Goal: Task Accomplishment & Management: Manage account settings

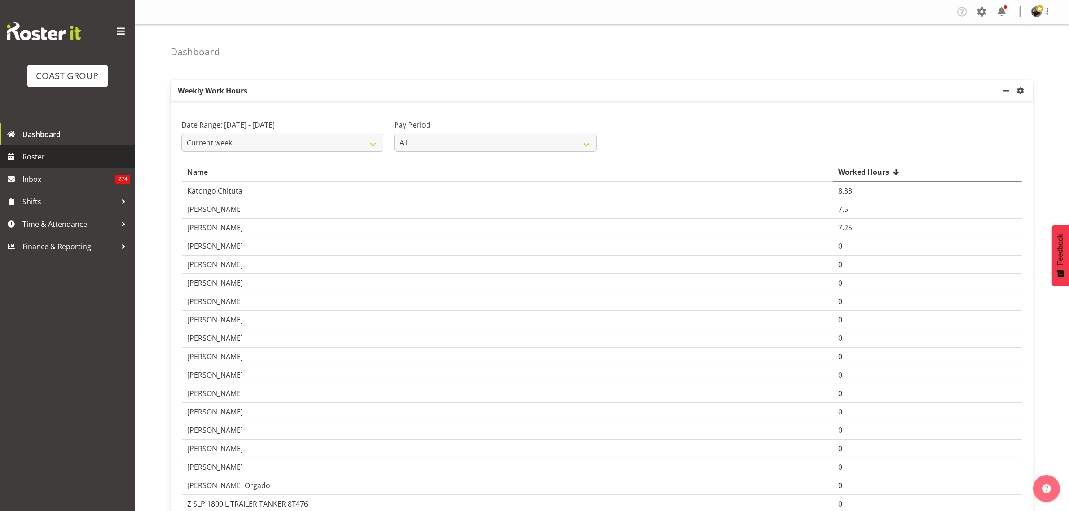
drag, startPoint x: 69, startPoint y: 156, endPoint x: 75, endPoint y: 155, distance: 5.9
click at [69, 156] on span "Roster" at bounding box center [76, 156] width 108 height 13
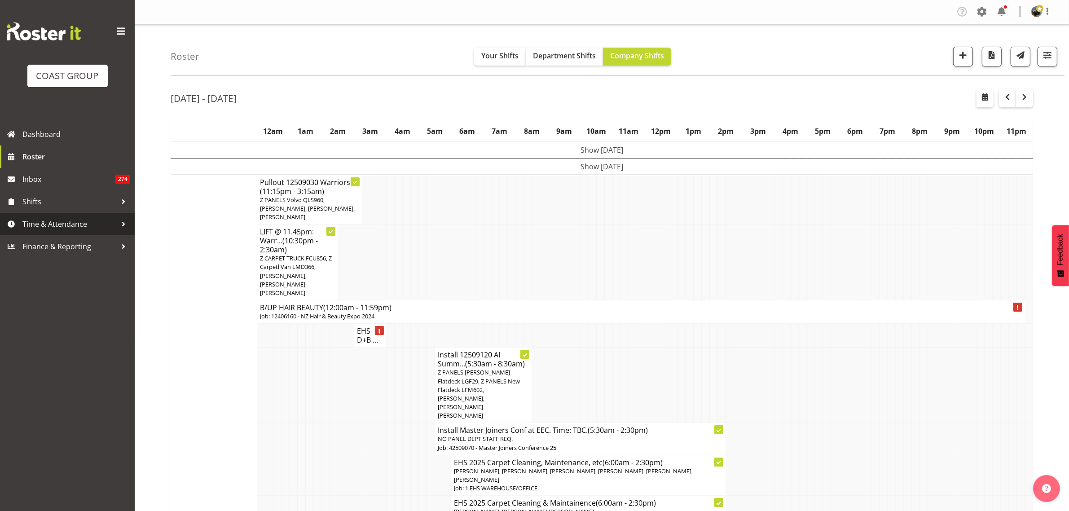
click at [62, 220] on span "Time & Attendance" at bounding box center [69, 223] width 94 height 13
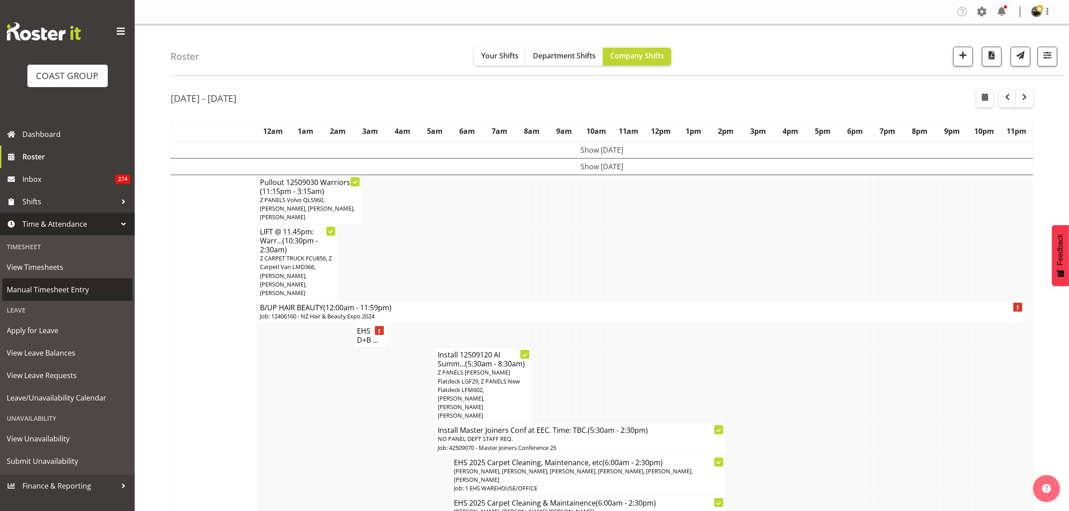
click at [72, 290] on span "Manual Timesheet Entry" at bounding box center [67, 289] width 121 height 13
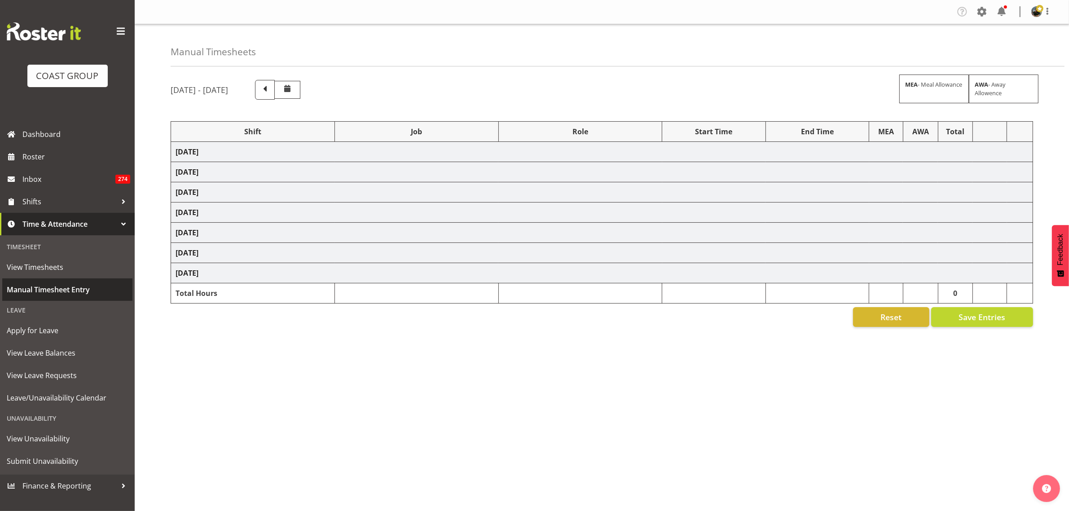
select select "68035"
select select "69"
select select "68035"
select select "69"
select select "68035"
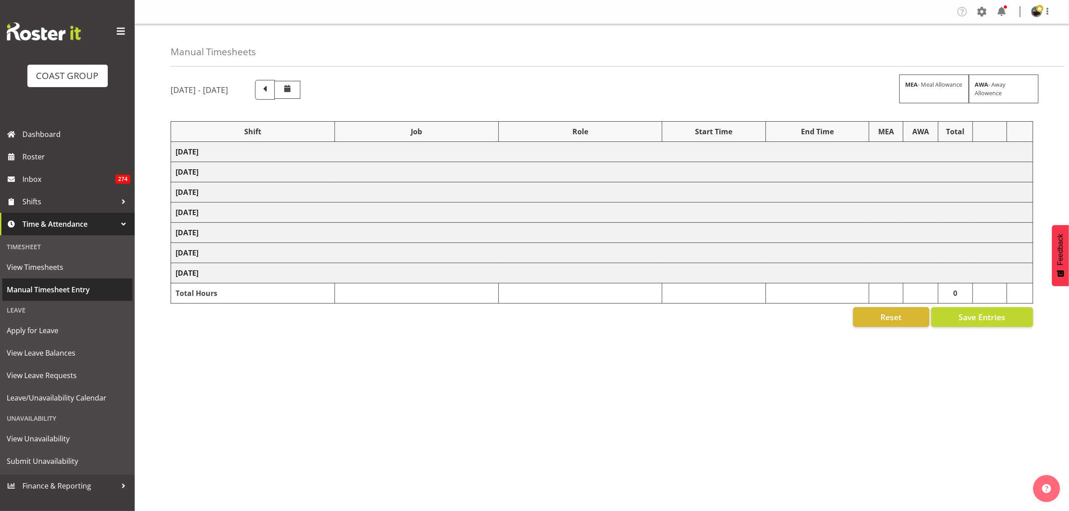
select select "69"
select select "68035"
select select "69"
select select "68035"
select select "69"
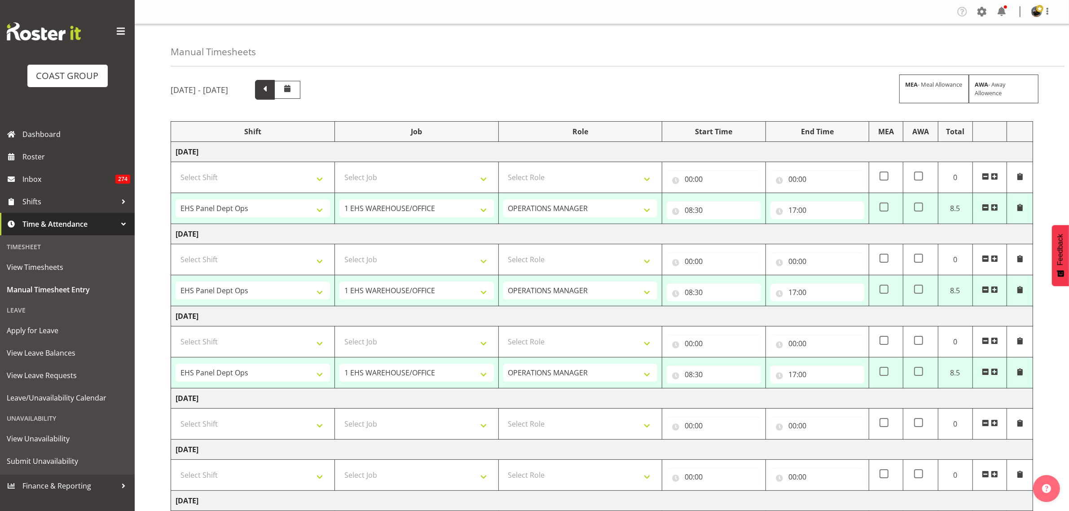
click at [271, 94] on span at bounding box center [265, 89] width 12 height 12
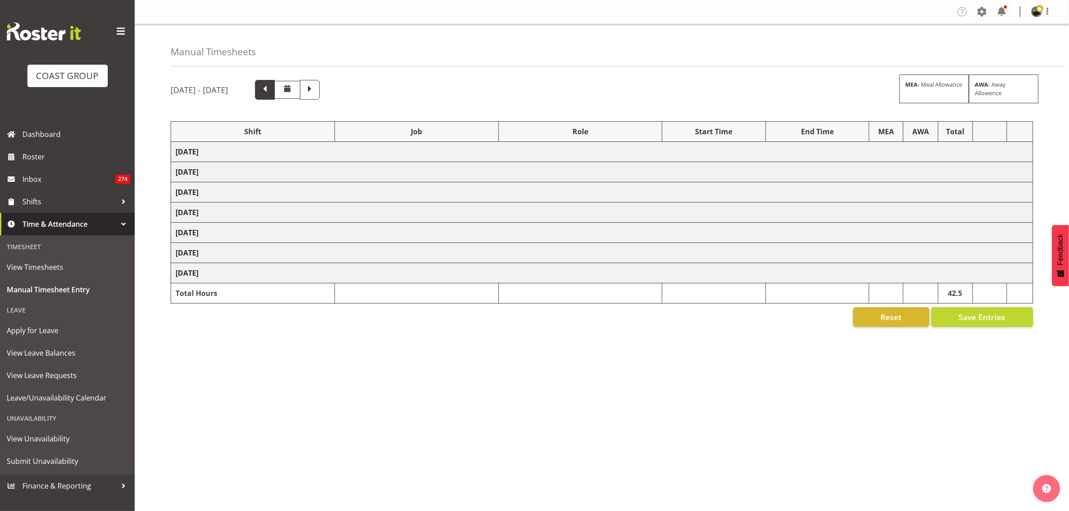
select select "80858"
select select "9861"
select select "188"
select select "68035"
select select "69"
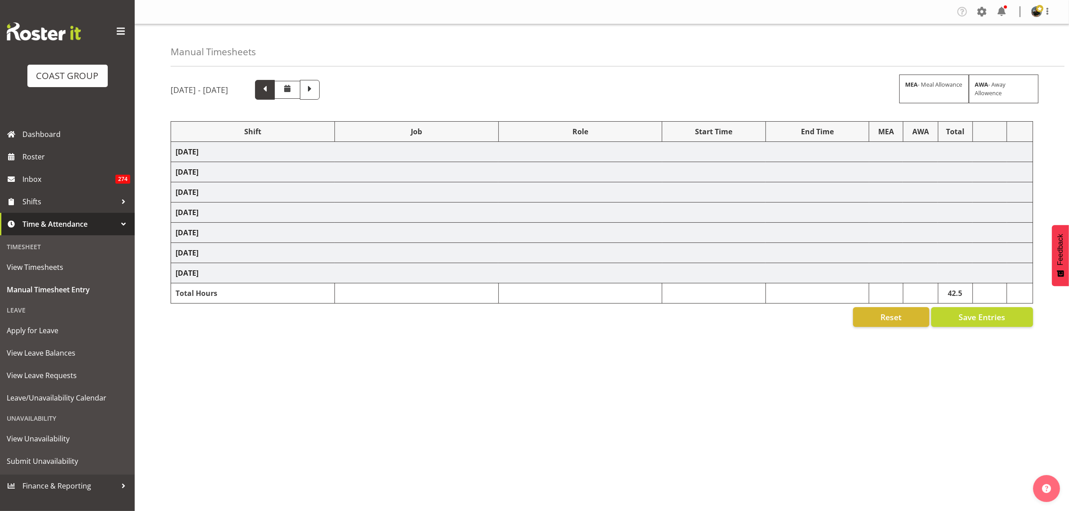
select select "68035"
select select "69"
select select "79661"
select select "9139"
select select "188"
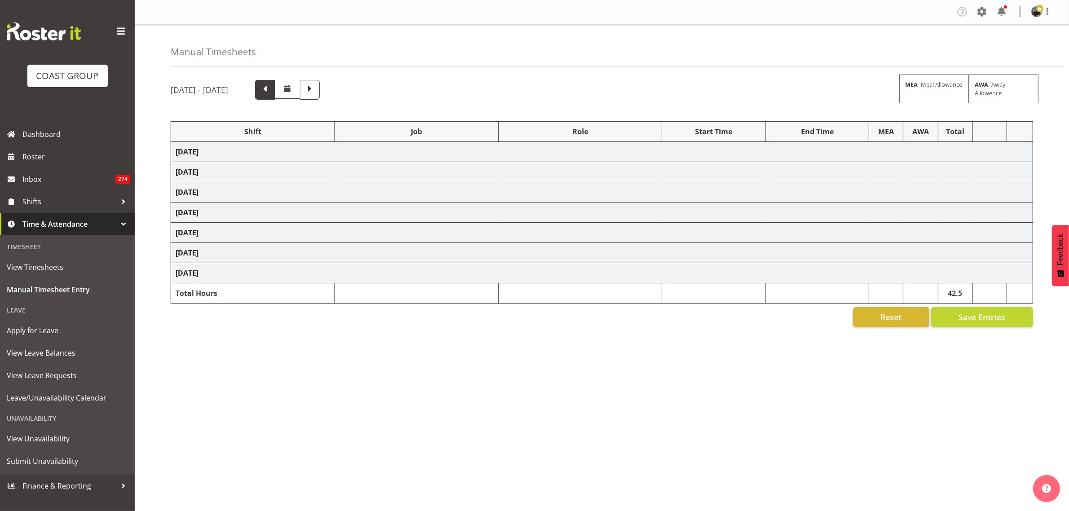
select select "68035"
select select "69"
select select "79714"
select select "9050"
select select "188"
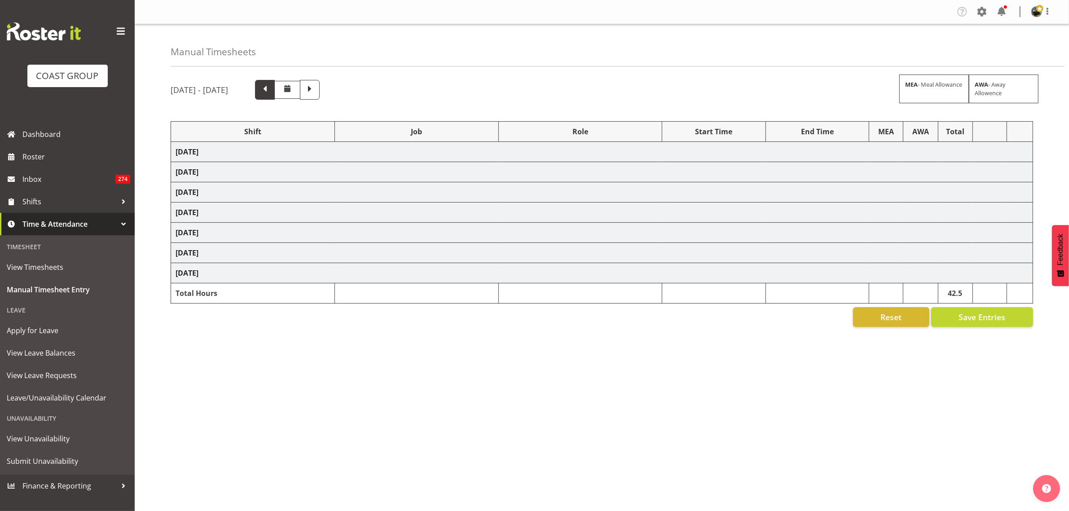
select select "74310"
select select "9448"
select select "188"
select select "68035"
select select "69"
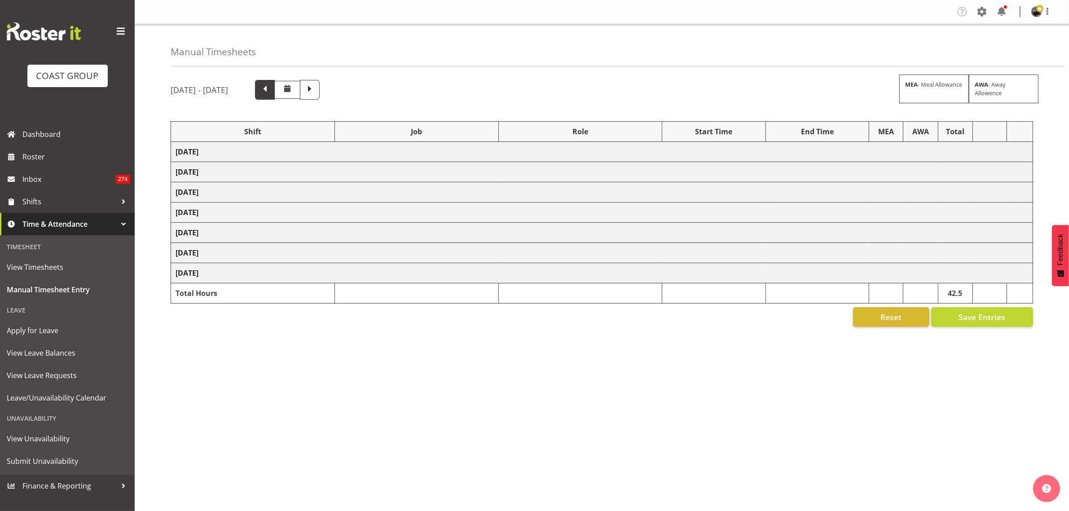
select select "79718"
select select "9939"
select select "188"
select select "68035"
select select "69"
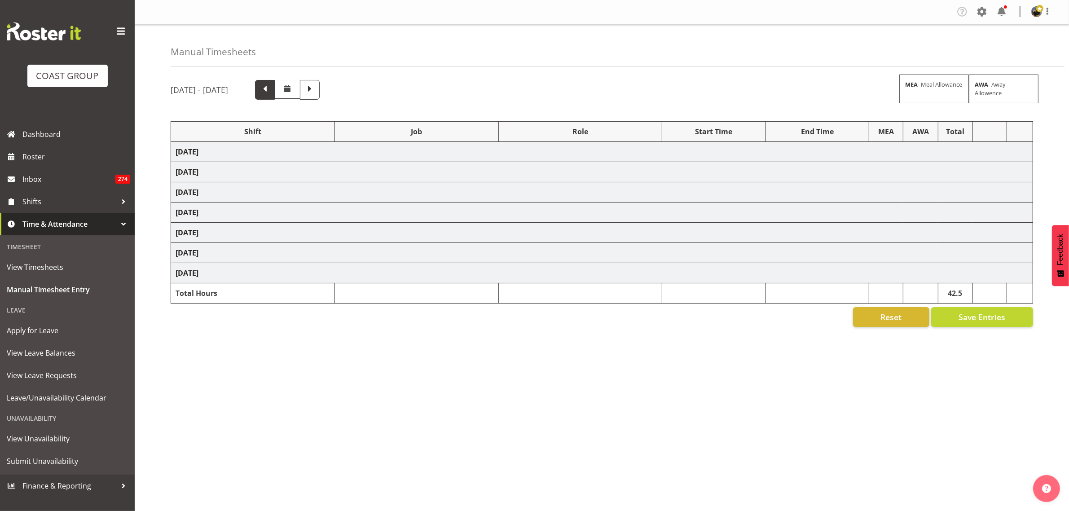
select select "81873"
select select "10509"
select select "188"
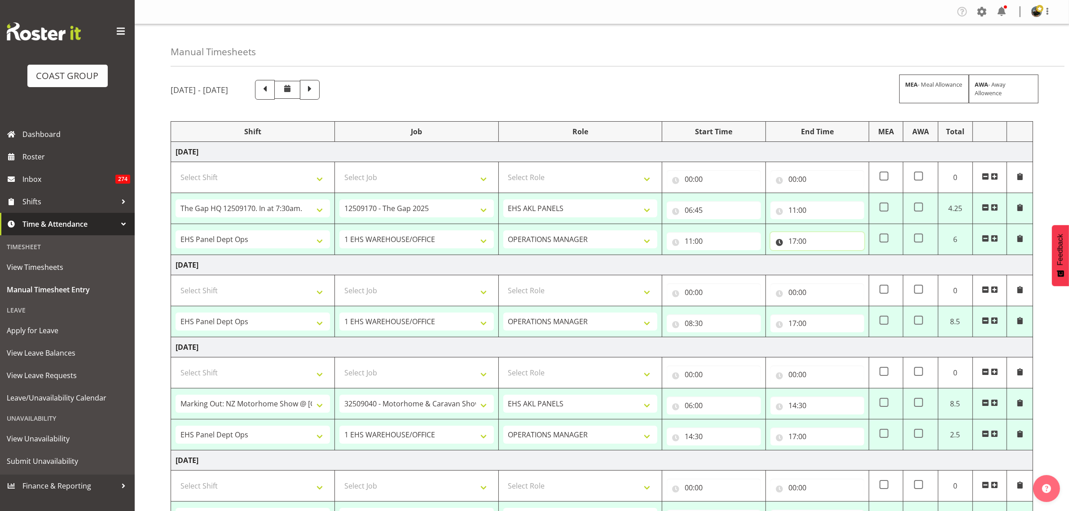
click at [827, 242] on input "17:00" at bounding box center [818, 241] width 94 height 18
click at [830, 265] on select "00 01 02 03 04 05 06 07 08 09 10 11 12 13 14 15 16 17 18 19 20 21 22 23" at bounding box center [832, 264] width 20 height 18
select select "19"
click at [822, 256] on select "00 01 02 03 04 05 06 07 08 09 10 11 12 13 14 15 16 17 18 19 20 21 22 23" at bounding box center [832, 264] width 20 height 18
type input "19:00"
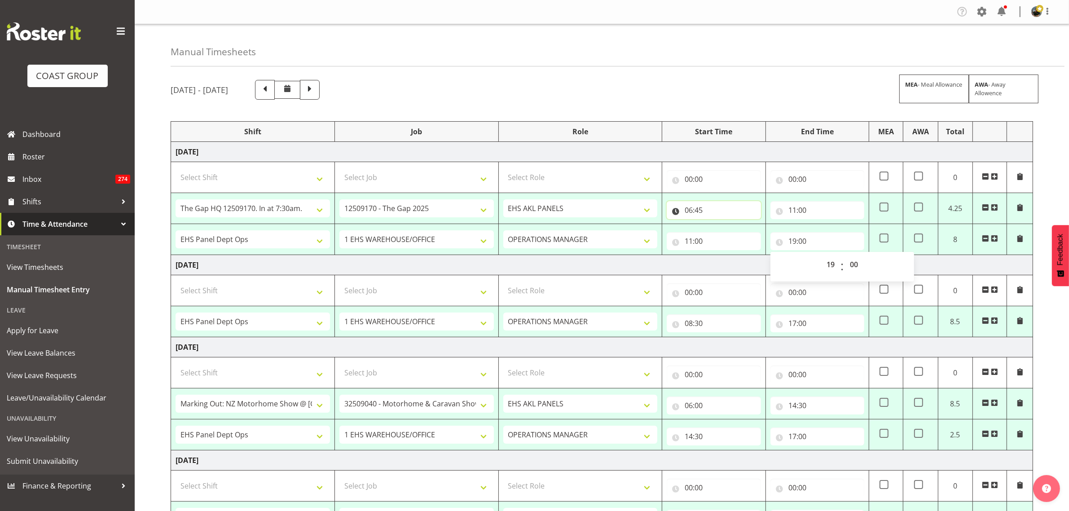
click at [735, 212] on input "06:45" at bounding box center [714, 210] width 94 height 18
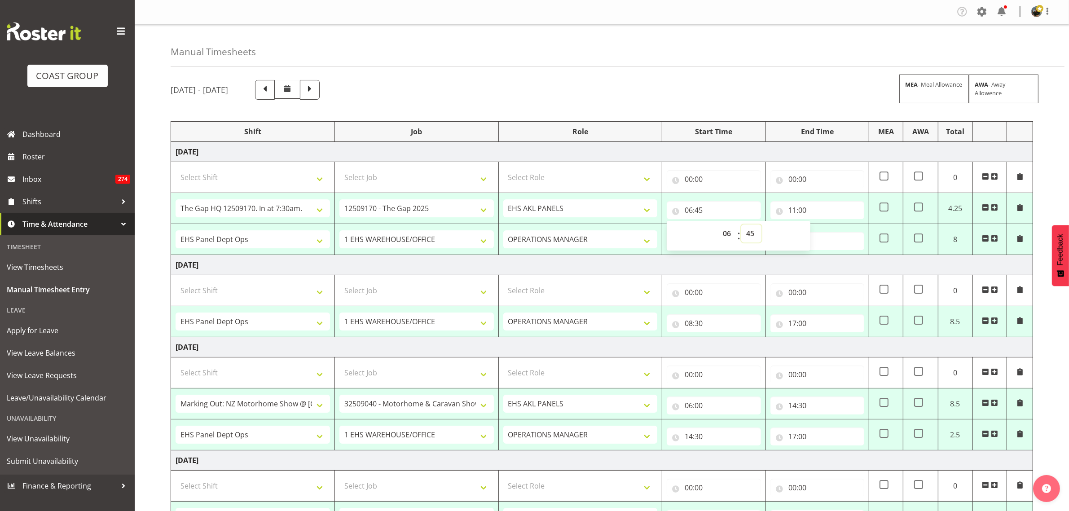
click at [751, 235] on select "00 01 02 03 04 05 06 07 08 09 10 11 12 13 14 15 16 17 18 19 20 21 22 23 24 25 2…" at bounding box center [751, 234] width 20 height 18
select select "30"
click at [741, 225] on select "00 01 02 03 04 05 06 07 08 09 10 11 12 13 14 15 16 17 18 19 20 21 22 23 24 25 2…" at bounding box center [751, 234] width 20 height 18
type input "06:30"
click at [674, 83] on div "September 10th - September 16th 2025 MEA - Meal Allowance AWA - Away Allowence" at bounding box center [602, 90] width 863 height 20
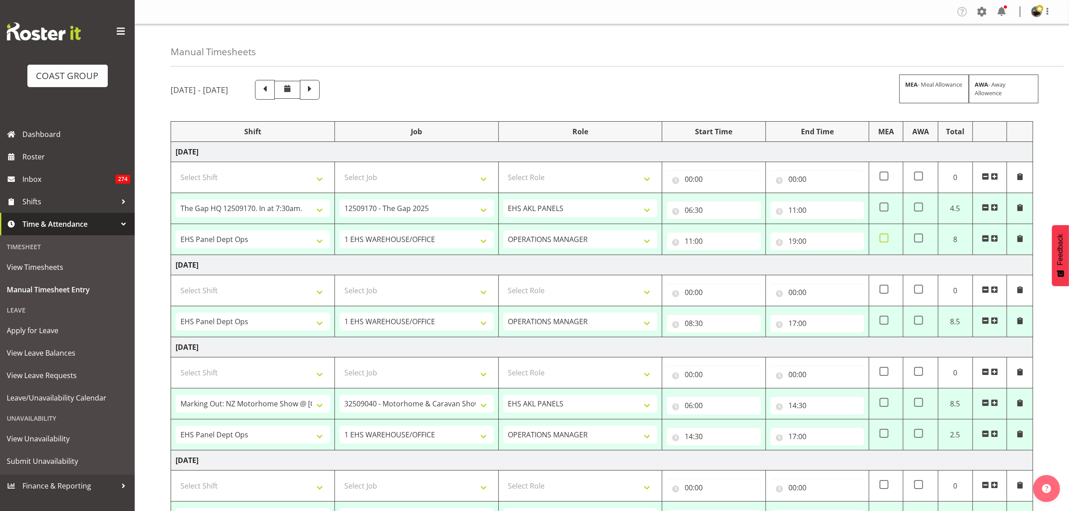
click at [885, 241] on span at bounding box center [884, 237] width 9 height 9
click at [885, 241] on input "checkbox" at bounding box center [883, 238] width 6 height 6
checkbox input "true"
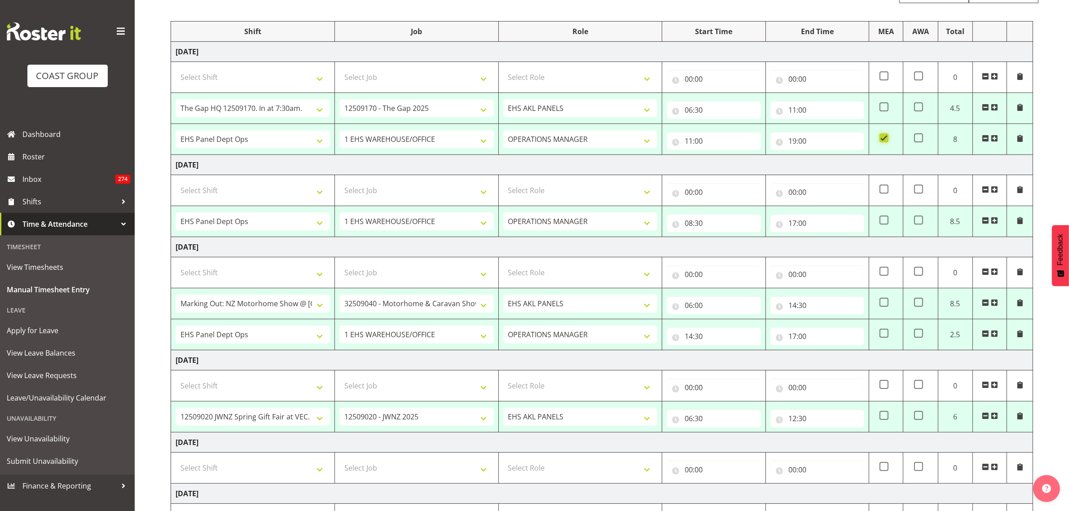
scroll to position [112, 0]
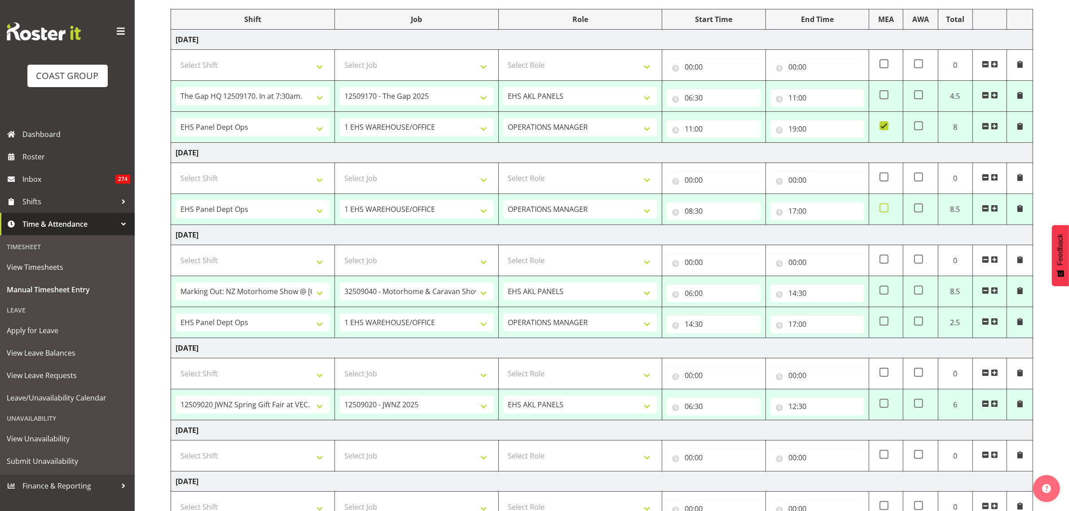
click at [885, 209] on span at bounding box center [884, 207] width 9 height 9
click at [885, 209] on input "checkbox" at bounding box center [883, 208] width 6 height 6
click at [885, 209] on span at bounding box center [884, 207] width 9 height 9
click at [885, 209] on input "checkbox" at bounding box center [883, 208] width 6 height 6
checkbox input "false"
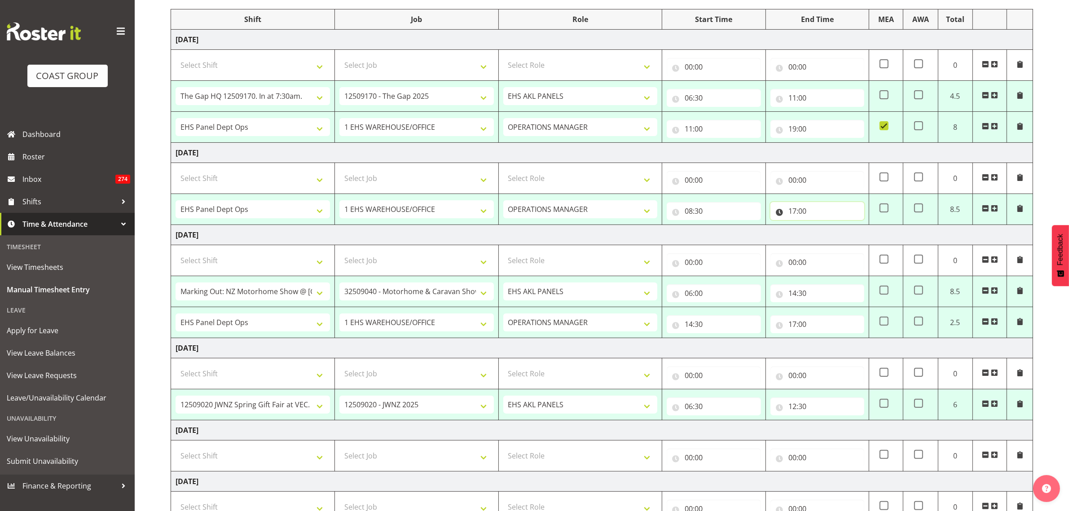
click at [831, 211] on input "17:00" at bounding box center [818, 211] width 94 height 18
click at [832, 236] on select "00 01 02 03 04 05 06 07 08 09 10 11 12 13 14 15 16 17 18 19 20 21 22 23" at bounding box center [832, 234] width 20 height 18
select select "12"
click at [822, 226] on select "00 01 02 03 04 05 06 07 08 09 10 11 12 13 14 15 16 17 18 19 20 21 22 23" at bounding box center [832, 234] width 20 height 18
type input "12:00"
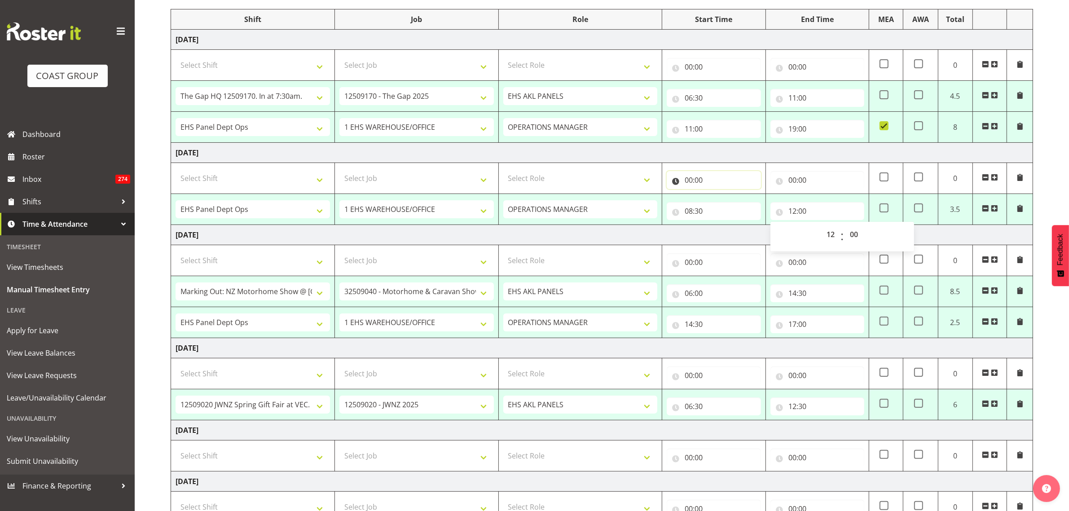
click at [717, 181] on input "00:00" at bounding box center [714, 180] width 94 height 18
click at [320, 180] on select "Select Shift # Fieldays--Milwaukee. # Install Hutchwilco Boat Show at ASG. #AKL…" at bounding box center [253, 178] width 154 height 18
select select "64827"
click at [176, 170] on select "Select Shift # Fieldays--Milwaukee. # Install Hutchwilco Boat Show at ASG. #AKL…" at bounding box center [253, 178] width 154 height 18
click at [484, 178] on select "Select Job 1 Carlton Events 1 [PERSON_NAME][GEOGRAPHIC_DATA] 1 [PERSON_NAME][GE…" at bounding box center [416, 178] width 154 height 18
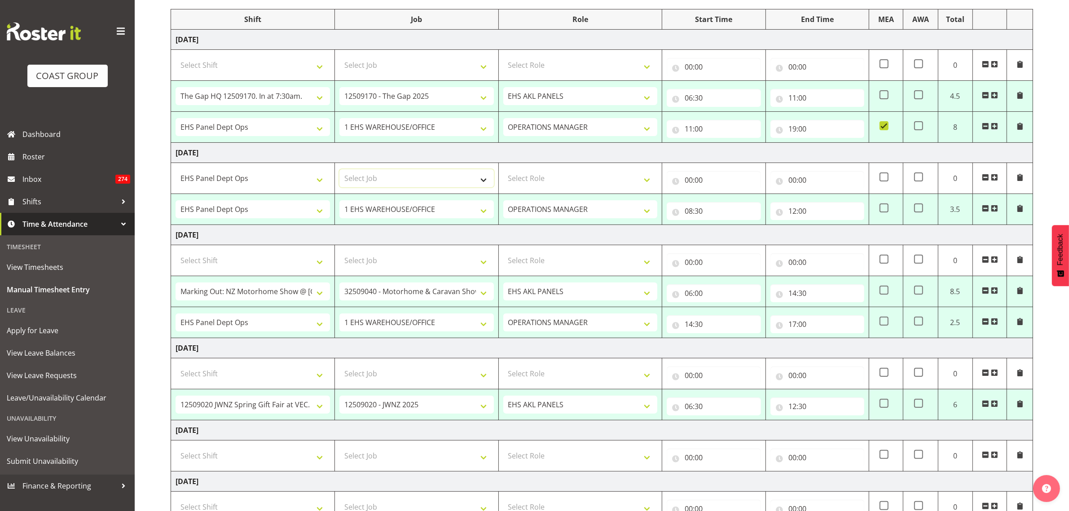
select select "69"
click at [339, 170] on select "Select Job 1 Carlton Events 1 [PERSON_NAME][GEOGRAPHIC_DATA] 1 [PERSON_NAME][GE…" at bounding box center [416, 178] width 154 height 18
click at [646, 179] on select "Select Role OPERATIONS MANAGER EHS AKL PANELS Operations Manager Operations Man…" at bounding box center [580, 178] width 154 height 18
select select "198"
click at [503, 170] on select "Select Role OPERATIONS MANAGER EHS AKL PANELS Operations Manager Operations Man…" at bounding box center [580, 178] width 154 height 18
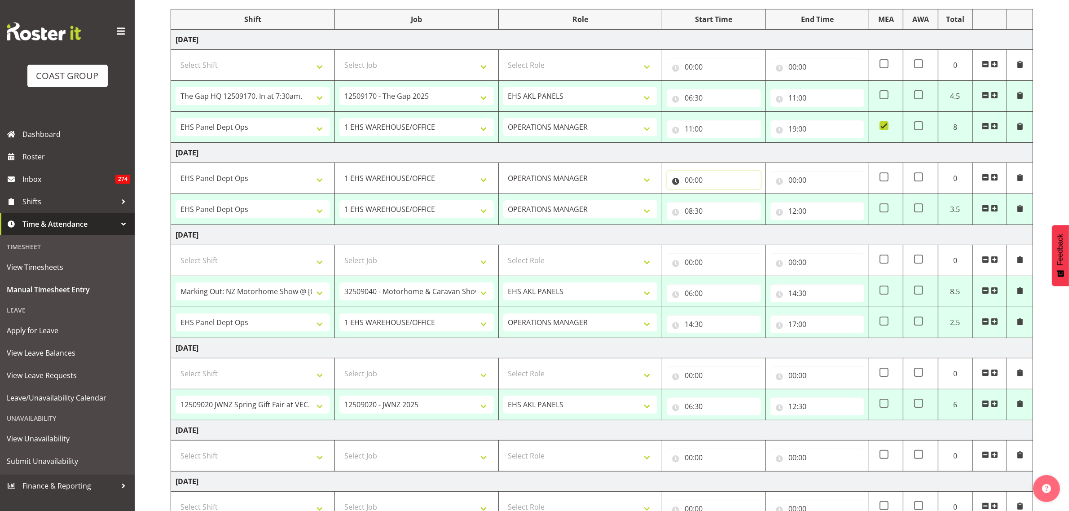
click at [723, 178] on input "00:00" at bounding box center [714, 180] width 94 height 18
click at [727, 204] on select "00 01 02 03 04 05 06 07 08 09 10 11 12 13 14 15 16 17 18 19 20 21 22 23" at bounding box center [728, 203] width 20 height 18
select select "15"
click at [718, 195] on select "00 01 02 03 04 05 06 07 08 09 10 11 12 13 14 15 16 17 18 19 20 21 22 23" at bounding box center [728, 203] width 20 height 18
type input "15:00"
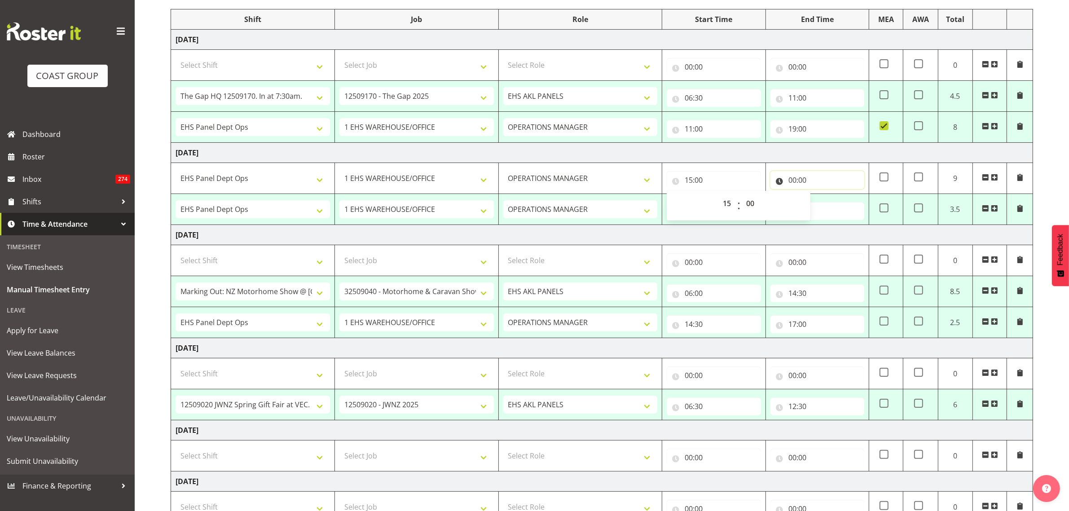
click at [806, 182] on input "00:00" at bounding box center [818, 180] width 94 height 18
click at [832, 204] on select "00 01 02 03 04 05 06 07 08 09 10 11 12 13 14 15 16 17 18 19 20 21 22 23" at bounding box center [832, 203] width 20 height 18
select select "19"
click at [822, 195] on select "00 01 02 03 04 05 06 07 08 09 10 11 12 13 14 15 16 17 18 19 20 21 22 23" at bounding box center [832, 203] width 20 height 18
type input "19:00"
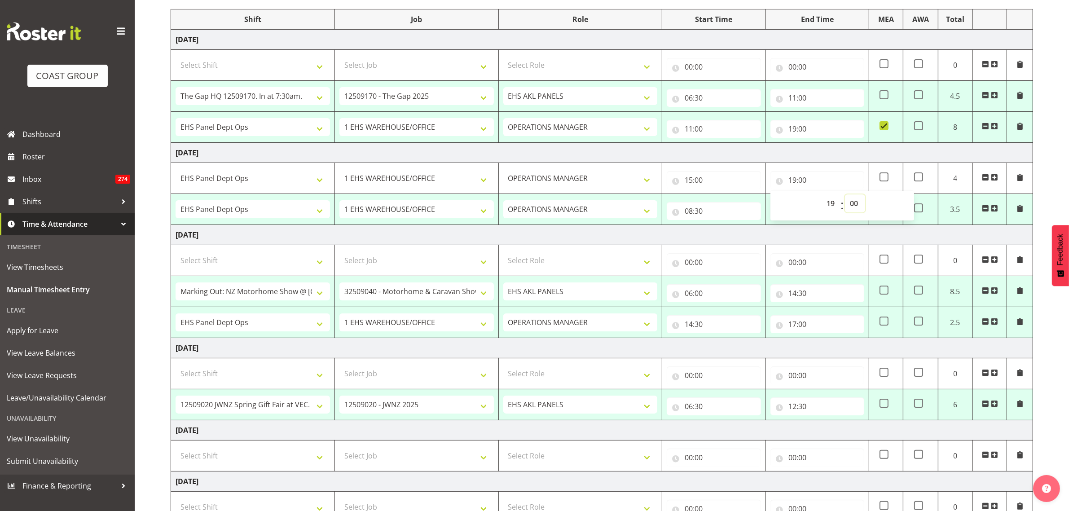
click at [854, 203] on select "00 01 02 03 04 05 06 07 08 09 10 11 12 13 14 15 16 17 18 19 20 21 22 23 24 25 2…" at bounding box center [855, 203] width 20 height 18
select select "30"
click at [845, 195] on select "00 01 02 03 04 05 06 07 08 09 10 11 12 13 14 15 16 17 18 19 20 21 22 23 24 25 2…" at bounding box center [855, 203] width 20 height 18
type input "19:30"
click at [813, 234] on td "Friday 12th September 2025" at bounding box center [602, 235] width 862 height 20
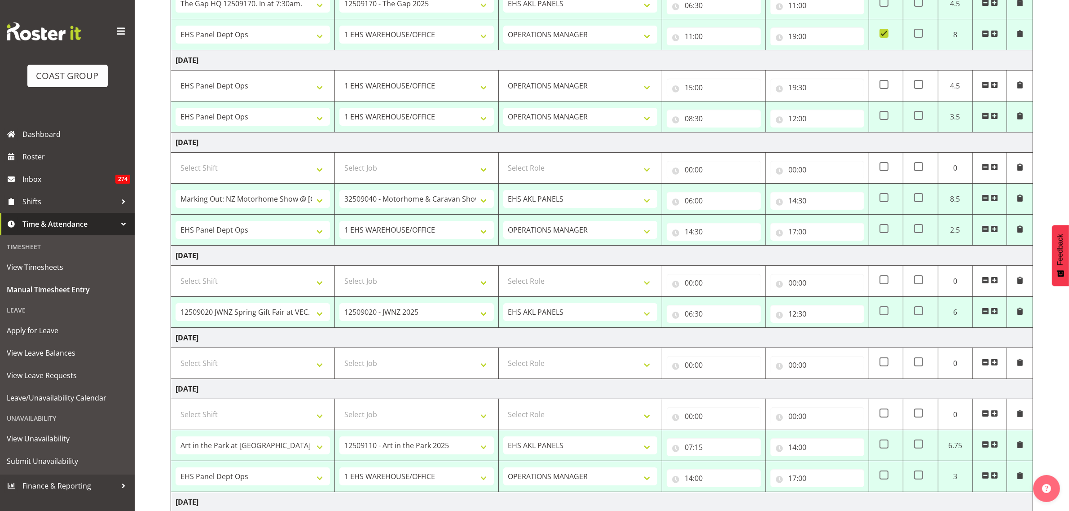
scroll to position [225, 0]
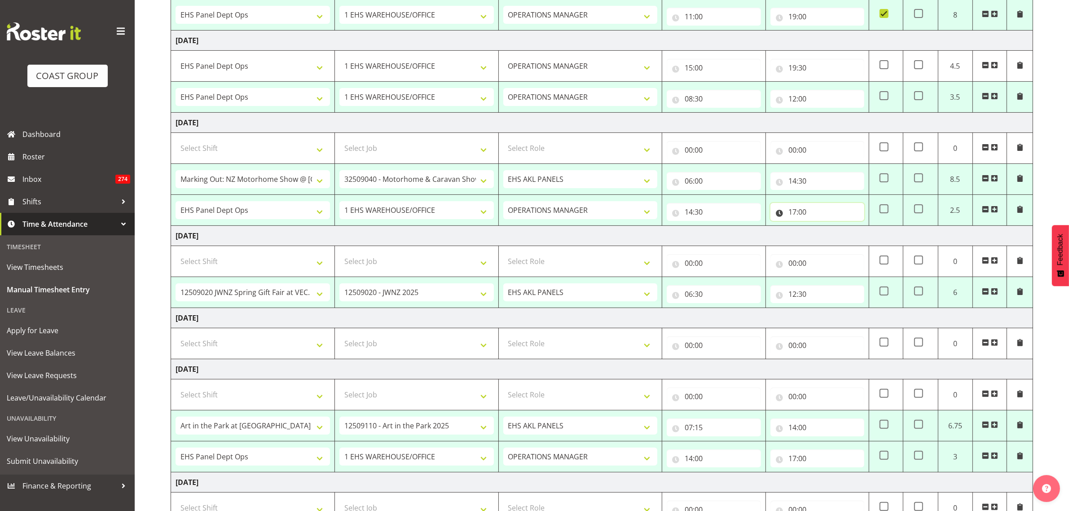
click at [826, 214] on input "17:00" at bounding box center [818, 212] width 94 height 18
drag, startPoint x: 831, startPoint y: 236, endPoint x: 831, endPoint y: 241, distance: 5.4
click at [831, 236] on select "00 01 02 03 04 05 06 07 08 09 10 11 12 13 14 15 16 17 18 19 20 21 22 23" at bounding box center [832, 235] width 20 height 18
select select "18"
click at [822, 228] on select "00 01 02 03 04 05 06 07 08 09 10 11 12 13 14 15 16 17 18 19 20 21 22 23" at bounding box center [832, 235] width 20 height 18
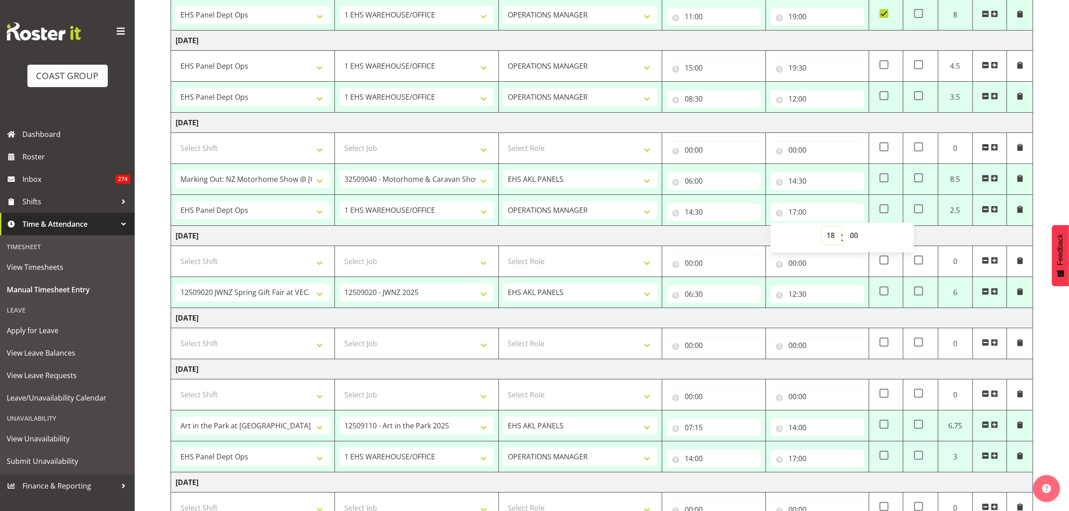
type input "18:00"
click at [855, 235] on select "00 01 02 03 04 05 06 07 08 09 10 11 12 13 14 15 16 17 18 19 20 21 22 23 24 25 2…" at bounding box center [855, 235] width 20 height 18
select select "30"
click at [845, 228] on select "00 01 02 03 04 05 06 07 08 09 10 11 12 13 14 15 16 17 18 19 20 21 22 23 24 25 2…" at bounding box center [855, 235] width 20 height 18
type input "18:30"
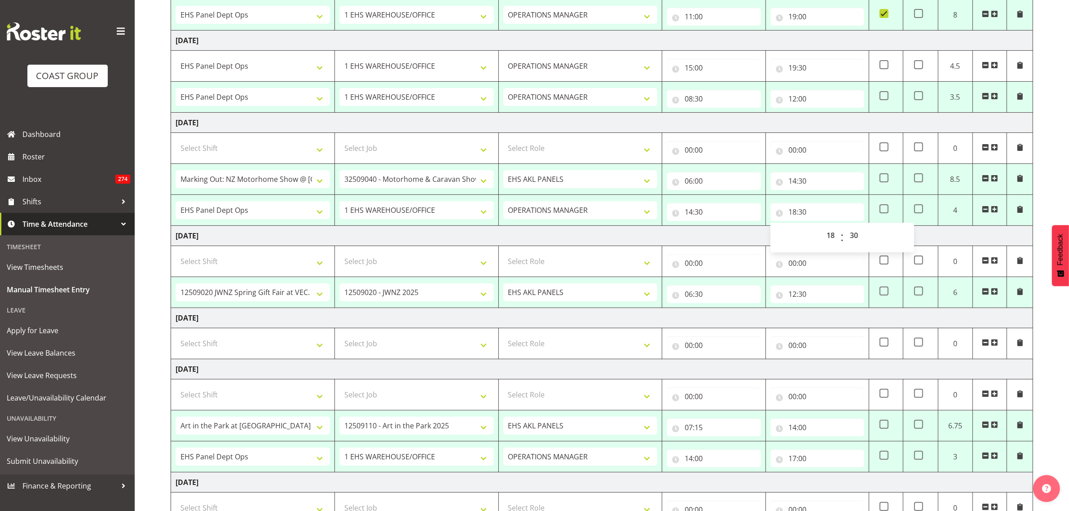
click at [814, 127] on td "Friday 12th September 2025" at bounding box center [602, 123] width 862 height 20
click at [883, 209] on span at bounding box center [884, 208] width 9 height 9
click at [883, 209] on input "checkbox" at bounding box center [883, 209] width 6 height 6
checkbox input "true"
click at [824, 297] on input "12:30" at bounding box center [818, 294] width 94 height 18
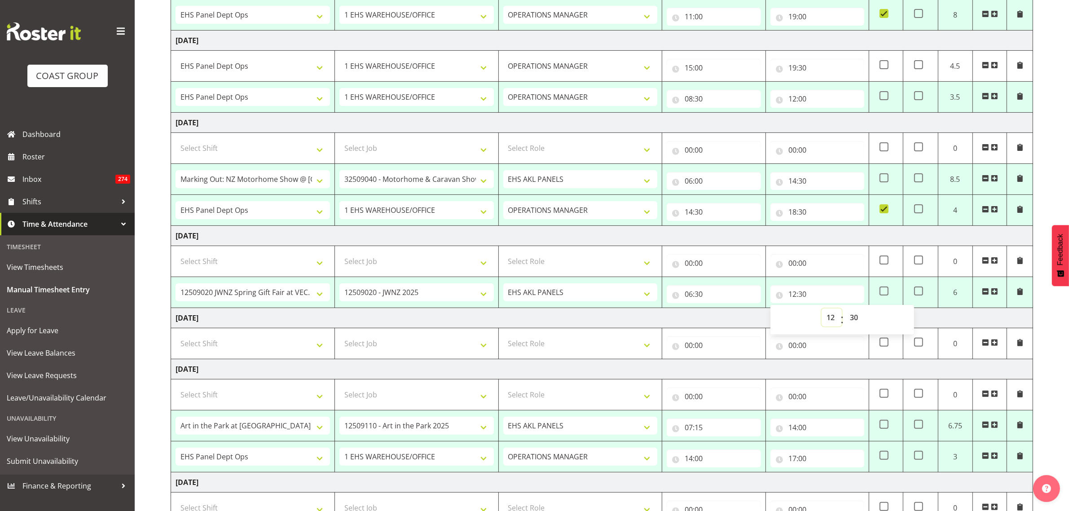
click at [831, 319] on select "00 01 02 03 04 05 06 07 08 09 10 11 12 13 14 15 16 17 18 19 20 21 22 23" at bounding box center [832, 317] width 20 height 18
select select "13"
click at [822, 310] on select "00 01 02 03 04 05 06 07 08 09 10 11 12 13 14 15 16 17 18 19 20 21 22 23" at bounding box center [832, 317] width 20 height 18
type input "13:30"
click at [855, 319] on select "00 01 02 03 04 05 06 07 08 09 10 11 12 13 14 15 16 17 18 19 20 21 22 23 24 25 2…" at bounding box center [855, 317] width 20 height 18
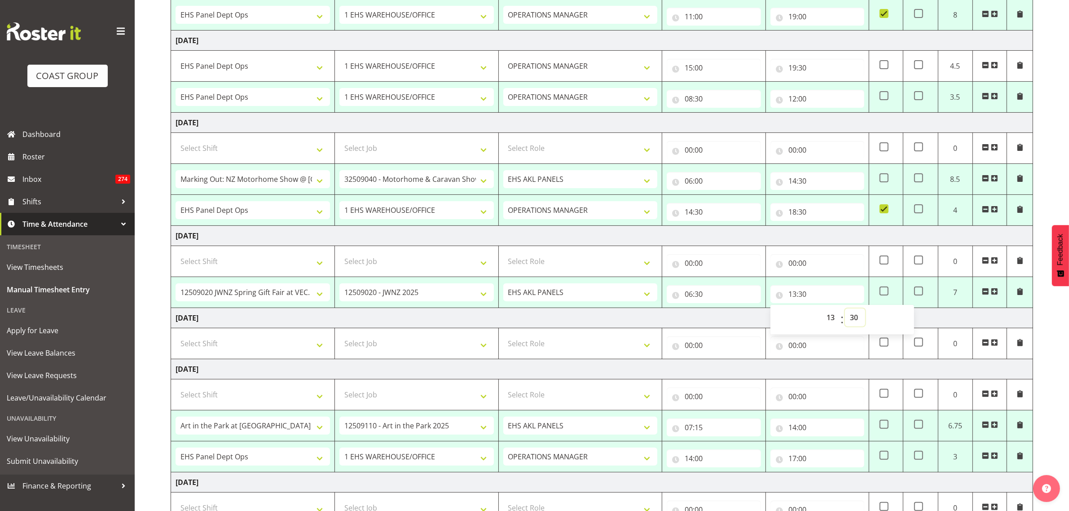
select select "0"
click at [845, 310] on select "00 01 02 03 04 05 06 07 08 09 10 11 12 13 14 15 16 17 18 19 20 21 22 23 24 25 2…" at bounding box center [855, 317] width 20 height 18
type input "13:00"
click at [834, 238] on td "Saturday 13th September 2025" at bounding box center [602, 236] width 862 height 20
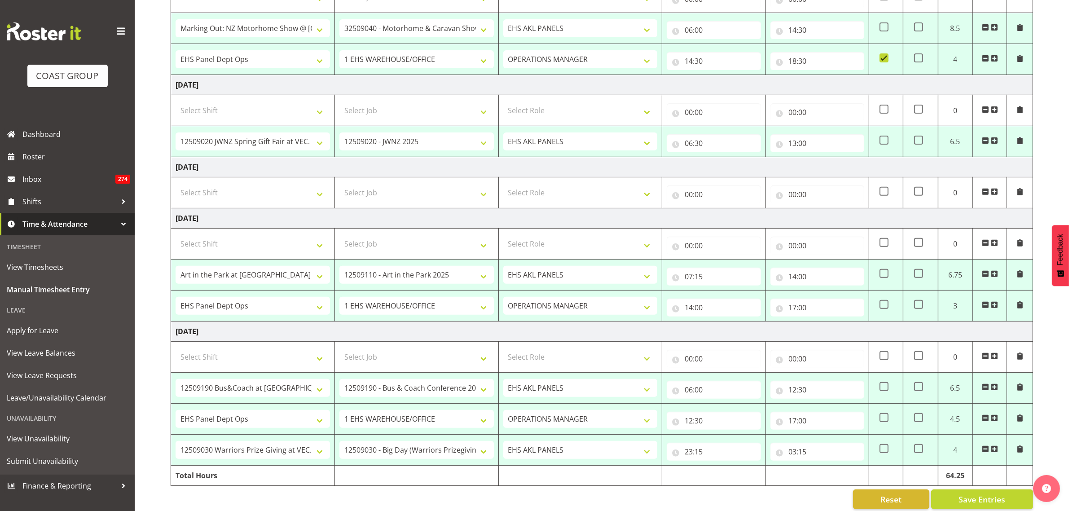
scroll to position [392, 0]
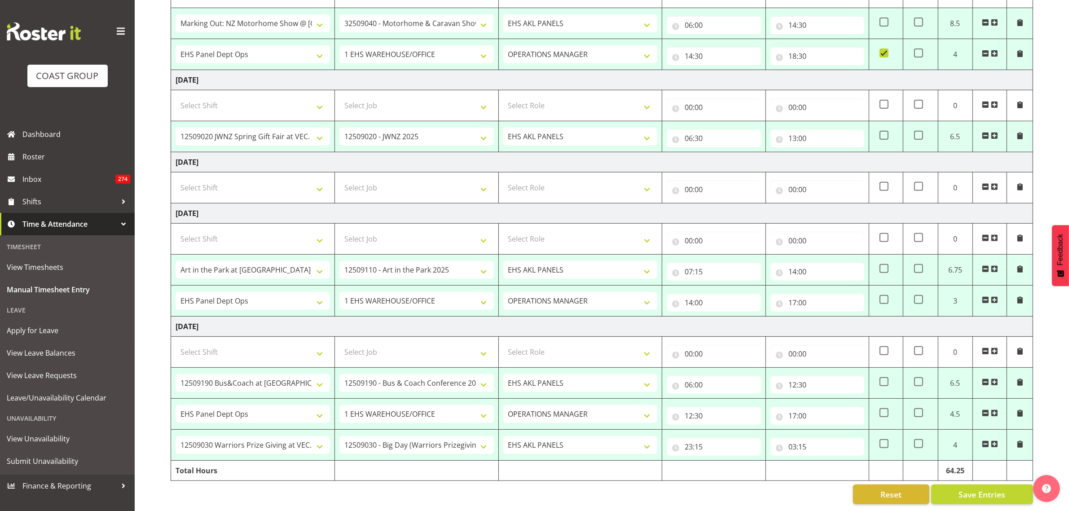
click at [412, 207] on td "Monday 15th September 2025" at bounding box center [602, 213] width 862 height 20
click at [727, 263] on input "07:15" at bounding box center [714, 272] width 94 height 18
click at [749, 286] on select "00 01 02 03 04 05 06 07 08 09 10 11 12 13 14 15 16 17 18 19 20 21 22 23 24 25 2…" at bounding box center [751, 295] width 20 height 18
select select "0"
click at [741, 286] on select "00 01 02 03 04 05 06 07 08 09 10 11 12 13 14 15 16 17 18 19 20 21 22 23 24 25 2…" at bounding box center [751, 295] width 20 height 18
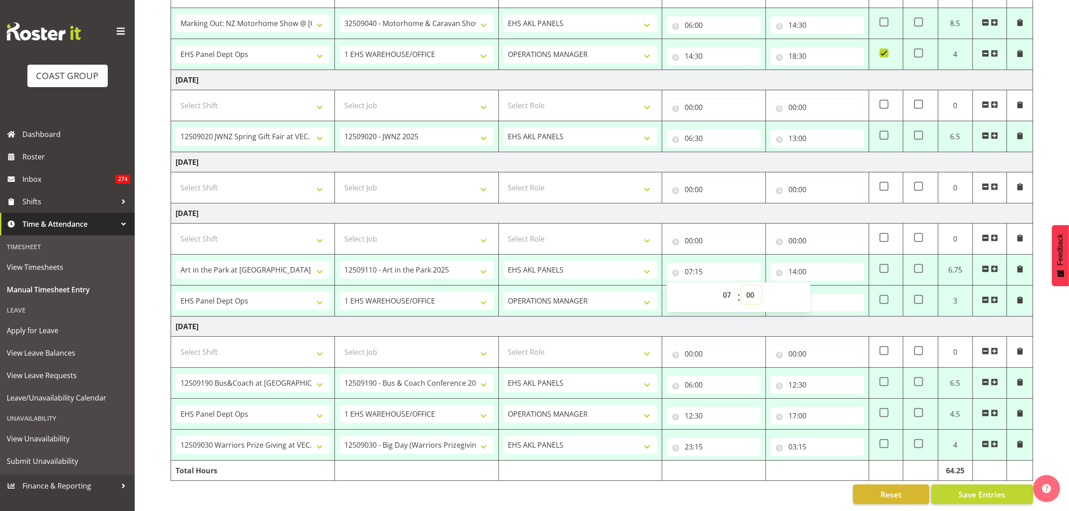
type input "07:00"
click at [840, 264] on input "14:00" at bounding box center [818, 272] width 94 height 18
click at [832, 286] on select "00 01 02 03 04 05 06 07 08 09 10 11 12 13 14 15 16 17 18 19 20 21 22 23" at bounding box center [832, 295] width 20 height 18
select select "18"
click at [822, 286] on select "00 01 02 03 04 05 06 07 08 09 10 11 12 13 14 15 16 17 18 19 20 21 22 23" at bounding box center [832, 295] width 20 height 18
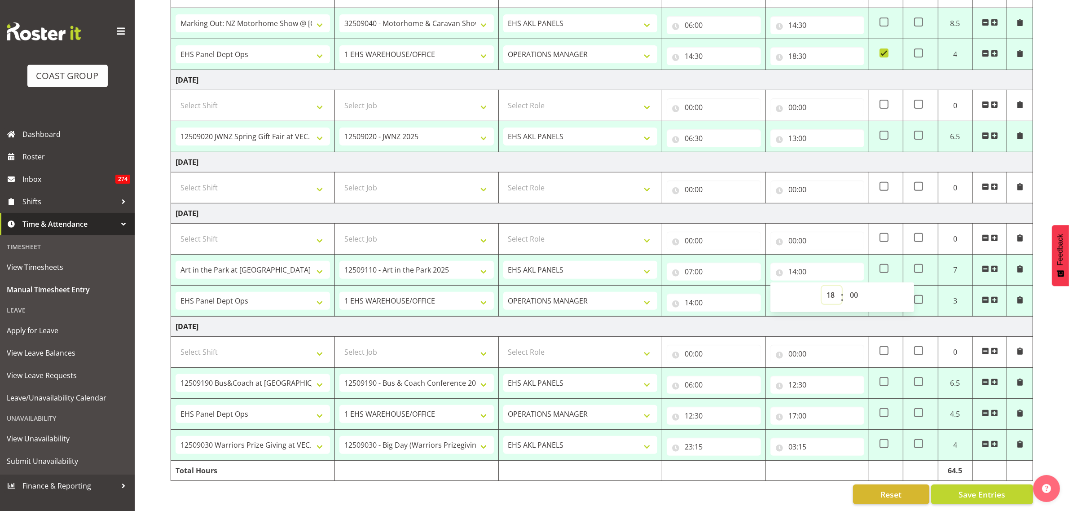
type input "18:00"
click at [722, 294] on input "14:00" at bounding box center [714, 303] width 94 height 18
click at [727, 320] on select "00 01 02 03 04 05 06 07 08 09 10 11 12 13 14 15 16 17 18 19 20 21 22 23" at bounding box center [728, 326] width 20 height 18
select select "18"
click at [718, 317] on select "00 01 02 03 04 05 06 07 08 09 10 11 12 13 14 15 16 17 18 19 20 21 22 23" at bounding box center [728, 326] width 20 height 18
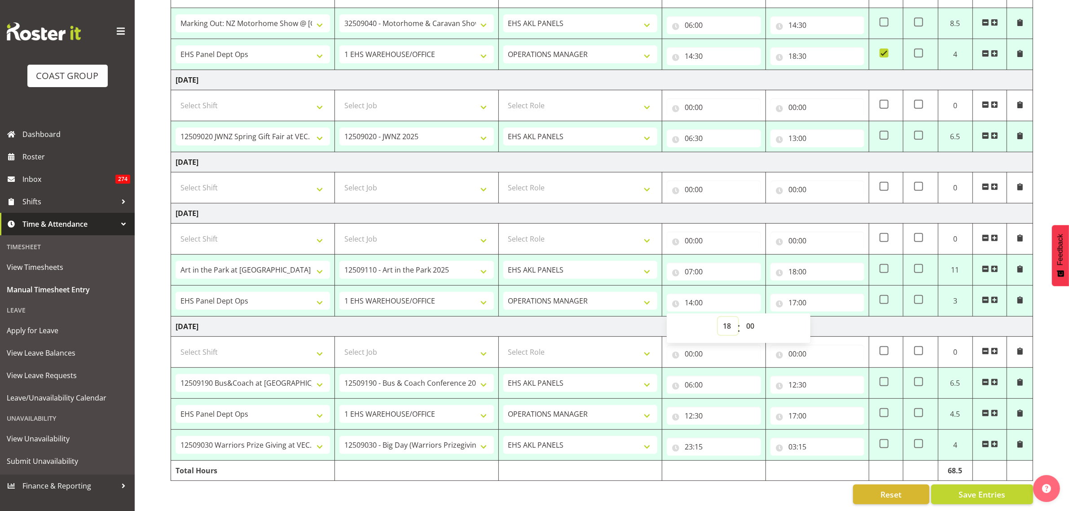
type input "18:00"
click at [798, 294] on input "17:00" at bounding box center [818, 303] width 94 height 18
click at [830, 317] on select "00 01 02 03 04 05 06 07 08 09 10 11 12 13 14 15 16 17 18 19 20 21 22 23" at bounding box center [832, 326] width 20 height 18
select select "18"
click at [822, 317] on select "00 01 02 03 04 05 06 07 08 09 10 11 12 13 14 15 16 17 18 19 20 21 22 23" at bounding box center [832, 326] width 20 height 18
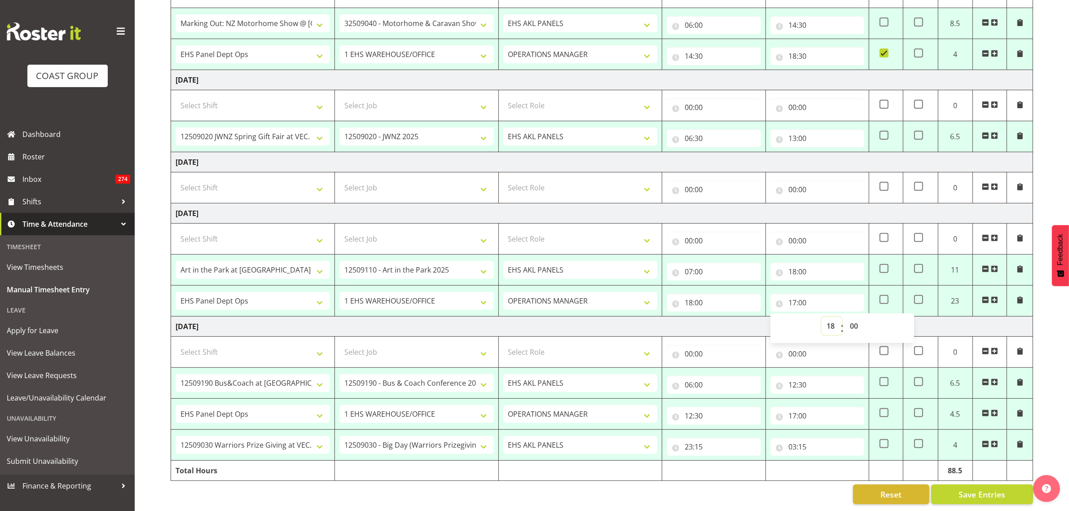
type input "18:00"
click at [854, 317] on select "00 01 02 03 04 05 06 07 08 09 10 11 12 13 14 15 16 17 18 19 20 21 22 23 24 25 2…" at bounding box center [855, 326] width 20 height 18
select select "30"
click at [845, 317] on select "00 01 02 03 04 05 06 07 08 09 10 11 12 13 14 15 16 17 18 19 20 21 22 23 24 25 2…" at bounding box center [855, 326] width 20 height 18
type input "18:30"
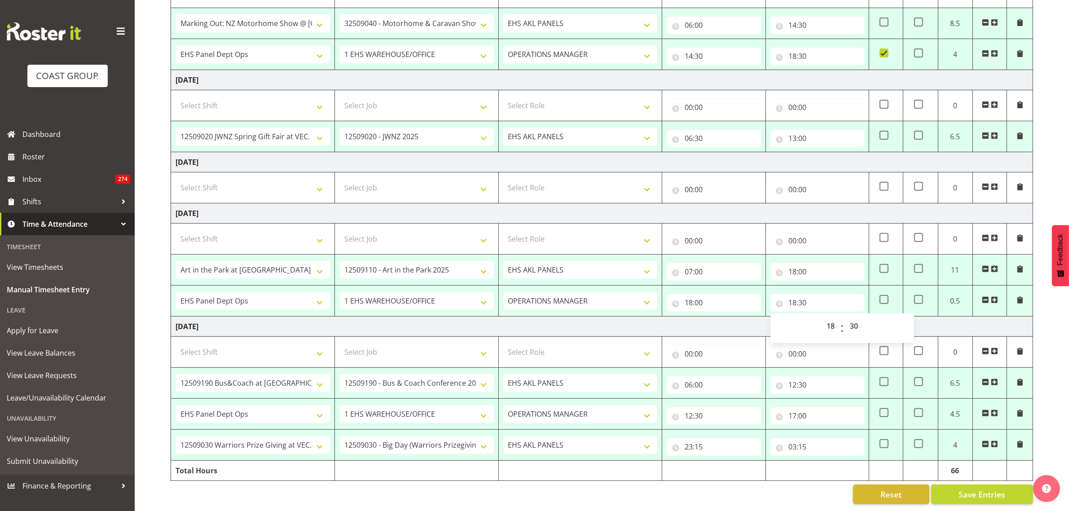
click at [885, 264] on span at bounding box center [884, 268] width 9 height 9
click at [885, 266] on input "checkbox" at bounding box center [883, 269] width 6 height 6
checkbox input "true"
click at [858, 203] on td "Monday 15th September 2025" at bounding box center [602, 213] width 862 height 20
click at [831, 376] on input "12:30" at bounding box center [818, 385] width 94 height 18
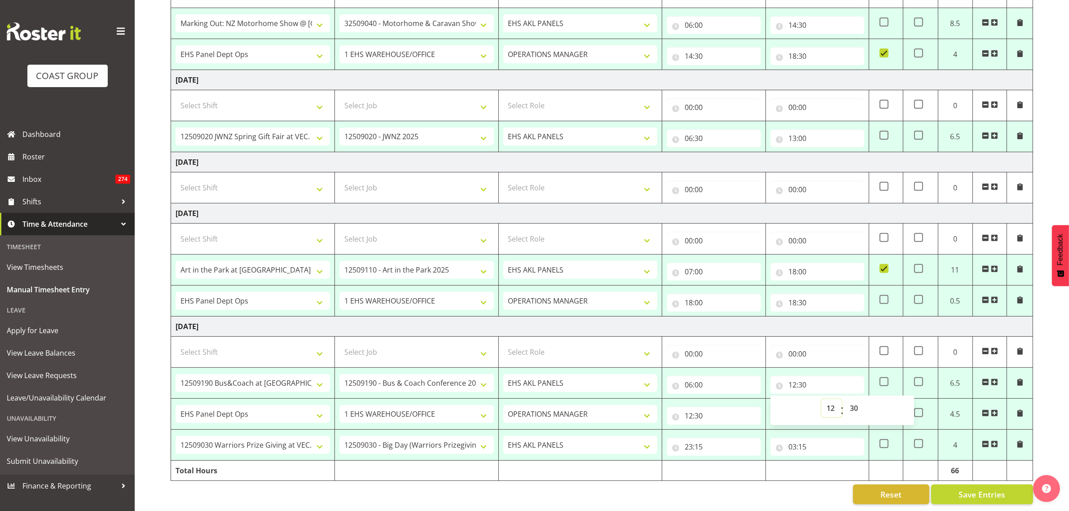
click at [831, 401] on select "00 01 02 03 04 05 06 07 08 09 10 11 12 13 14 15 16 17 18 19 20 21 22 23" at bounding box center [832, 408] width 20 height 18
select select "14"
click at [822, 399] on select "00 01 02 03 04 05 06 07 08 09 10 11 12 13 14 15 16 17 18 19 20 21 22 23" at bounding box center [832, 408] width 20 height 18
type input "14:30"
click at [741, 407] on input "12:30" at bounding box center [714, 416] width 94 height 18
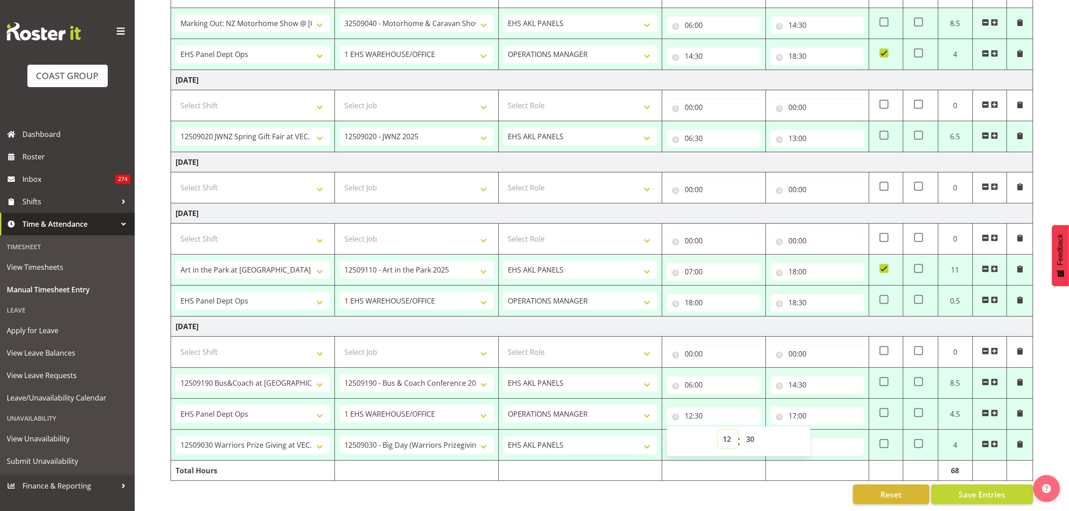
click at [728, 432] on select "00 01 02 03 04 05 06 07 08 09 10 11 12 13 14 15 16 17 18 19 20 21 22 23" at bounding box center [728, 439] width 20 height 18
select select "14"
click at [718, 430] on select "00 01 02 03 04 05 06 07 08 09 10 11 12 13 14 15 16 17 18 19 20 21 22 23" at bounding box center [728, 439] width 20 height 18
type input "14:30"
click at [801, 319] on td "Tuesday 16th September 2025" at bounding box center [602, 327] width 862 height 20
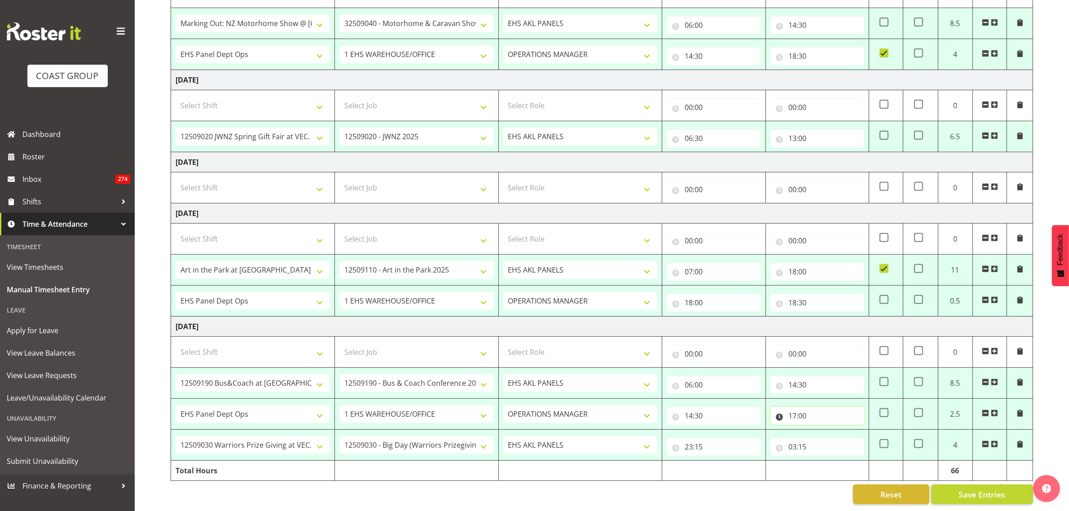
click at [828, 407] on input "17:00" at bounding box center [818, 416] width 94 height 18
click at [832, 430] on select "00 01 02 03 04 05 06 07 08 09 10 11 12 13 14 15 16 17 18 19 20 21 22 23" at bounding box center [832, 439] width 20 height 18
select select "18"
click at [822, 430] on select "00 01 02 03 04 05 06 07 08 09 10 11 12 13 14 15 16 17 18 19 20 21 22 23" at bounding box center [832, 439] width 20 height 18
type input "18:00"
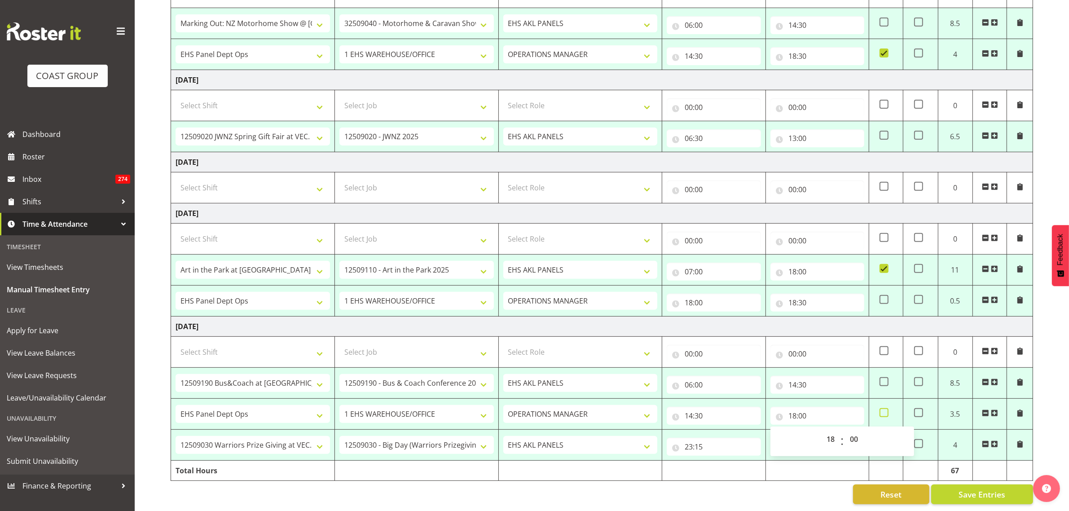
click at [882, 408] on span at bounding box center [884, 412] width 9 height 9
click at [882, 410] on input "checkbox" at bounding box center [883, 413] width 6 height 6
checkbox input "true"
click at [969, 492] on span "Save Entries" at bounding box center [982, 495] width 47 height 12
select select "80858"
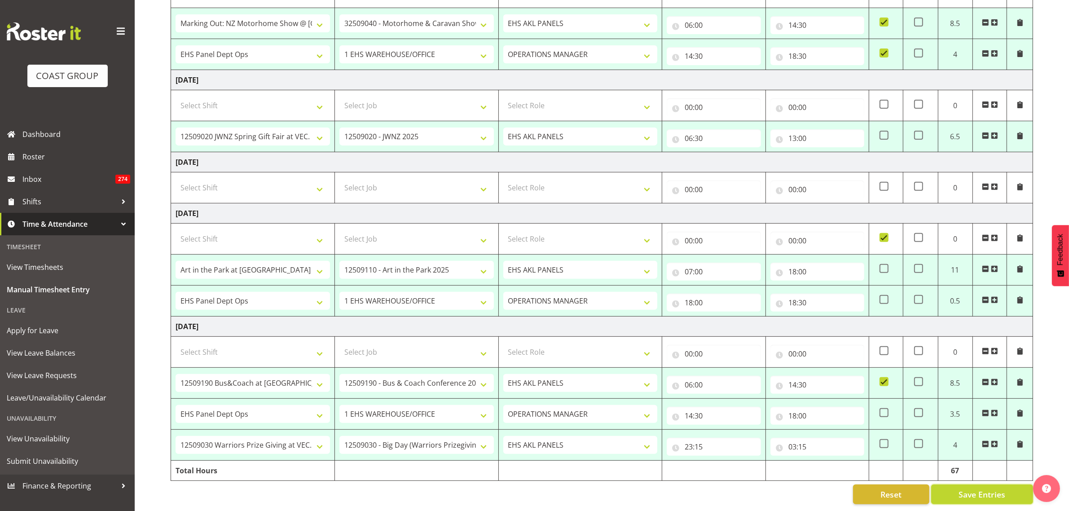
select select "9861"
select select "188"
type input "06:30"
type input "11:00"
select select "68035"
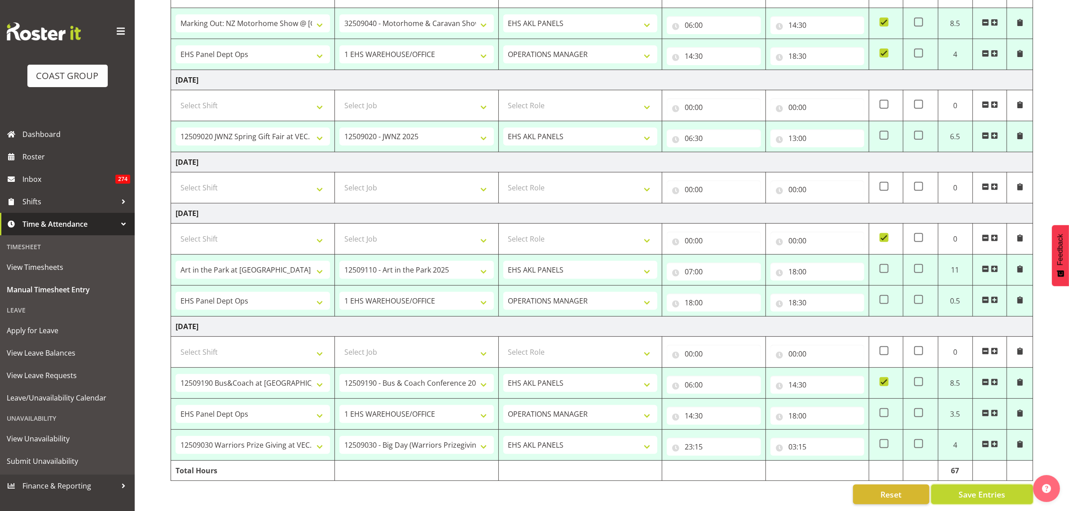
select select "69"
select select "198"
type input "11:00"
type input "19:00"
checkbox input "true"
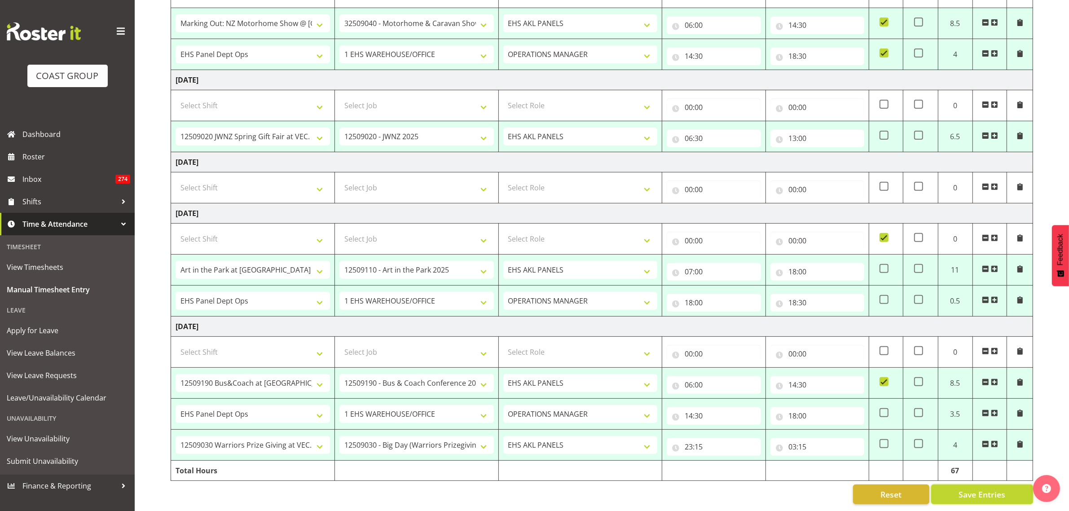
select select "79661"
select select "9139"
select select "188"
type input "06:00"
type input "14:30"
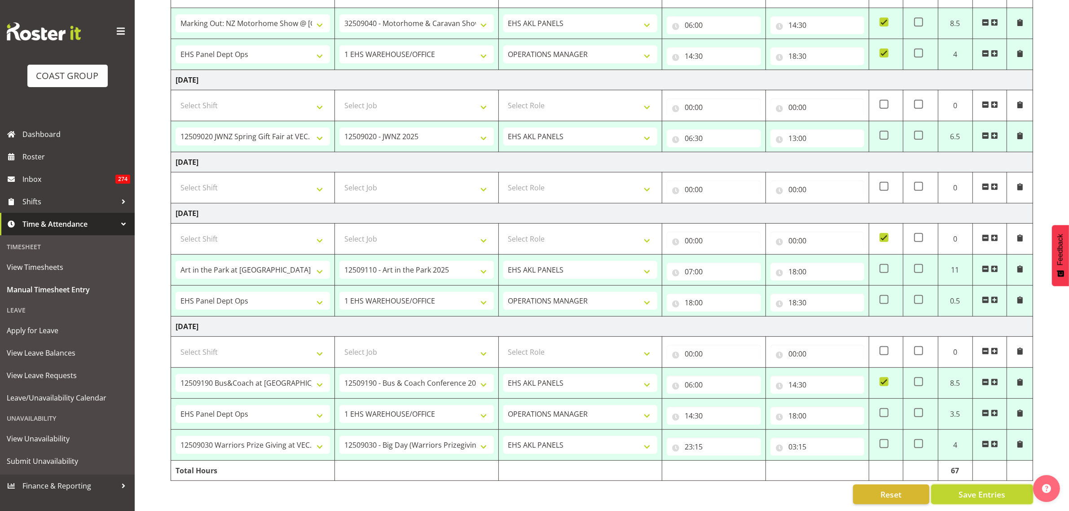
select select "68035"
select select "69"
select select "198"
type input "14:30"
type input "18:30"
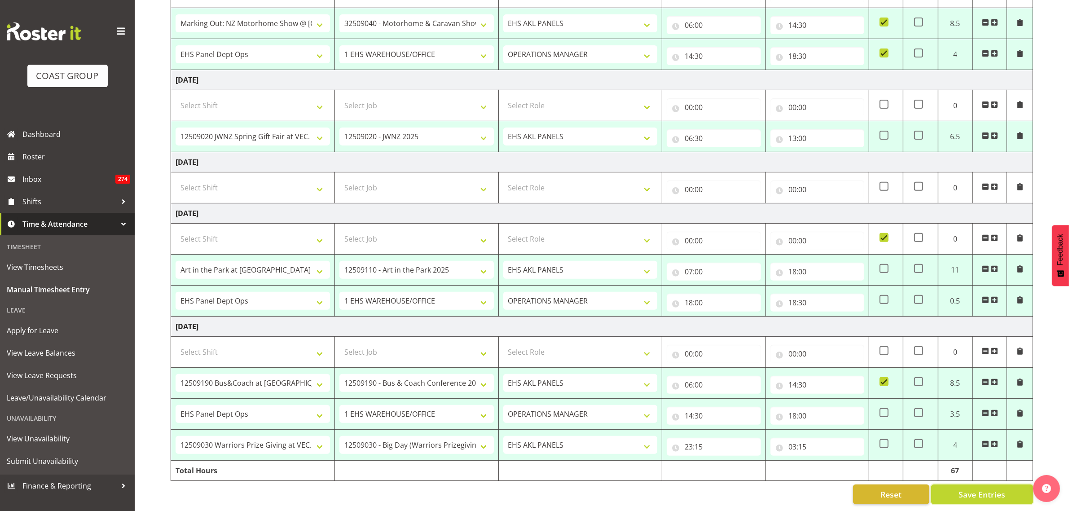
checkbox input "true"
select select "79714"
select select "9050"
select select "188"
type input "06:30"
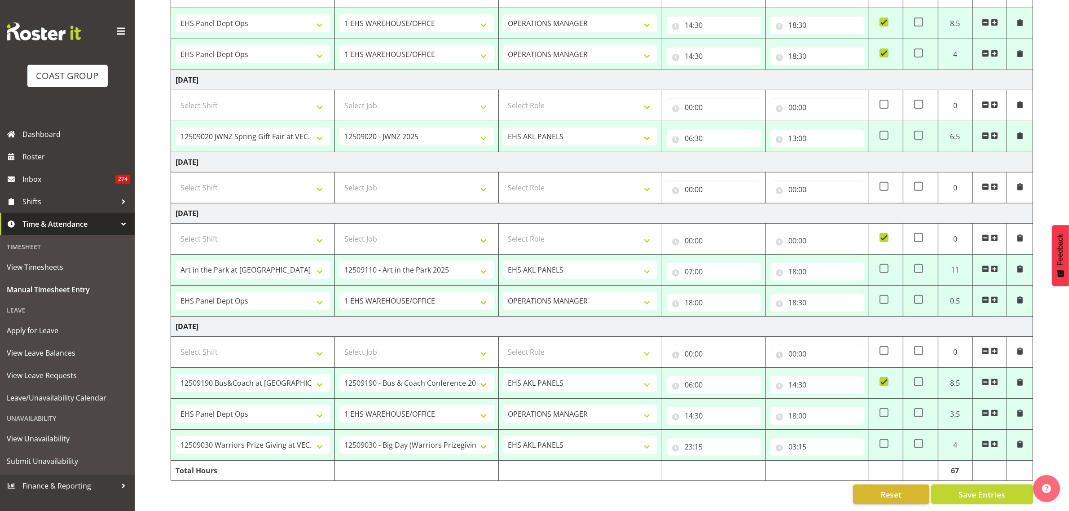
type input "13:00"
select select "74310"
select select "9448"
select select "188"
type input "07:00"
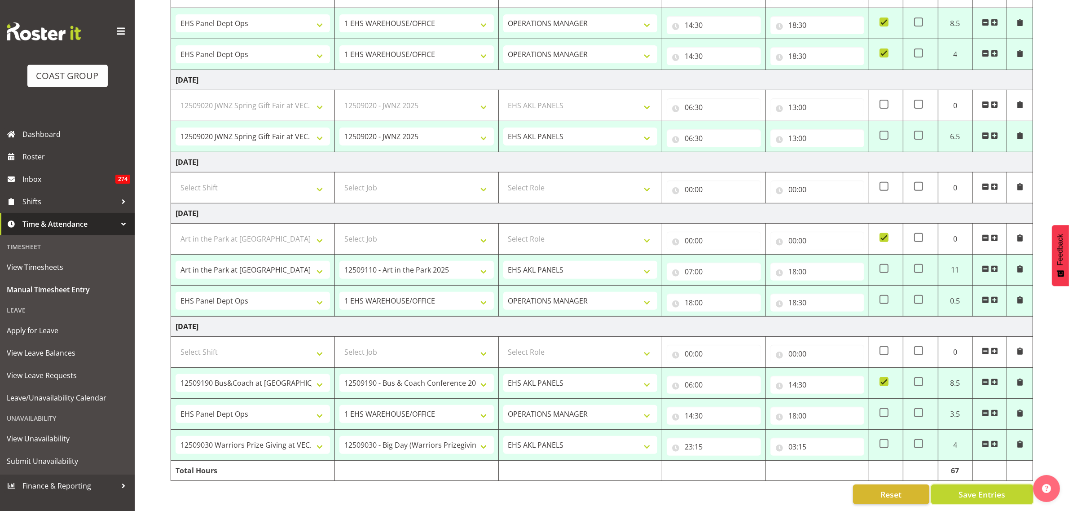
type input "18:00"
checkbox input "true"
select select "68035"
select select "69"
select select "198"
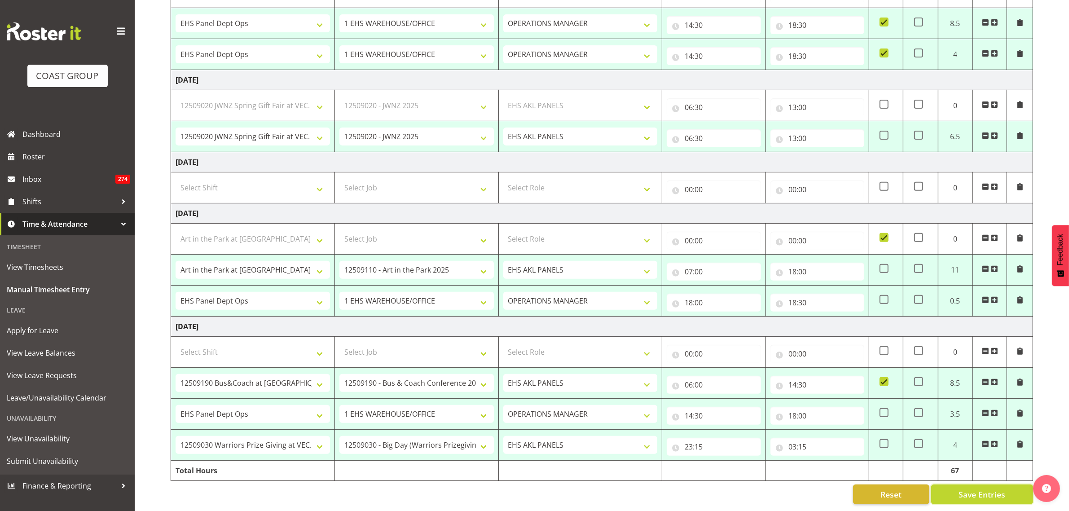
type input "18:00"
type input "18:30"
checkbox input "false"
select select "79718"
select select "9939"
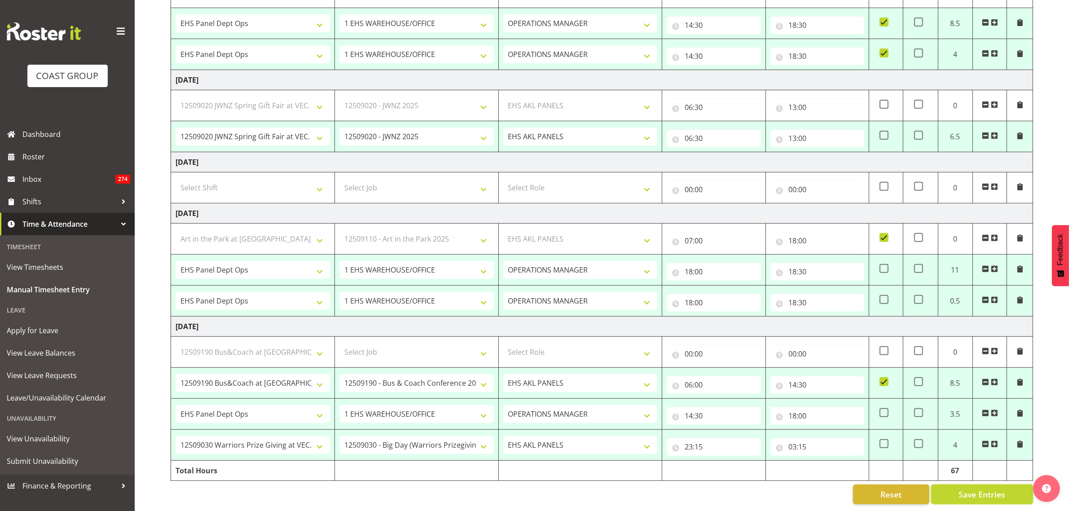
select select "188"
type input "06:00"
type input "14:30"
select select "68035"
select select "69"
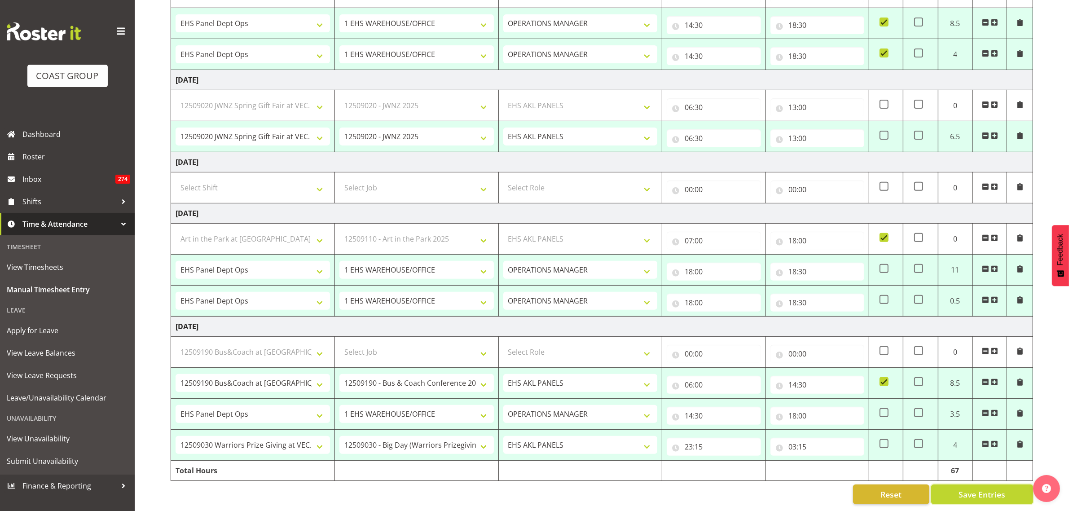
select select "198"
type input "14:30"
type input "18:00"
checkbox input "true"
select select "81873"
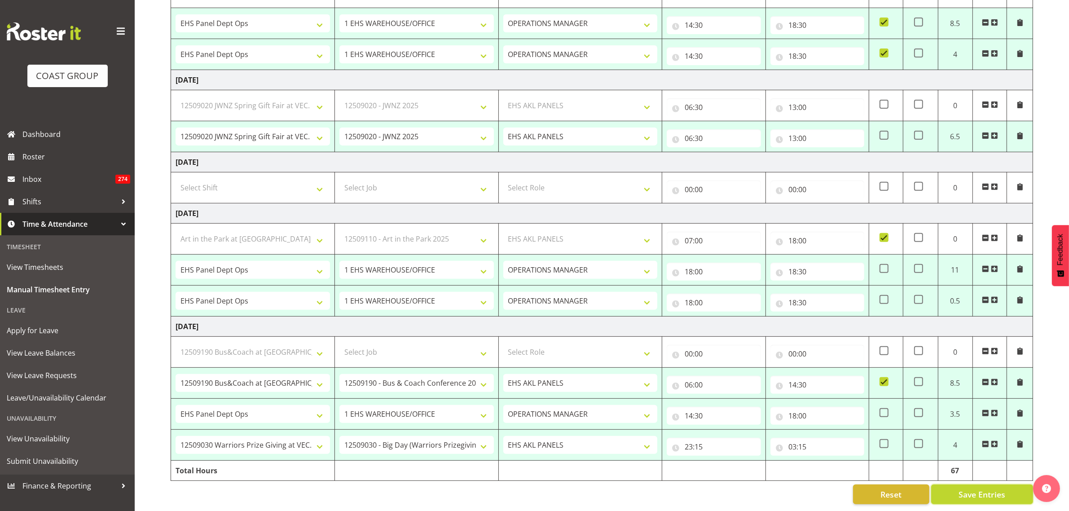
select select "10509"
select select "188"
type input "23:15"
type input "03:15"
checkbox input "false"
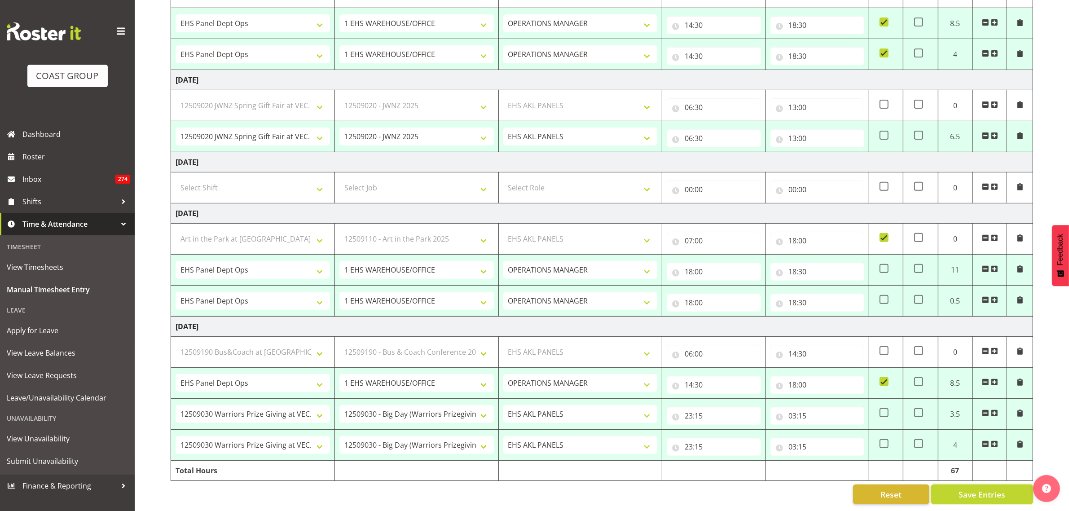
select select "64827"
select select "69"
select select "68035"
select select "69"
select select "79661"
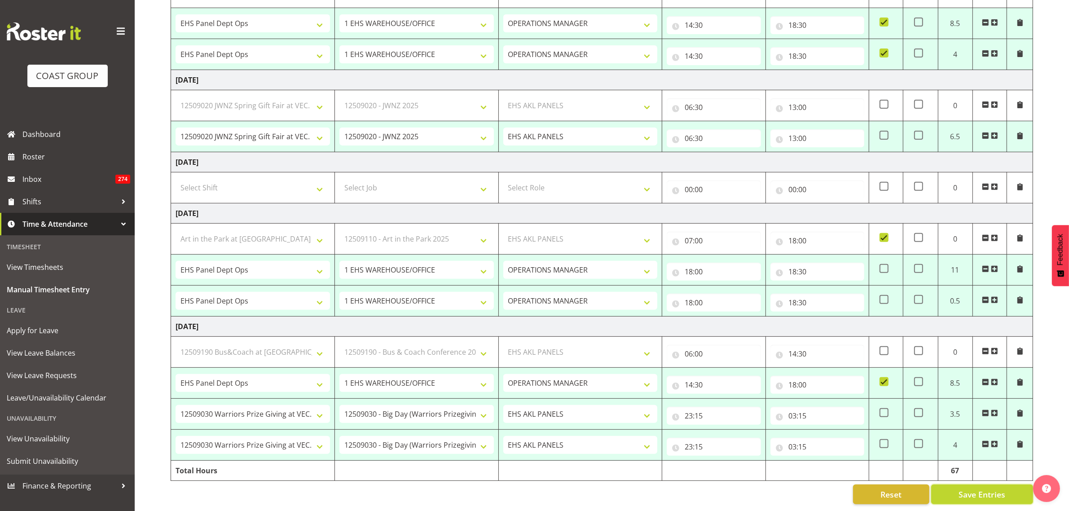
select select "9139"
select select "188"
select select "68035"
select select "69"
select select "79714"
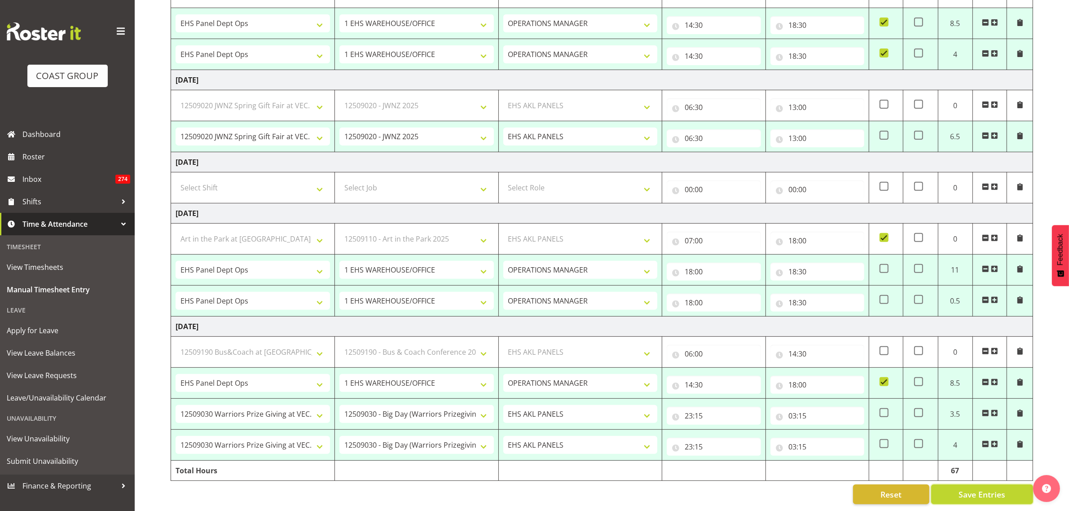
select select "9050"
select select "188"
select select "74310"
select select "9448"
select select "188"
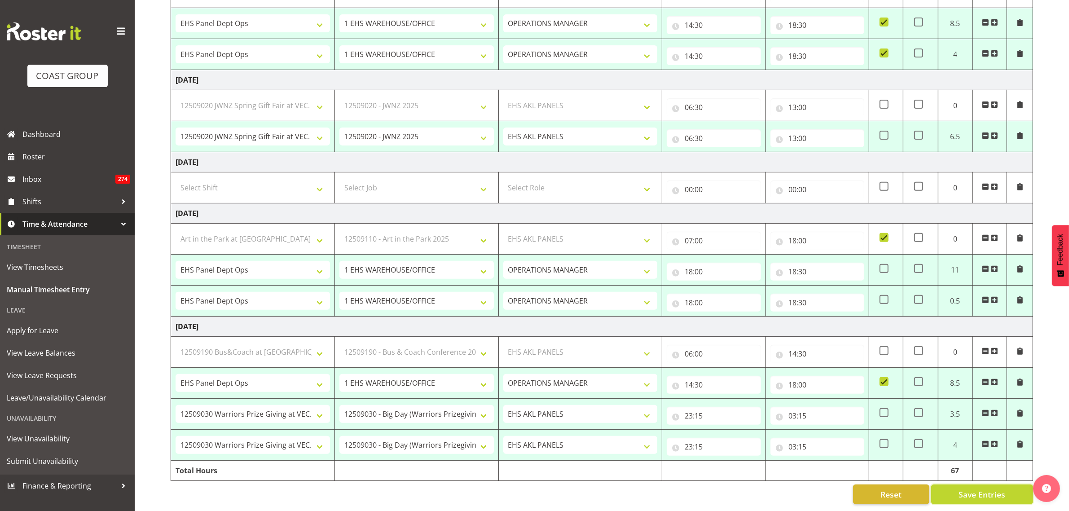
select select "68035"
select select "69"
select select "79718"
select select "9939"
select select "188"
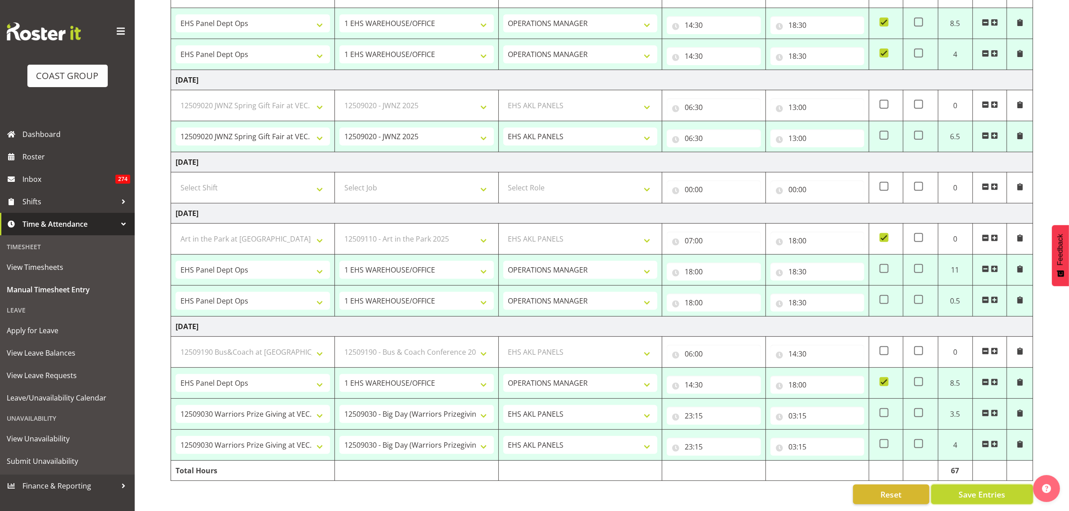
select select "68035"
select select "69"
select select "81873"
select select "10509"
select select "188"
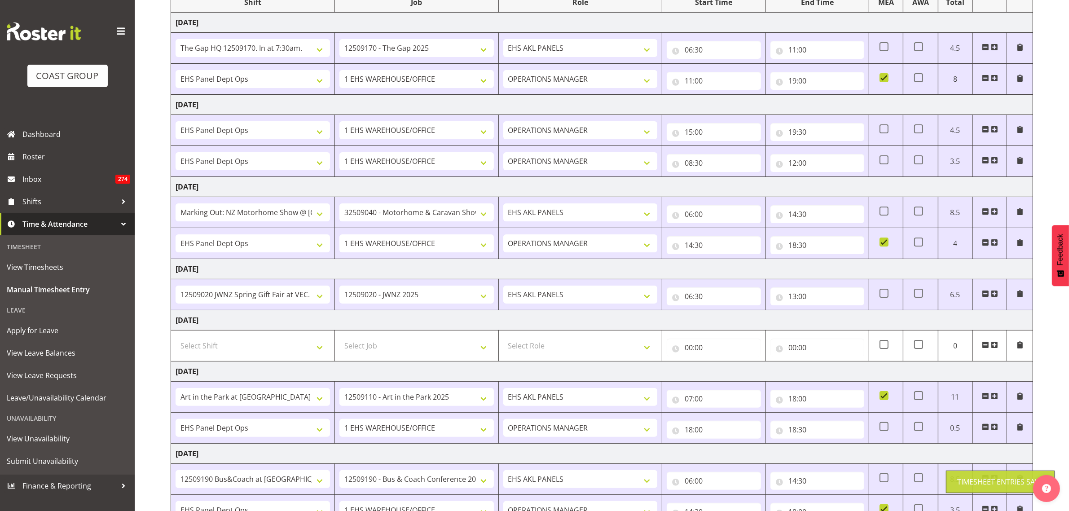
scroll to position [0, 0]
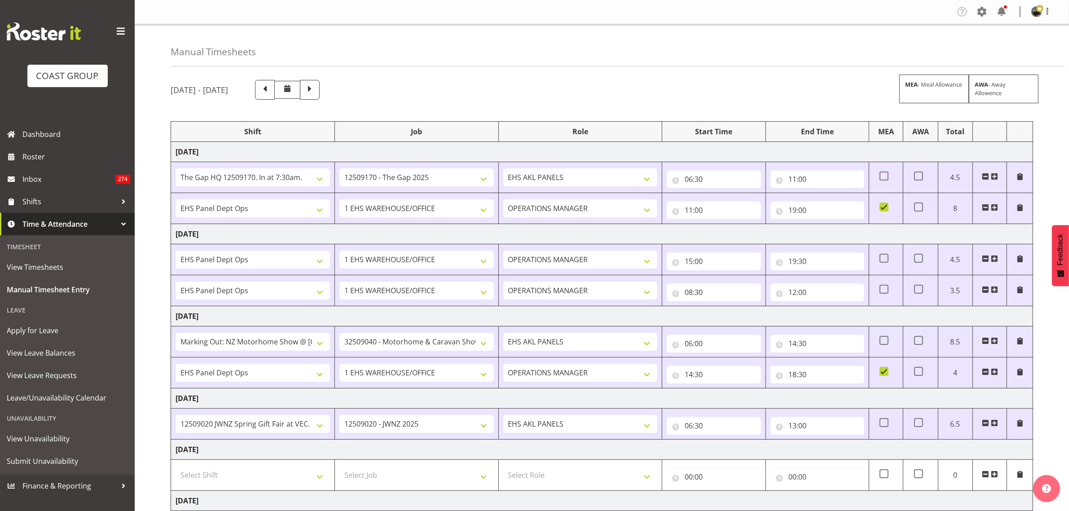
click at [806, 59] on div "Manual Timesheets" at bounding box center [618, 45] width 894 height 42
click at [59, 268] on span "View Timesheets" at bounding box center [67, 266] width 121 height 13
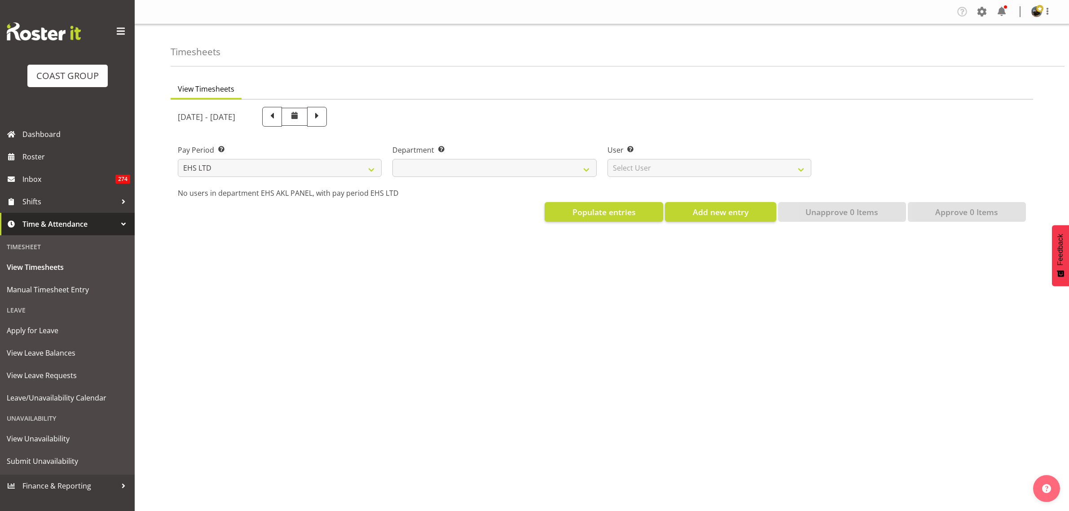
select select "7"
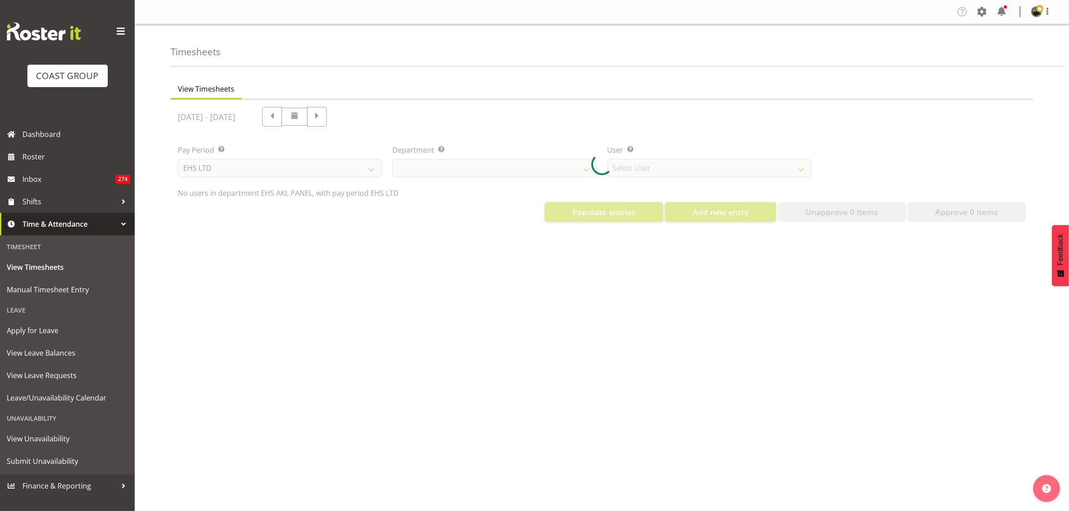
select select "39"
select select "890"
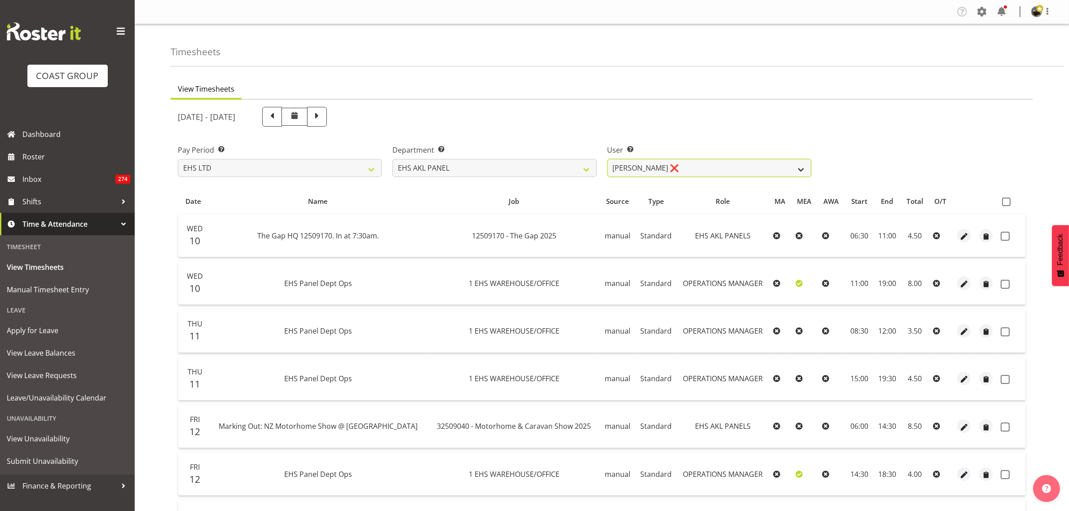
click at [802, 170] on select "[PERSON_NAME] ❌ [PERSON_NAME] ❌ [PERSON_NAME] ❌ [PERSON_NAME] ❌ [PERSON_NAME] ❌…" at bounding box center [710, 168] width 204 height 18
click at [1011, 200] on span at bounding box center [1006, 202] width 9 height 9
click at [1008, 200] on input "checkbox" at bounding box center [1005, 202] width 6 height 6
checkbox input "true"
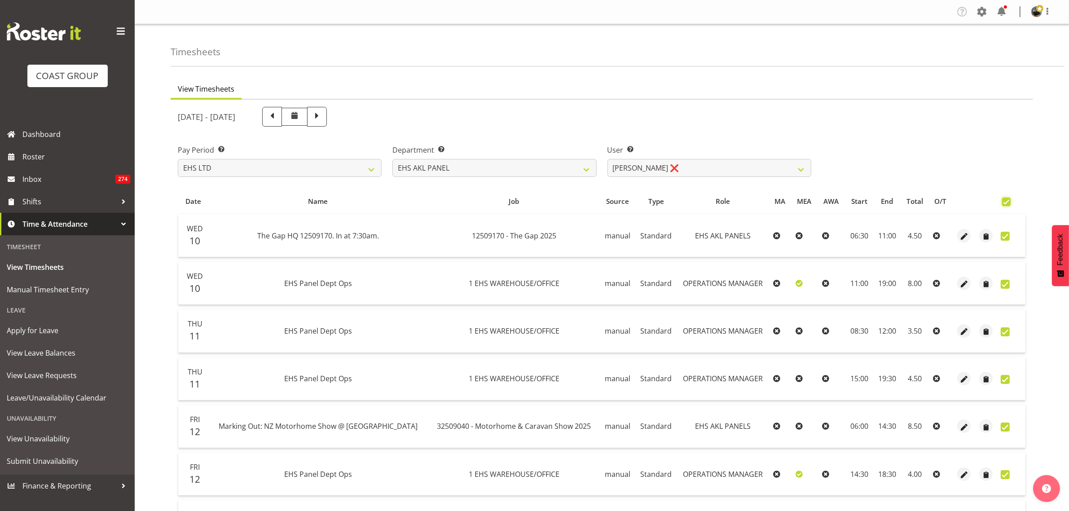
checkbox input "true"
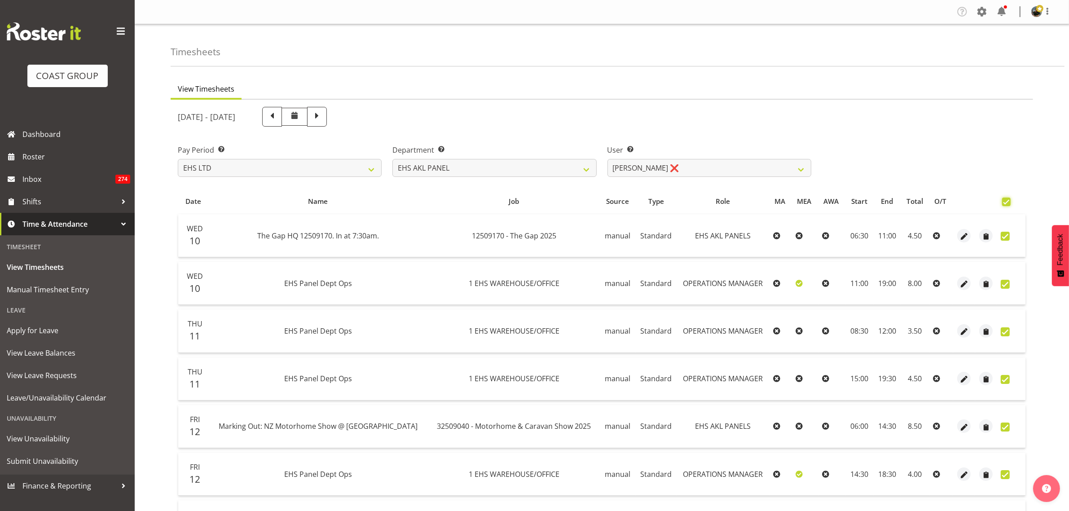
checkbox input "true"
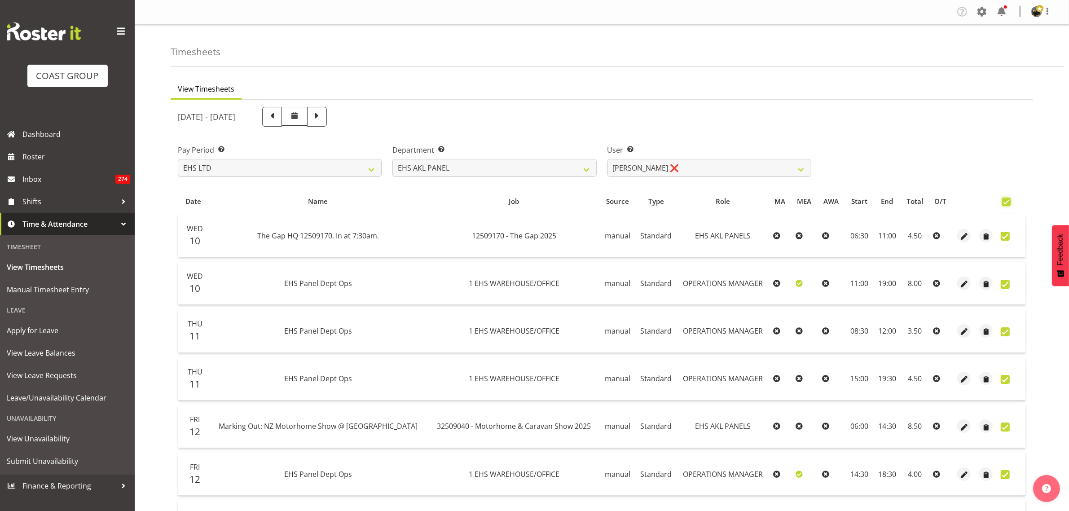
checkbox input "true"
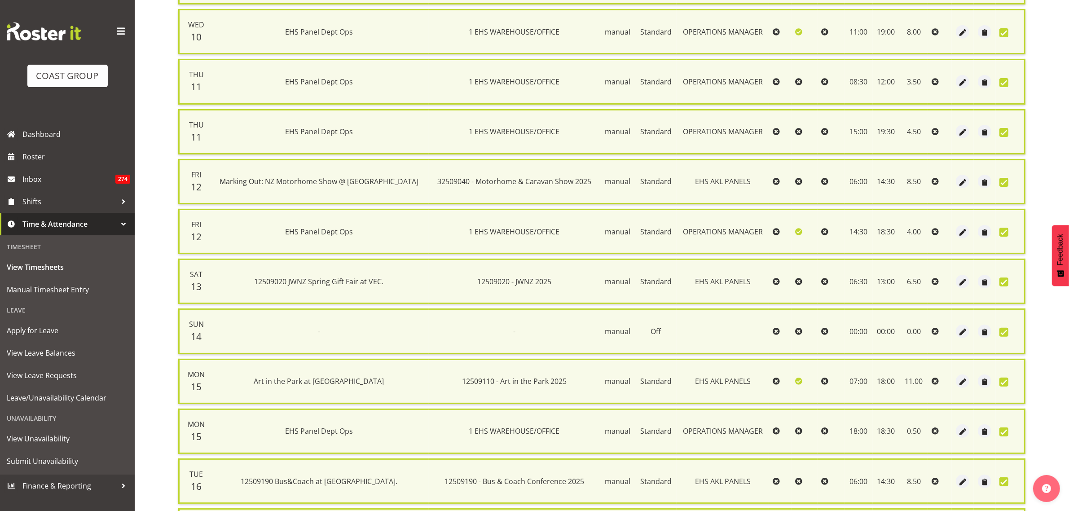
scroll to position [414, 0]
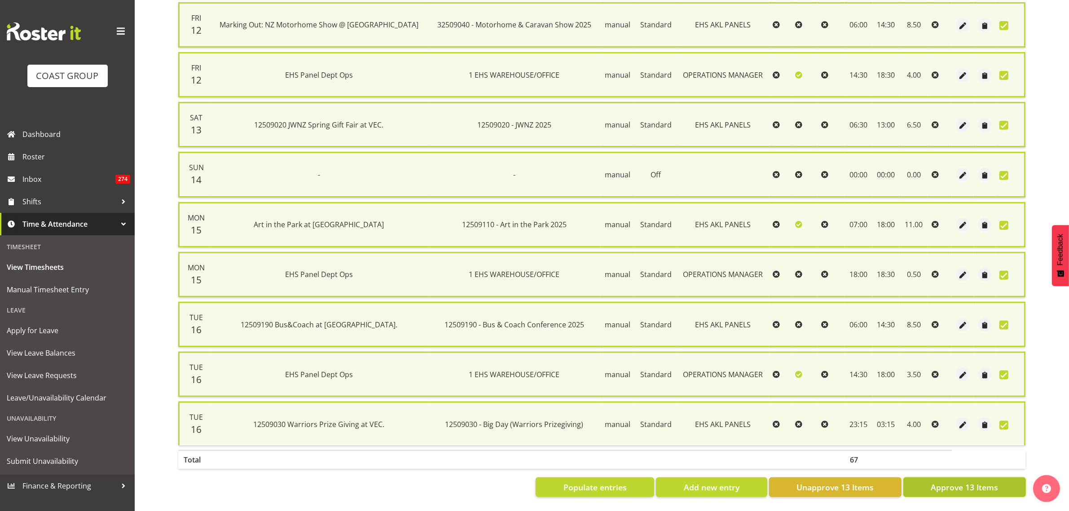
click at [969, 481] on span "Approve 13 Items" at bounding box center [964, 487] width 67 height 12
checkbox input "false"
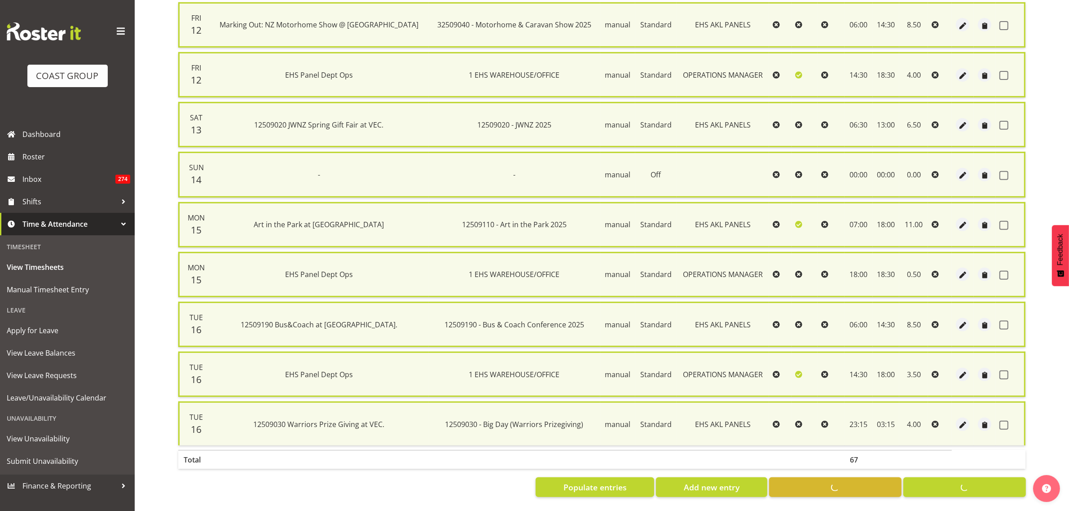
checkbox input "false"
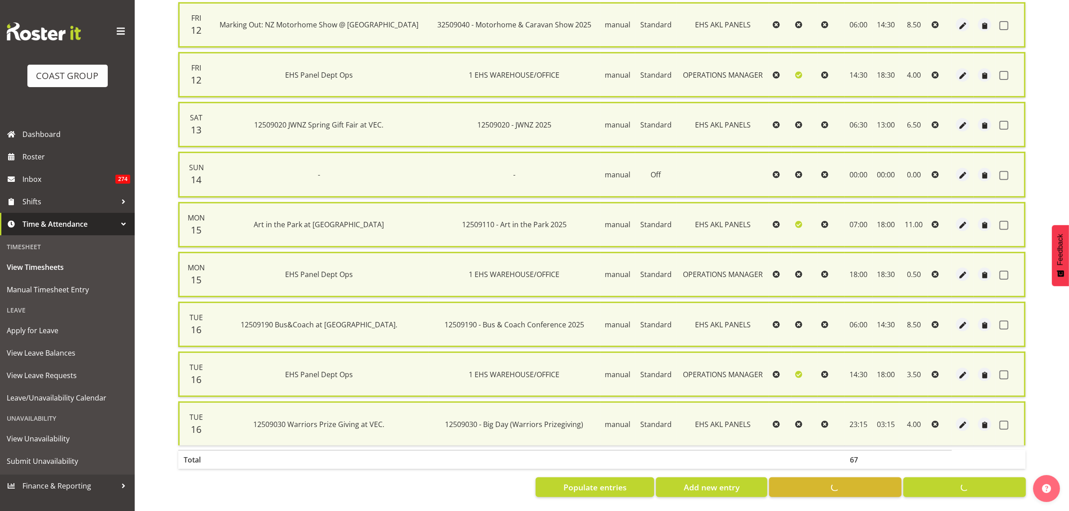
checkbox input "false"
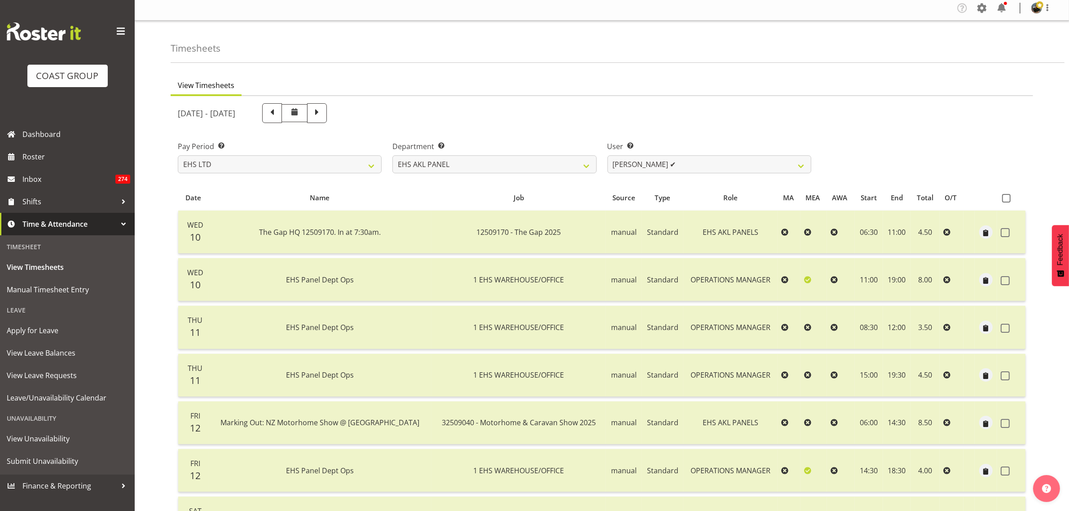
scroll to position [0, 0]
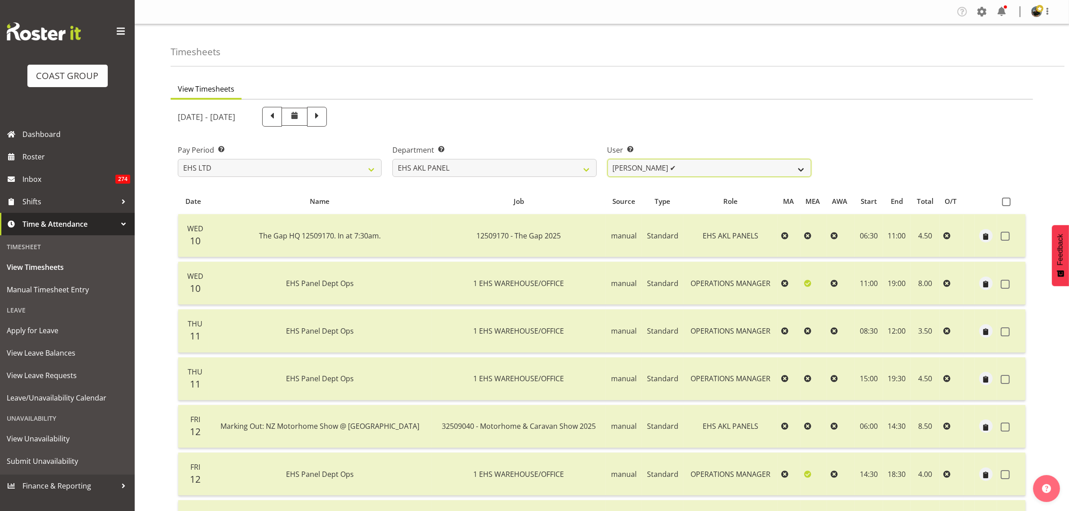
click at [801, 169] on select "[PERSON_NAME] ✔ [PERSON_NAME] ❌ [PERSON_NAME] ❌ [PERSON_NAME] ❌ [PERSON_NAME] ❌…" at bounding box center [710, 168] width 204 height 18
click at [608, 159] on select "[PERSON_NAME] ✔ [PERSON_NAME] ❌ [PERSON_NAME] ❌ [PERSON_NAME] ❌ [PERSON_NAME] ❌…" at bounding box center [710, 168] width 204 height 18
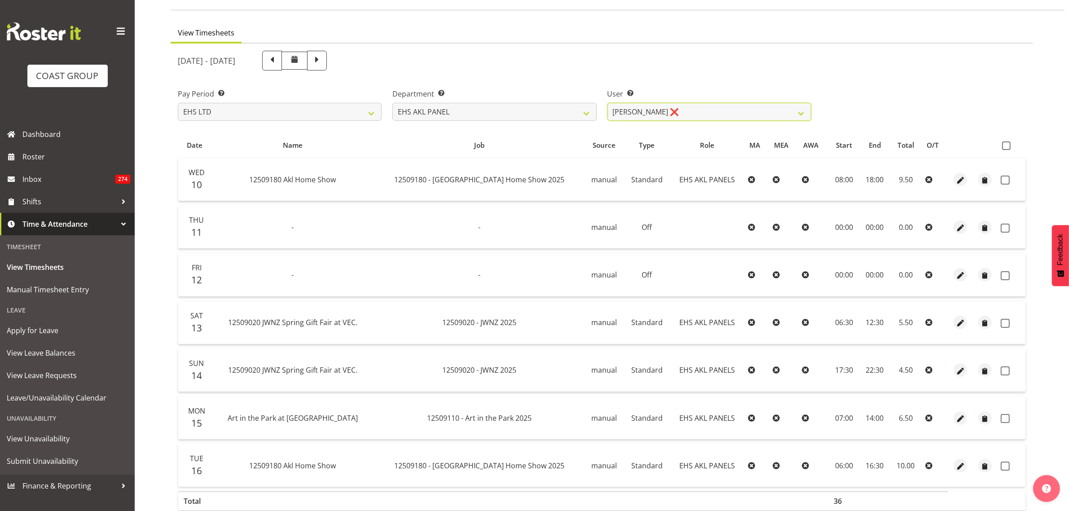
scroll to position [106, 0]
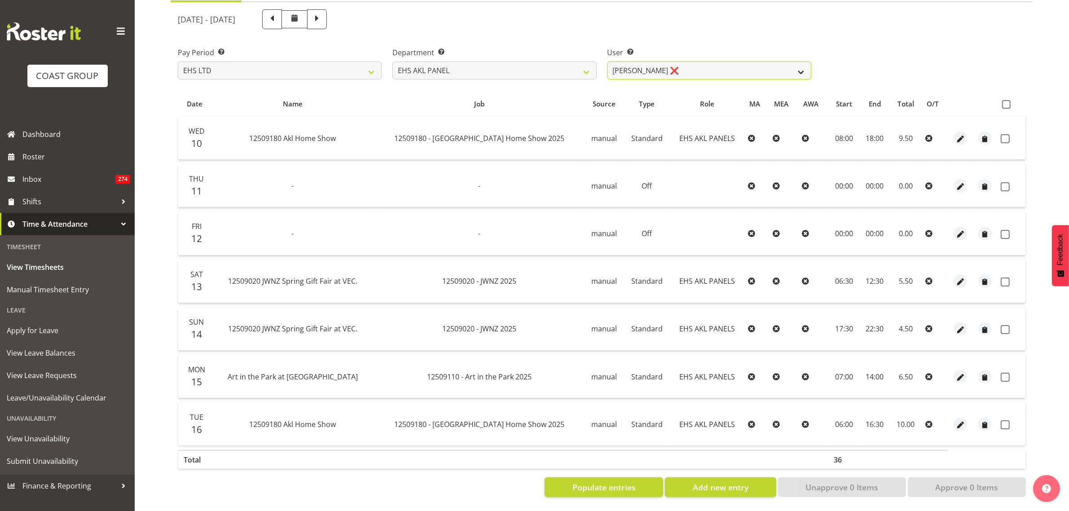
click at [802, 64] on select "[PERSON_NAME] ✔ [PERSON_NAME] ❌ [PERSON_NAME] ❌ [PERSON_NAME] ❌ [PERSON_NAME] ❌…" at bounding box center [710, 71] width 204 height 18
select select "11082"
click at [608, 62] on select "[PERSON_NAME] ✔ [PERSON_NAME] ❌ [PERSON_NAME] ❌ [PERSON_NAME] ❌ [PERSON_NAME] ❌…" at bounding box center [710, 71] width 204 height 18
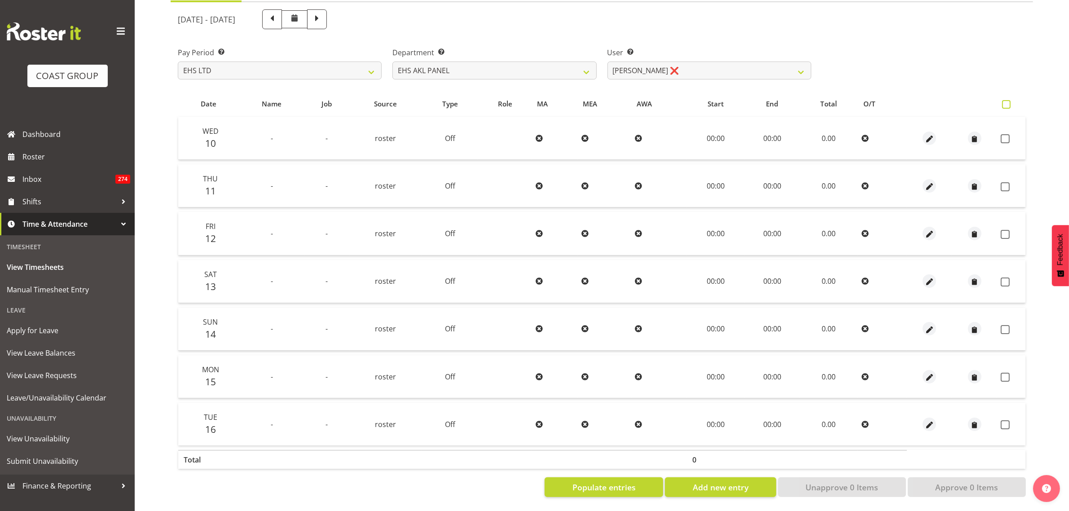
click at [1006, 100] on span at bounding box center [1006, 104] width 9 height 9
click at [1006, 101] on input "checkbox" at bounding box center [1005, 104] width 6 height 6
checkbox input "true"
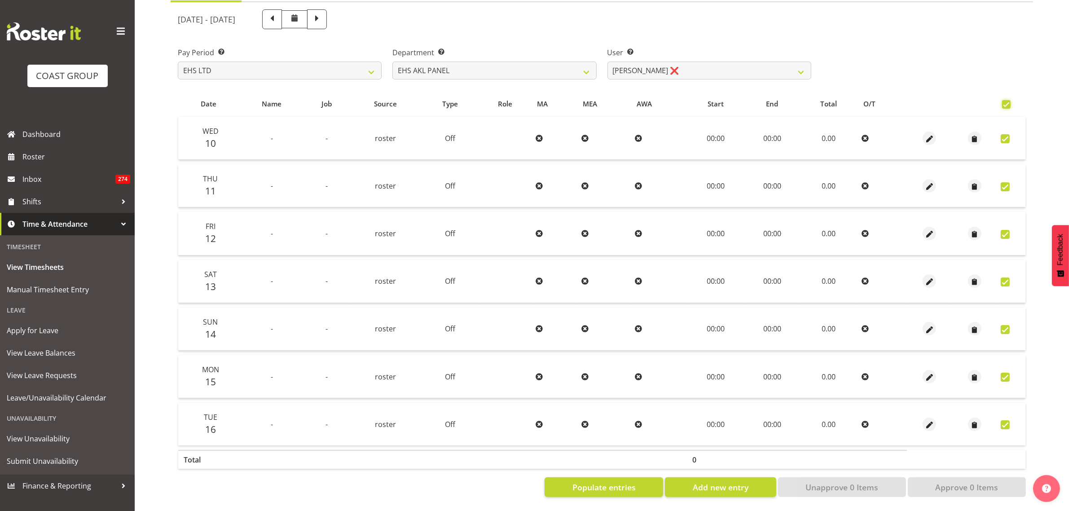
checkbox input "true"
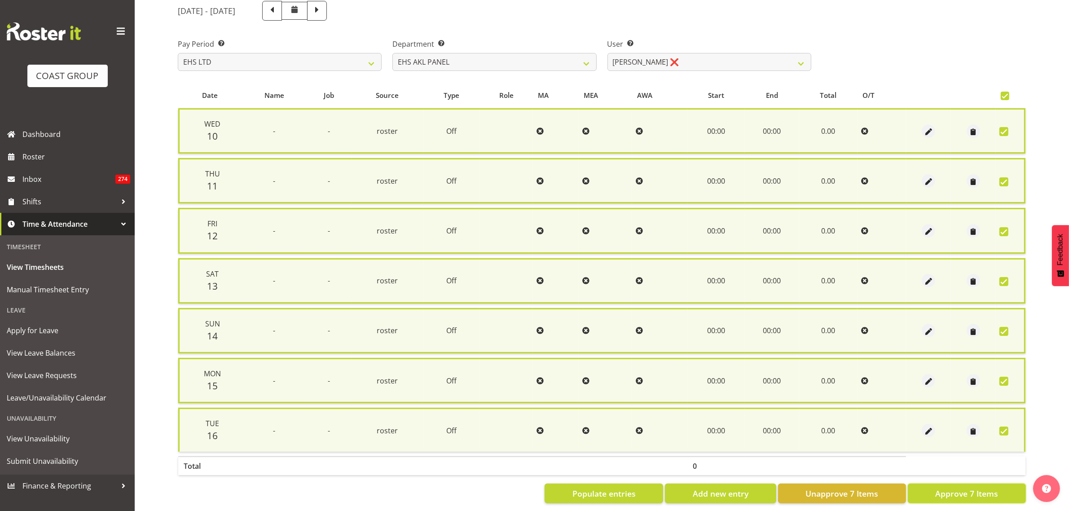
click at [963, 491] on span "Approve 7 Items" at bounding box center [966, 494] width 63 height 12
checkbox input "false"
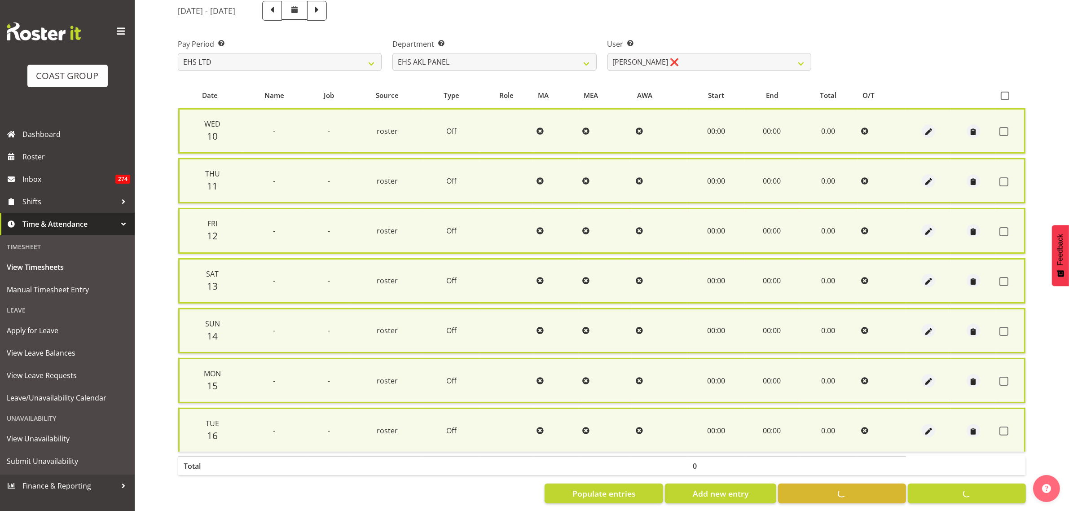
checkbox input "false"
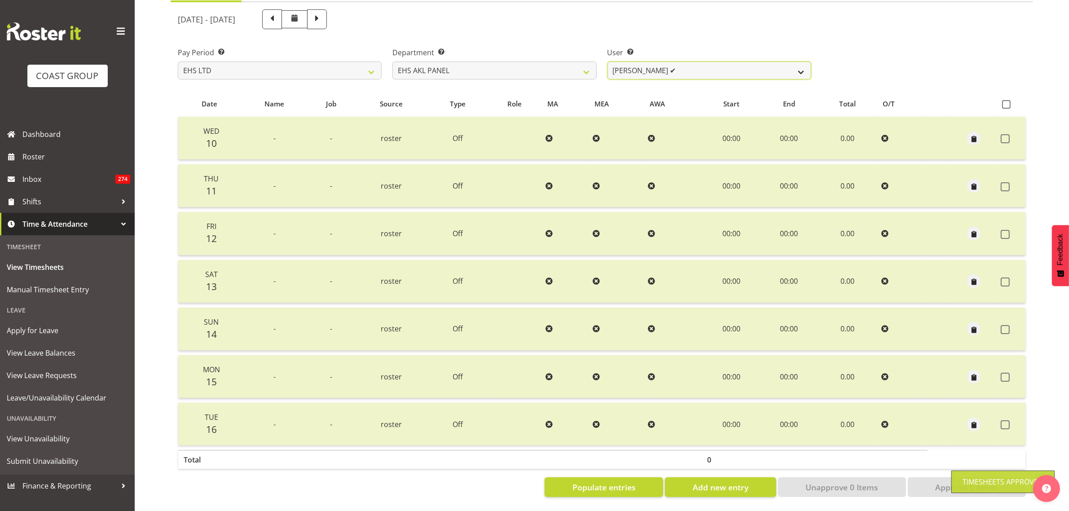
click at [800, 64] on select "[PERSON_NAME] ✔ [PERSON_NAME] ❌ [PERSON_NAME] ✔ [PERSON_NAME] ❌ [PERSON_NAME] ❌…" at bounding box center [710, 71] width 204 height 18
select select "11286"
click at [608, 62] on select "[PERSON_NAME] ✔ [PERSON_NAME] ❌ [PERSON_NAME] ✔ [PERSON_NAME] ❌ [PERSON_NAME] ❌…" at bounding box center [710, 71] width 204 height 18
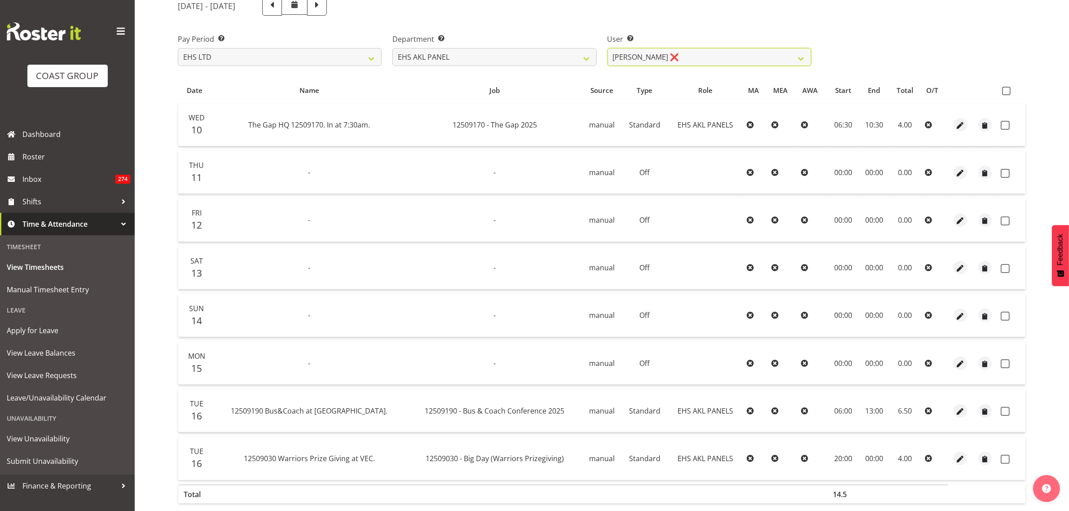
scroll to position [41, 0]
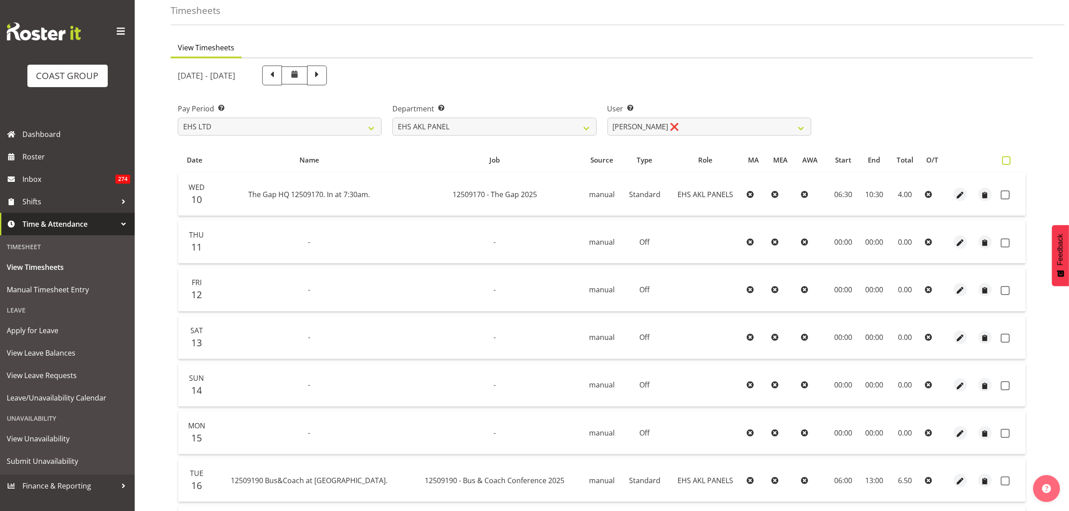
click at [1006, 162] on span at bounding box center [1006, 160] width 9 height 9
click at [1006, 162] on input "checkbox" at bounding box center [1005, 161] width 6 height 6
checkbox input "true"
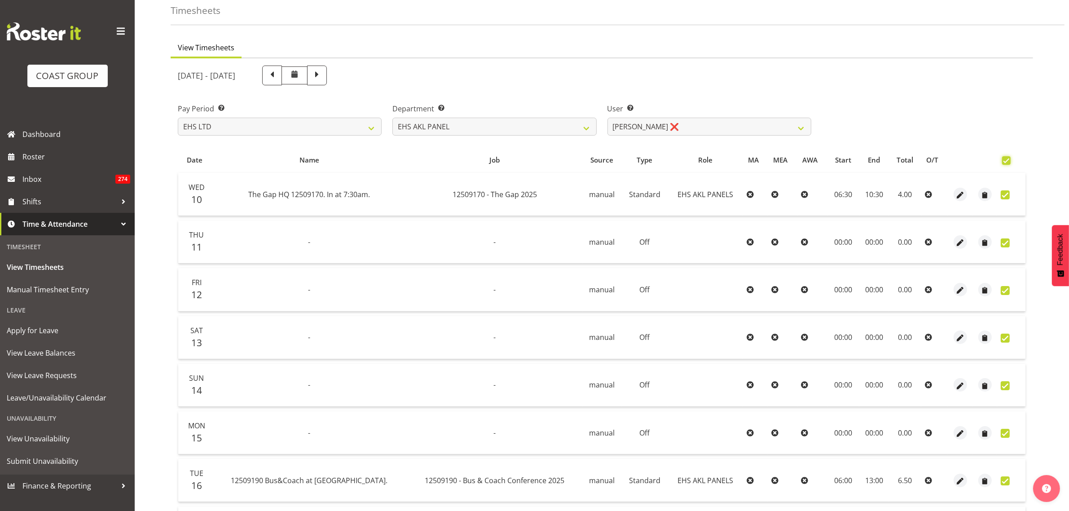
checkbox input "true"
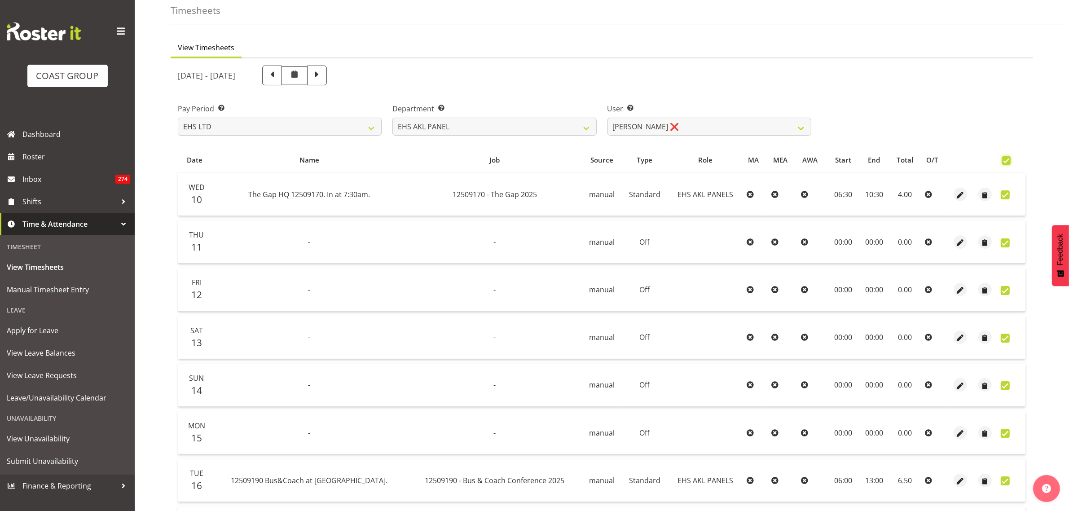
checkbox input "true"
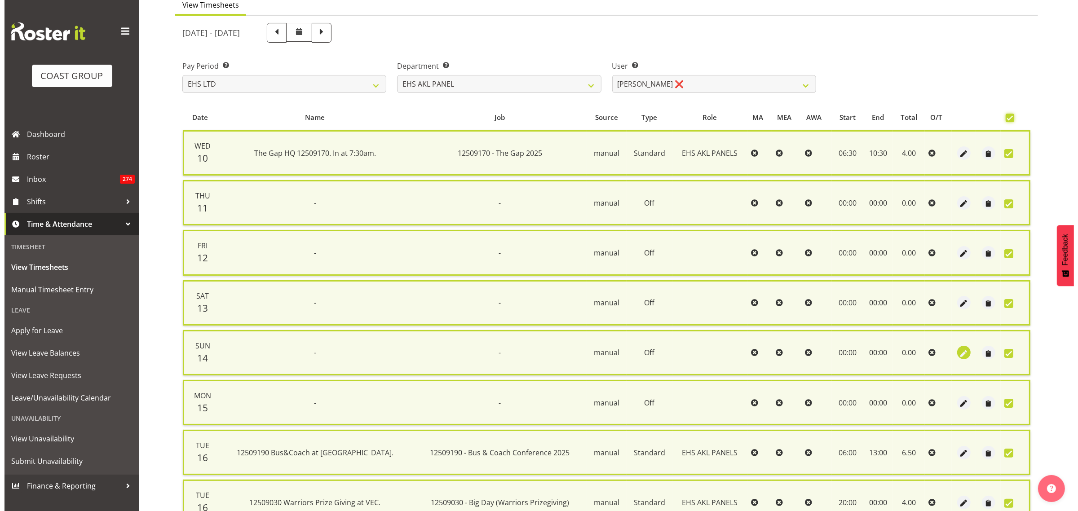
scroll to position [167, 0]
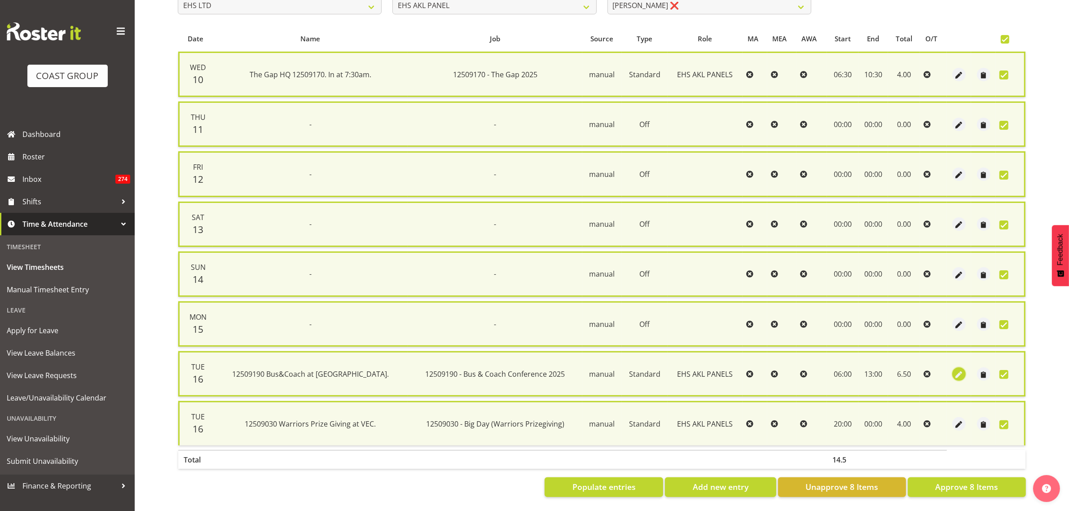
click at [959, 370] on span "button" at bounding box center [959, 375] width 10 height 10
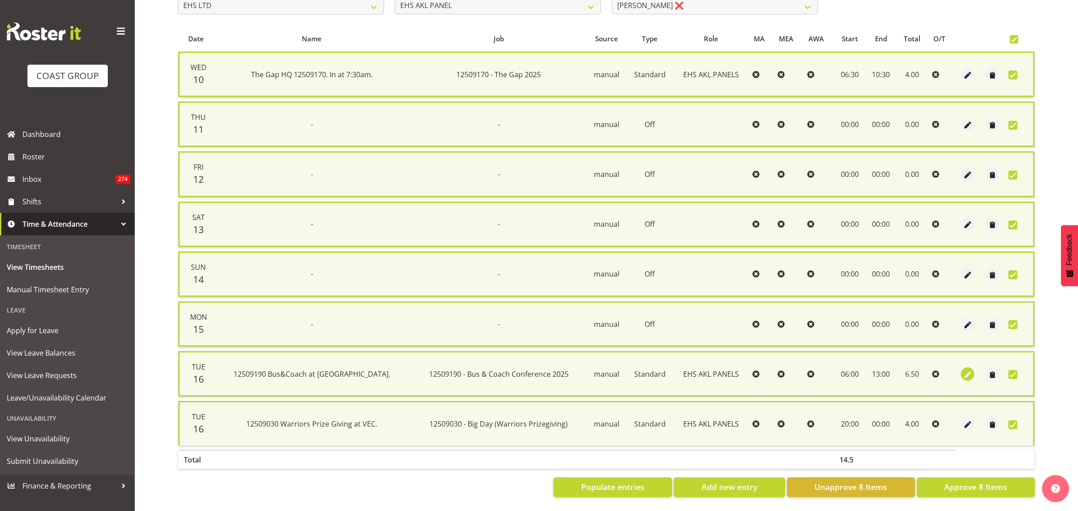
select select "Standard"
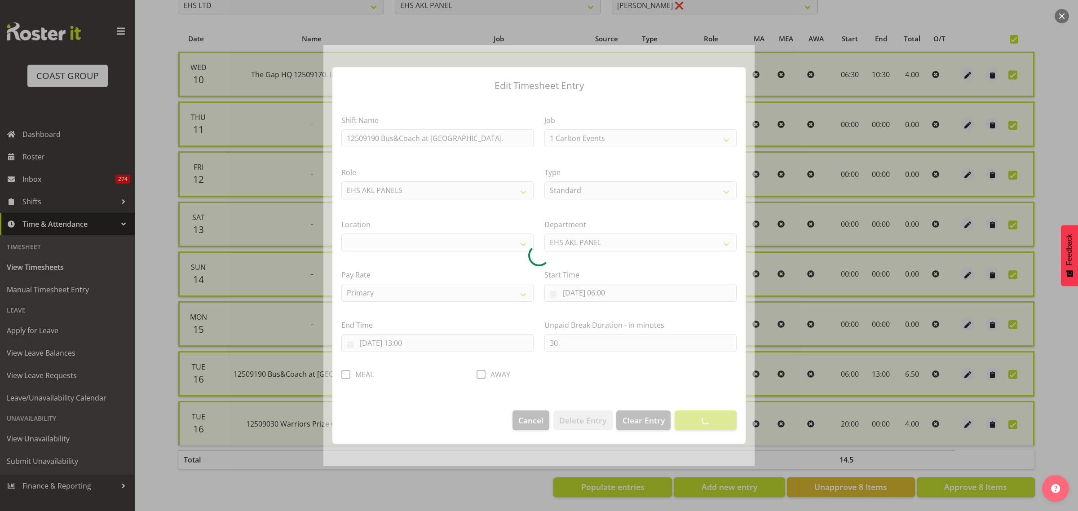
select select "9939"
select select "35"
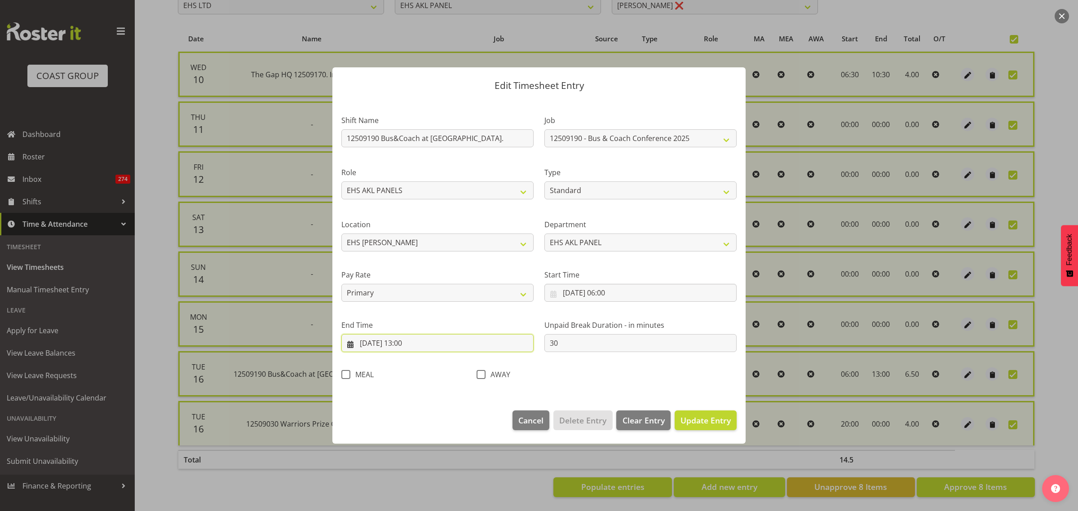
click at [450, 346] on input "[DATE] 13:00" at bounding box center [437, 343] width 192 height 18
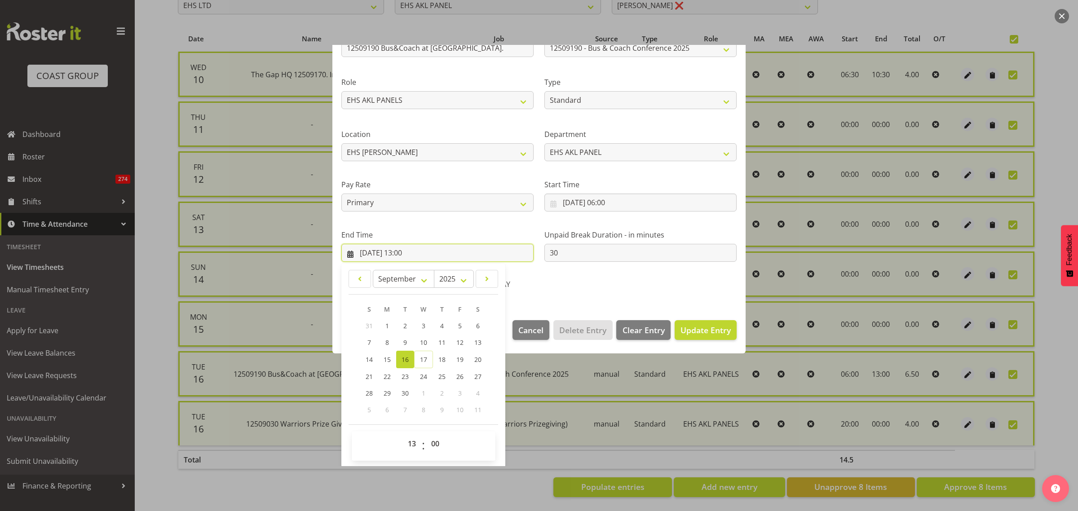
scroll to position [91, 0]
click at [411, 442] on select "00 01 02 03 04 05 06 07 08 09 10 11 12 13 14 15 16 17 18 19 20 21 22 23" at bounding box center [413, 443] width 20 height 18
select select "14"
click at [403, 434] on select "00 01 02 03 04 05 06 07 08 09 10 11 12 13 14 15 16 17 18 19 20 21 22 23" at bounding box center [413, 443] width 20 height 18
type input "[DATE] 14:00"
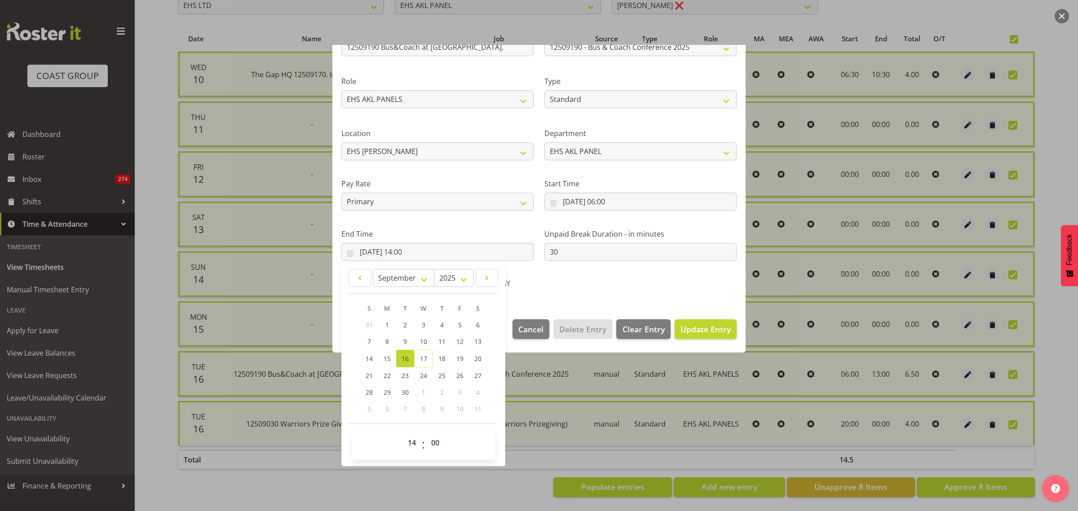
click at [656, 287] on div "Shift Name 12509190 Bus&Coach at [GEOGRAPHIC_DATA]. Job 1 Carlton Events 1 [PER…" at bounding box center [539, 153] width 406 height 285
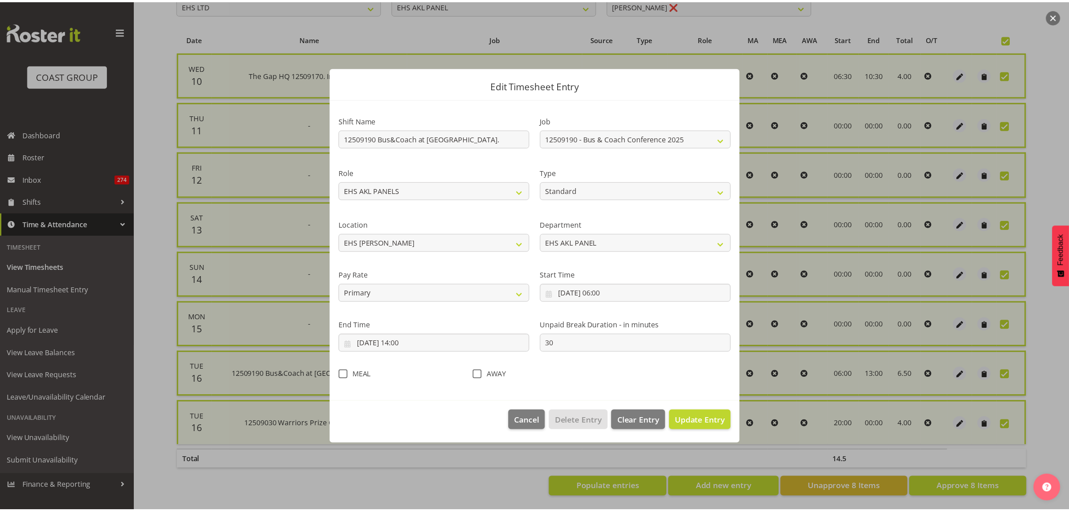
scroll to position [0, 0]
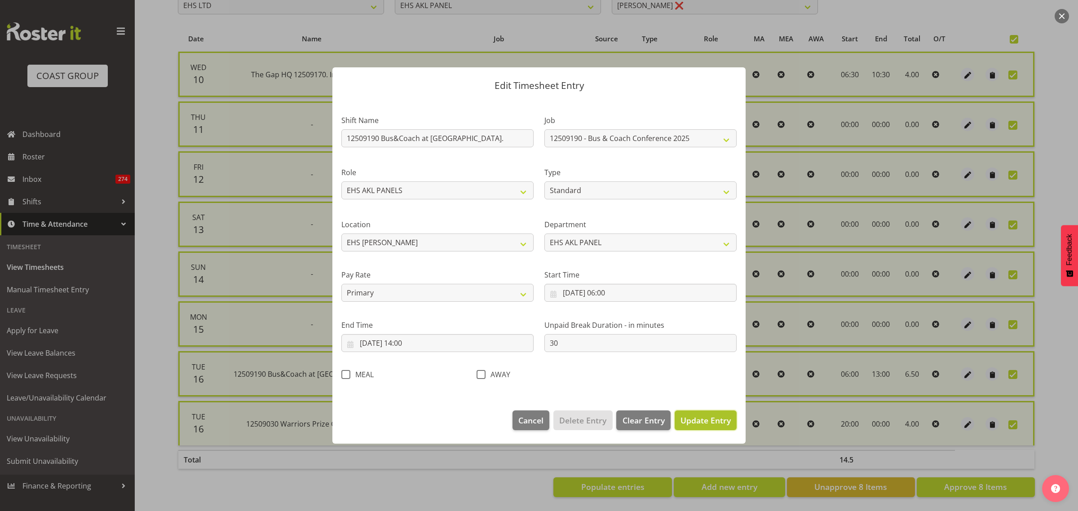
click at [699, 422] on span "Update Entry" at bounding box center [705, 420] width 50 height 11
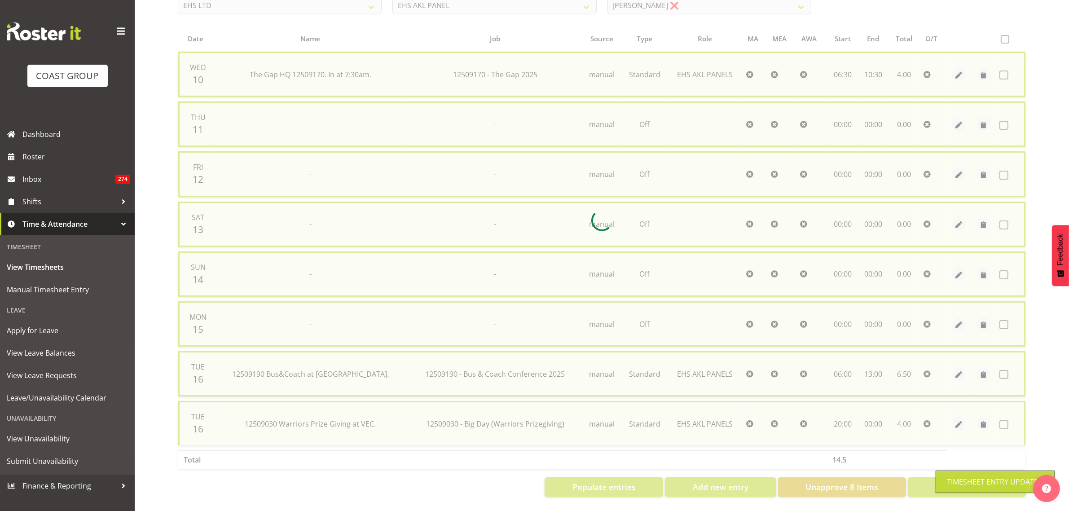
checkbox input "false"
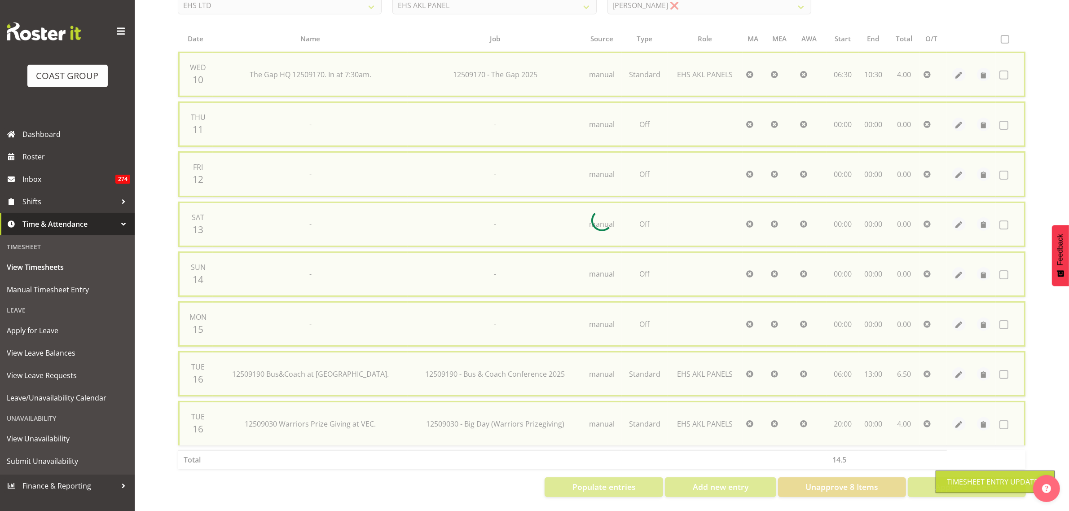
checkbox input "false"
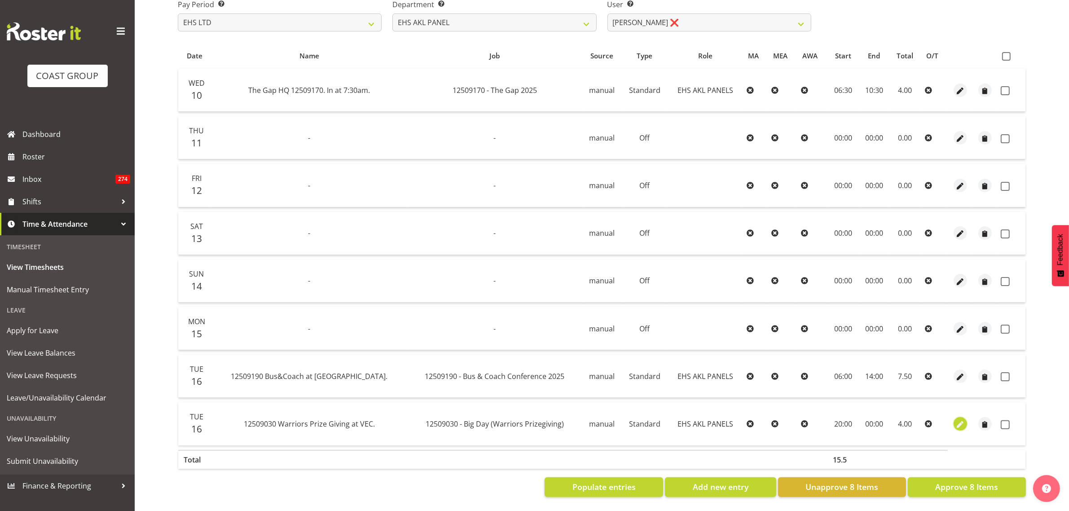
click at [960, 419] on span "button" at bounding box center [960, 424] width 10 height 10
select select "Standard"
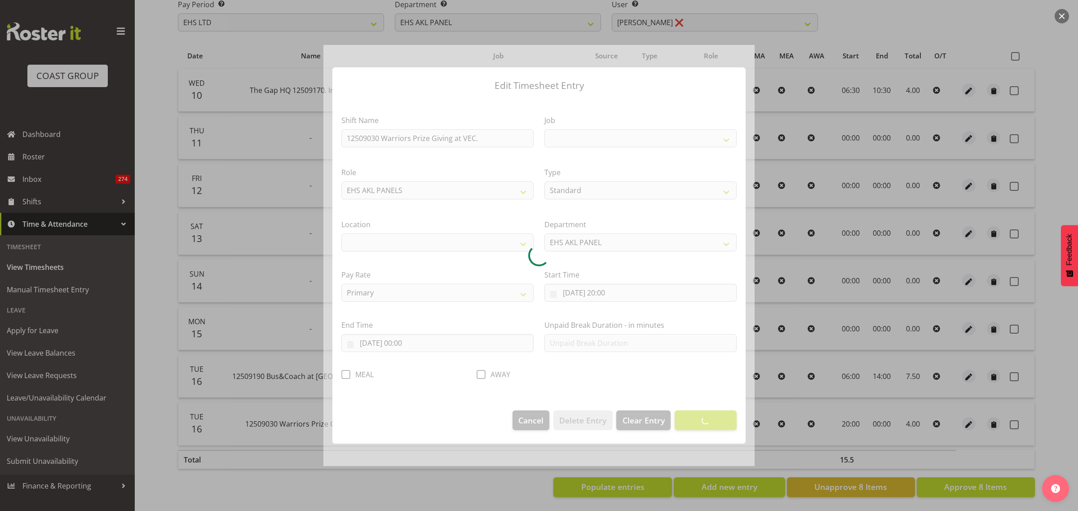
select select
select select "10509"
select select "35"
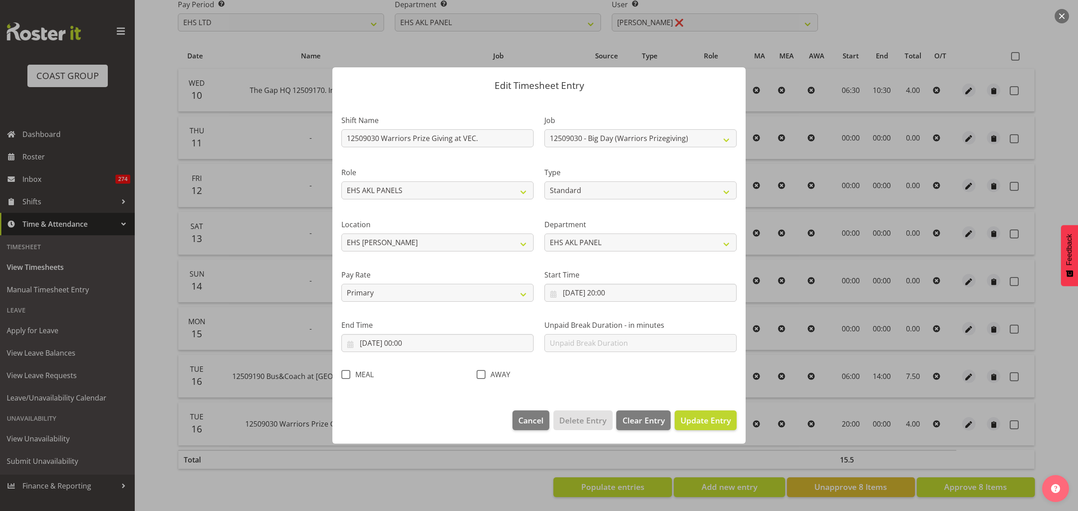
click at [346, 375] on span at bounding box center [345, 374] width 9 height 9
click at [346, 375] on input "MEAL" at bounding box center [344, 375] width 6 height 6
checkbox input "true"
click at [696, 422] on span "Update Entry" at bounding box center [705, 420] width 50 height 11
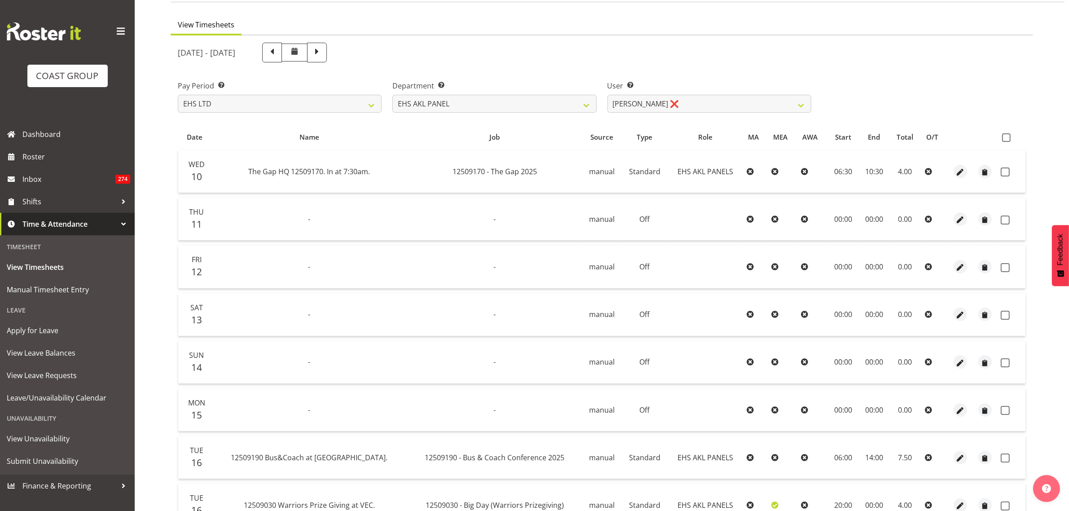
scroll to position [0, 0]
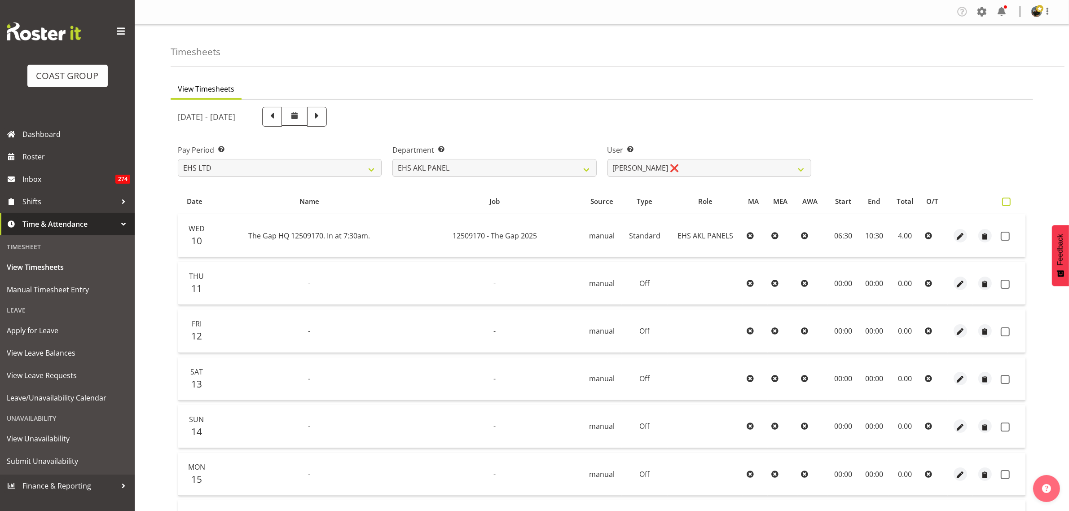
click at [1009, 203] on span at bounding box center [1006, 202] width 9 height 9
click at [1008, 203] on input "checkbox" at bounding box center [1005, 202] width 6 height 6
checkbox input "true"
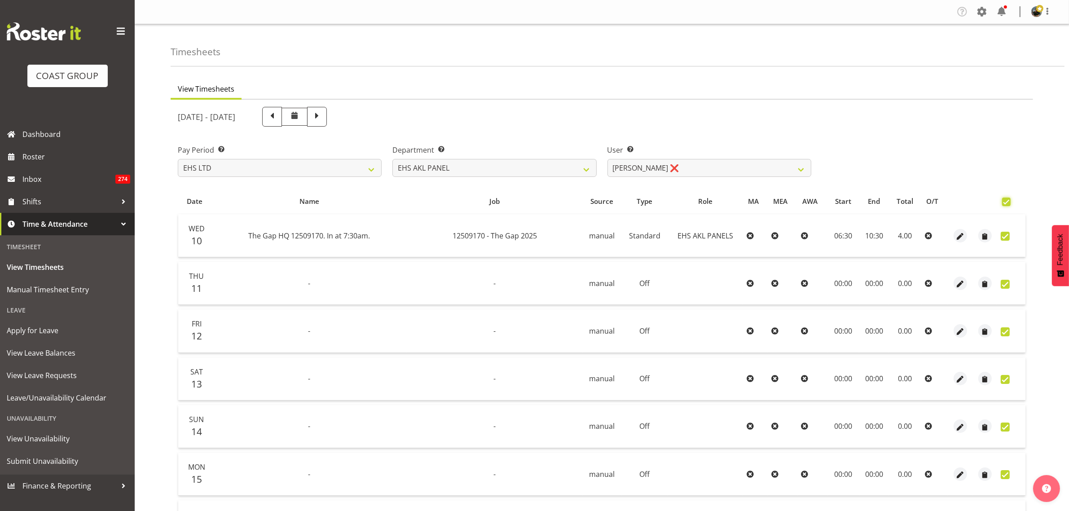
checkbox input "true"
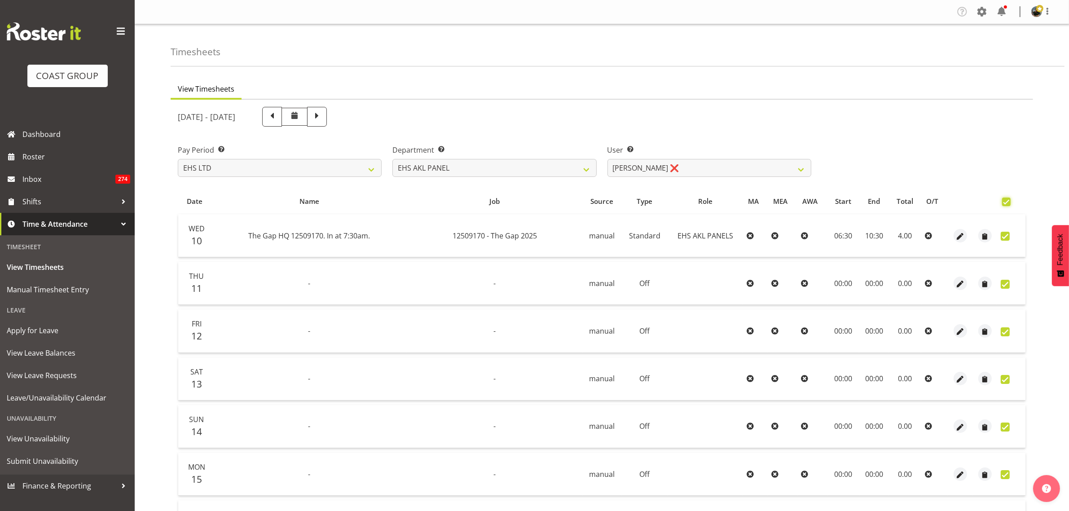
checkbox input "true"
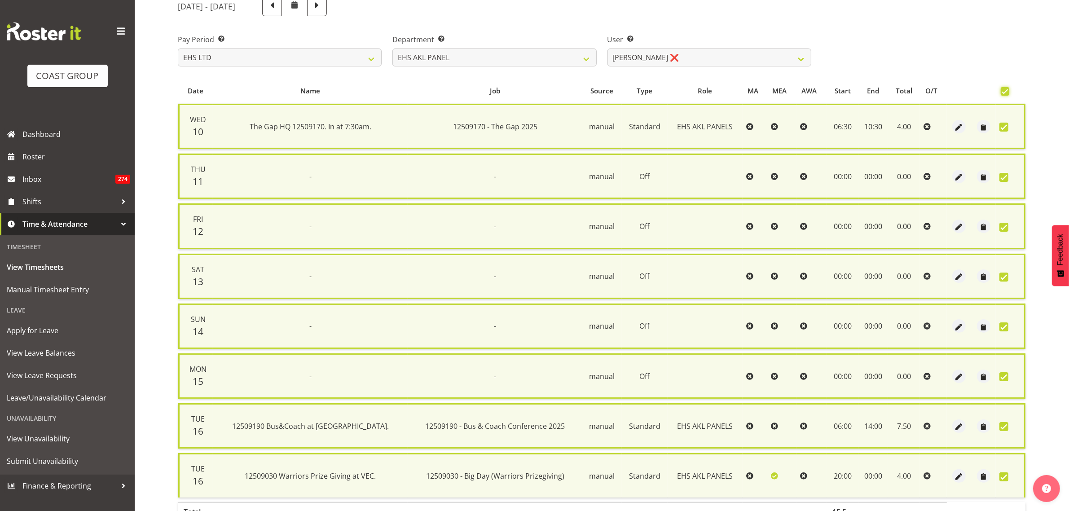
scroll to position [167, 0]
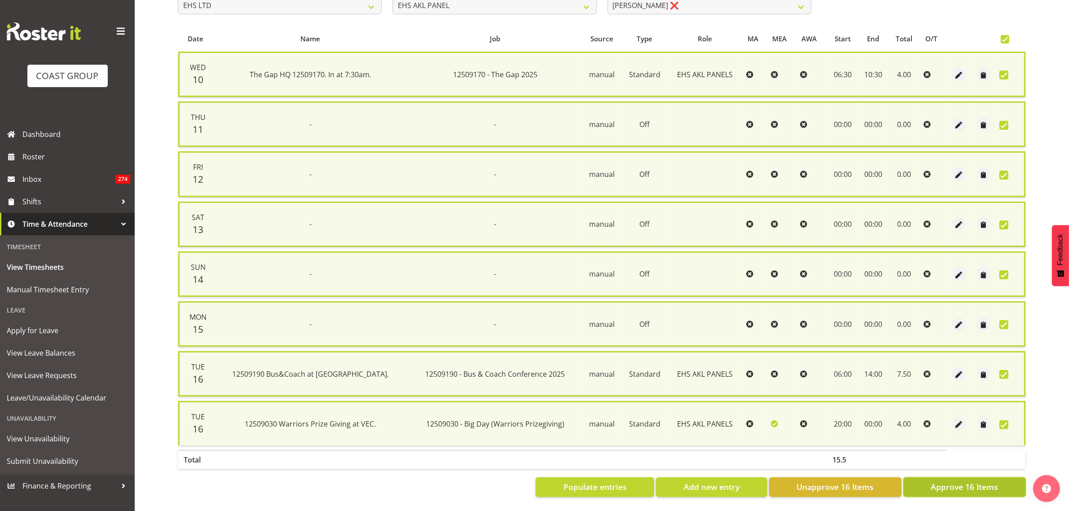
click at [938, 481] on span "Approve 16 Items" at bounding box center [964, 487] width 67 height 12
checkbox input "false"
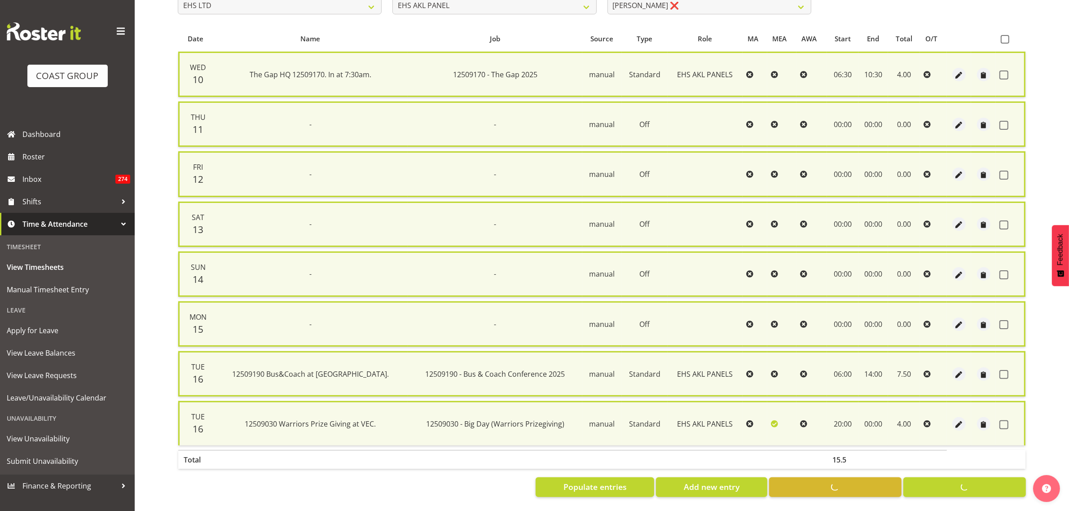
checkbox input "false"
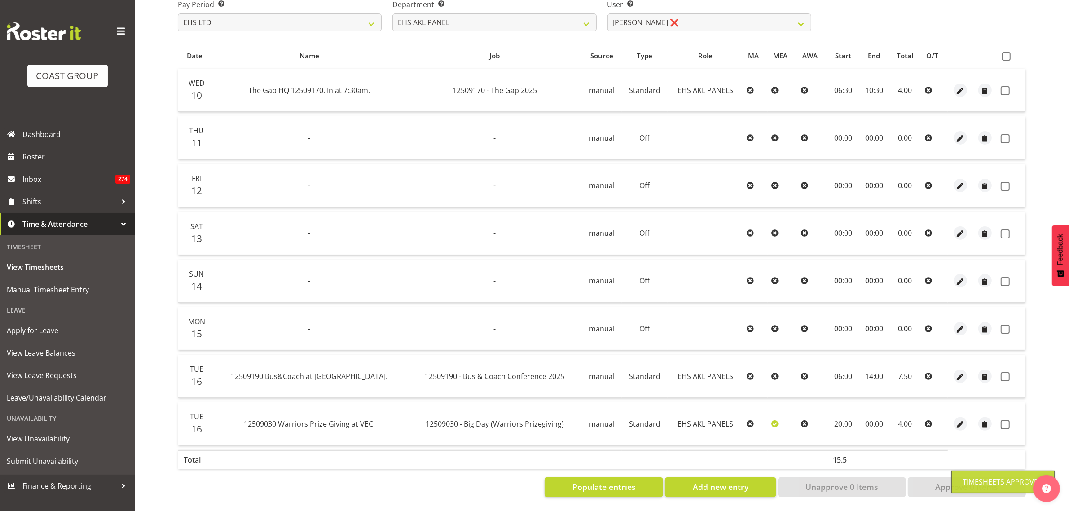
scroll to position [154, 0]
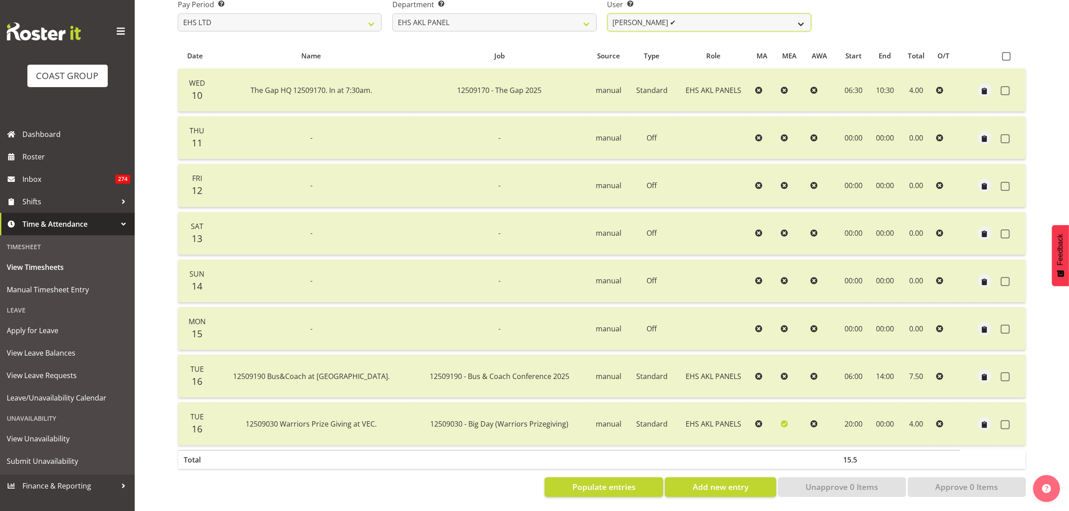
click at [803, 14] on select "[PERSON_NAME] ✔ [PERSON_NAME] ❌ [PERSON_NAME] ✔ [PERSON_NAME] ✔ [PERSON_NAME] ❌…" at bounding box center [710, 22] width 204 height 18
select select "1088"
click at [608, 13] on select "[PERSON_NAME] ✔ [PERSON_NAME] ❌ [PERSON_NAME] ✔ [PERSON_NAME] ✔ [PERSON_NAME] ❌…" at bounding box center [710, 22] width 204 height 18
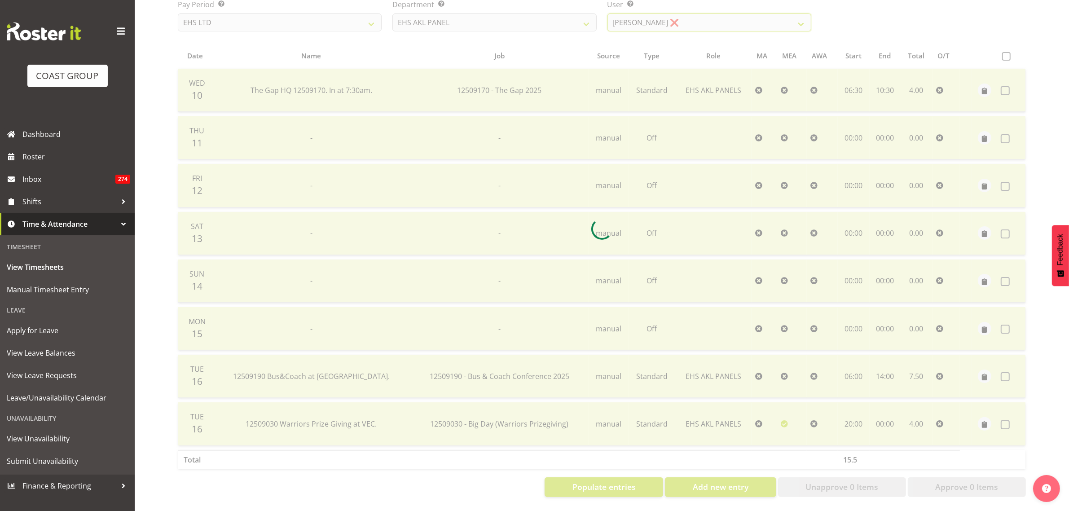
scroll to position [0, 0]
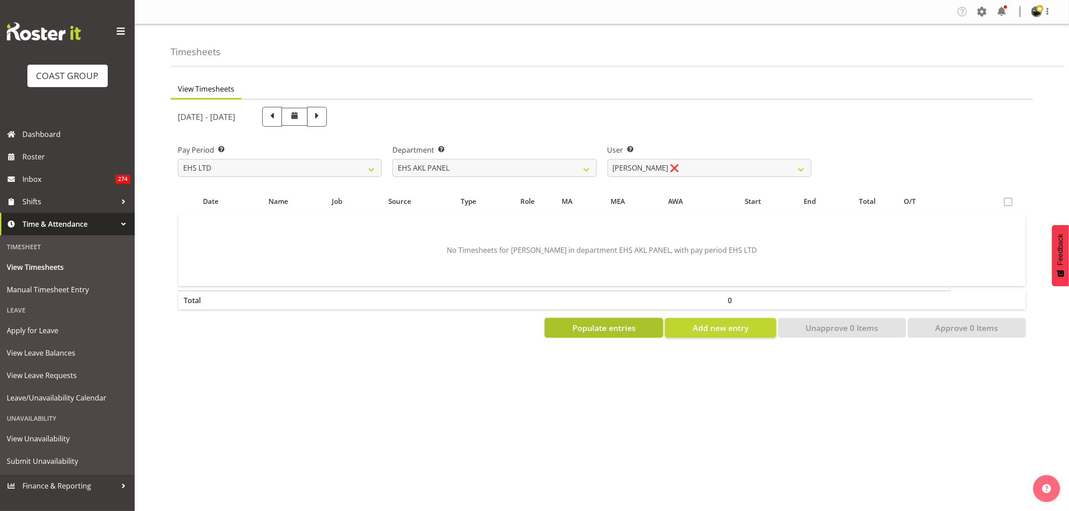
click at [613, 331] on span "Populate entries" at bounding box center [604, 328] width 63 height 12
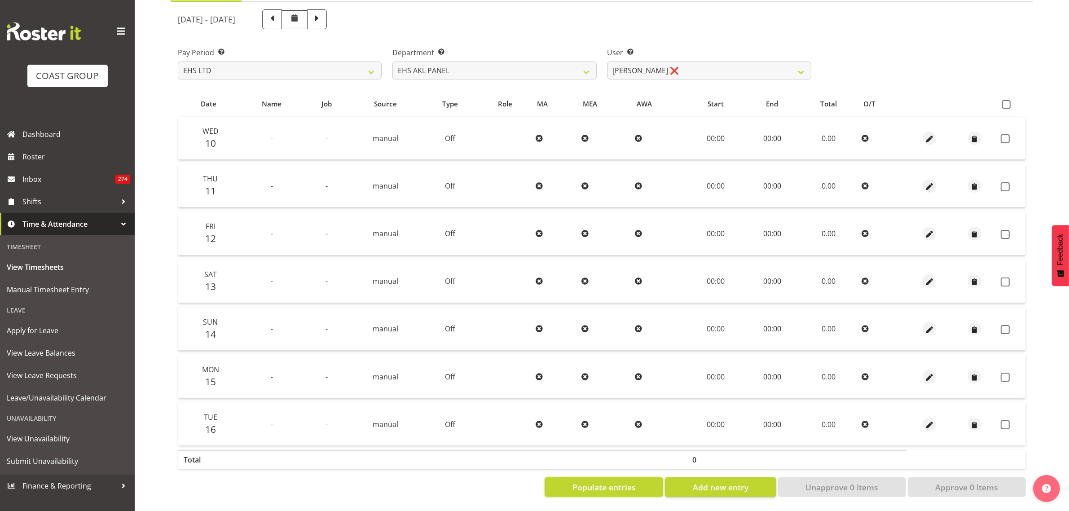
scroll to position [106, 0]
click at [1009, 100] on span at bounding box center [1006, 104] width 9 height 9
click at [1008, 101] on input "checkbox" at bounding box center [1005, 104] width 6 height 6
checkbox input "true"
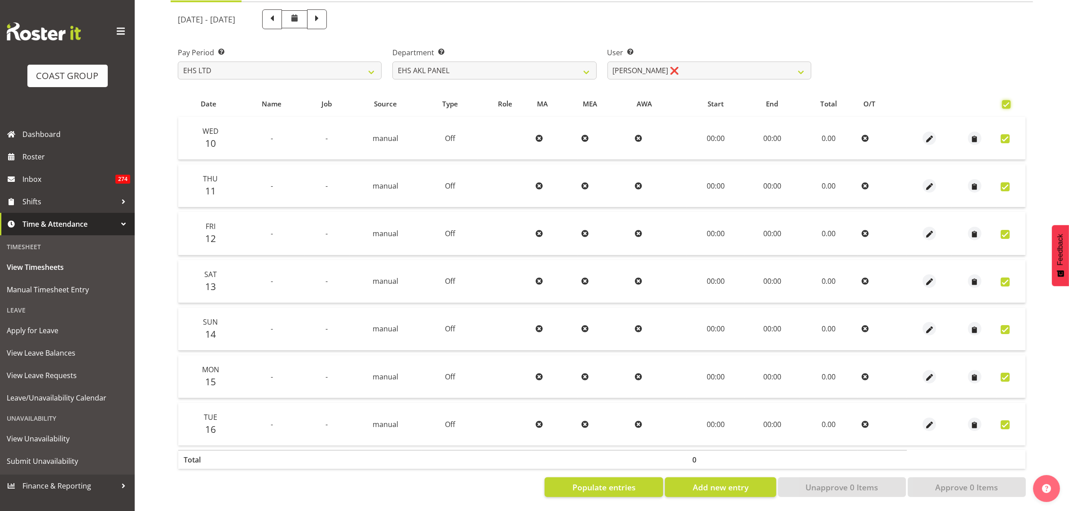
checkbox input "true"
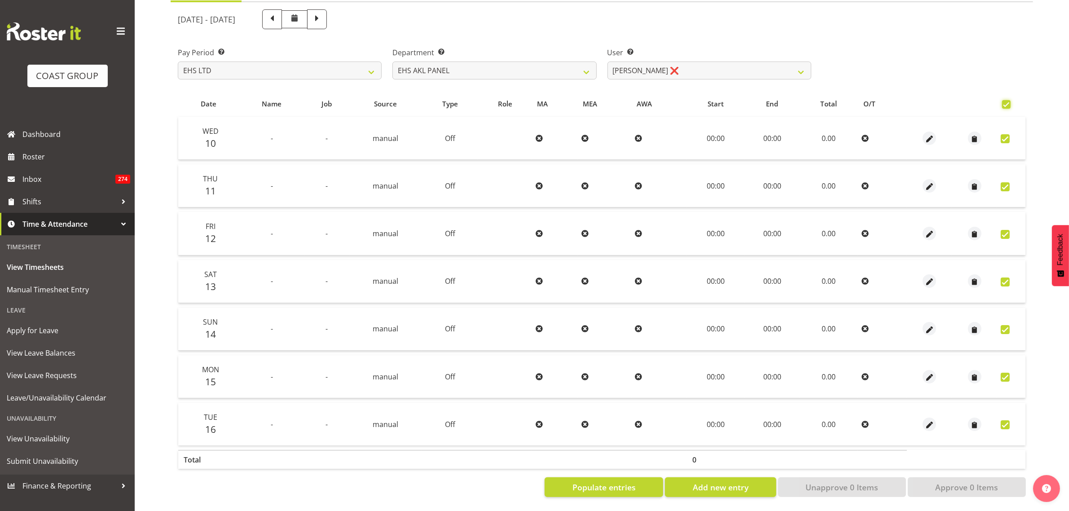
checkbox input "true"
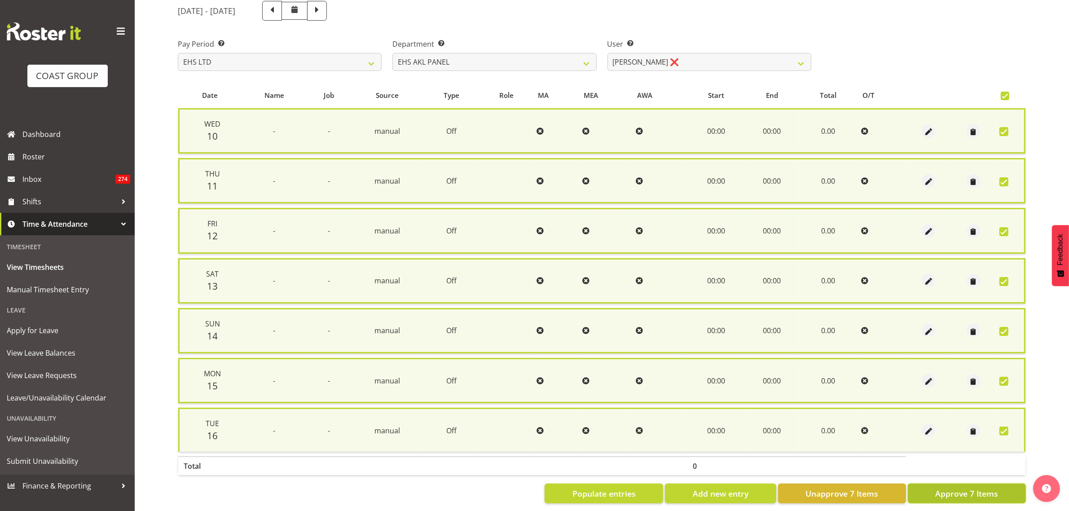
click at [938, 492] on span "Approve 7 Items" at bounding box center [966, 494] width 63 height 12
checkbox input "false"
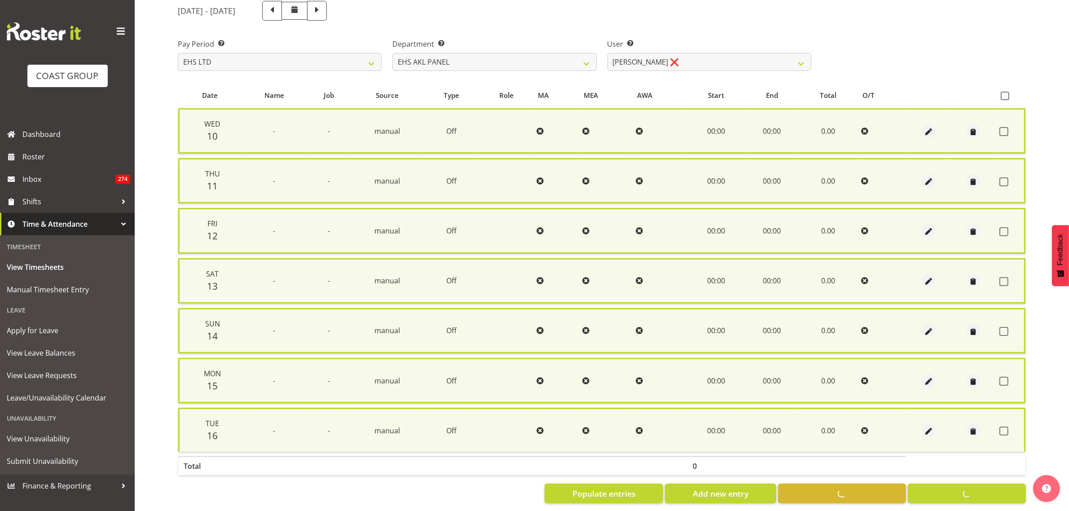
checkbox input "false"
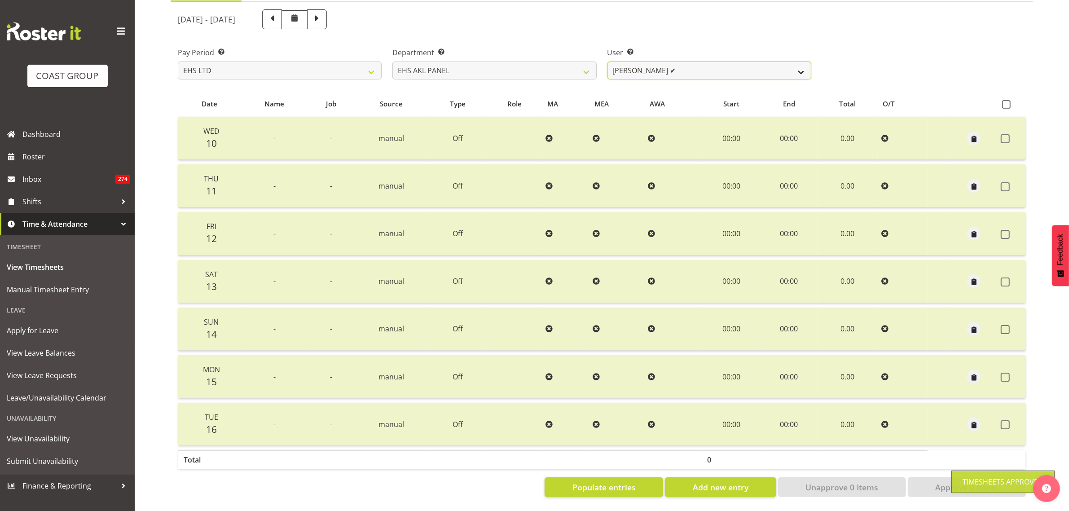
drag, startPoint x: 803, startPoint y: 63, endPoint x: 801, endPoint y: 70, distance: 6.7
click at [803, 63] on select "[PERSON_NAME] ✔ [PERSON_NAME] ❌ [PERSON_NAME] ✔ [PERSON_NAME] ✔ [PERSON_NAME] ✔…" at bounding box center [710, 71] width 204 height 18
select select "1089"
click at [608, 62] on select "[PERSON_NAME] ✔ [PERSON_NAME] ❌ [PERSON_NAME] ✔ [PERSON_NAME] ✔ [PERSON_NAME] ✔…" at bounding box center [710, 71] width 204 height 18
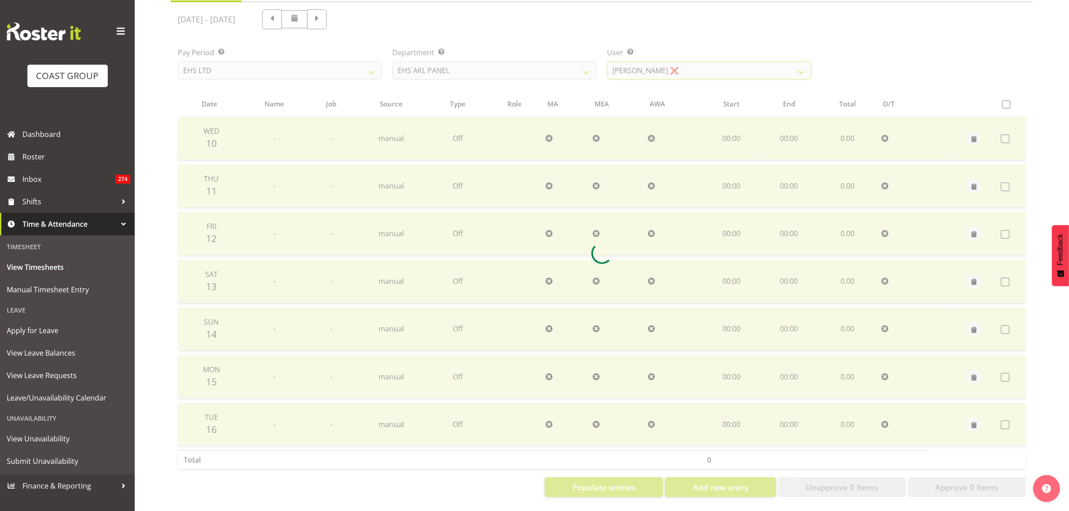
scroll to position [0, 0]
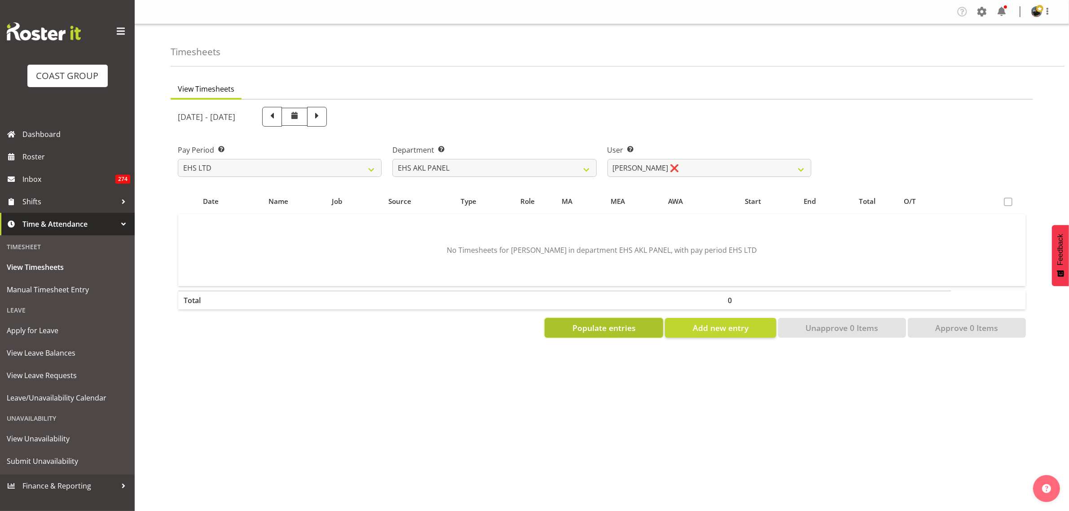
click at [610, 330] on span "Populate entries" at bounding box center [604, 328] width 63 height 12
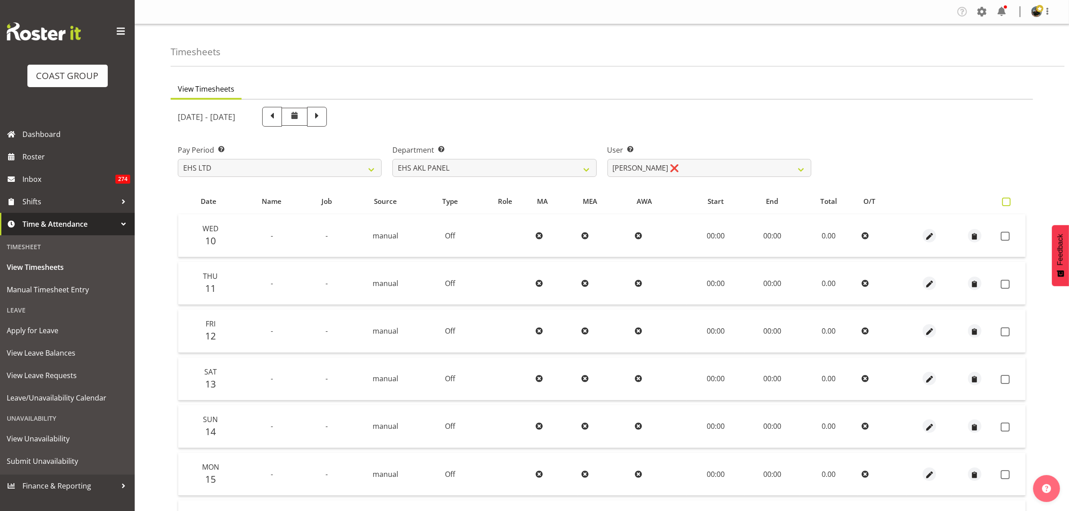
click at [1006, 201] on span at bounding box center [1006, 202] width 9 height 9
click at [1006, 201] on input "checkbox" at bounding box center [1005, 202] width 6 height 6
checkbox input "true"
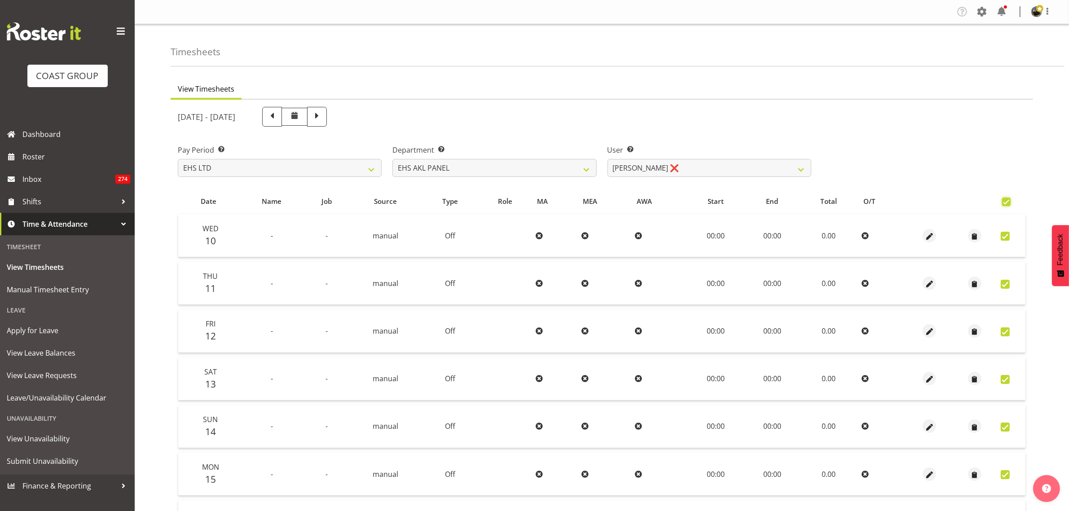
checkbox input "true"
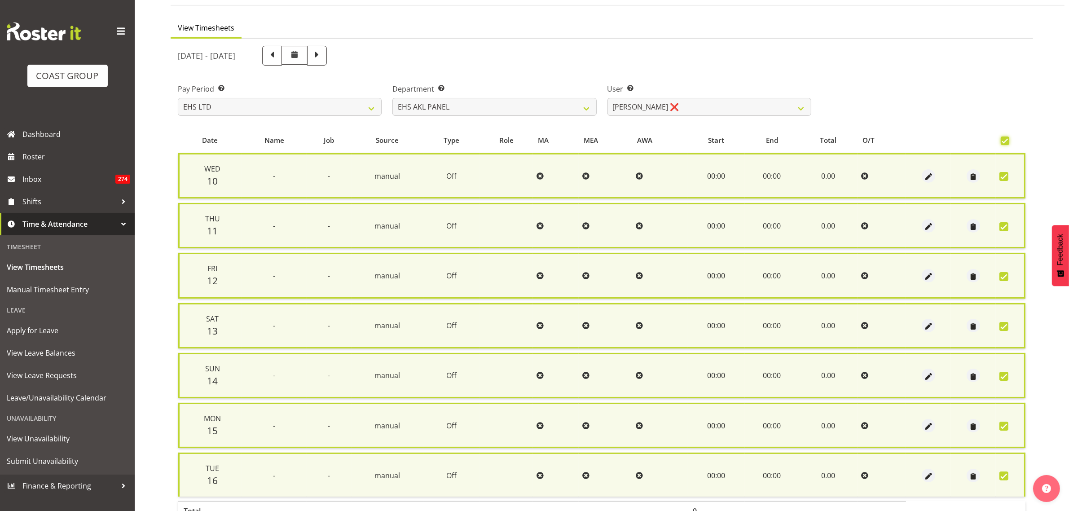
scroll to position [117, 0]
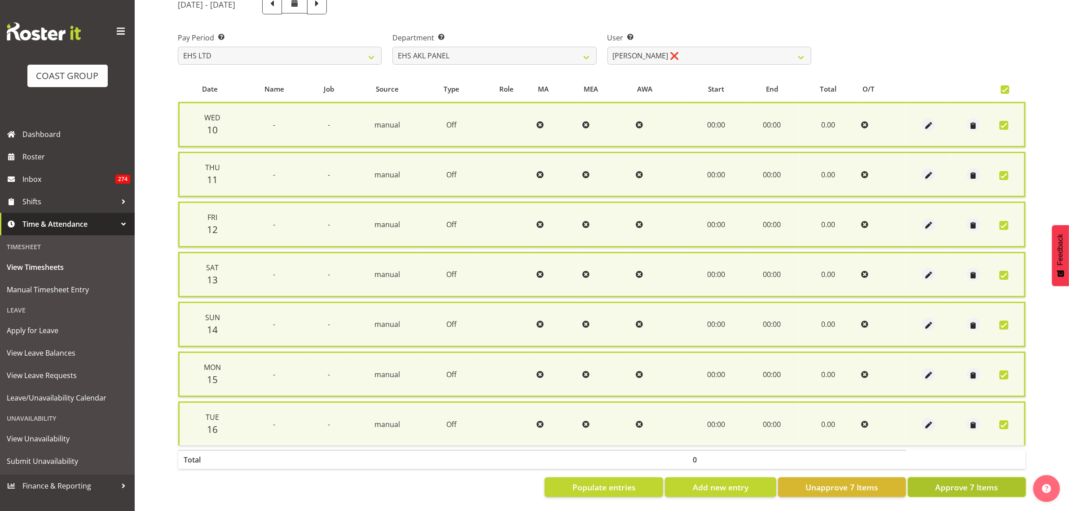
click at [944, 481] on span "Approve 7 Items" at bounding box center [966, 487] width 63 height 12
checkbox input "false"
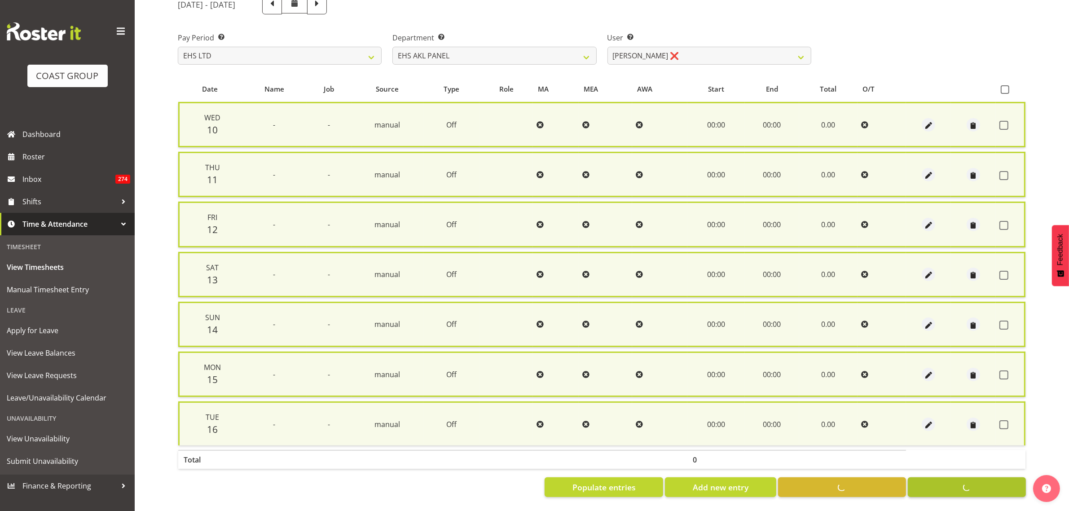
checkbox input "false"
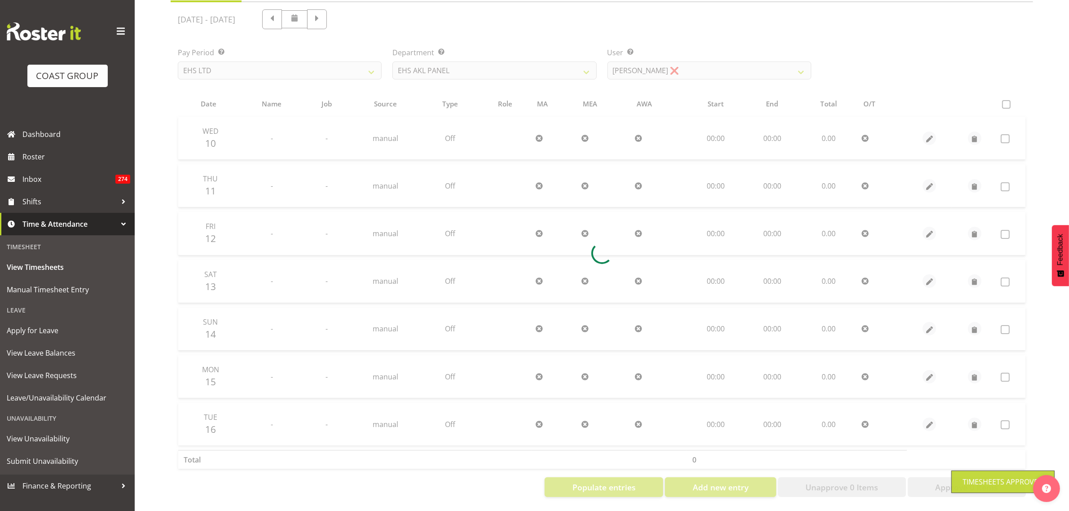
scroll to position [106, 0]
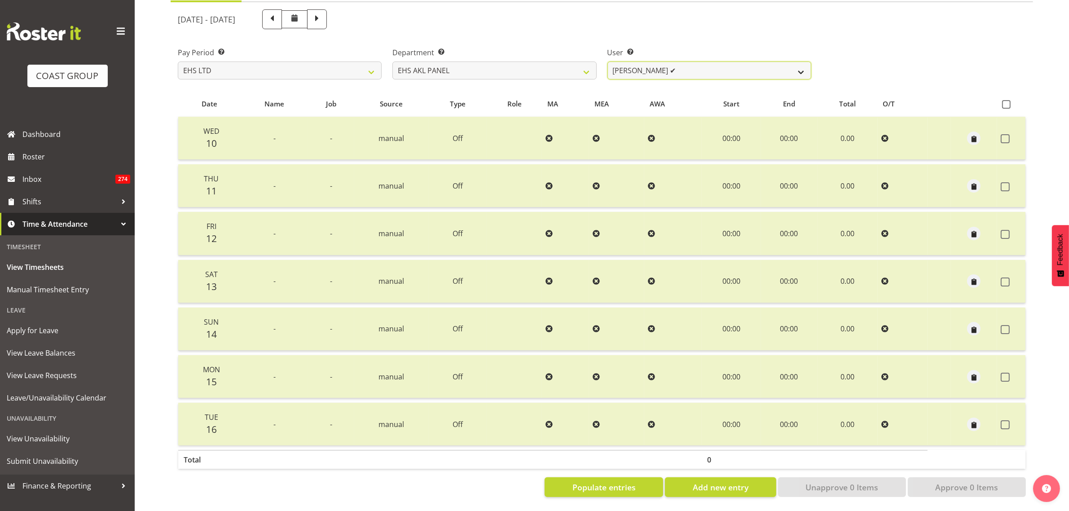
click at [802, 65] on select "[PERSON_NAME] ✔ [PERSON_NAME] ❌ [PERSON_NAME] ✔ [PERSON_NAME] ✔ [PERSON_NAME] ✔…" at bounding box center [710, 71] width 204 height 18
select select "2627"
click at [608, 62] on select "[PERSON_NAME] ✔ [PERSON_NAME] ❌ [PERSON_NAME] ✔ [PERSON_NAME] ✔ [PERSON_NAME] ✔…" at bounding box center [710, 71] width 204 height 18
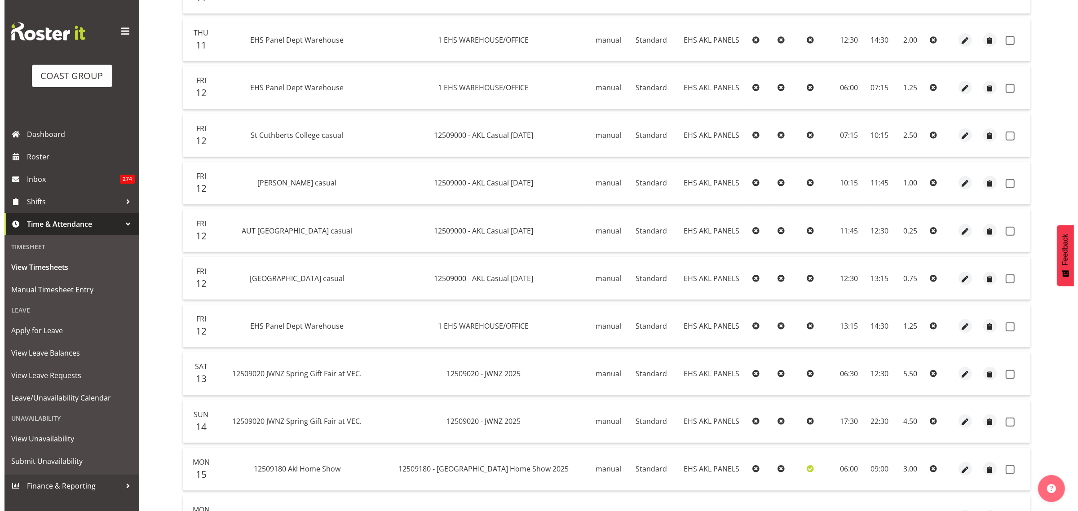
scroll to position [499, 0]
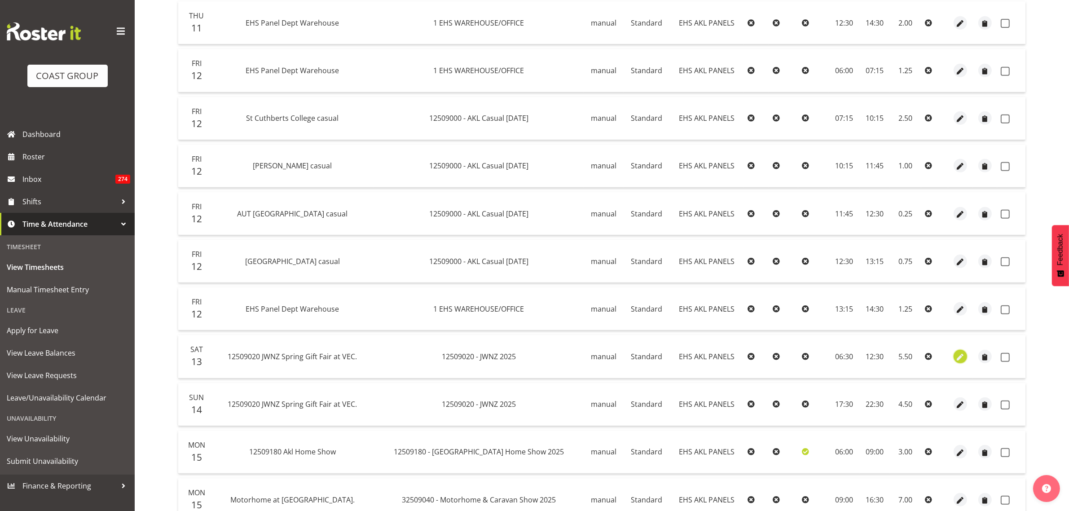
click at [958, 358] on span "button" at bounding box center [961, 357] width 10 height 10
select select "Standard"
select select "8"
select select "2025"
select select "12"
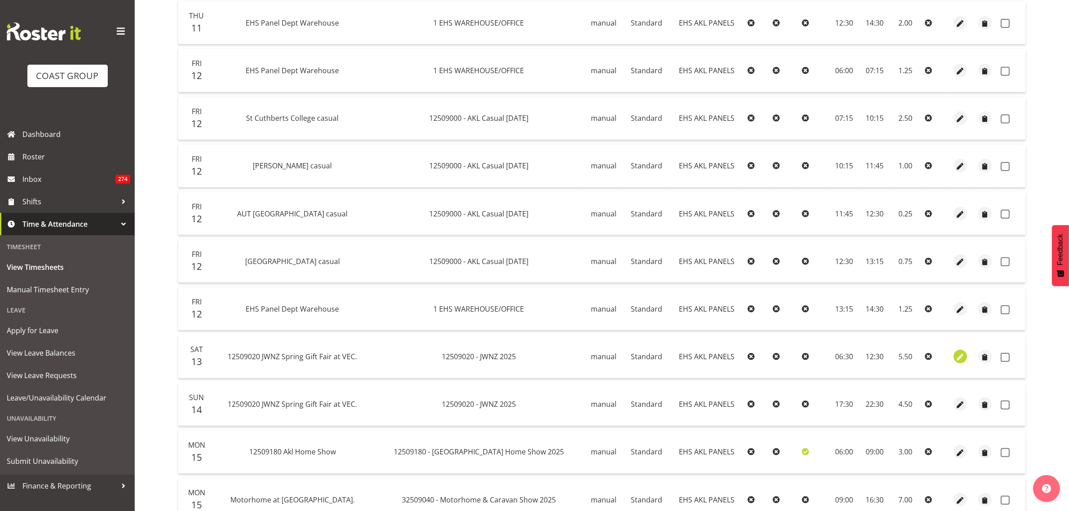
select select "30"
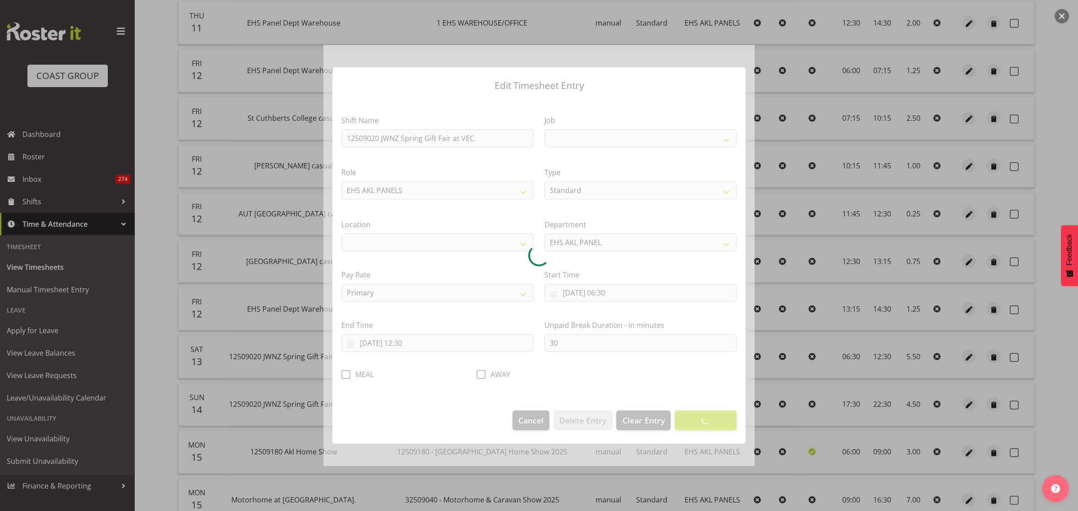
select select
select select "9050"
select select "35"
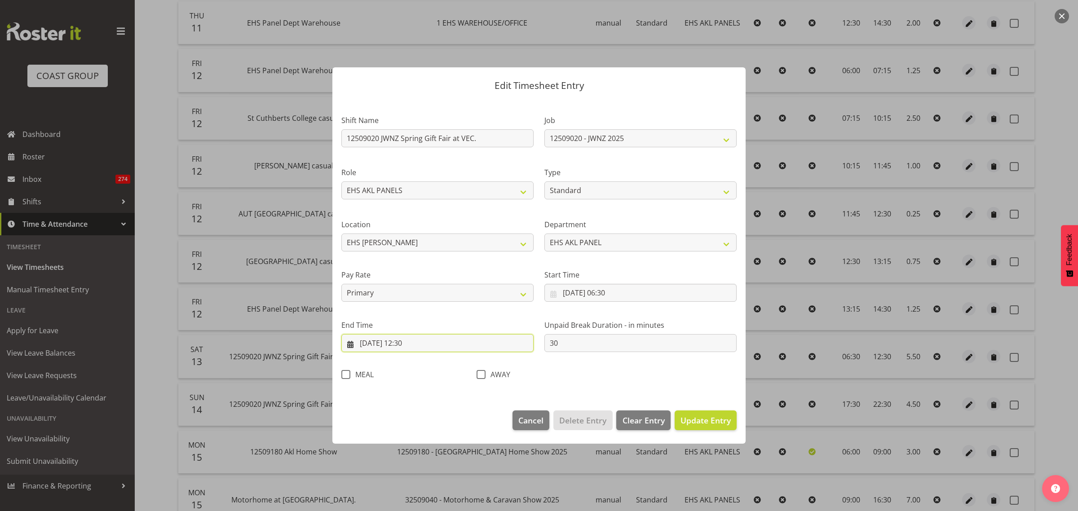
click at [436, 342] on input "[DATE] 12:30" at bounding box center [437, 343] width 192 height 18
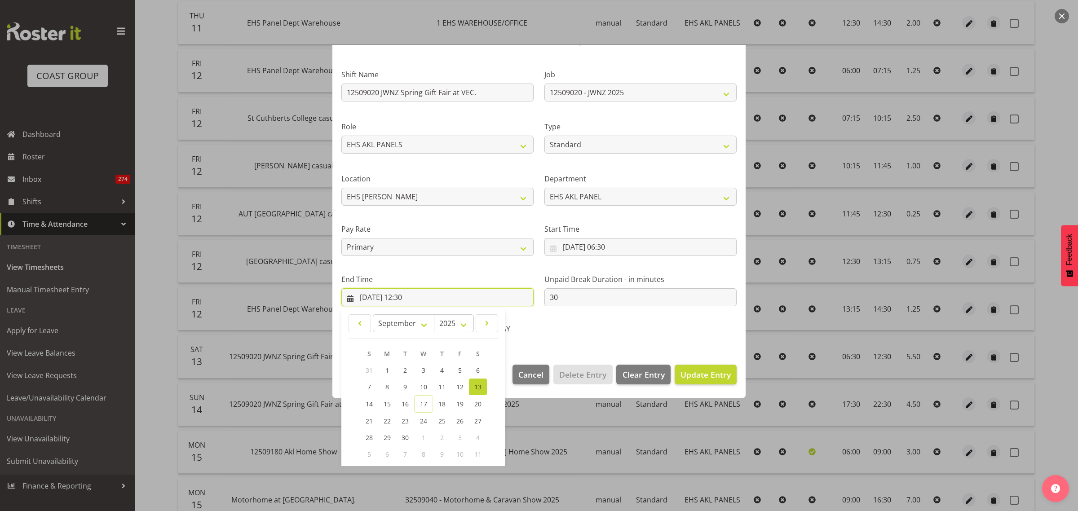
scroll to position [91, 0]
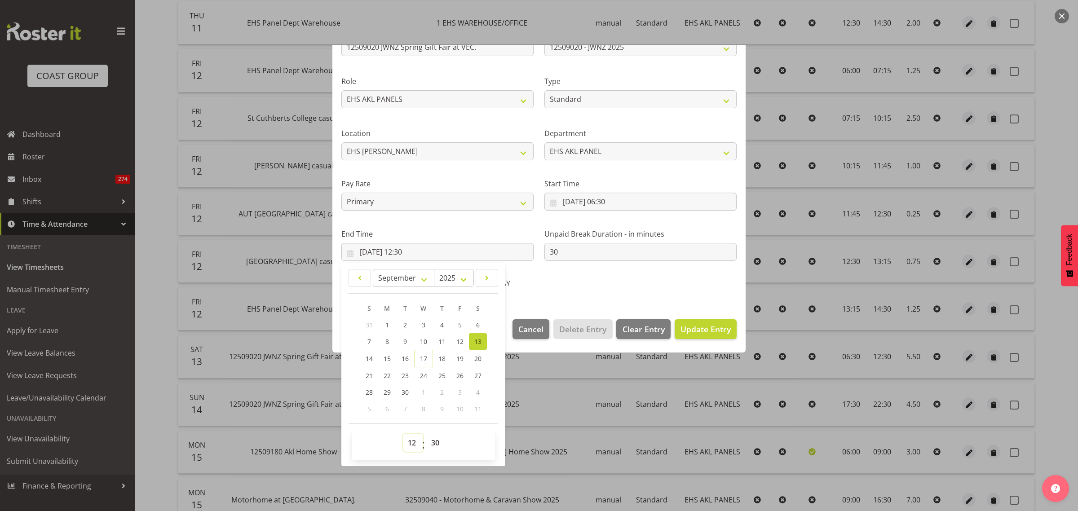
click at [412, 443] on select "00 01 02 03 04 05 06 07 08 09 10 11 12 13 14 15 16 17 18 19 20 21 22 23" at bounding box center [413, 443] width 20 height 18
select select "13"
click at [403, 434] on select "00 01 02 03 04 05 06 07 08 09 10 11 12 13 14 15 16 17 18 19 20 21 22 23" at bounding box center [413, 443] width 20 height 18
type input "[DATE] 13:30"
click at [434, 440] on select "00 01 02 03 04 05 06 07 08 09 10 11 12 13 14 15 16 17 18 19 20 21 22 23 24 25 2…" at bounding box center [436, 443] width 20 height 18
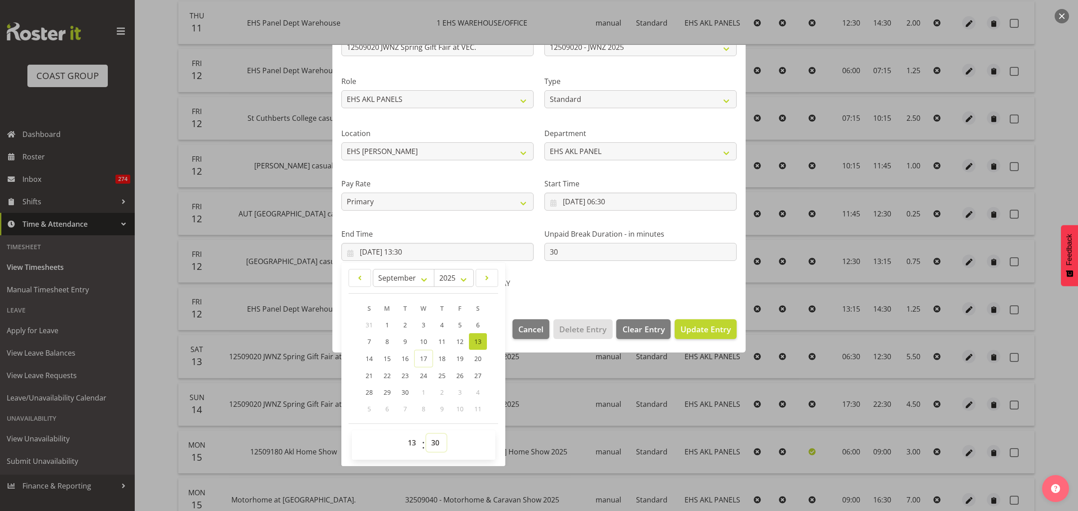
select select "0"
click at [426, 434] on select "00 01 02 03 04 05 06 07 08 09 10 11 12 13 14 15 16 17 18 19 20 21 22 23 24 25 2…" at bounding box center [436, 443] width 20 height 18
type input "[DATE] 13:00"
click at [703, 330] on span "Update Entry" at bounding box center [705, 329] width 50 height 11
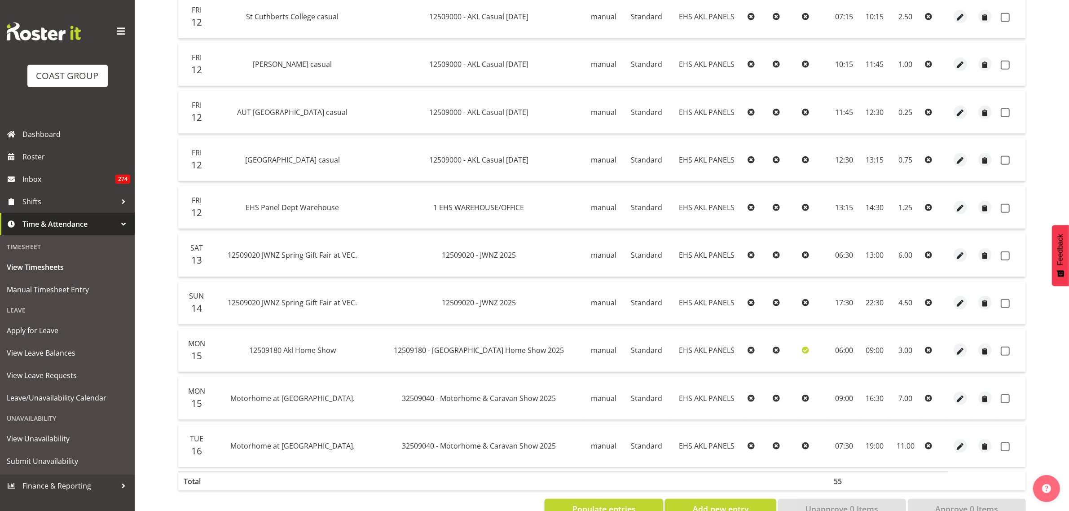
scroll to position [575, 0]
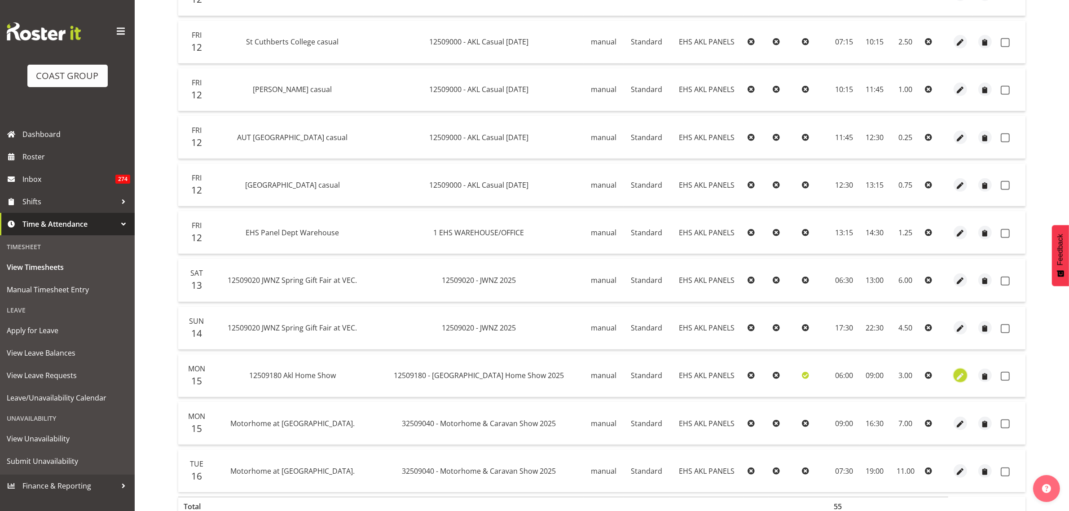
click at [960, 379] on span "button" at bounding box center [961, 376] width 10 height 10
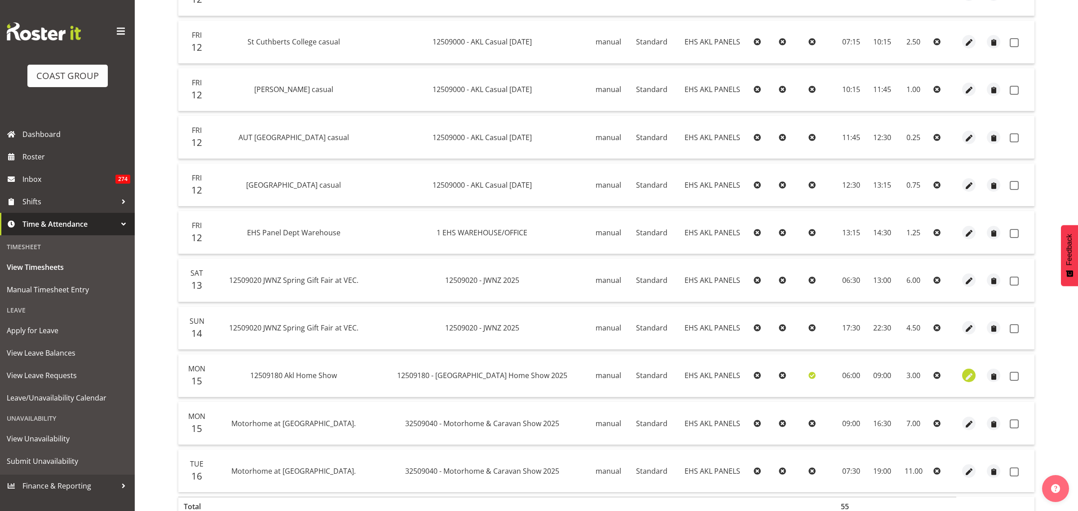
select select "Standard"
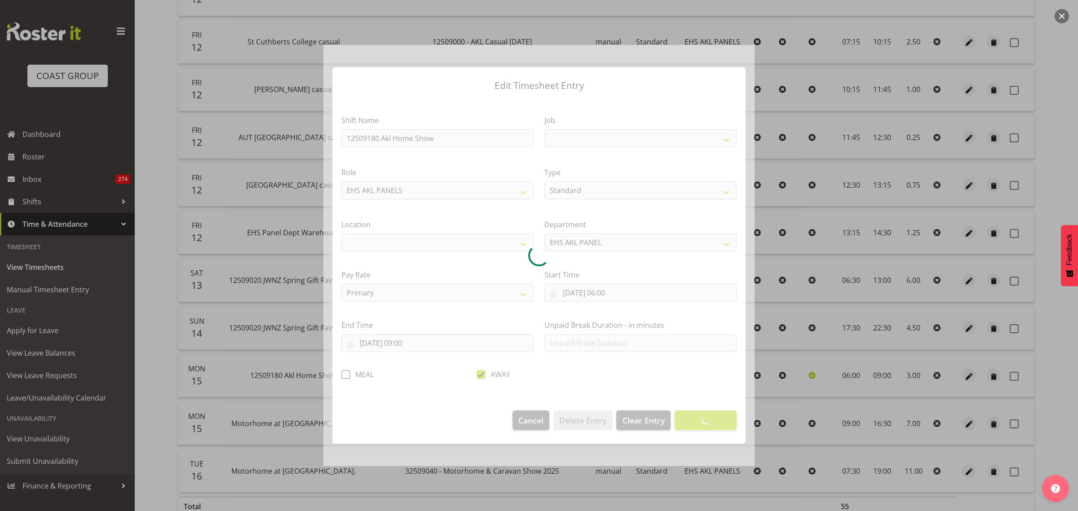
select select
select select "9932"
select select "35"
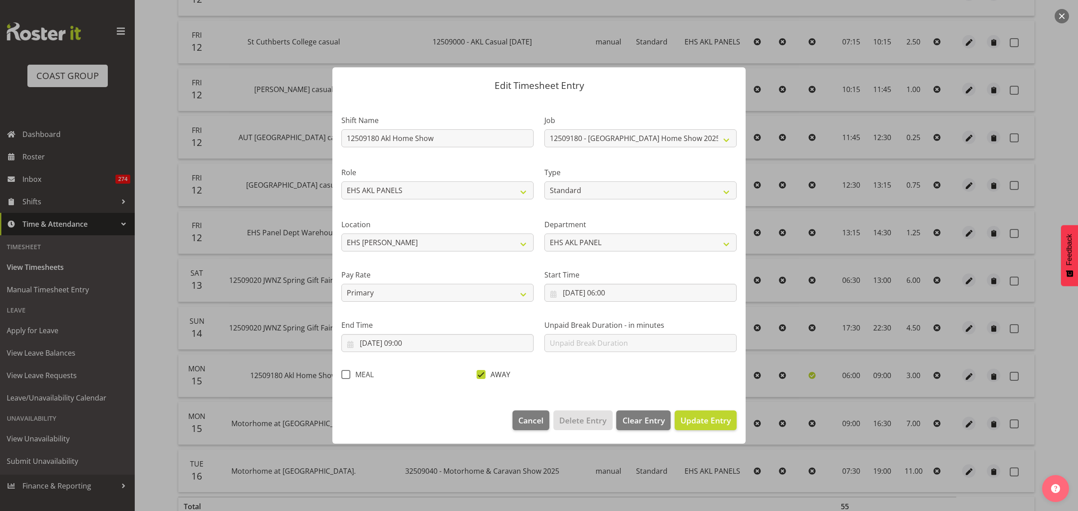
click at [480, 378] on span at bounding box center [480, 374] width 9 height 9
click at [480, 378] on input "AWAY" at bounding box center [479, 375] width 6 height 6
checkbox input "false"
click at [690, 420] on span "Update Entry" at bounding box center [705, 420] width 50 height 11
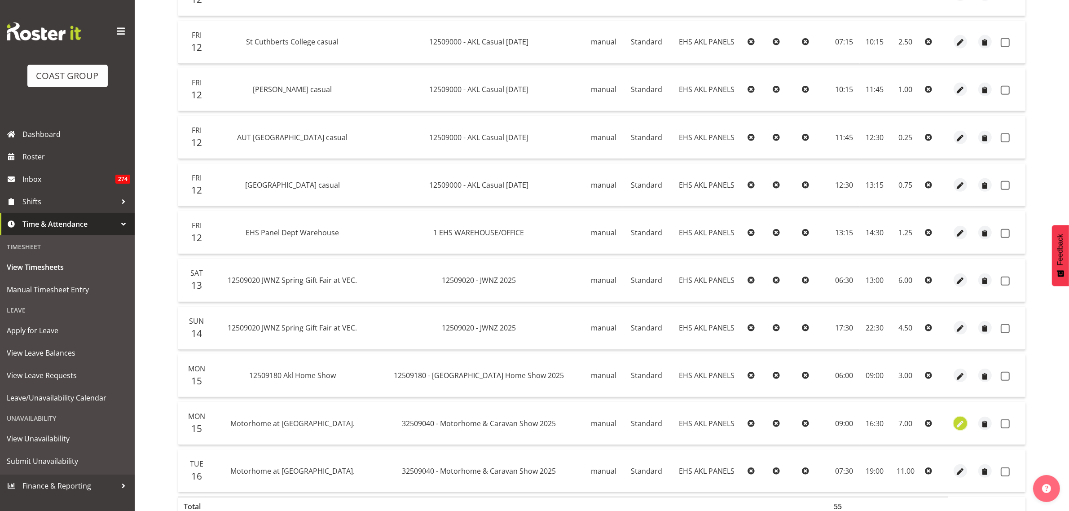
click at [964, 427] on span "button" at bounding box center [961, 424] width 10 height 10
select select "Standard"
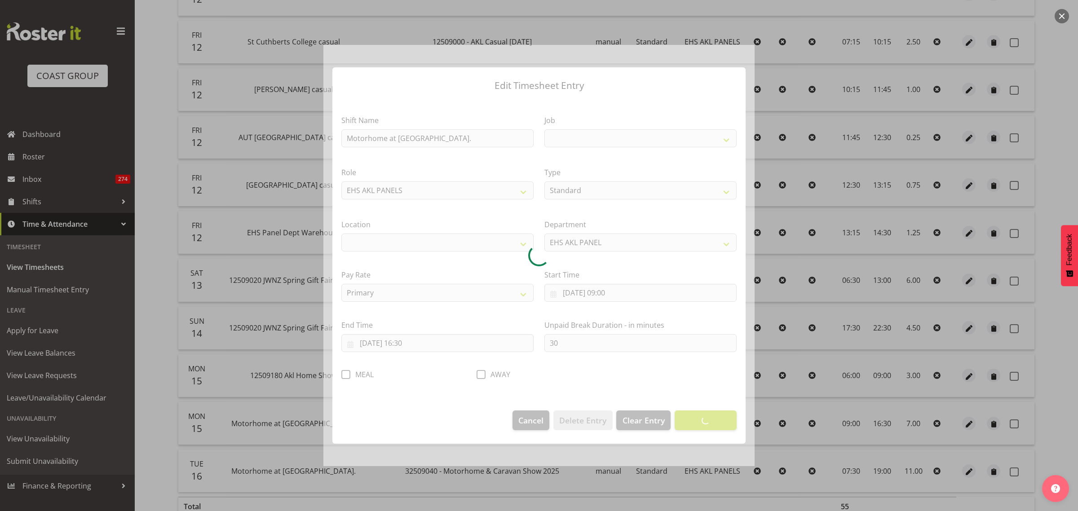
select select
select select "9139"
select select "35"
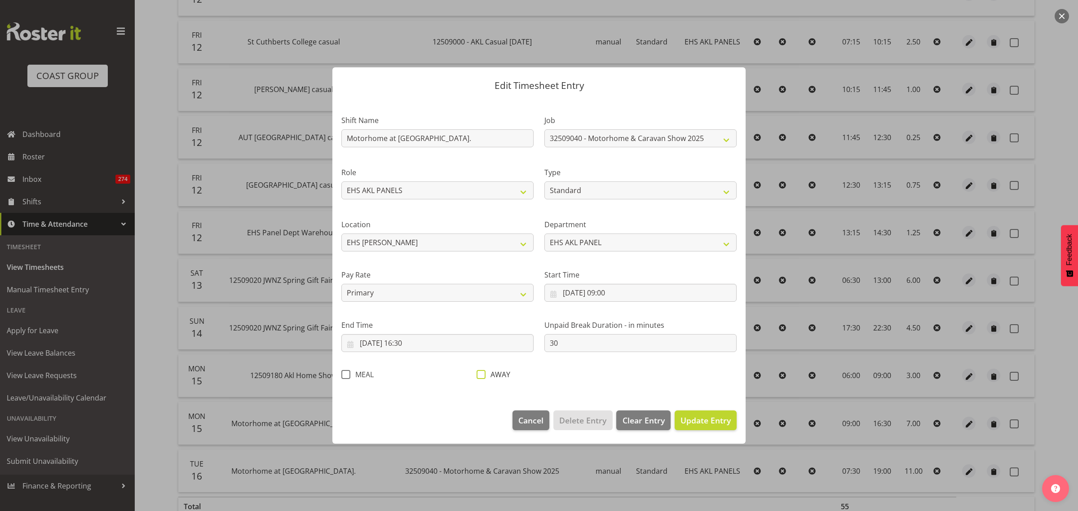
click at [480, 375] on span at bounding box center [480, 374] width 9 height 9
click at [480, 375] on input "AWAY" at bounding box center [479, 375] width 6 height 6
checkbox input "true"
click at [703, 423] on span "Update Entry" at bounding box center [705, 420] width 50 height 11
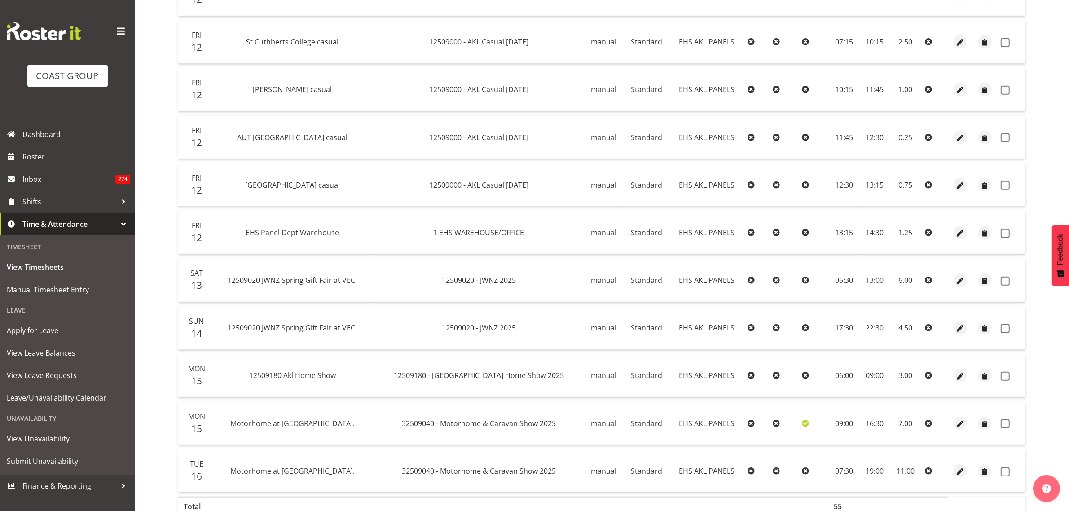
scroll to position [631, 0]
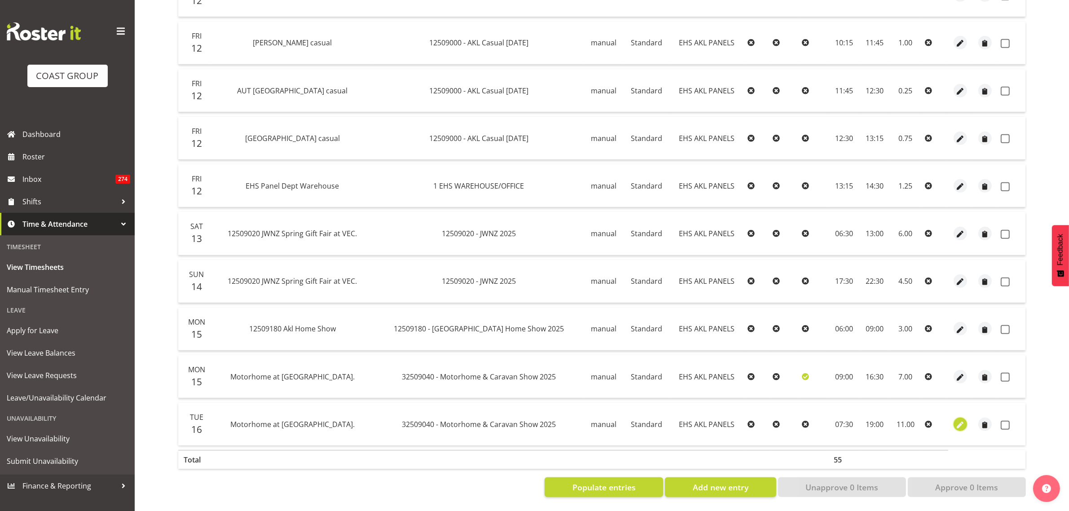
click at [958, 420] on span "button" at bounding box center [961, 425] width 10 height 10
select select "Standard"
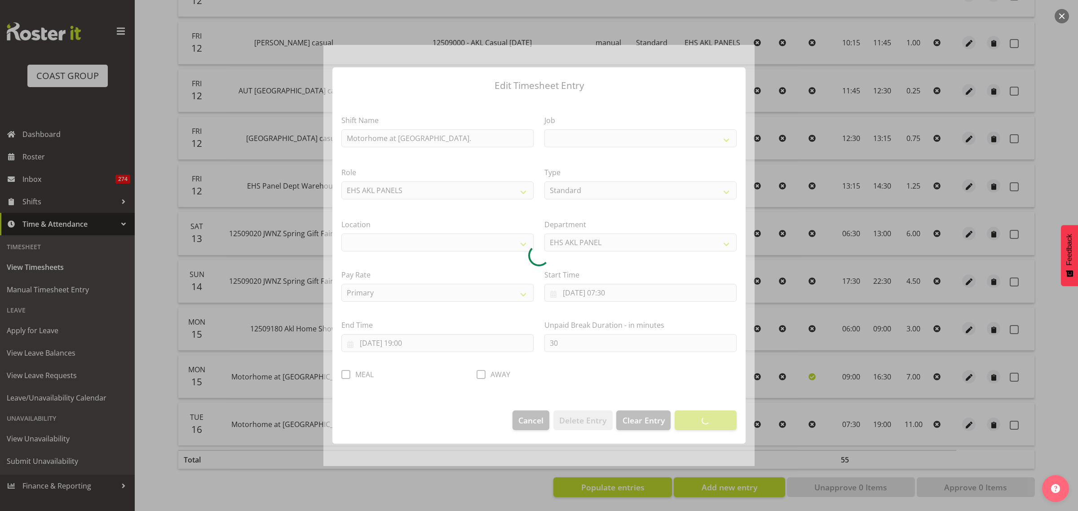
select select
select select "9139"
select select "35"
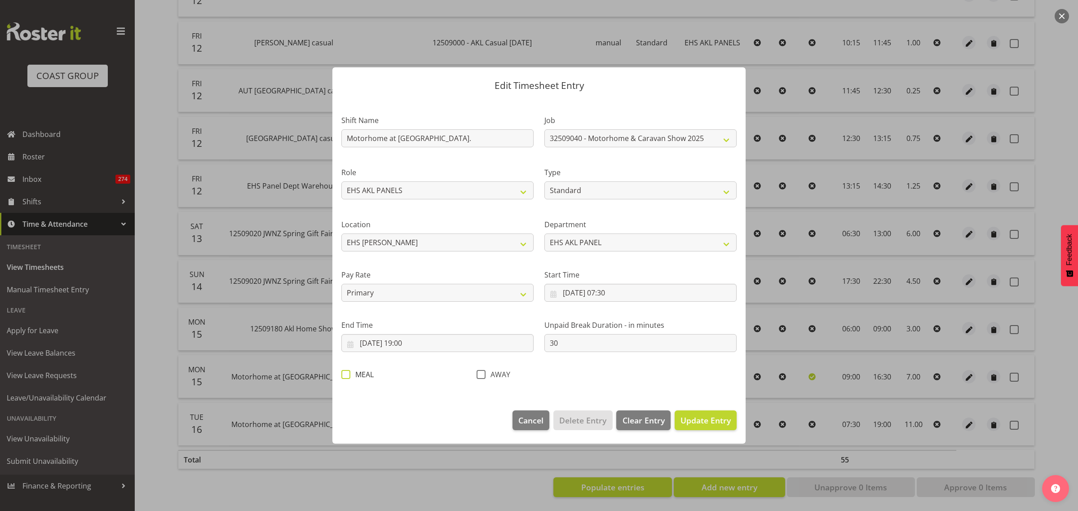
click at [346, 376] on span at bounding box center [345, 374] width 9 height 9
click at [346, 376] on input "MEAL" at bounding box center [344, 375] width 6 height 6
checkbox input "true"
drag, startPoint x: 692, startPoint y: 418, endPoint x: 697, endPoint y: 419, distance: 5.4
click at [692, 418] on span "Update Entry" at bounding box center [705, 420] width 50 height 11
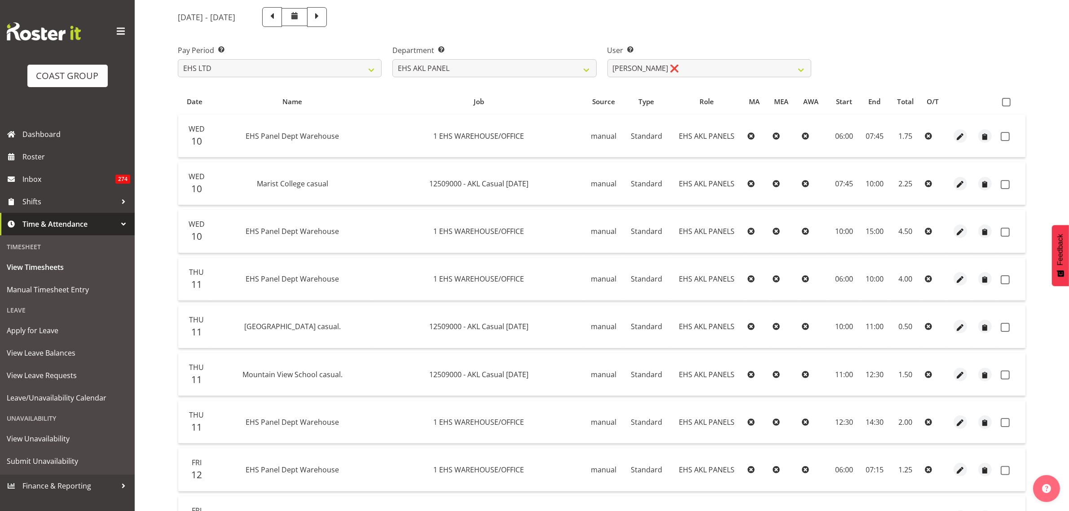
scroll to position [0, 0]
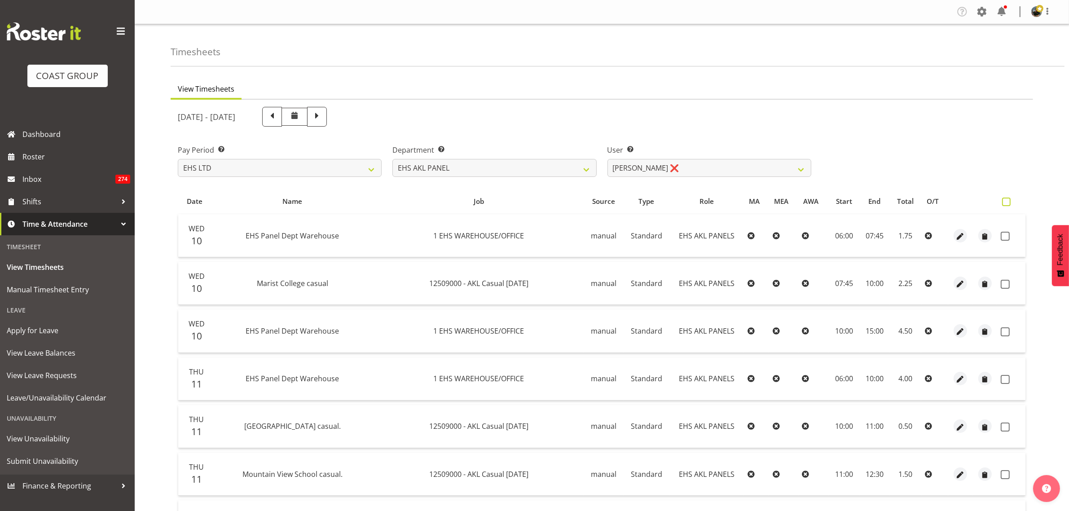
click at [1009, 201] on span at bounding box center [1006, 202] width 9 height 9
click at [1008, 201] on input "checkbox" at bounding box center [1005, 202] width 6 height 6
checkbox input "true"
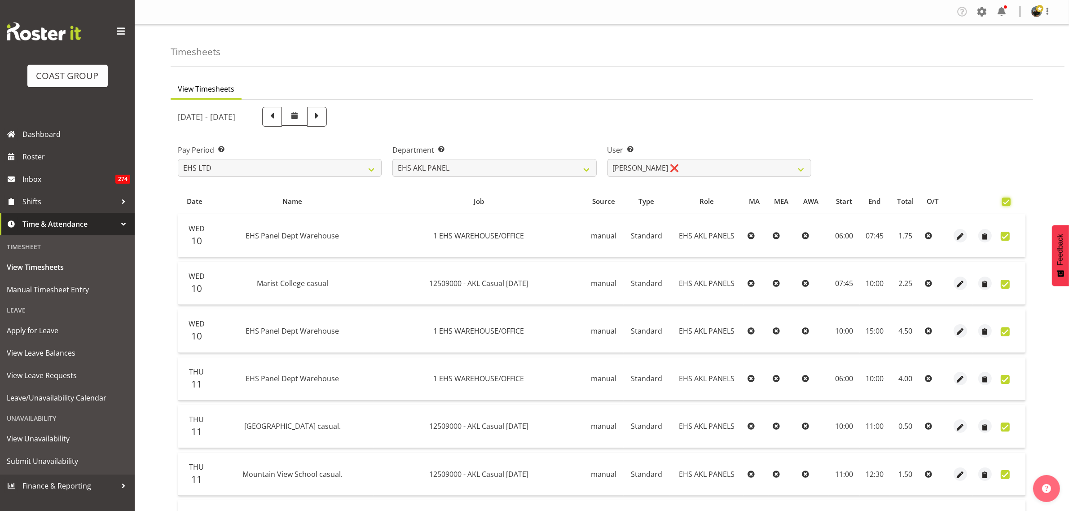
checkbox input "true"
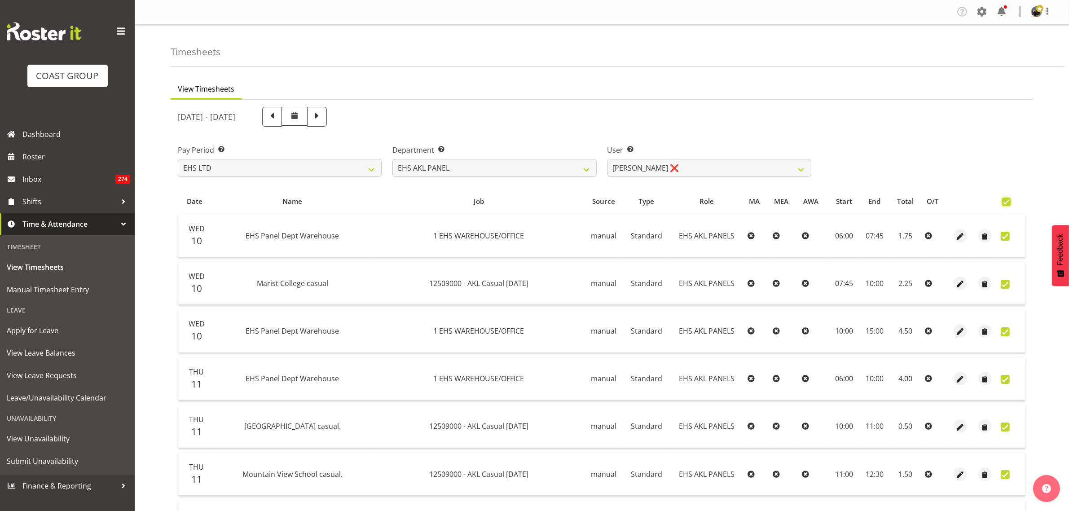
checkbox input "true"
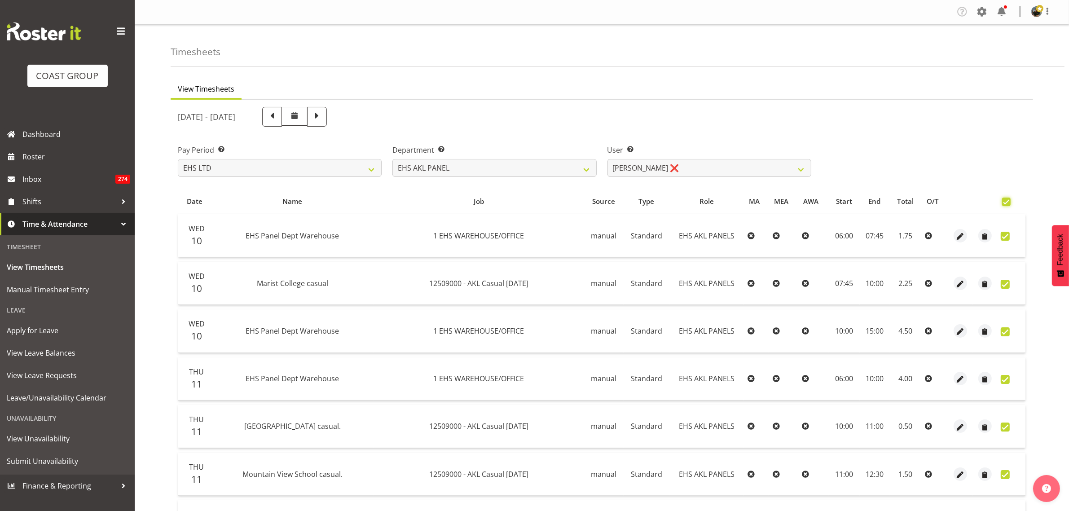
checkbox input "true"
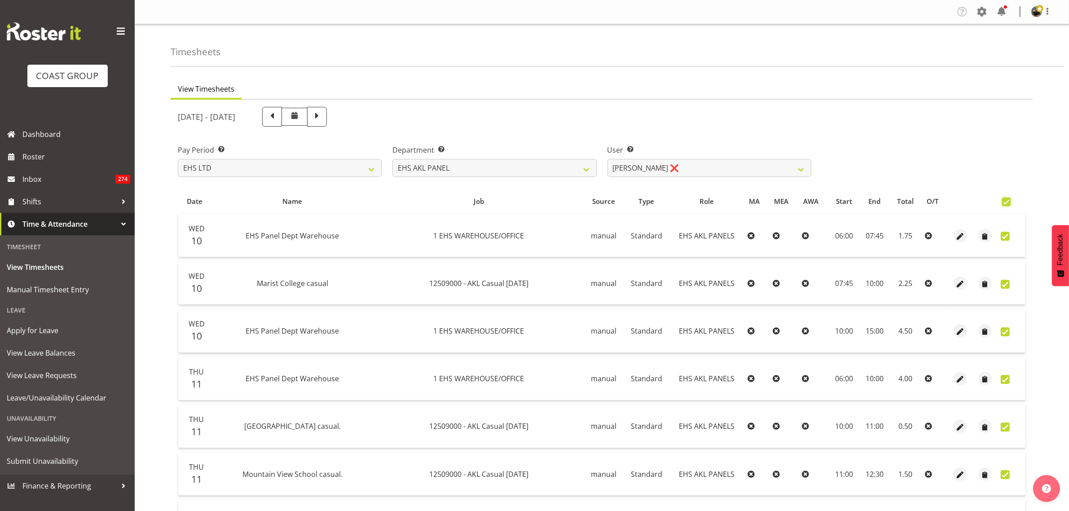
checkbox input "true"
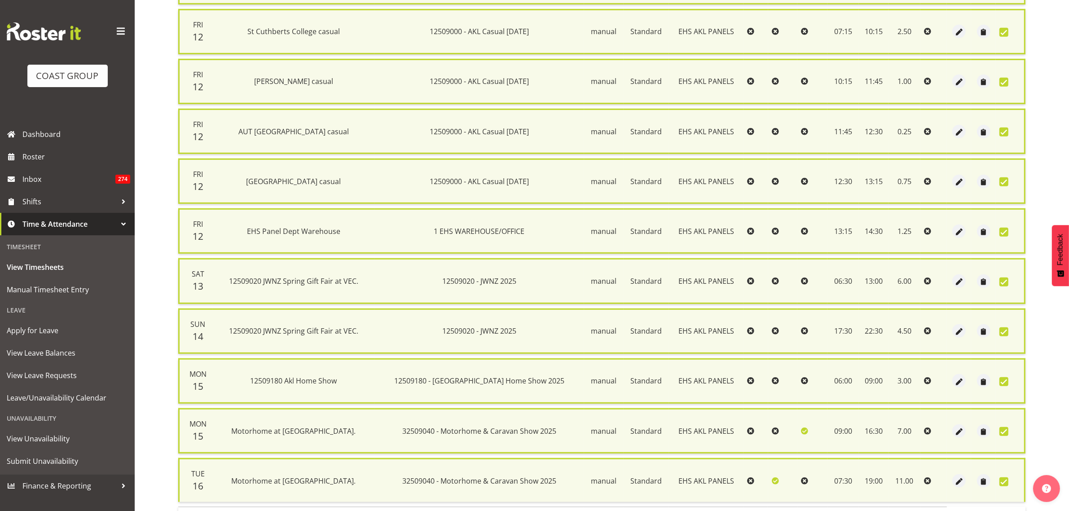
scroll to position [661, 0]
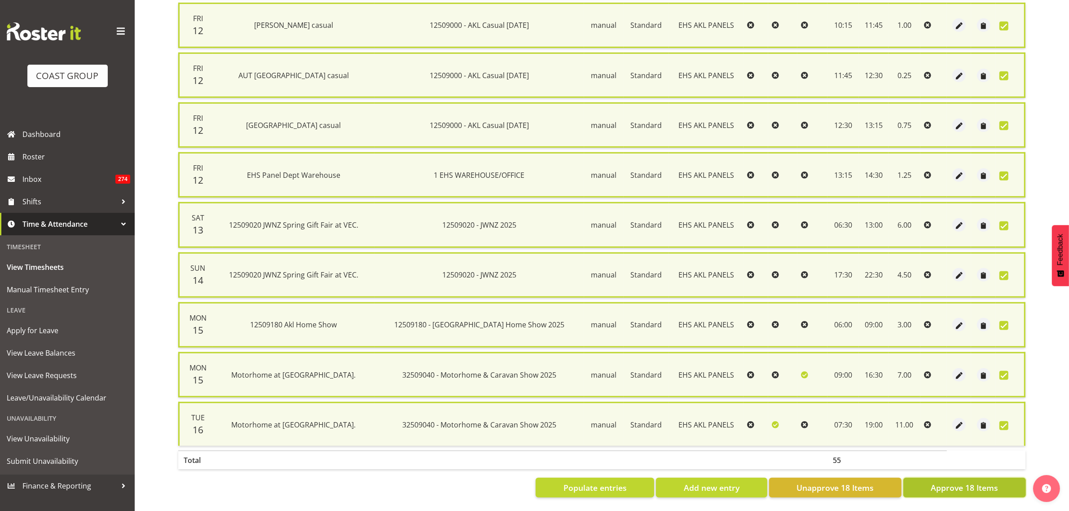
click at [959, 482] on span "Approve 18 Items" at bounding box center [964, 488] width 67 height 12
checkbox input "false"
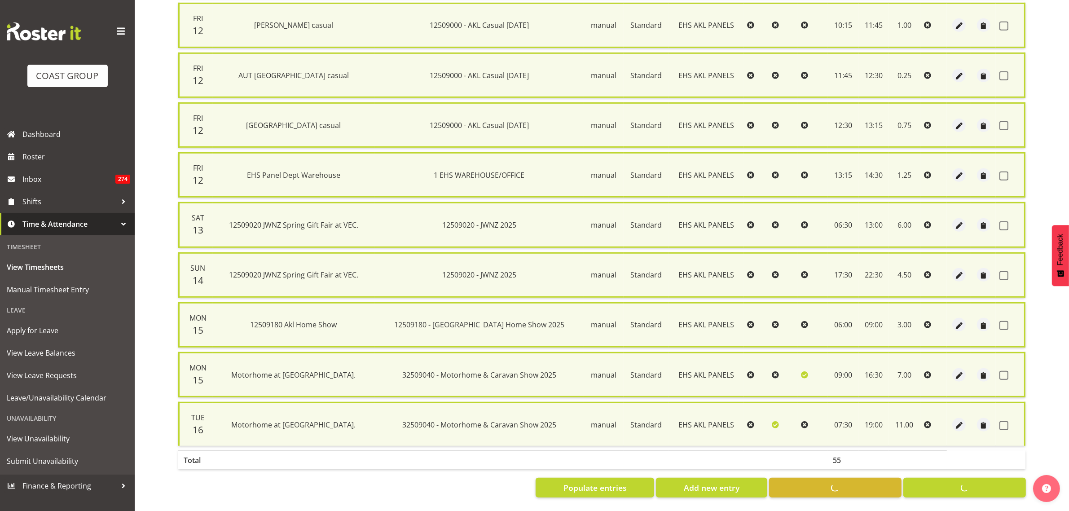
checkbox input "false"
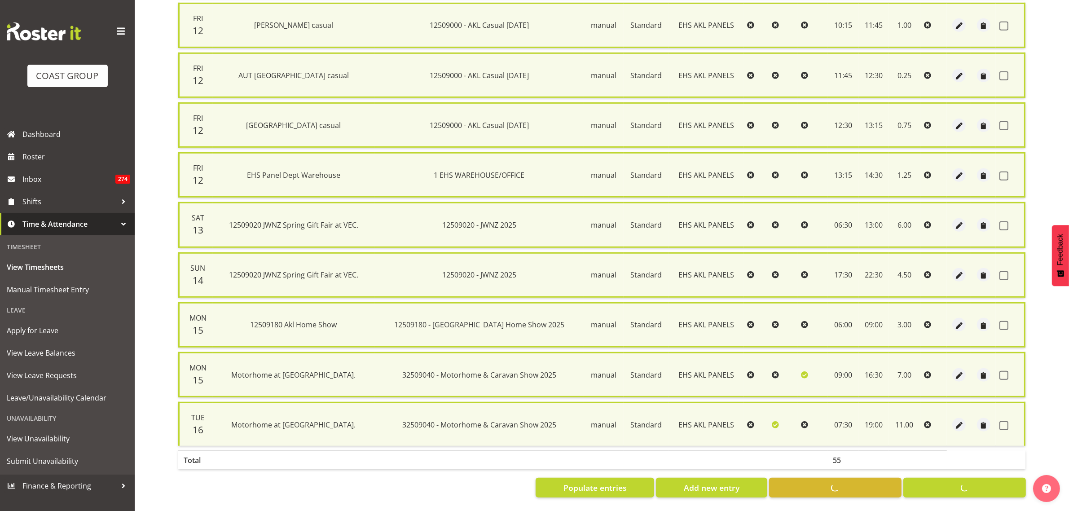
checkbox input "false"
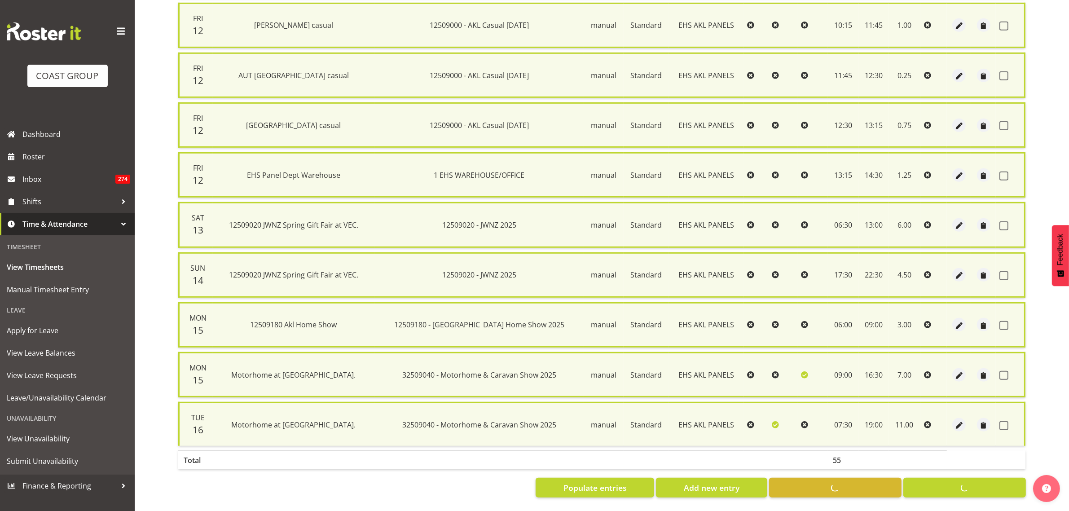
checkbox input "false"
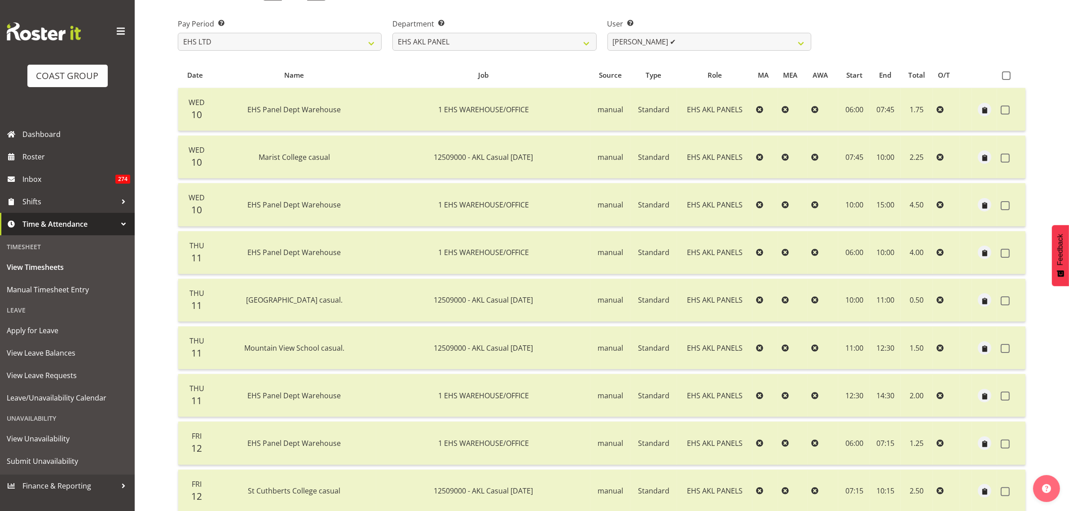
scroll to position [0, 0]
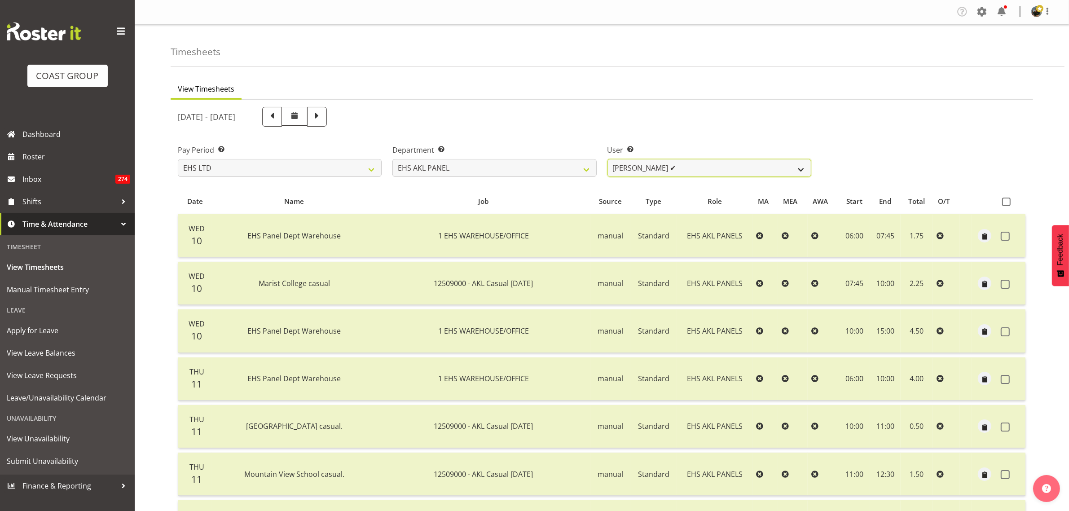
click at [800, 170] on select "[PERSON_NAME] ✔ [PERSON_NAME] ❌ [PERSON_NAME] ✔ [PERSON_NAME] ✔ [PERSON_NAME] ✔…" at bounding box center [710, 168] width 204 height 18
select select "8010"
click at [608, 159] on select "[PERSON_NAME] ✔ [PERSON_NAME] ❌ [PERSON_NAME] ✔ [PERSON_NAME] ✔ [PERSON_NAME] ✔…" at bounding box center [710, 168] width 204 height 18
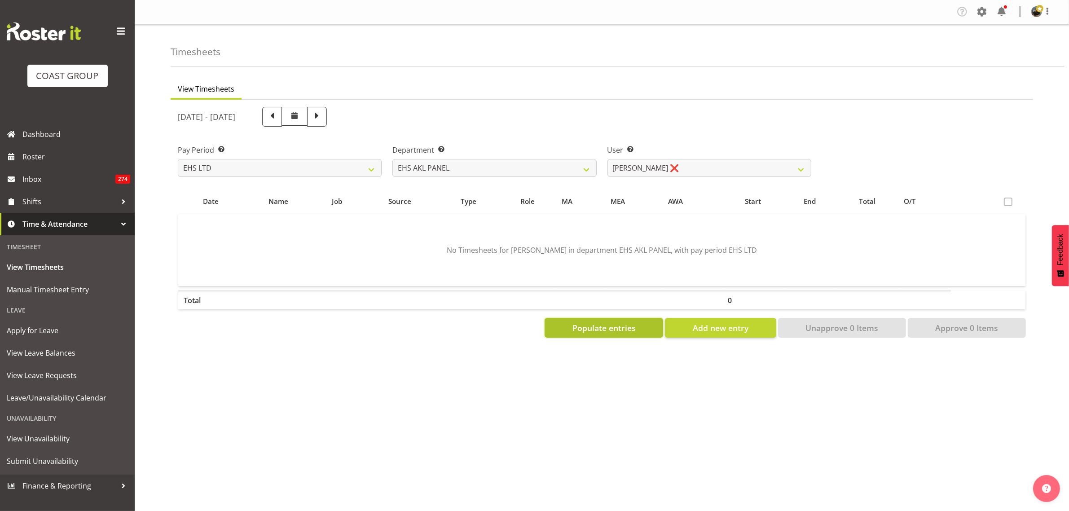
click at [599, 329] on span "Populate entries" at bounding box center [604, 328] width 63 height 12
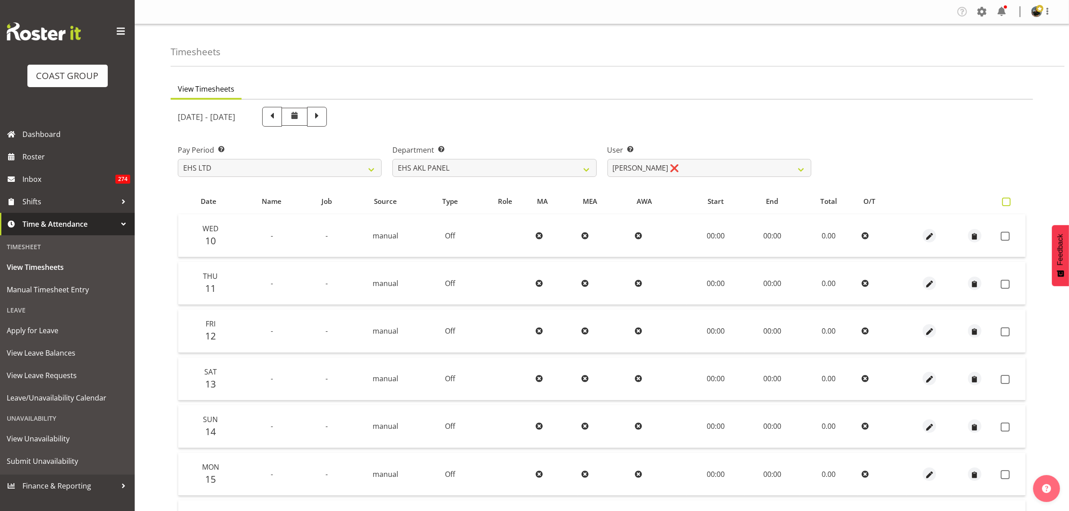
click at [1006, 201] on span at bounding box center [1006, 202] width 9 height 9
click at [1006, 201] on input "checkbox" at bounding box center [1005, 202] width 6 height 6
checkbox input "true"
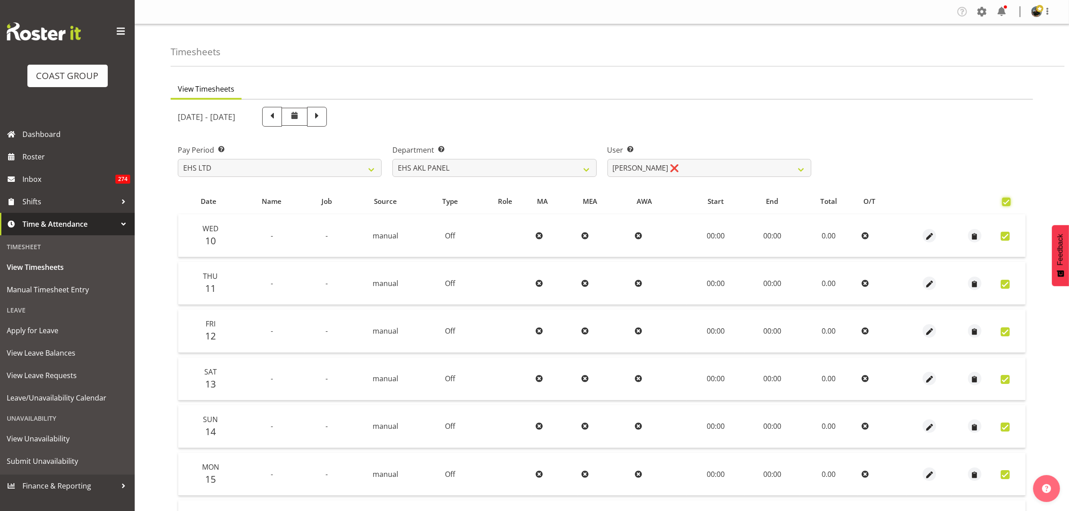
checkbox input "true"
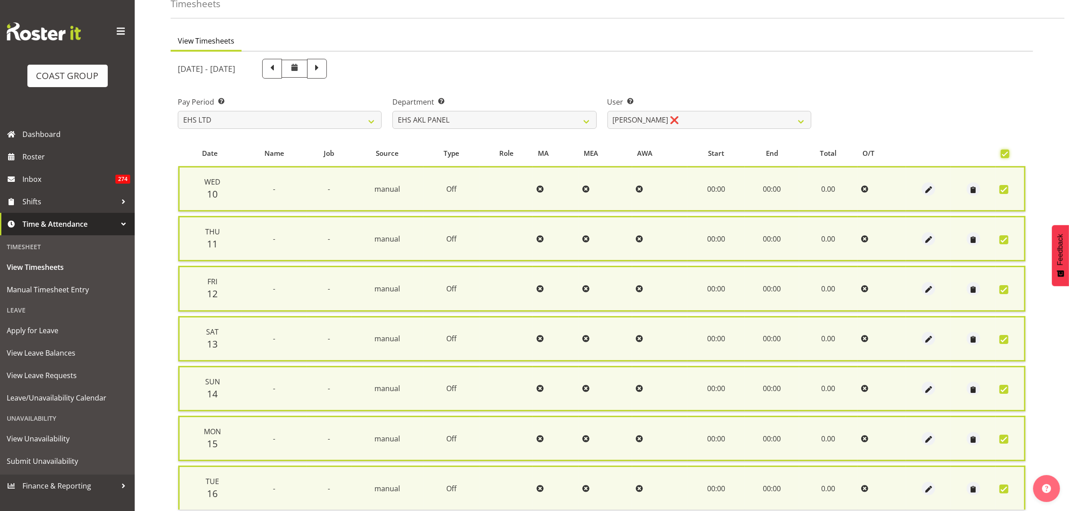
scroll to position [117, 0]
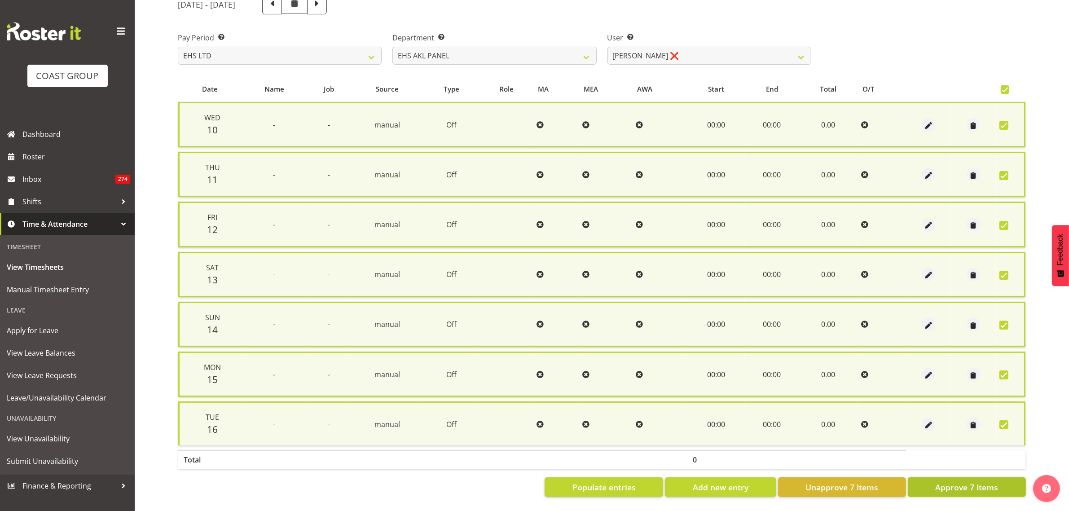
click at [947, 484] on span "Approve 7 Items" at bounding box center [966, 487] width 63 height 12
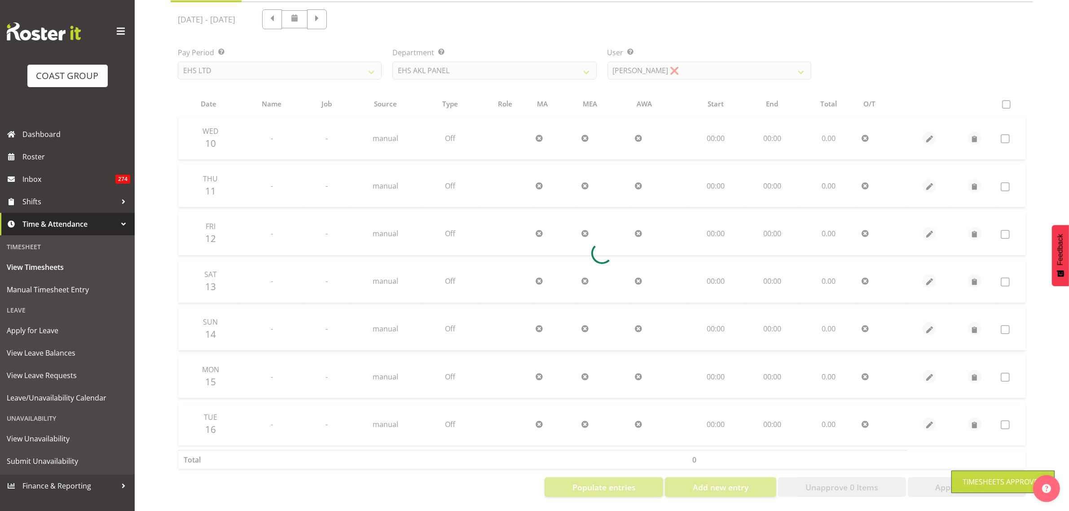
scroll to position [106, 0]
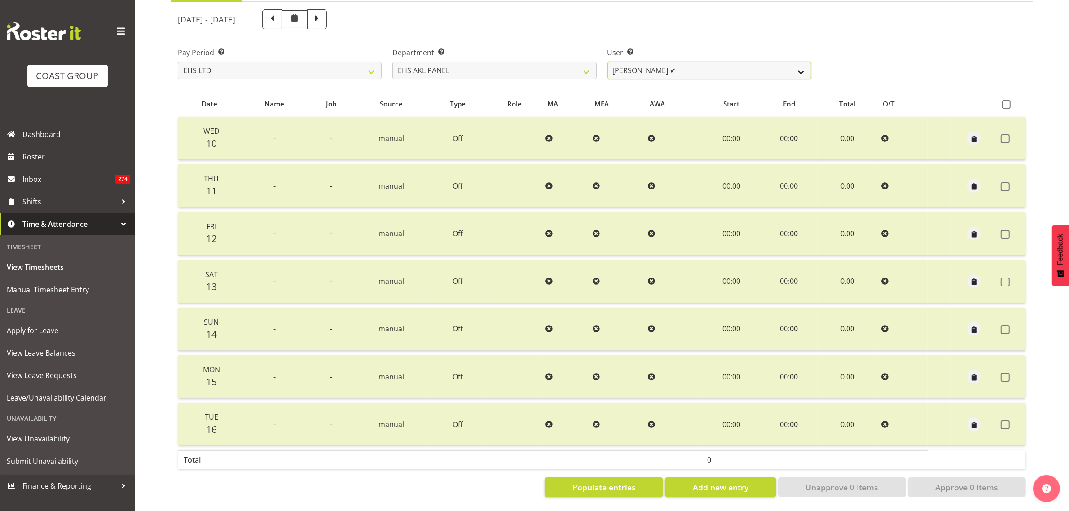
click at [802, 62] on select "[PERSON_NAME] ✔ [PERSON_NAME] ❌ [PERSON_NAME] ✔ [PERSON_NAME] ✔ [PERSON_NAME] ✔…" at bounding box center [710, 71] width 204 height 18
click at [608, 62] on select "[PERSON_NAME] ✔ [PERSON_NAME] ❌ [PERSON_NAME] ✔ [PERSON_NAME] ✔ [PERSON_NAME] ✔…" at bounding box center [710, 71] width 204 height 18
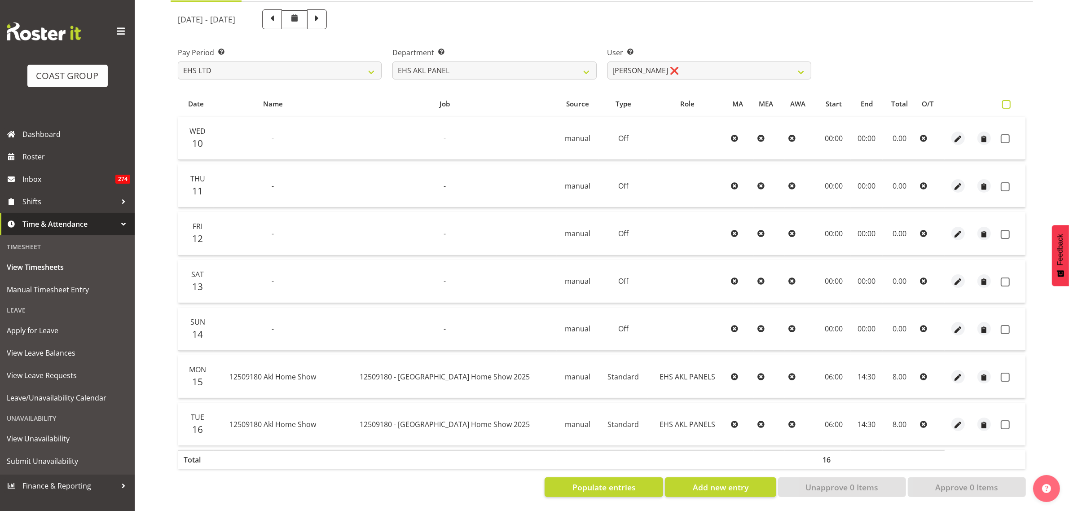
click at [1007, 100] on span at bounding box center [1006, 104] width 9 height 9
click at [1007, 101] on input "checkbox" at bounding box center [1005, 104] width 6 height 6
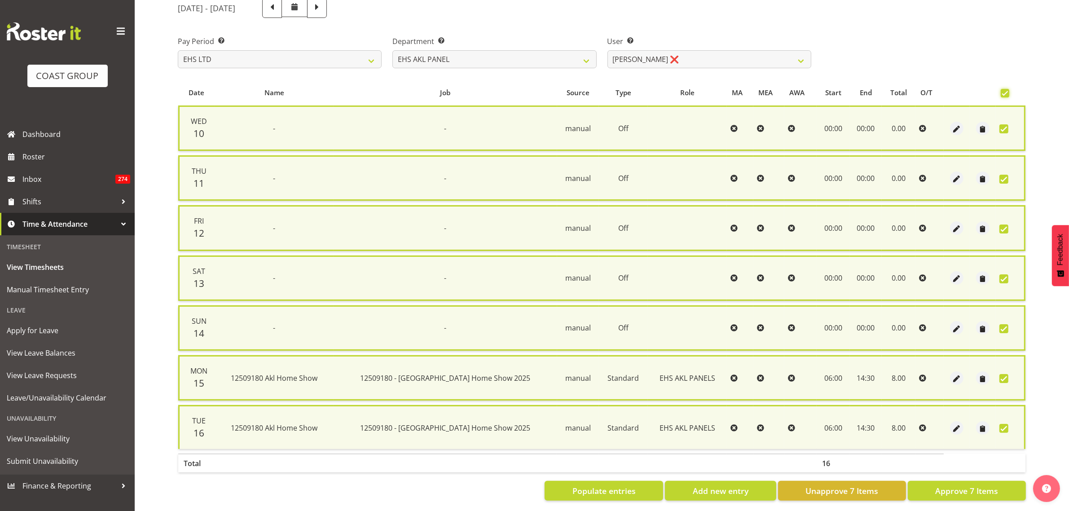
scroll to position [117, 0]
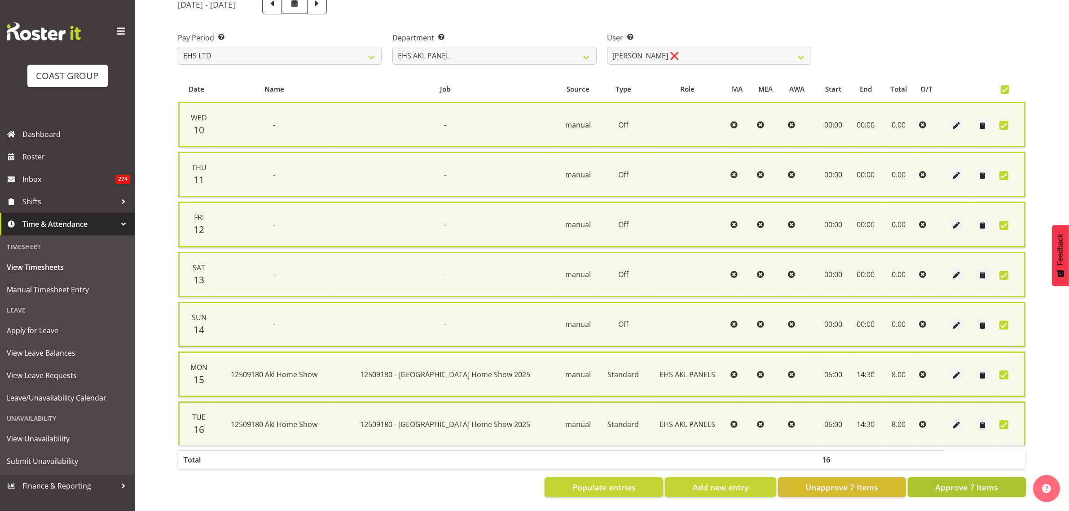
click at [952, 481] on span "Approve 7 Items" at bounding box center [966, 487] width 63 height 12
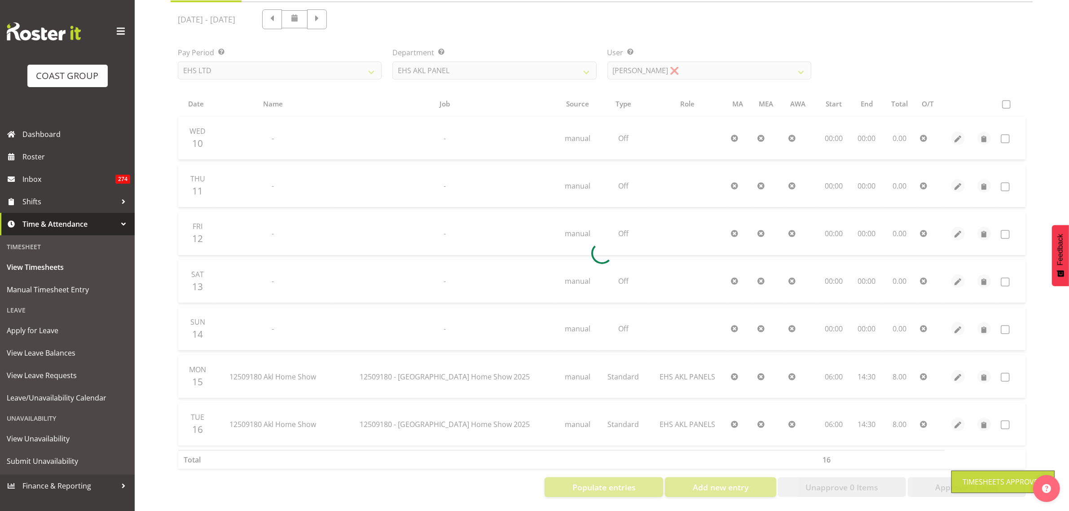
scroll to position [106, 0]
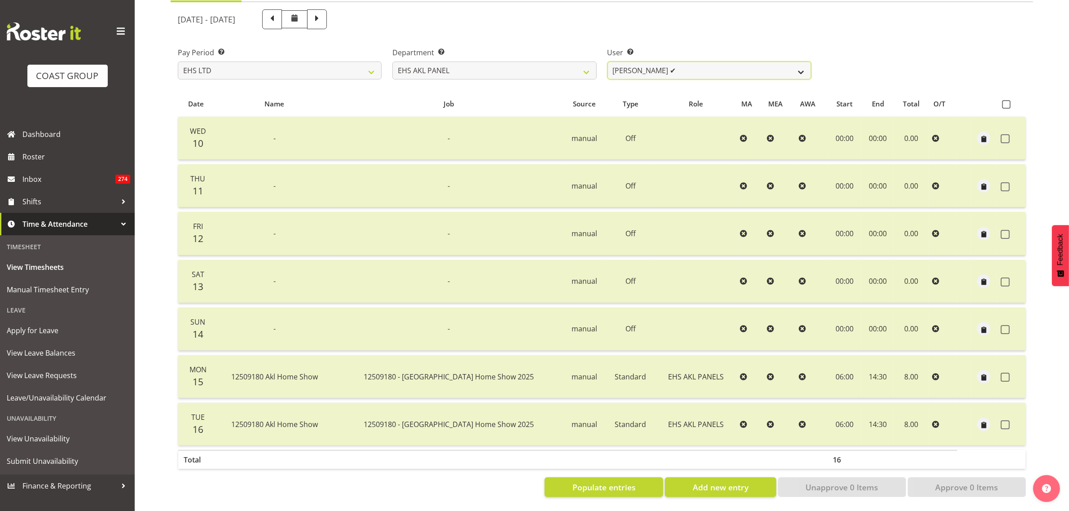
click at [800, 63] on select "[PERSON_NAME] ✔ [PERSON_NAME] ❌ [PERSON_NAME] ✔ [PERSON_NAME] ✔ [PERSON_NAME] ✔…" at bounding box center [710, 71] width 204 height 18
click at [608, 62] on select "[PERSON_NAME] ✔ [PERSON_NAME] ❌ [PERSON_NAME] ✔ [PERSON_NAME] ✔ [PERSON_NAME] ✔…" at bounding box center [710, 71] width 204 height 18
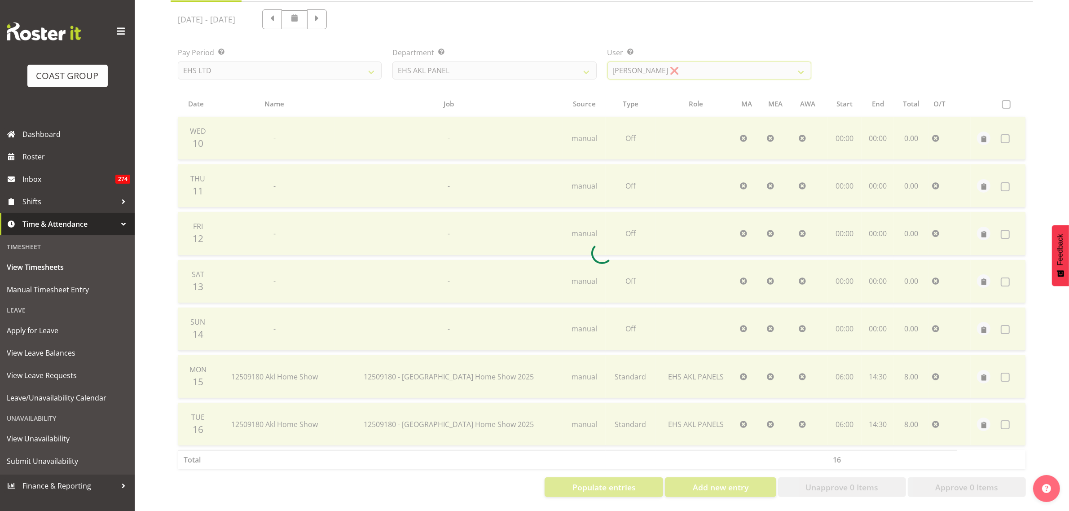
scroll to position [0, 0]
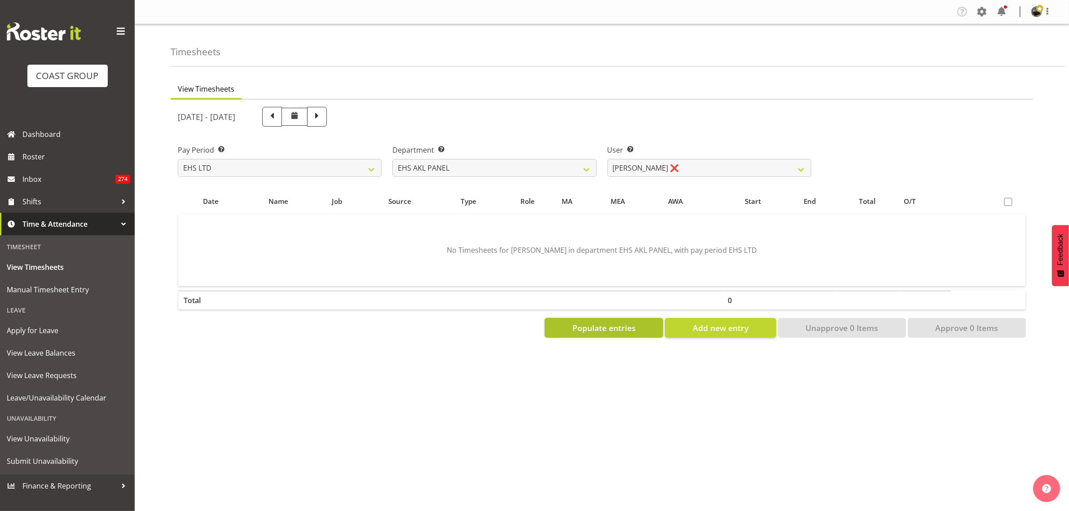
click at [610, 331] on span "Populate entries" at bounding box center [604, 328] width 63 height 12
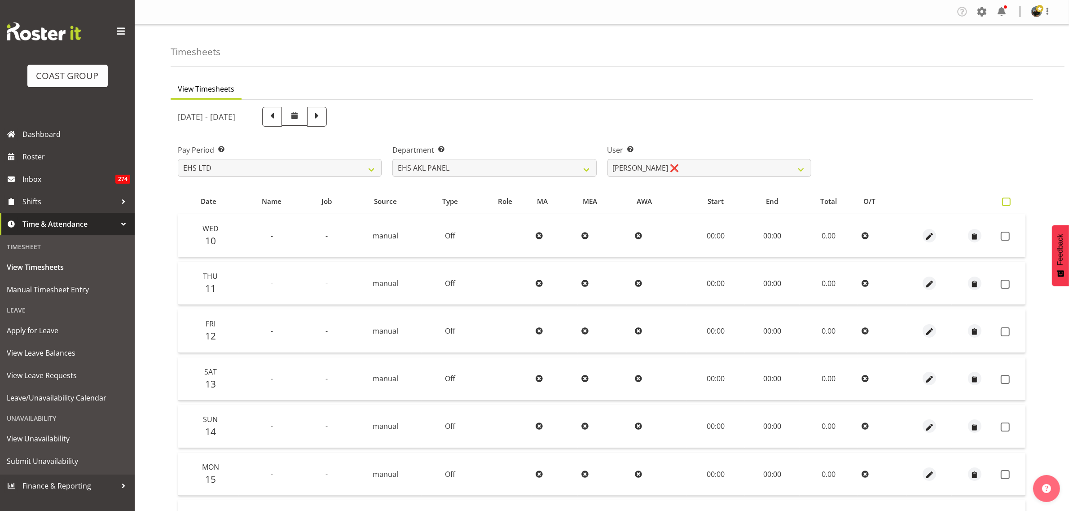
click at [1007, 203] on span at bounding box center [1006, 202] width 9 height 9
click at [1007, 203] on input "checkbox" at bounding box center [1005, 202] width 6 height 6
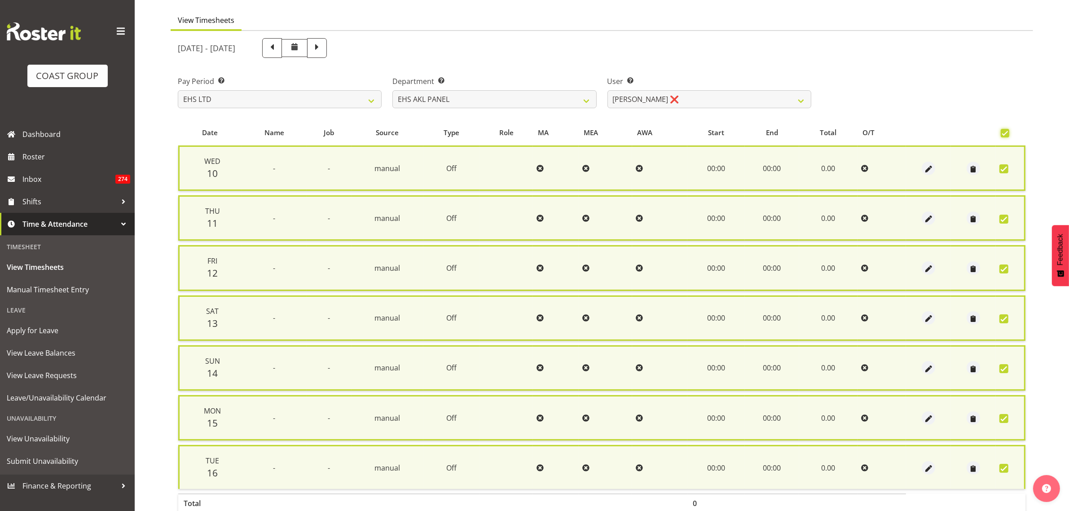
scroll to position [117, 0]
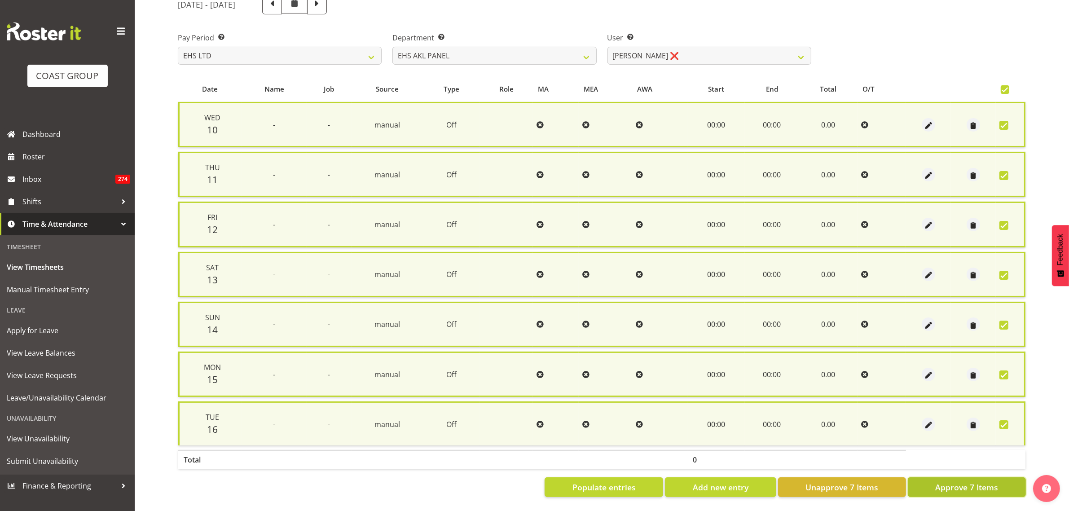
click at [965, 481] on span "Approve 7 Items" at bounding box center [966, 487] width 63 height 12
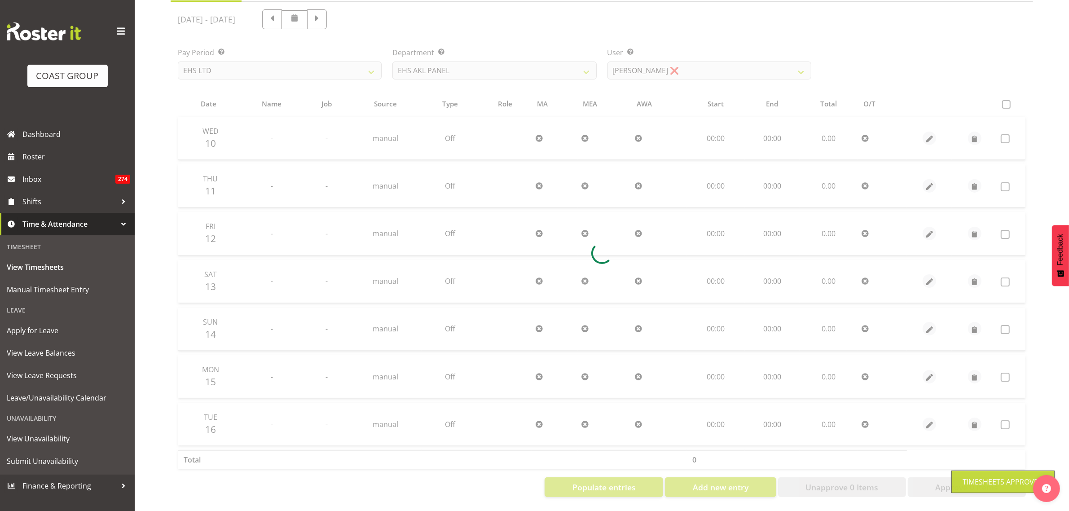
scroll to position [106, 0]
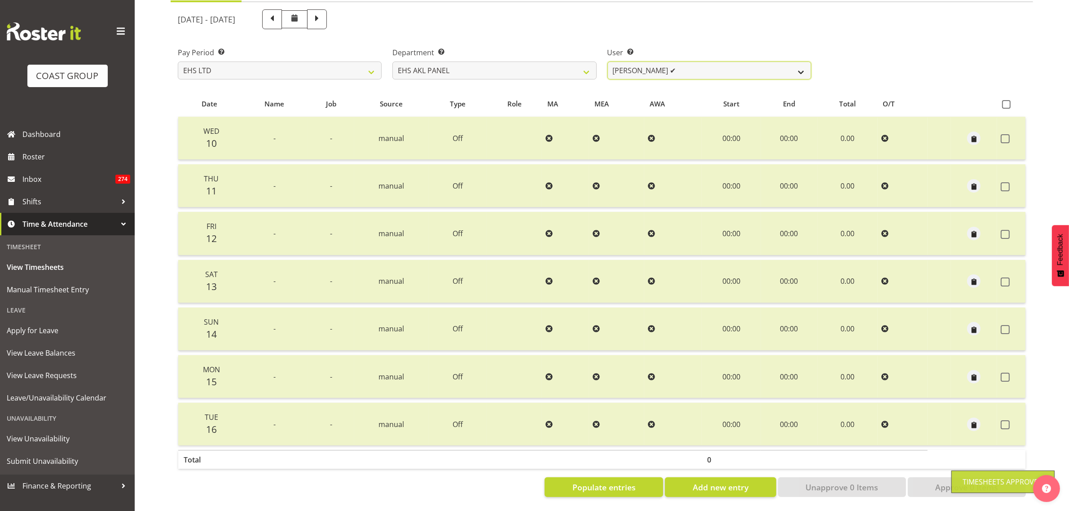
click at [802, 64] on select "[PERSON_NAME] ✔ [PERSON_NAME] ❌ [PERSON_NAME] ✔ [PERSON_NAME] ✔ [PERSON_NAME] ✔…" at bounding box center [710, 71] width 204 height 18
click at [608, 62] on select "[PERSON_NAME] ✔ [PERSON_NAME] ❌ [PERSON_NAME] ✔ [PERSON_NAME] ✔ [PERSON_NAME] ✔…" at bounding box center [710, 71] width 204 height 18
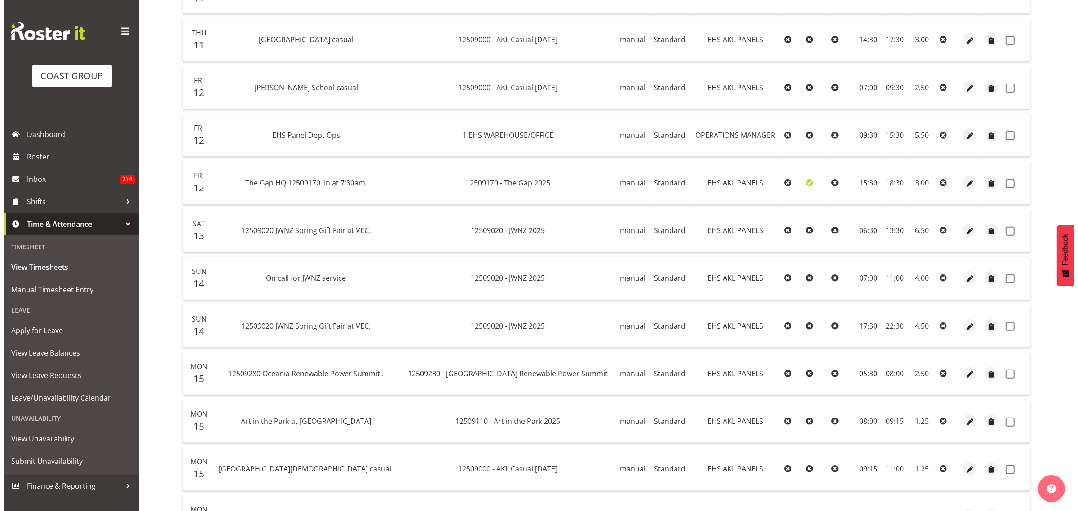
scroll to position [443, 0]
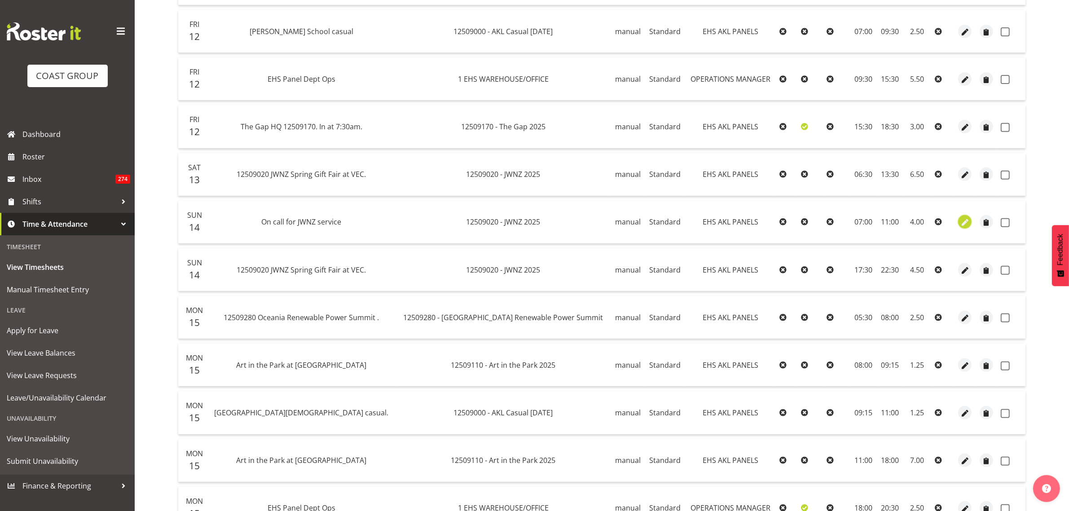
drag, startPoint x: 553, startPoint y: 200, endPoint x: 959, endPoint y: 224, distance: 406.6
click at [960, 224] on span "button" at bounding box center [965, 223] width 10 height 10
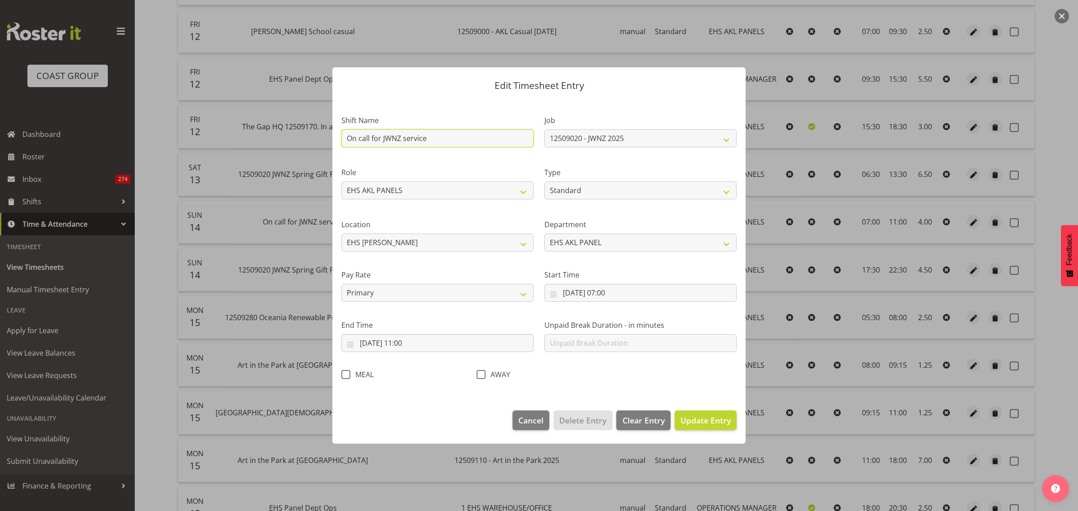
click at [383, 140] on input "On call for JWNZ service" at bounding box center [437, 138] width 192 height 18
click at [427, 134] on input "Extras at JWNZ service" at bounding box center [437, 138] width 192 height 18
click at [691, 421] on span "Update Entry" at bounding box center [705, 420] width 50 height 11
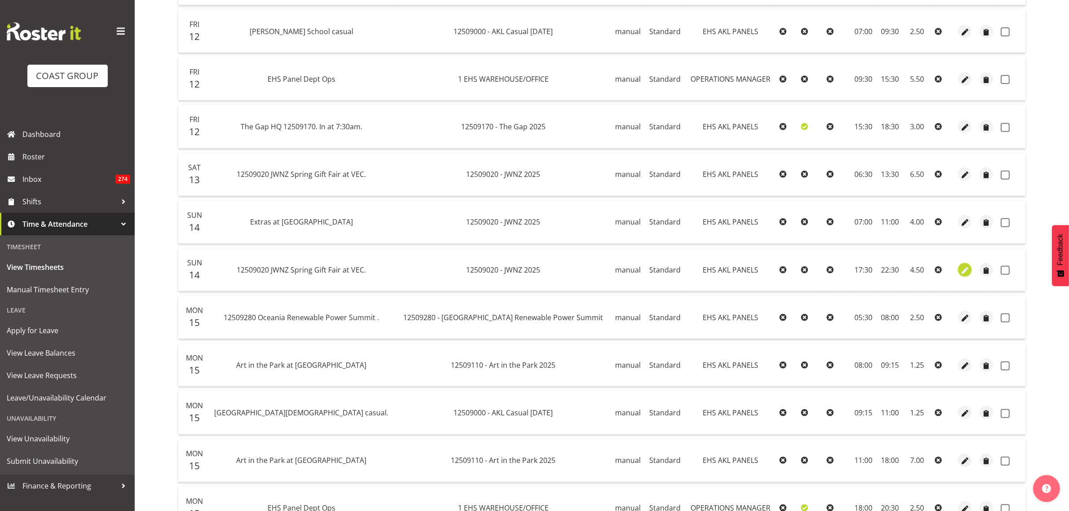
click at [962, 272] on span "button" at bounding box center [965, 270] width 10 height 10
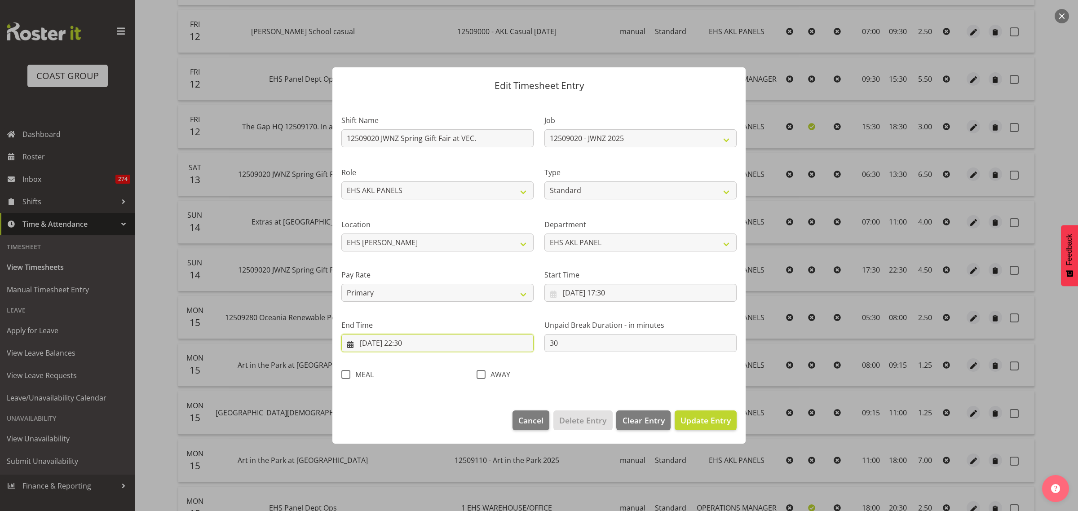
click at [436, 344] on input "[DATE] 22:30" at bounding box center [437, 343] width 192 height 18
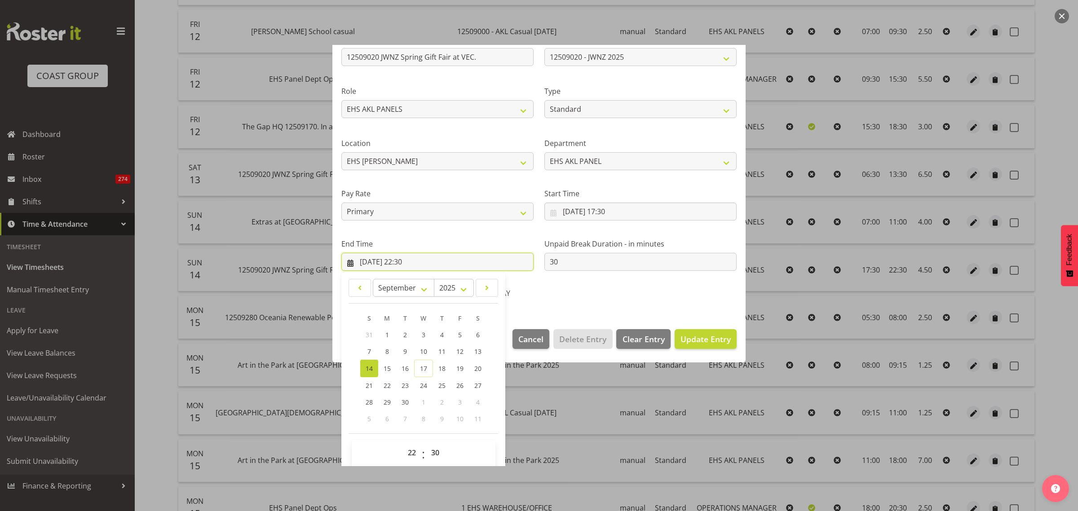
scroll to position [91, 0]
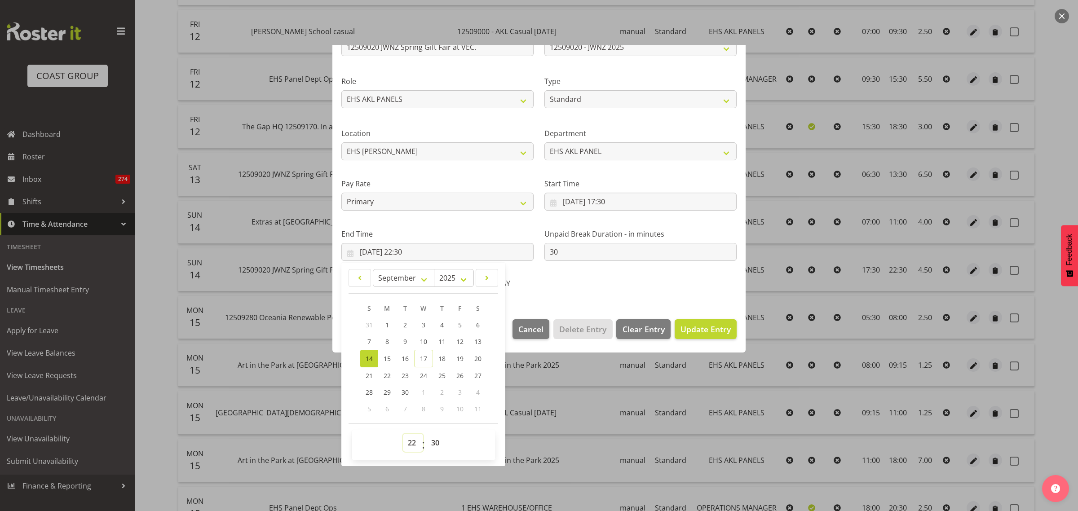
click at [413, 443] on select "00 01 02 03 04 05 06 07 08 09 10 11 12 13 14 15 16 17 18 19 20 21 22 23" at bounding box center [413, 443] width 20 height 18
click at [413, 446] on select "00 01 02 03 04 05 06 07 08 09 10 11 12 13 14 15 16 17 18 19 20 21 22 23" at bounding box center [413, 443] width 20 height 18
click at [403, 434] on select "00 01 02 03 04 05 06 07 08 09 10 11 12 13 14 15 16 17 18 19 20 21 22 23" at bounding box center [413, 443] width 20 height 18
click at [436, 444] on select "00 01 02 03 04 05 06 07 08 09 10 11 12 13 14 15 16 17 18 19 20 21 22 23 24 25 2…" at bounding box center [436, 443] width 20 height 18
click at [426, 434] on select "00 01 02 03 04 05 06 07 08 09 10 11 12 13 14 15 16 17 18 19 20 21 22 23 24 25 2…" at bounding box center [436, 443] width 20 height 18
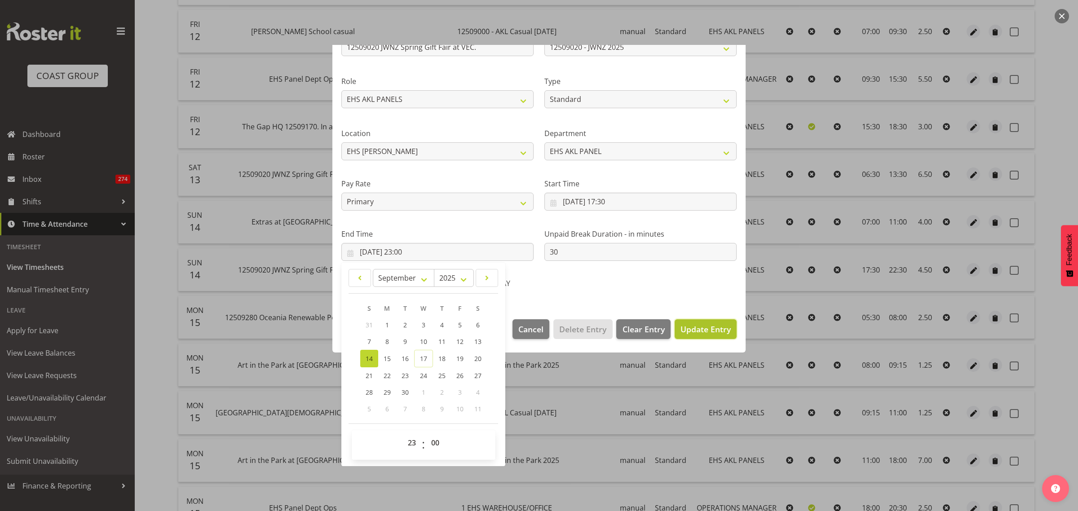
click at [700, 330] on span "Update Entry" at bounding box center [705, 329] width 50 height 11
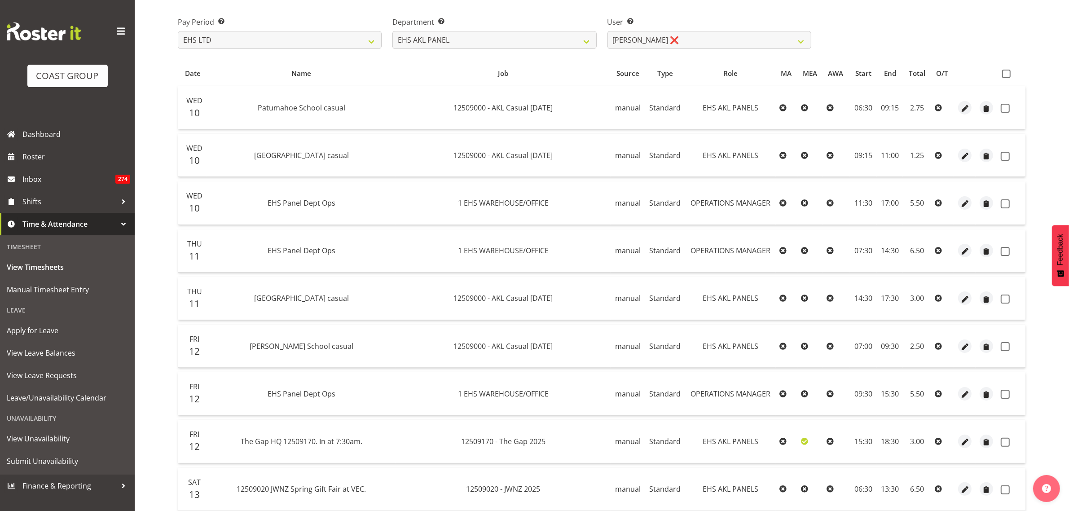
scroll to position [70, 0]
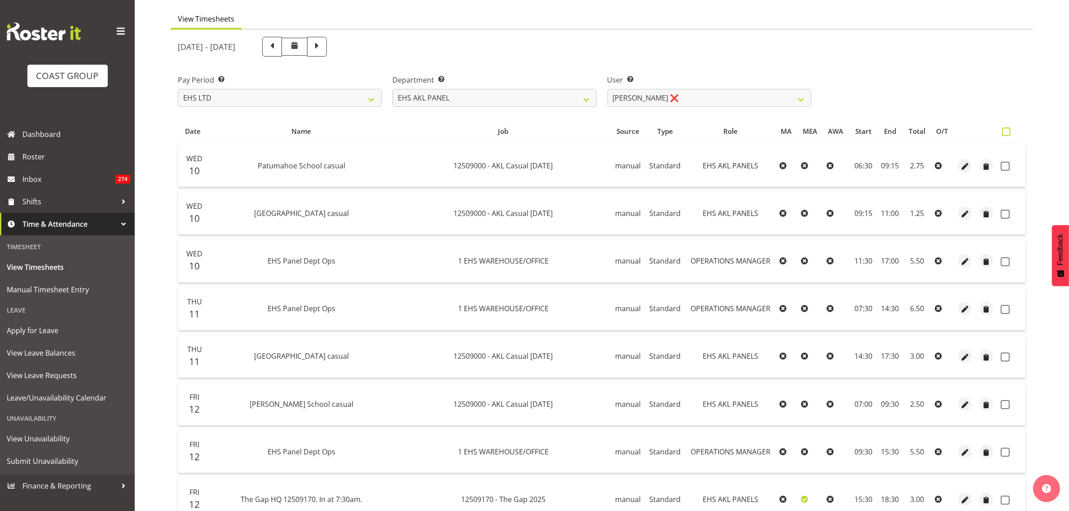
click at [1006, 129] on span at bounding box center [1006, 132] width 9 height 9
click at [1006, 129] on input "checkbox" at bounding box center [1005, 132] width 6 height 6
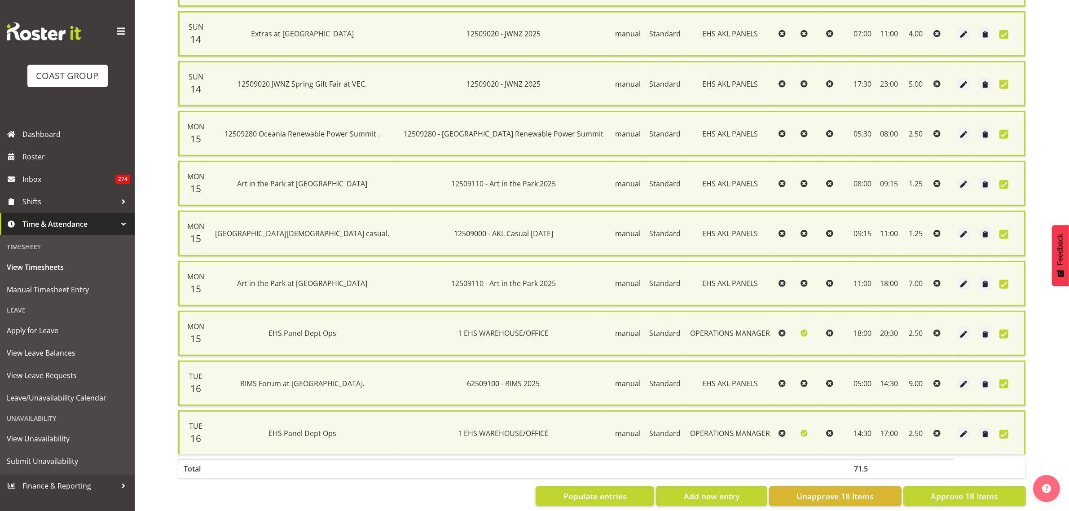
scroll to position [661, 0]
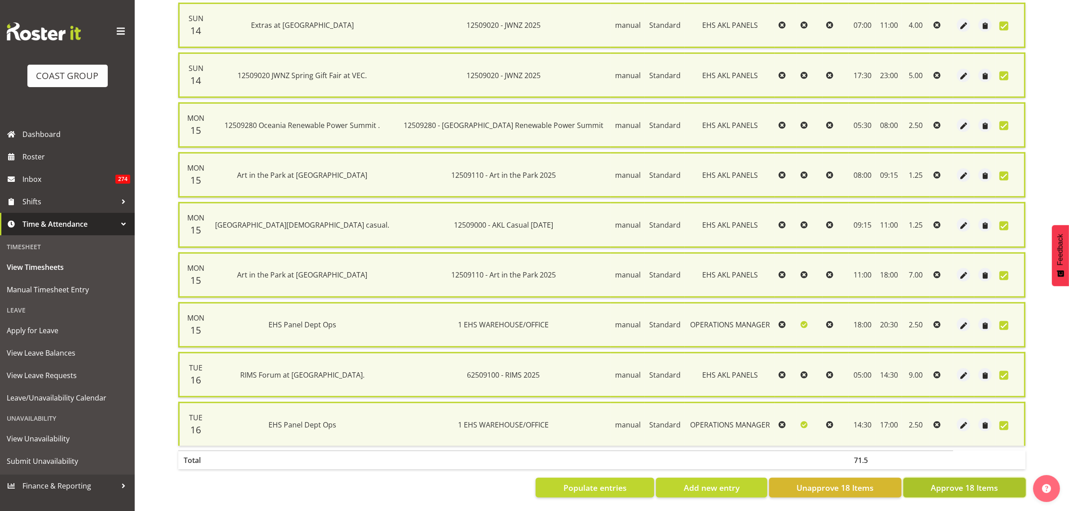
click at [957, 483] on span "Approve 18 Items" at bounding box center [964, 488] width 67 height 12
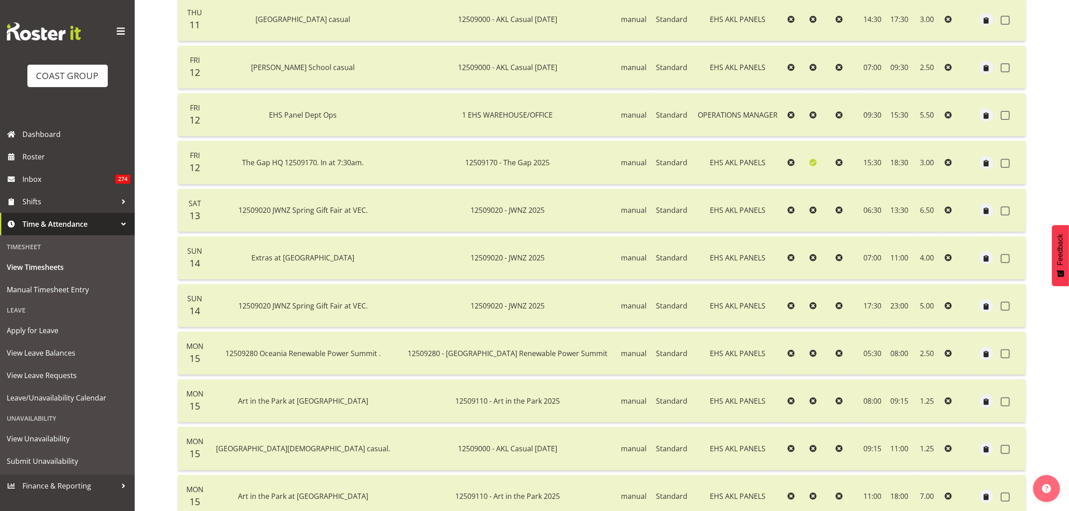
scroll to position [70, 0]
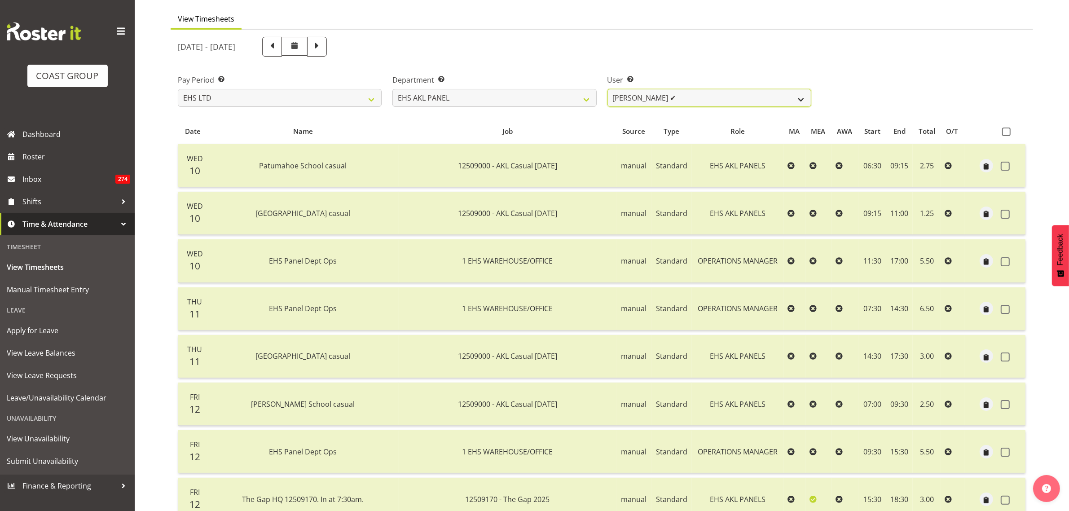
click at [801, 100] on select "[PERSON_NAME] ✔ [PERSON_NAME] ❌ [PERSON_NAME] ✔ [PERSON_NAME] ✔ [PERSON_NAME] ✔…" at bounding box center [710, 98] width 204 height 18
click at [608, 89] on select "[PERSON_NAME] ✔ [PERSON_NAME] ❌ [PERSON_NAME] ✔ [PERSON_NAME] ✔ [PERSON_NAME] ✔…" at bounding box center [710, 98] width 204 height 18
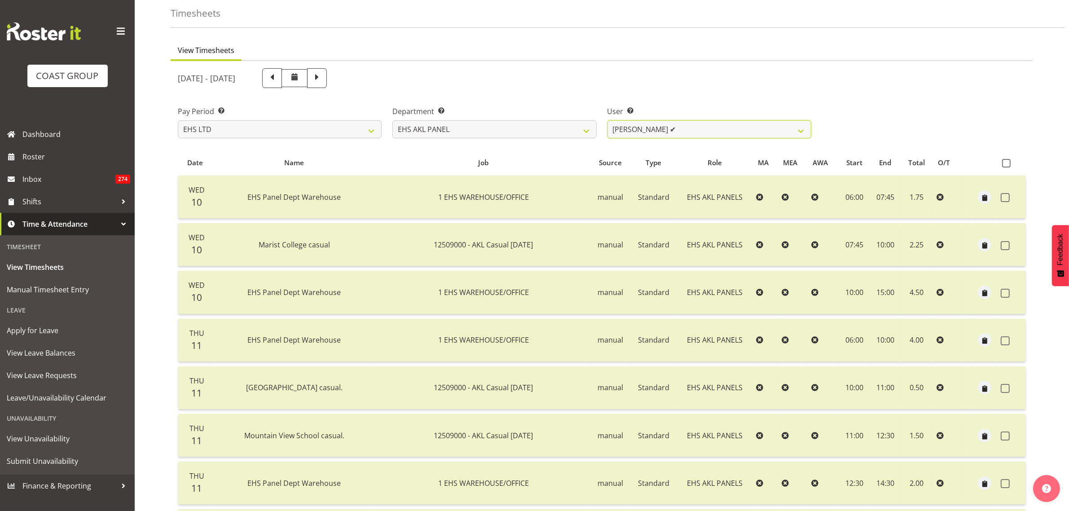
scroll to position [14, 0]
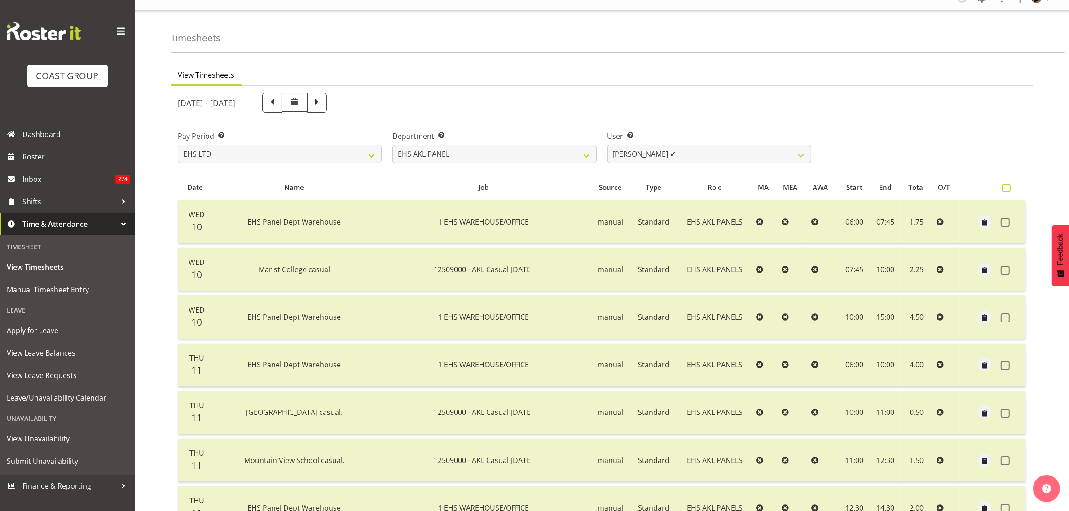
click at [1006, 189] on span at bounding box center [1006, 188] width 9 height 9
click at [1006, 189] on input "checkbox" at bounding box center [1005, 188] width 6 height 6
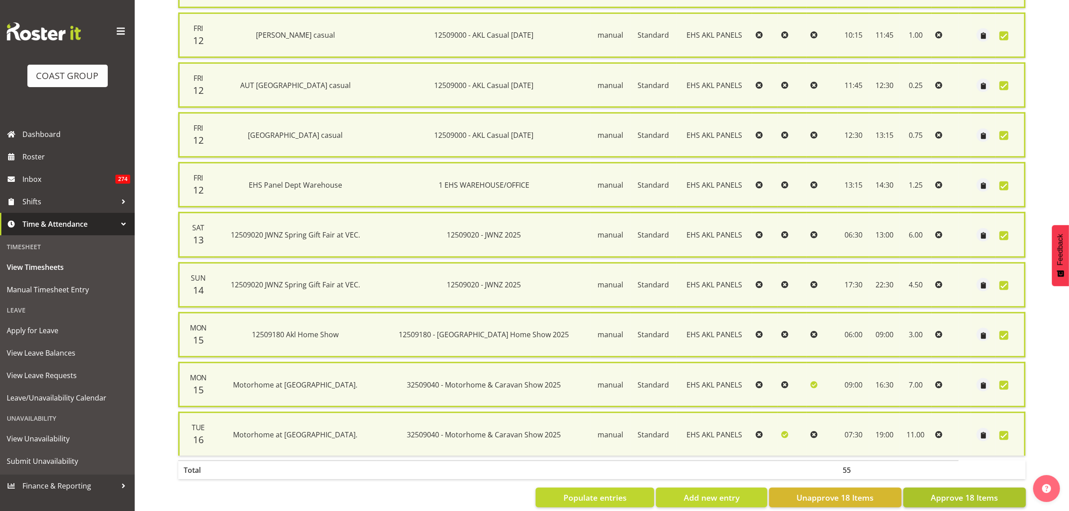
scroll to position [661, 0]
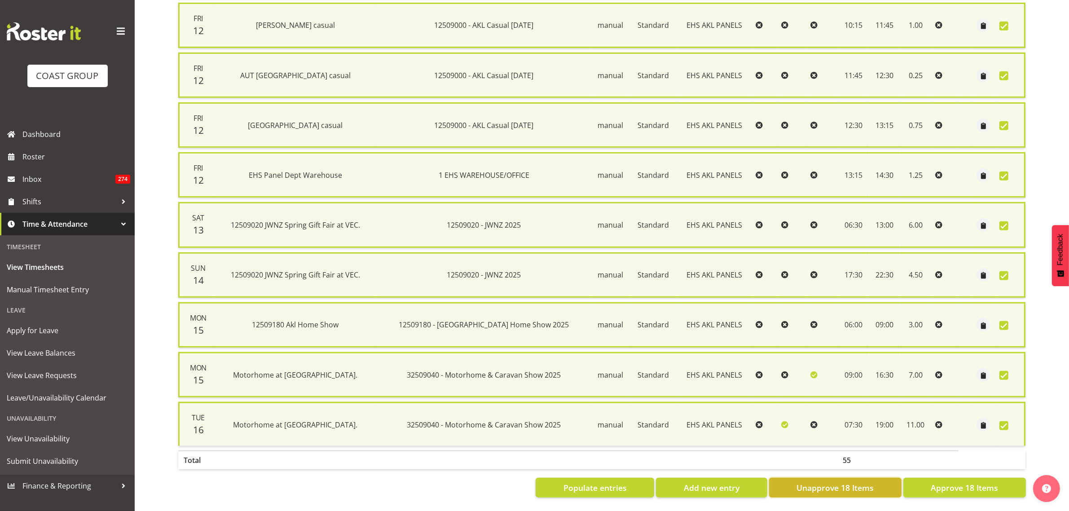
click at [863, 482] on span "Unapprove 18 Items" at bounding box center [835, 488] width 77 height 12
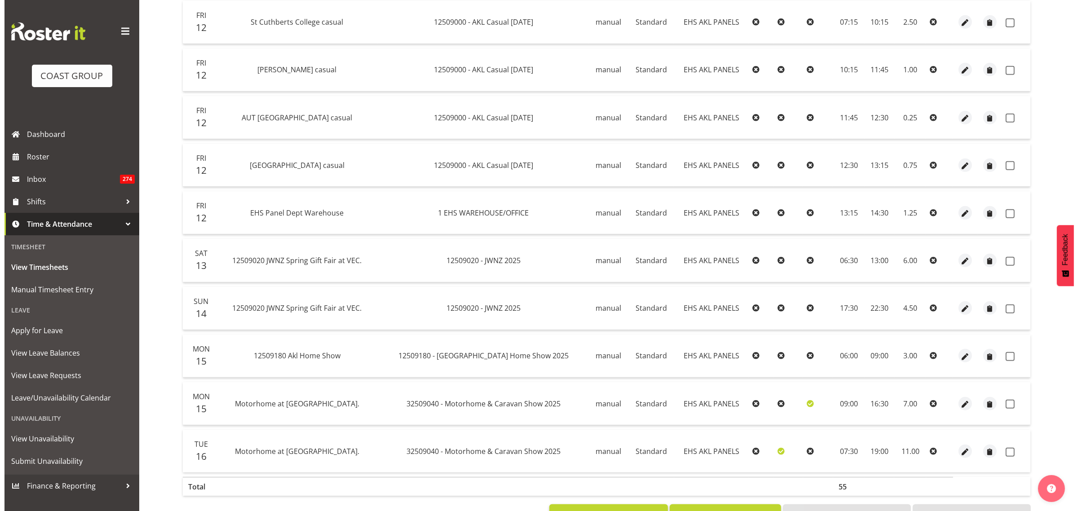
scroll to position [575, 0]
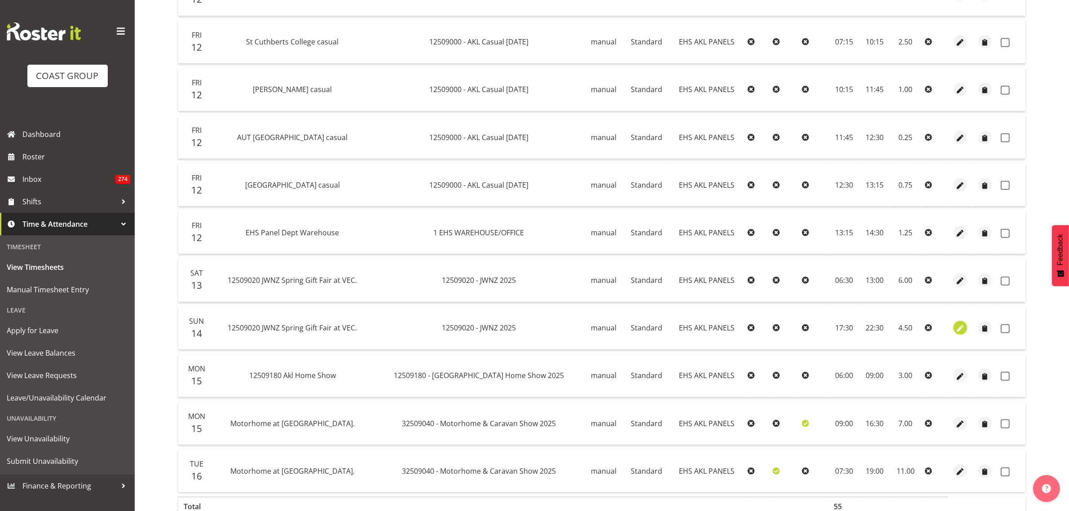
click at [960, 331] on span "button" at bounding box center [961, 329] width 10 height 10
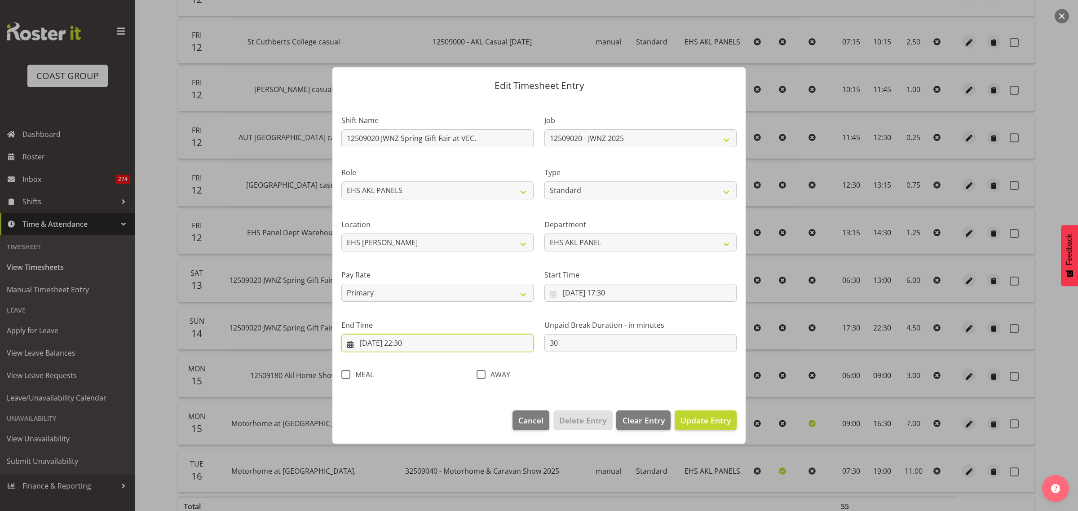
click at [436, 344] on input "[DATE] 22:30" at bounding box center [437, 343] width 192 height 18
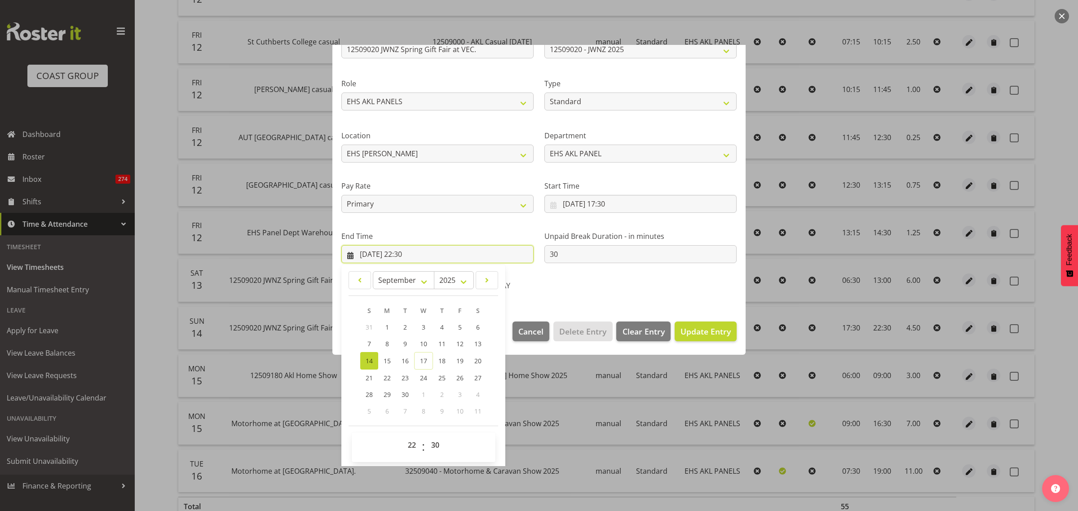
scroll to position [91, 0]
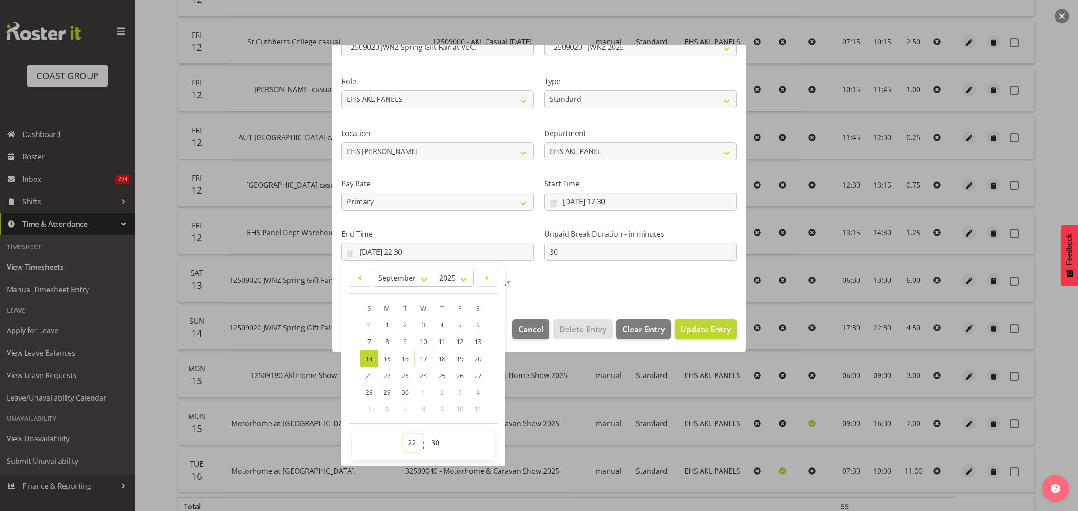
click at [411, 445] on select "00 01 02 03 04 05 06 07 08 09 10 11 12 13 14 15 16 17 18 19 20 21 22 23" at bounding box center [413, 443] width 20 height 18
click at [403, 434] on select "00 01 02 03 04 05 06 07 08 09 10 11 12 13 14 15 16 17 18 19 20 21 22 23" at bounding box center [413, 443] width 20 height 18
click at [435, 441] on select "00 01 02 03 04 05 06 07 08 09 10 11 12 13 14 15 16 17 18 19 20 21 22 23 24 25 2…" at bounding box center [436, 443] width 20 height 18
click at [426, 434] on select "00 01 02 03 04 05 06 07 08 09 10 11 12 13 14 15 16 17 18 19 20 21 22 23 24 25 2…" at bounding box center [436, 443] width 20 height 18
click at [687, 331] on span "Update Entry" at bounding box center [705, 329] width 50 height 11
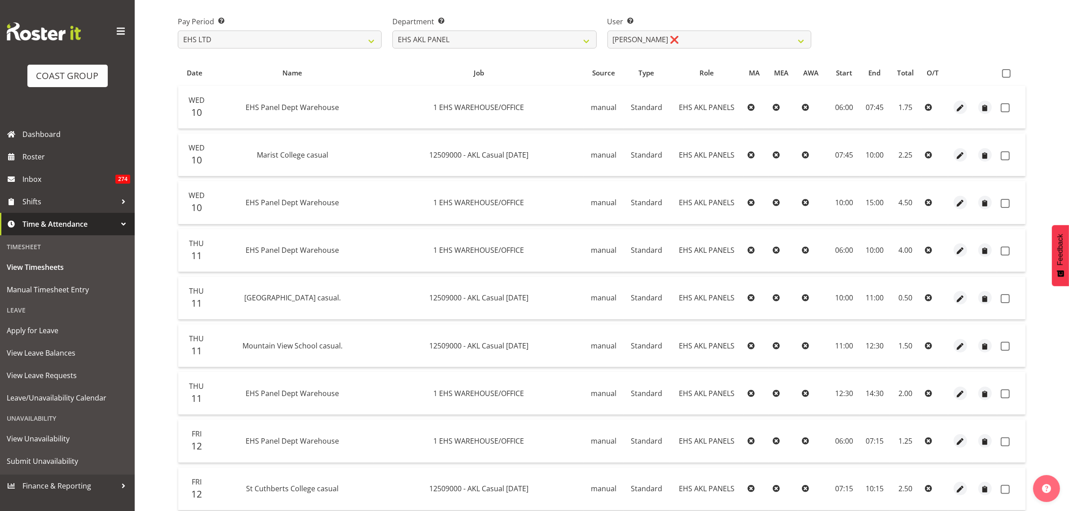
scroll to position [126, 0]
click at [1008, 78] on span at bounding box center [1006, 75] width 9 height 9
click at [1008, 78] on input "checkbox" at bounding box center [1005, 76] width 6 height 6
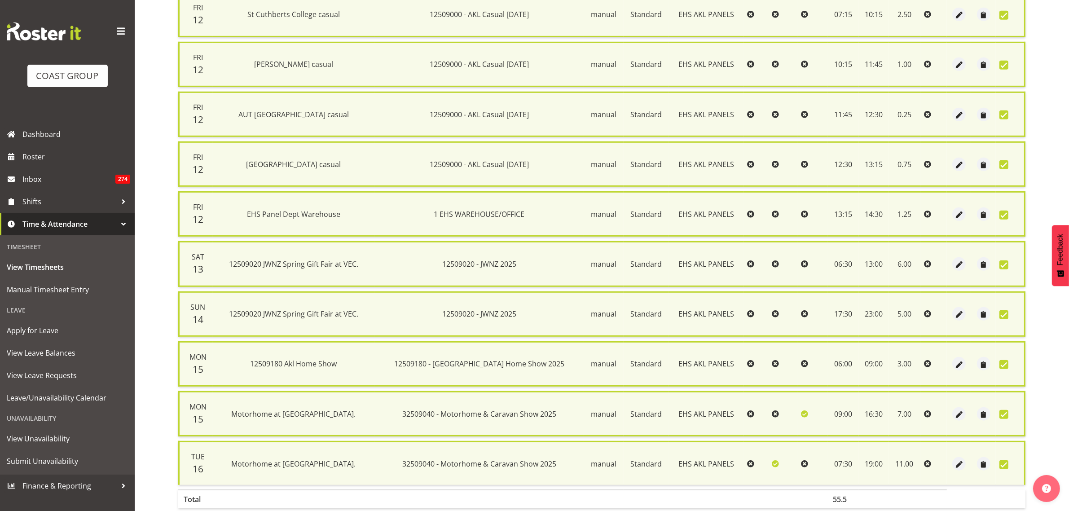
scroll to position [661, 0]
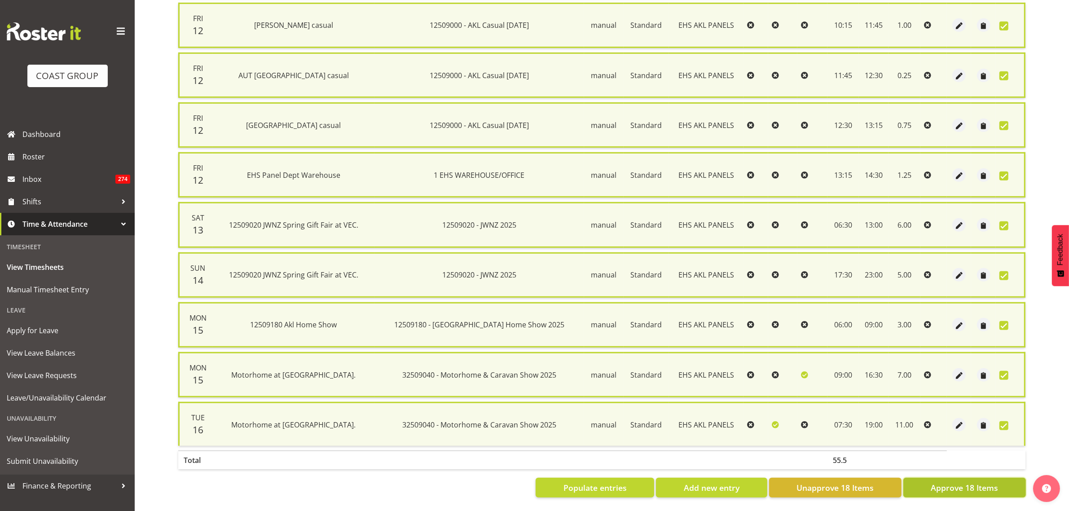
click at [951, 482] on span "Approve 18 Items" at bounding box center [964, 488] width 67 height 12
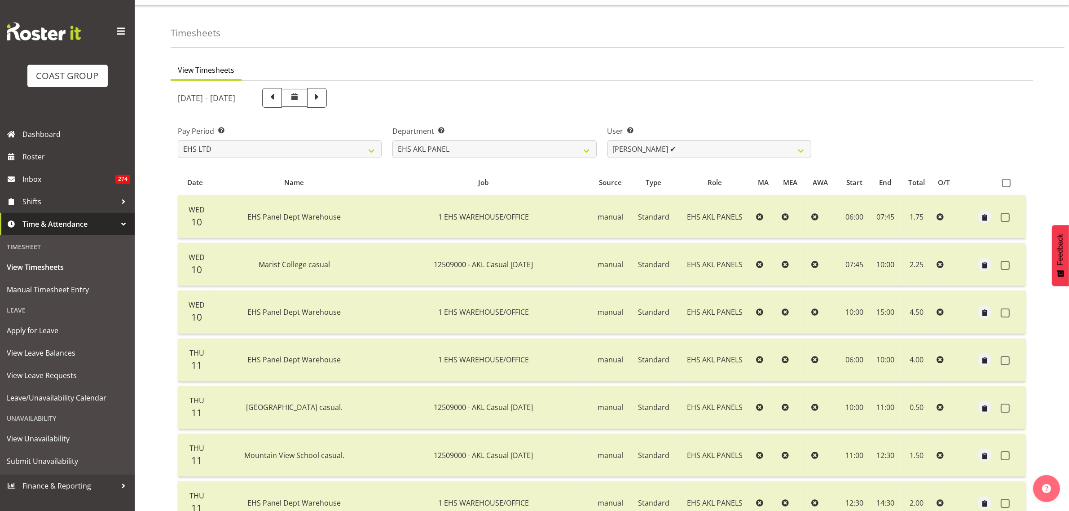
scroll to position [0, 0]
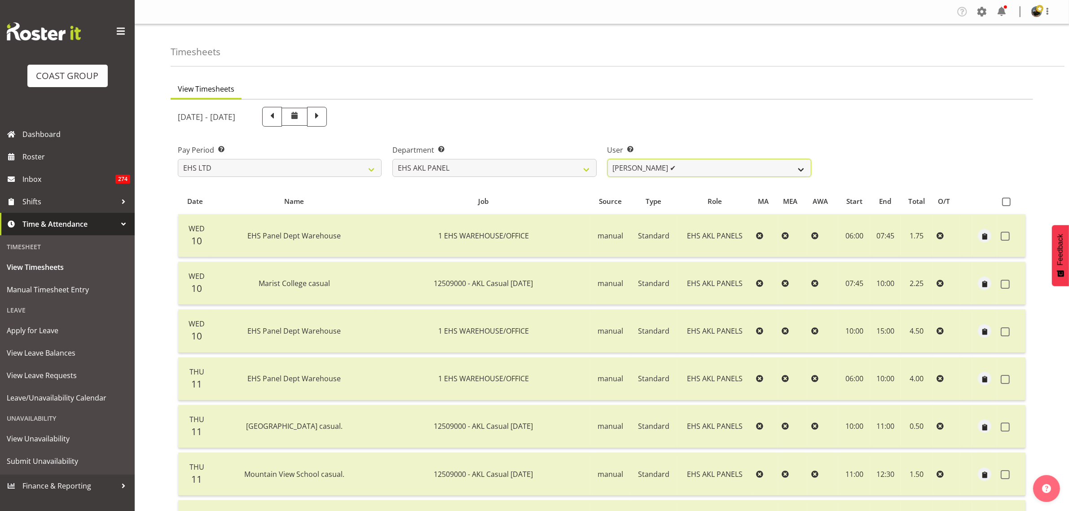
click at [802, 169] on select "[PERSON_NAME] ✔ [PERSON_NAME] ❌ [PERSON_NAME] ✔ [PERSON_NAME] ✔ [PERSON_NAME] ✔…" at bounding box center [710, 168] width 204 height 18
click at [608, 159] on select "[PERSON_NAME] ✔ [PERSON_NAME] ❌ [PERSON_NAME] ✔ [PERSON_NAME] ✔ [PERSON_NAME] ✔…" at bounding box center [710, 168] width 204 height 18
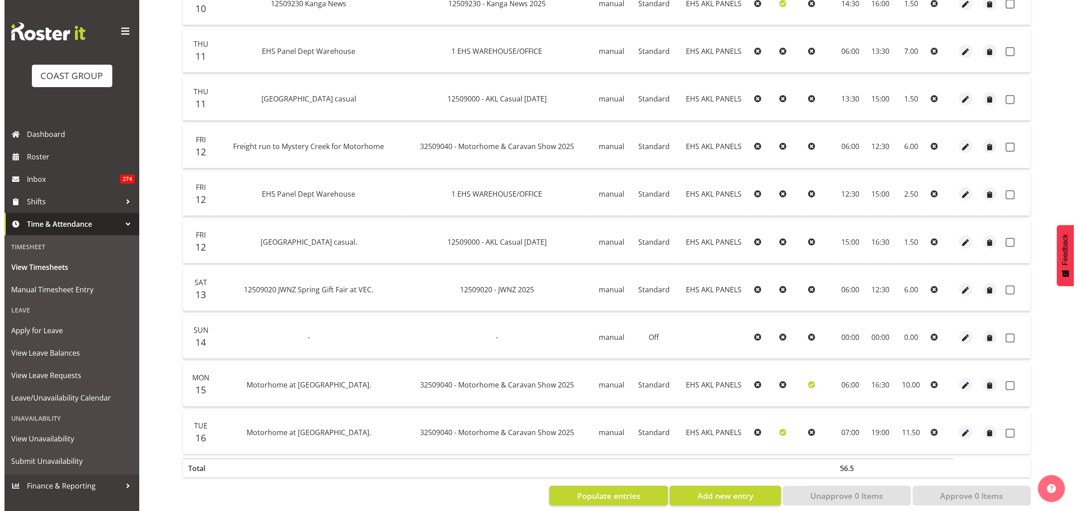
scroll to position [488, 0]
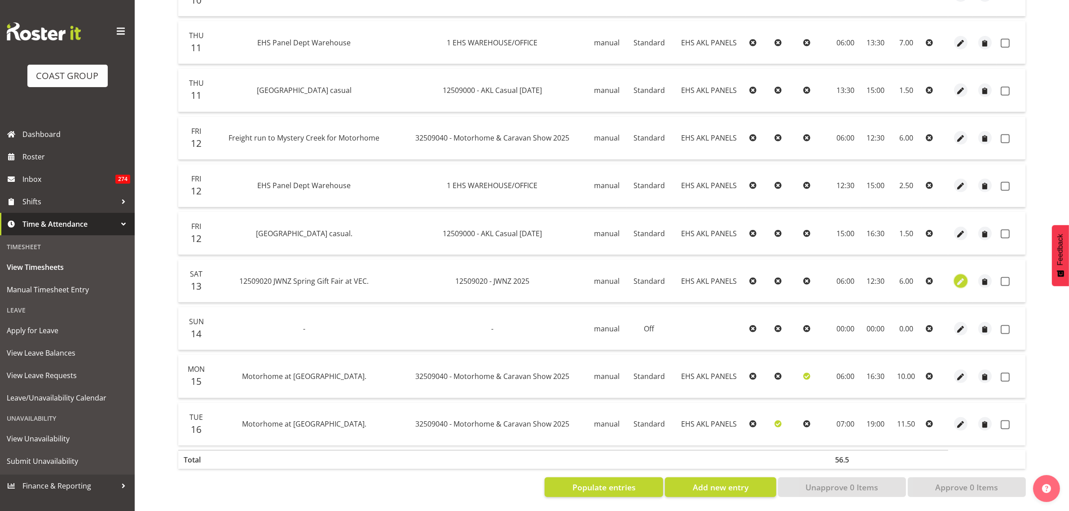
click at [960, 277] on span "button" at bounding box center [961, 282] width 10 height 10
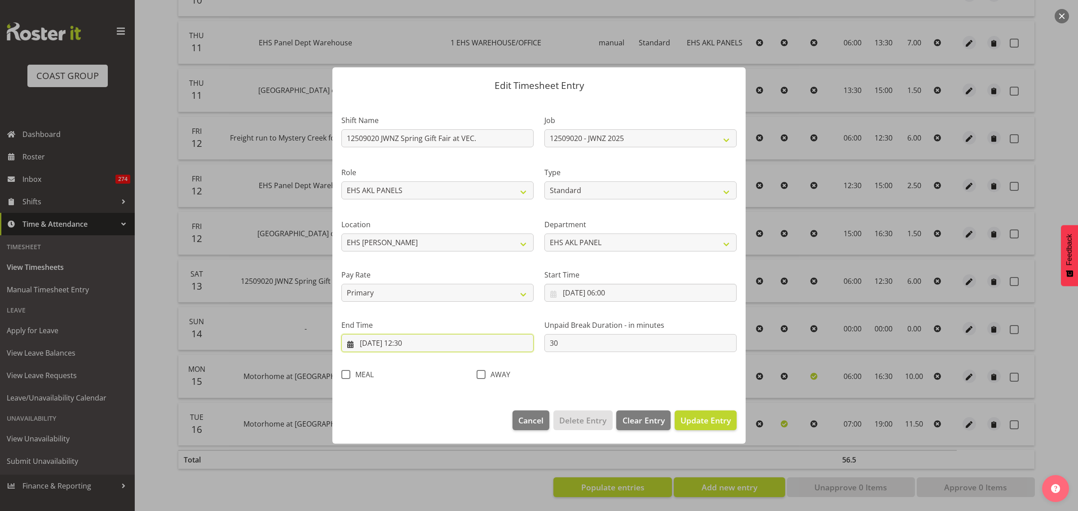
click at [434, 345] on input "[DATE] 12:30" at bounding box center [437, 343] width 192 height 18
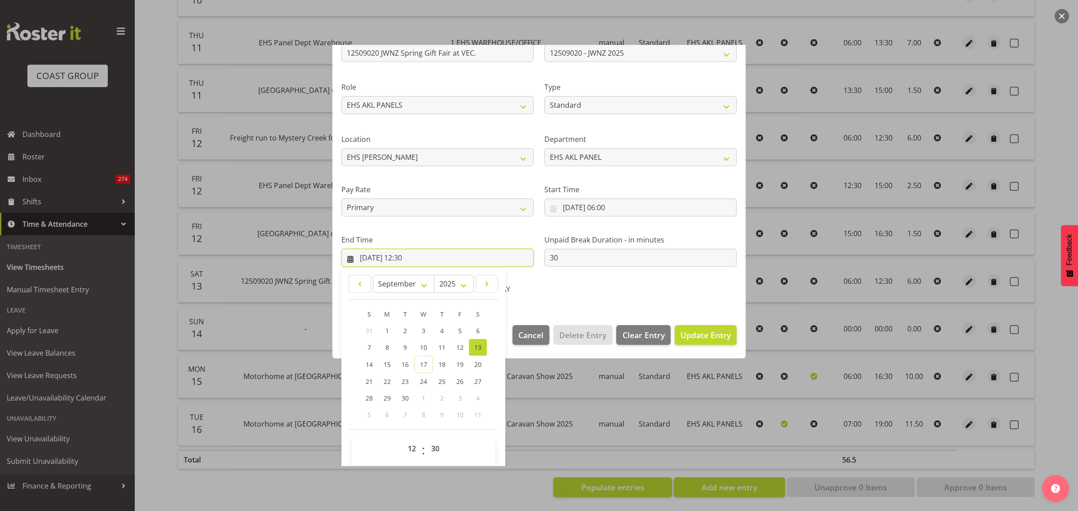
scroll to position [91, 0]
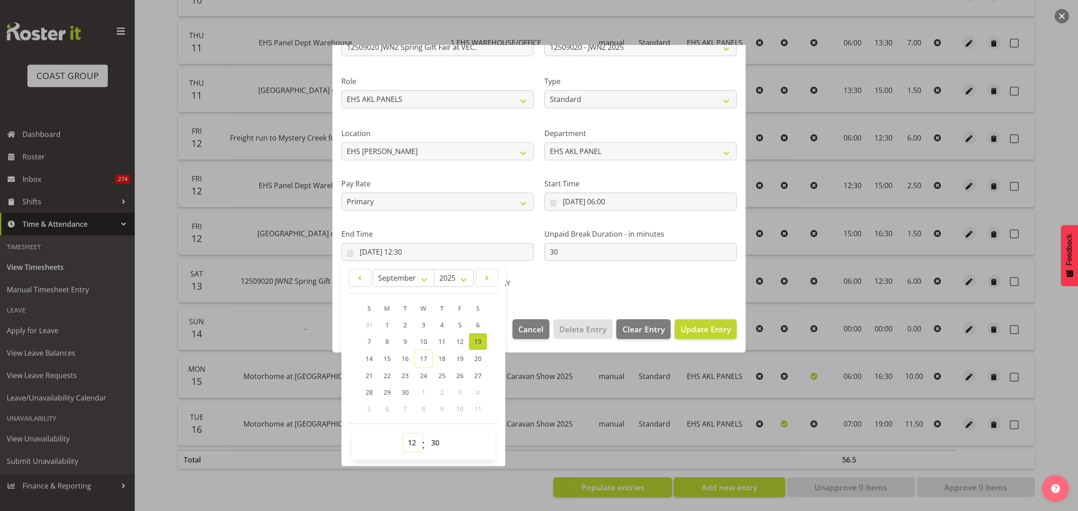
click at [411, 443] on select "00 01 02 03 04 05 06 07 08 09 10 11 12 13 14 15 16 17 18 19 20 21 22 23" at bounding box center [413, 443] width 20 height 18
click at [403, 434] on select "00 01 02 03 04 05 06 07 08 09 10 11 12 13 14 15 16 17 18 19 20 21 22 23" at bounding box center [413, 443] width 20 height 18
click at [436, 443] on select "00 01 02 03 04 05 06 07 08 09 10 11 12 13 14 15 16 17 18 19 20 21 22 23 24 25 2…" at bounding box center [436, 443] width 20 height 18
click at [426, 434] on select "00 01 02 03 04 05 06 07 08 09 10 11 12 13 14 15 16 17 18 19 20 21 22 23 24 25 2…" at bounding box center [436, 443] width 20 height 18
click at [680, 332] on span "Update Entry" at bounding box center [705, 329] width 50 height 11
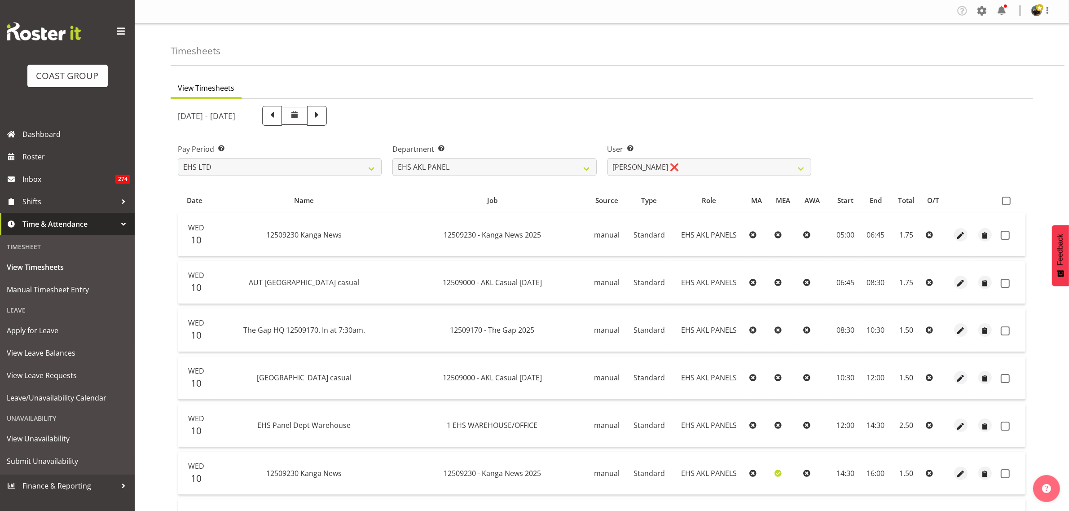
scroll to position [0, 0]
click at [1009, 200] on span at bounding box center [1006, 202] width 9 height 9
click at [1008, 200] on input "checkbox" at bounding box center [1005, 202] width 6 height 6
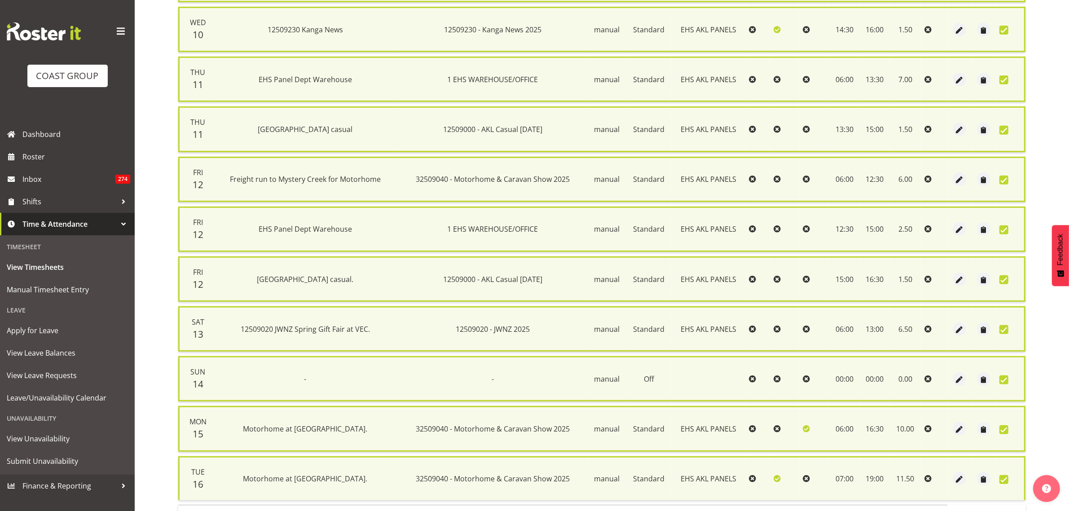
scroll to position [513, 0]
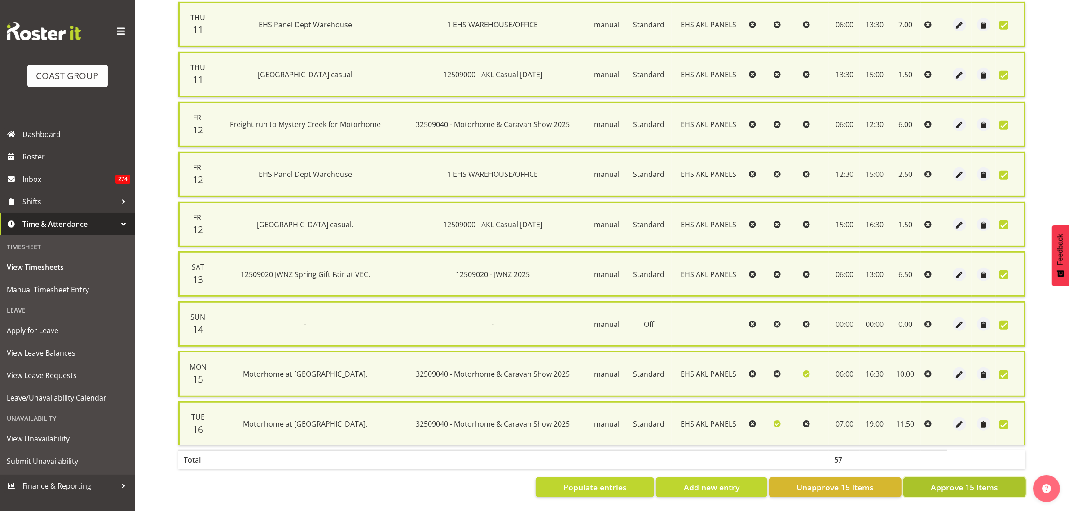
click at [950, 481] on span "Approve 15 Items" at bounding box center [964, 487] width 67 height 12
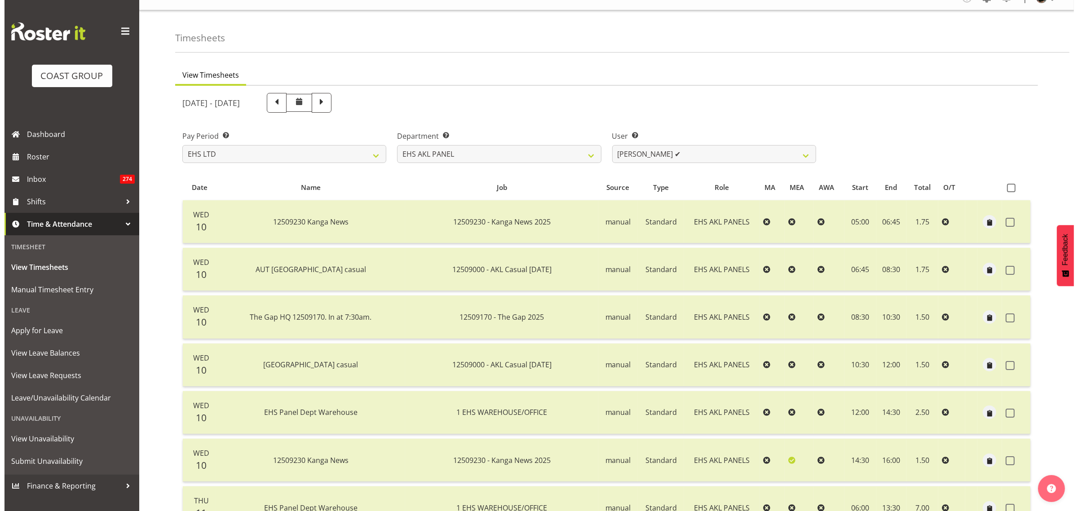
scroll to position [0, 0]
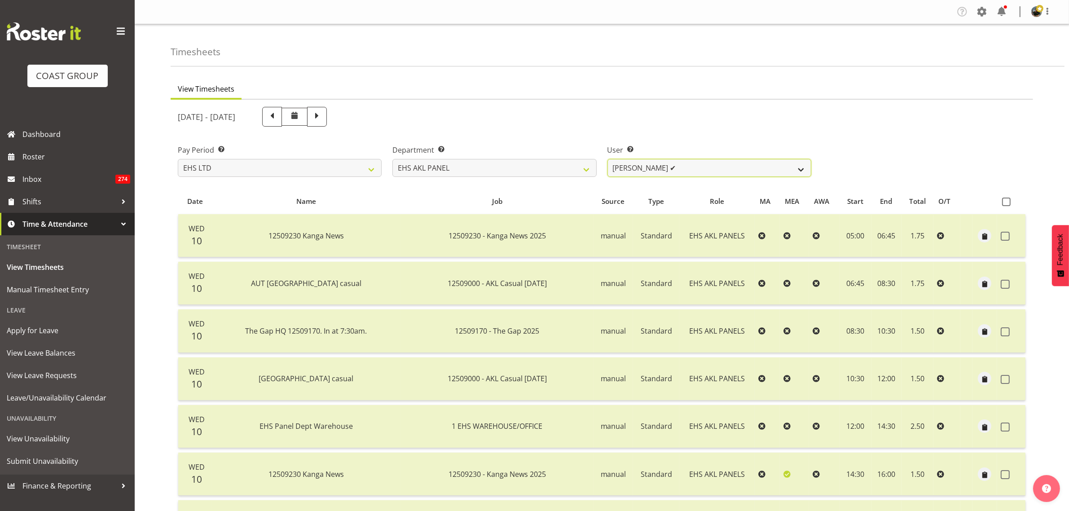
click at [802, 169] on select "[PERSON_NAME] ✔ [PERSON_NAME] ❌ [PERSON_NAME] ✔ [PERSON_NAME] ✔ [PERSON_NAME] ✔…" at bounding box center [710, 168] width 204 height 18
click at [608, 159] on select "[PERSON_NAME] ✔ [PERSON_NAME] ❌ [PERSON_NAME] ✔ [PERSON_NAME] ✔ [PERSON_NAME] ✔…" at bounding box center [710, 168] width 204 height 18
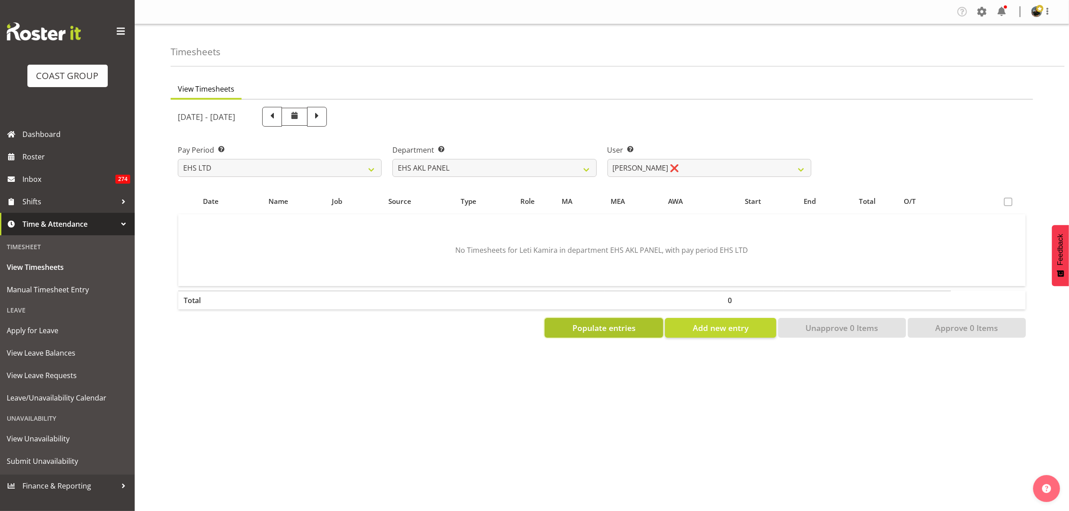
click at [609, 328] on span "Populate entries" at bounding box center [604, 328] width 63 height 12
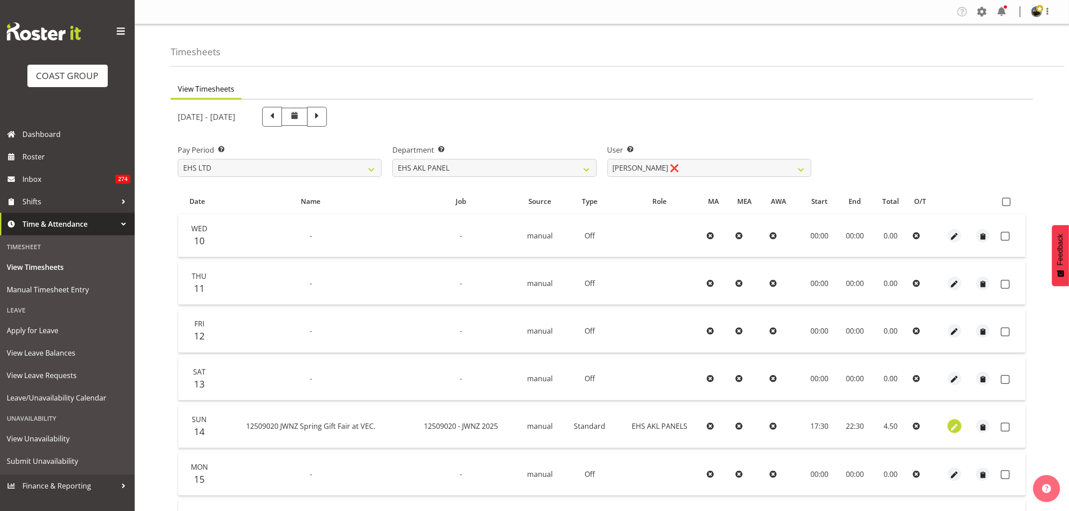
click at [955, 427] on span "button" at bounding box center [954, 427] width 10 height 10
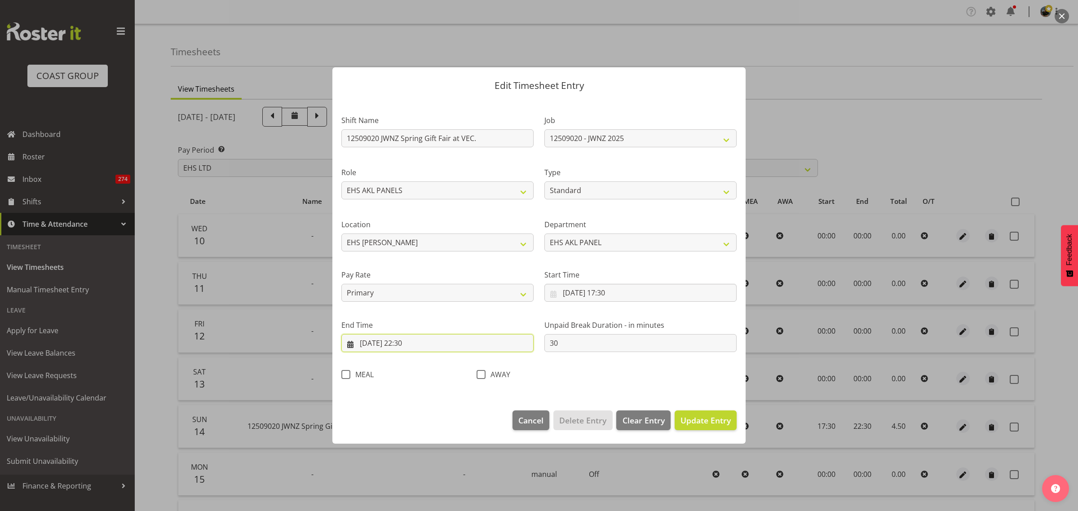
click at [456, 345] on input "[DATE] 22:30" at bounding box center [437, 343] width 192 height 18
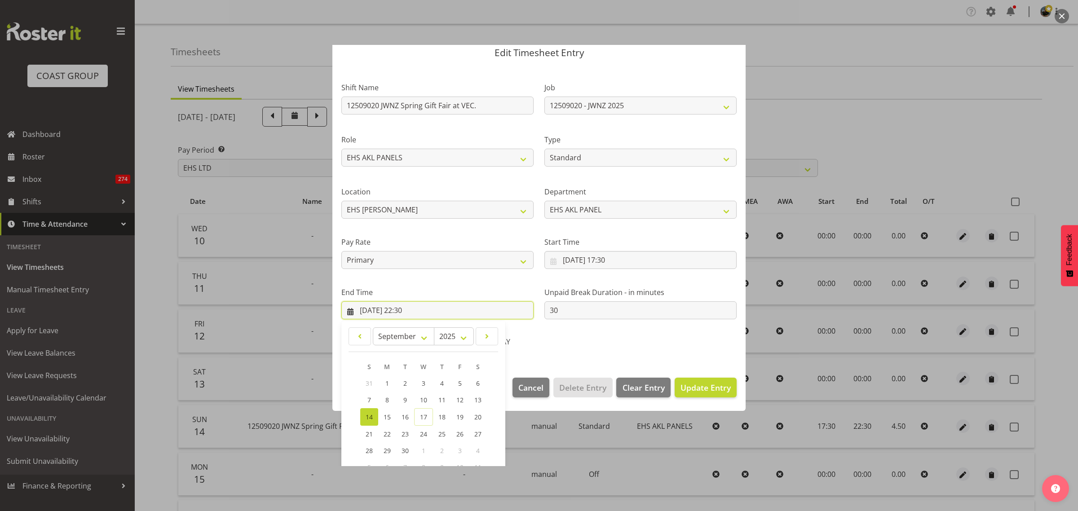
scroll to position [91, 0]
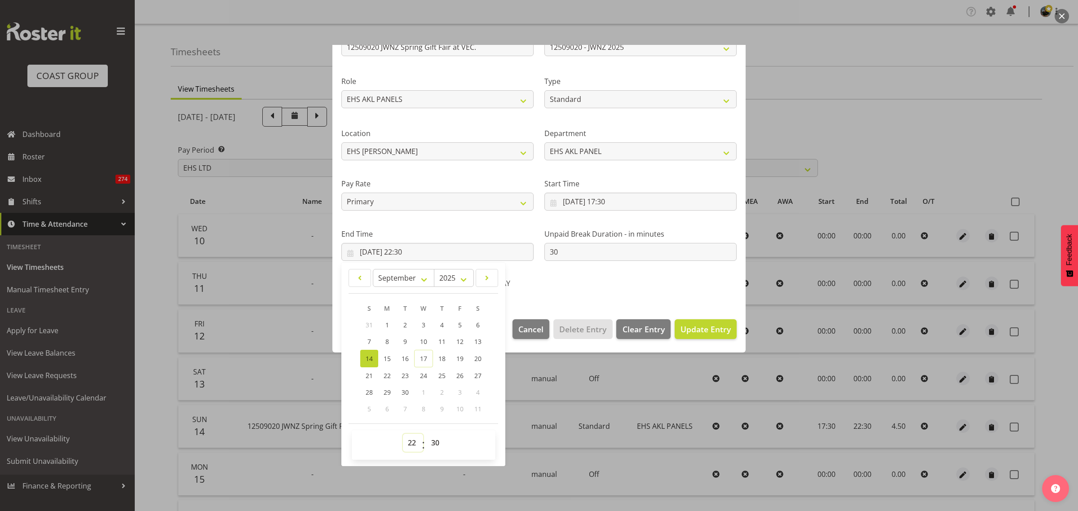
click at [410, 441] on select "00 01 02 03 04 05 06 07 08 09 10 11 12 13 14 15 16 17 18 19 20 21 22 23" at bounding box center [413, 443] width 20 height 18
click at [403, 434] on select "00 01 02 03 04 05 06 07 08 09 10 11 12 13 14 15 16 17 18 19 20 21 22 23" at bounding box center [413, 443] width 20 height 18
click at [434, 441] on select "00 01 02 03 04 05 06 07 08 09 10 11 12 13 14 15 16 17 18 19 20 21 22 23 24 25 2…" at bounding box center [436, 443] width 20 height 18
click at [426, 434] on select "00 01 02 03 04 05 06 07 08 09 10 11 12 13 14 15 16 17 18 19 20 21 22 23 24 25 2…" at bounding box center [436, 443] width 20 height 18
click at [695, 327] on span "Update Entry" at bounding box center [705, 329] width 50 height 11
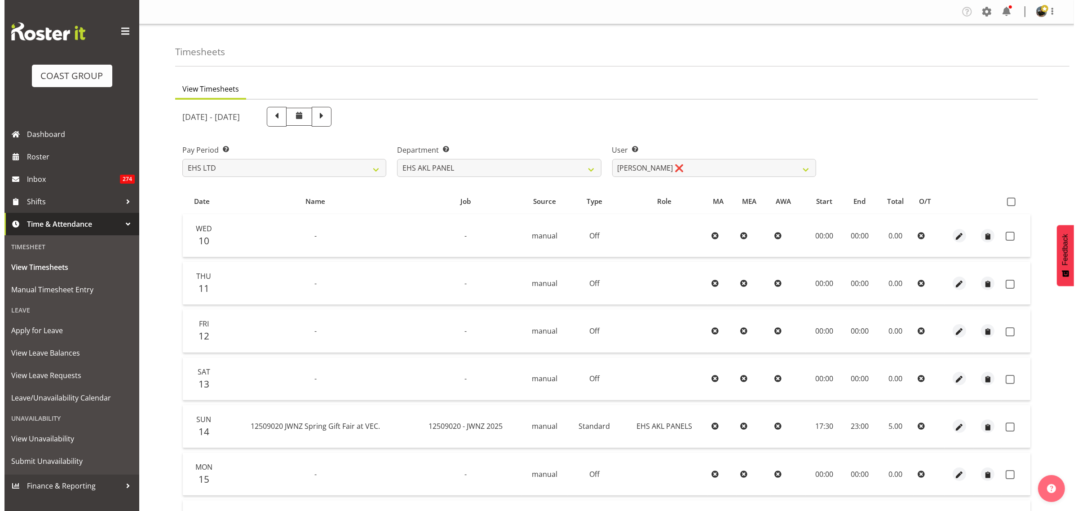
scroll to position [106, 0]
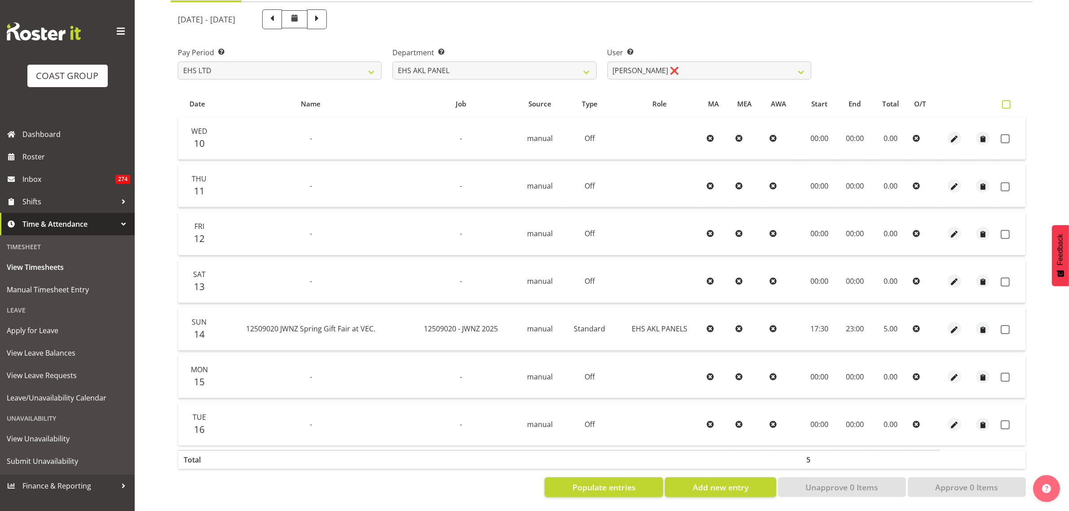
click at [1011, 100] on span at bounding box center [1006, 104] width 9 height 9
click at [1008, 101] on input "checkbox" at bounding box center [1005, 104] width 6 height 6
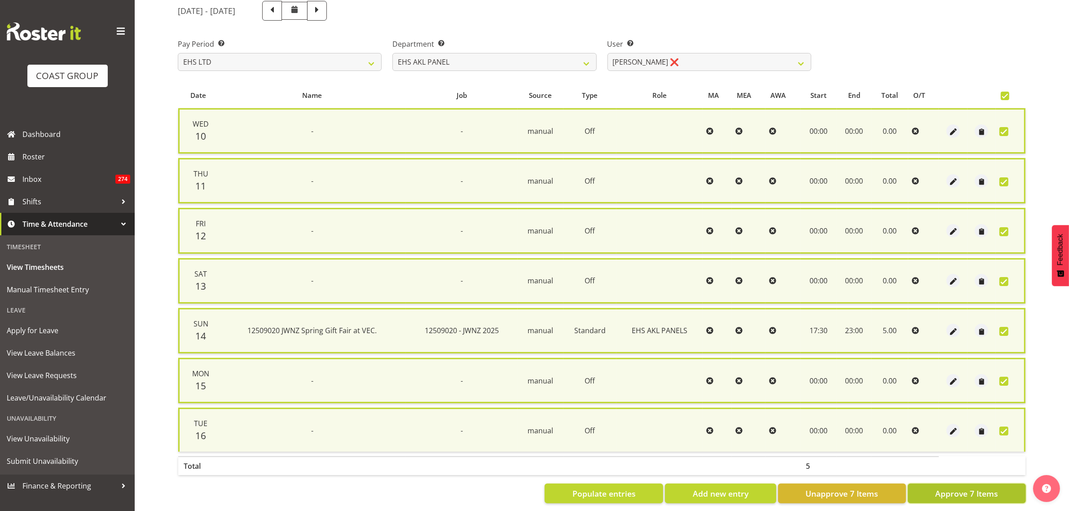
click at [946, 488] on span "Approve 7 Items" at bounding box center [966, 494] width 63 height 12
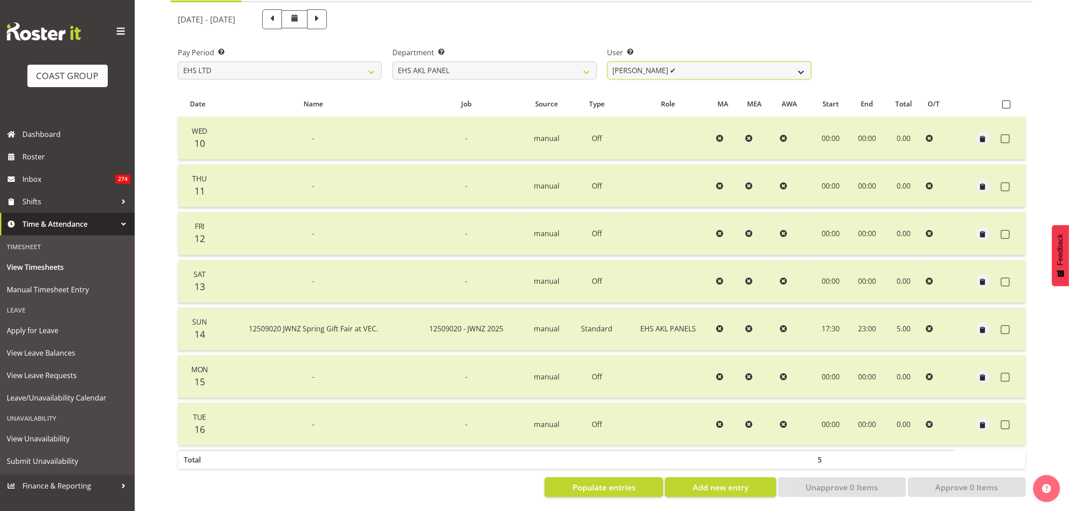
click at [800, 63] on select "[PERSON_NAME] ✔ [PERSON_NAME] ❌ [PERSON_NAME] ✔ [PERSON_NAME] ✔ [PERSON_NAME] ✔…" at bounding box center [710, 71] width 204 height 18
click at [608, 62] on select "[PERSON_NAME] ✔ [PERSON_NAME] ❌ [PERSON_NAME] ✔ [PERSON_NAME] ✔ [PERSON_NAME] ✔…" at bounding box center [710, 71] width 204 height 18
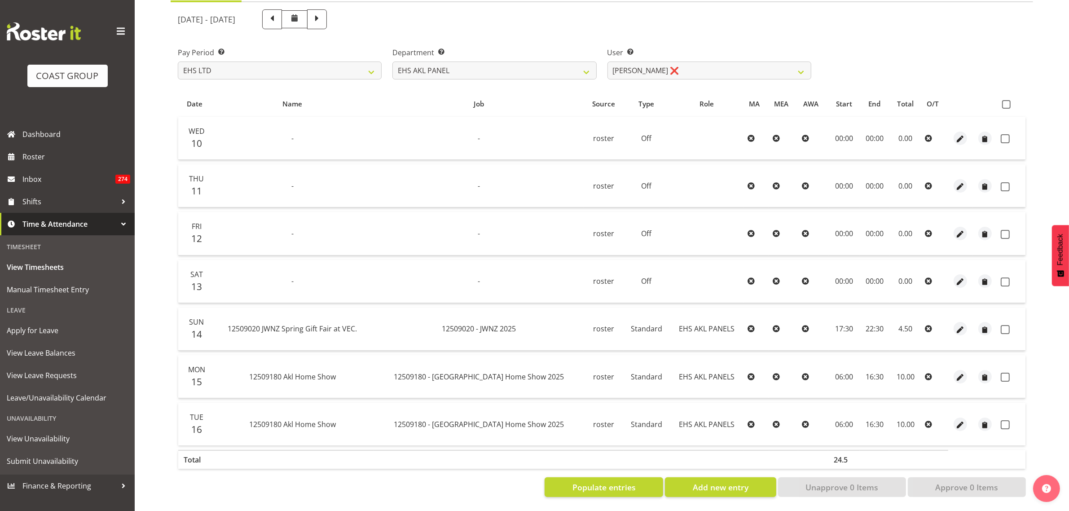
drag, startPoint x: 1004, startPoint y: 95, endPoint x: 978, endPoint y: 148, distance: 59.8
click at [1005, 100] on span at bounding box center [1006, 104] width 9 height 9
click at [1005, 101] on input "checkbox" at bounding box center [1005, 104] width 6 height 6
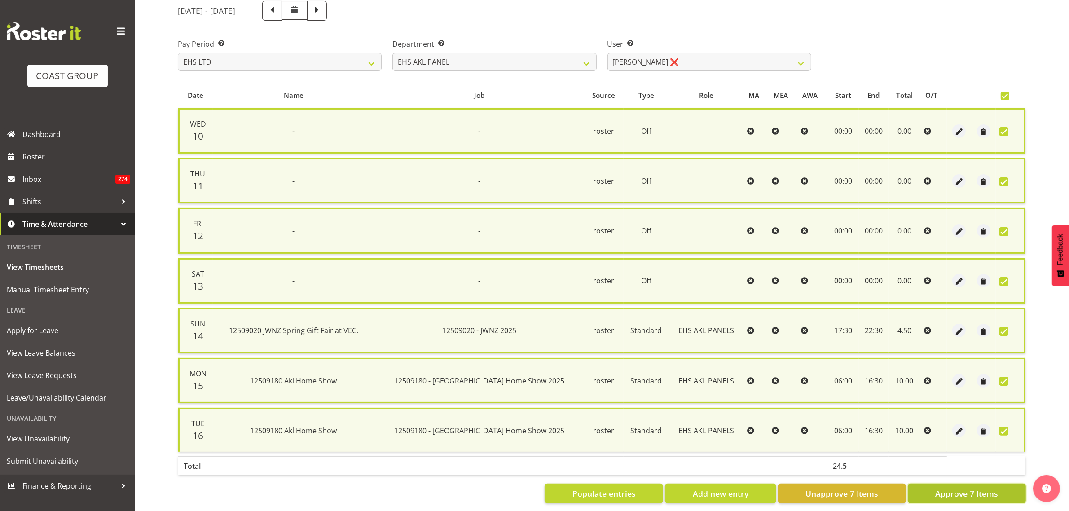
click at [954, 492] on span "Approve 7 Items" at bounding box center [966, 494] width 63 height 12
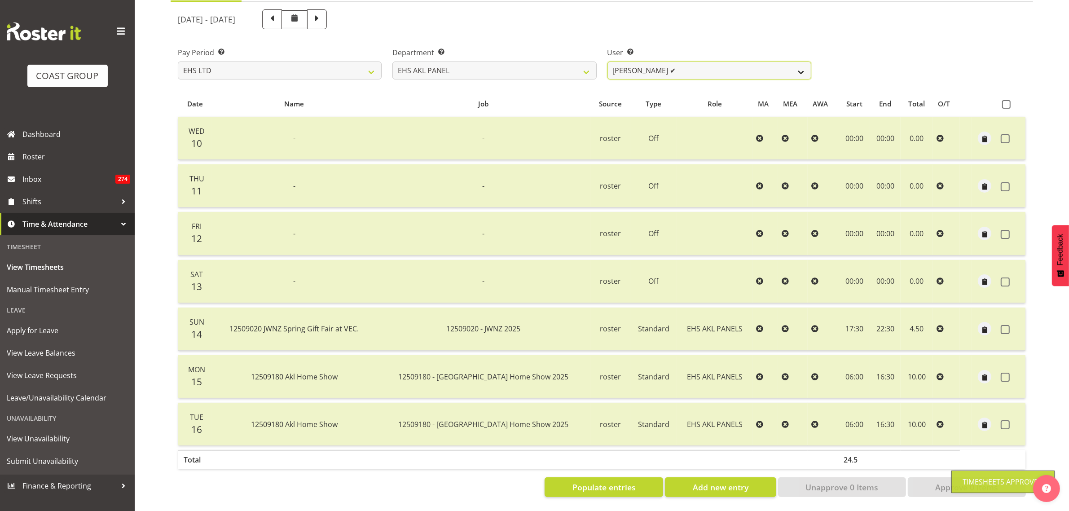
click at [803, 64] on select "[PERSON_NAME] ✔ [PERSON_NAME] ❌ [PERSON_NAME] ✔ [PERSON_NAME] ✔ [PERSON_NAME] ✔…" at bounding box center [710, 71] width 204 height 18
click at [608, 62] on select "[PERSON_NAME] ✔ [PERSON_NAME] ❌ [PERSON_NAME] ✔ [PERSON_NAME] ✔ [PERSON_NAME] ✔…" at bounding box center [710, 71] width 204 height 18
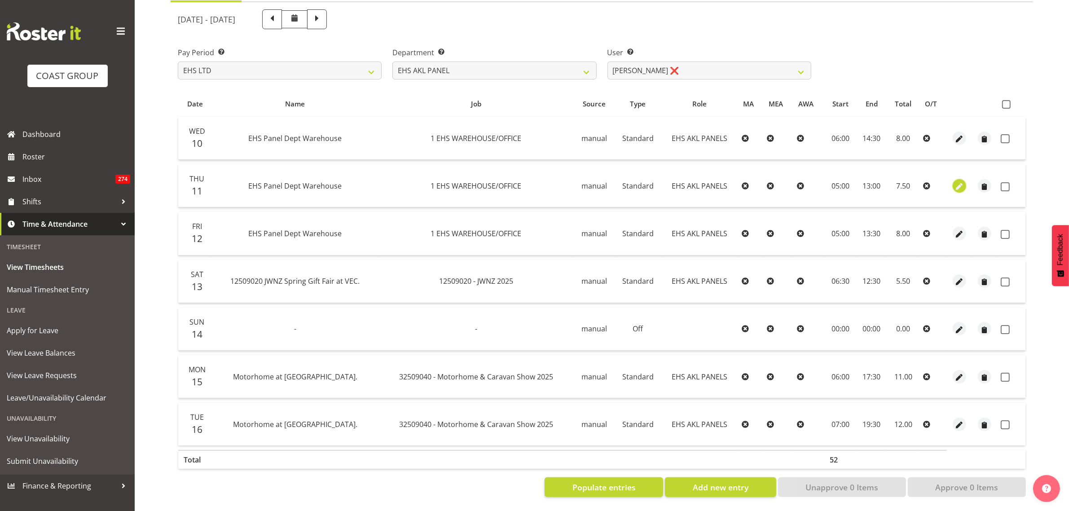
click at [959, 181] on span "button" at bounding box center [960, 186] width 10 height 10
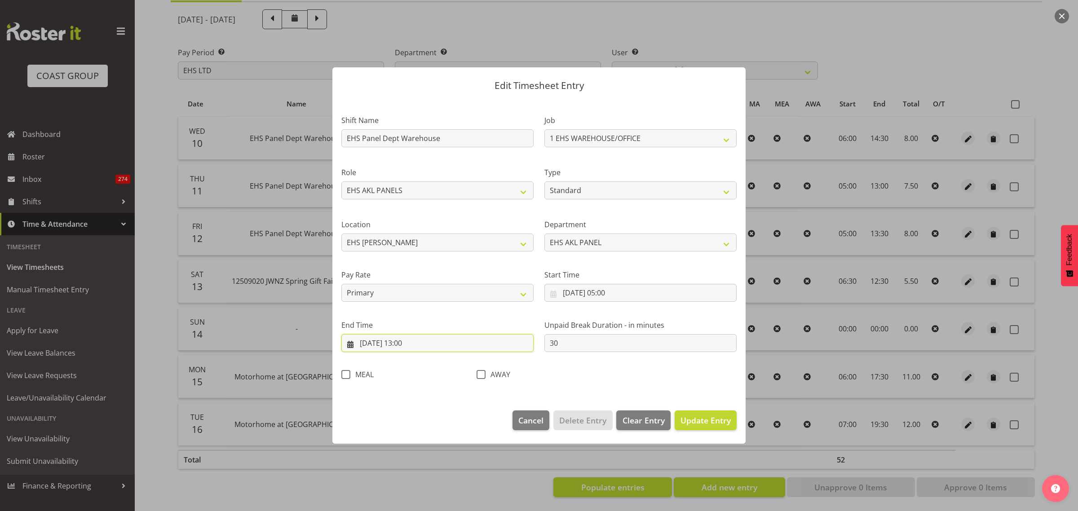
click at [448, 347] on input "[DATE] 13:00" at bounding box center [437, 343] width 192 height 18
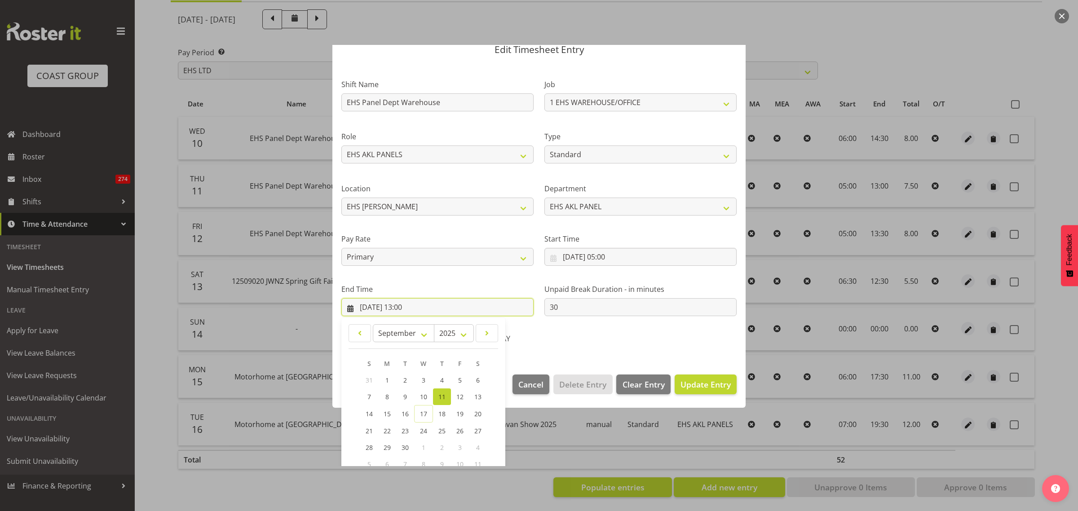
scroll to position [91, 0]
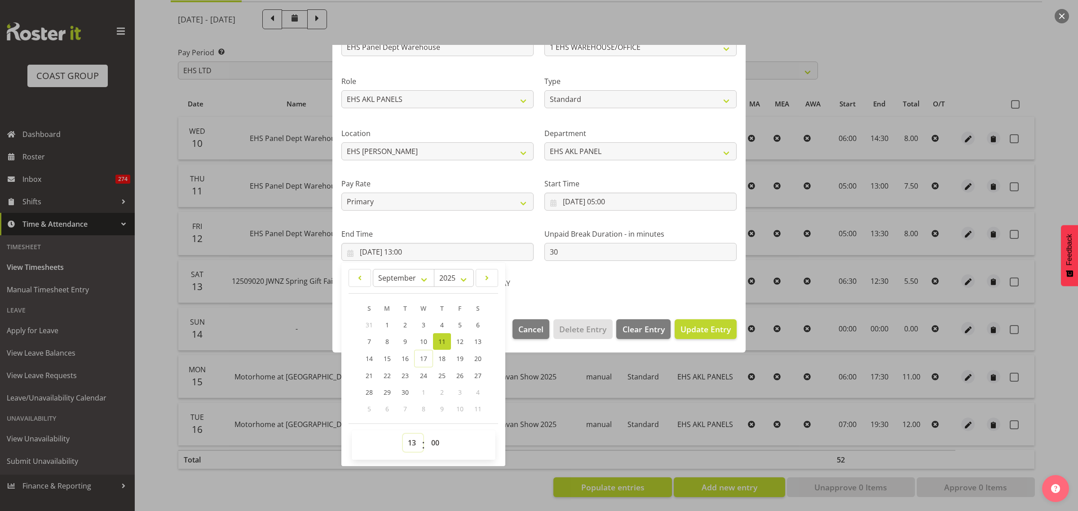
click at [411, 444] on select "00 01 02 03 04 05 06 07 08 09 10 11 12 13 14 15 16 17 18 19 20 21 22 23" at bounding box center [413, 443] width 20 height 18
click at [403, 434] on select "00 01 02 03 04 05 06 07 08 09 10 11 12 13 14 15 16 17 18 19 20 21 22 23" at bounding box center [413, 443] width 20 height 18
click at [434, 443] on select "00 01 02 03 04 05 06 07 08 09 10 11 12 13 14 15 16 17 18 19 20 21 22 23 24 25 2…" at bounding box center [436, 443] width 20 height 18
click at [426, 434] on select "00 01 02 03 04 05 06 07 08 09 10 11 12 13 14 15 16 17 18 19 20 21 22 23 24 25 2…" at bounding box center [436, 443] width 20 height 18
click at [706, 331] on span "Update Entry" at bounding box center [705, 329] width 50 height 11
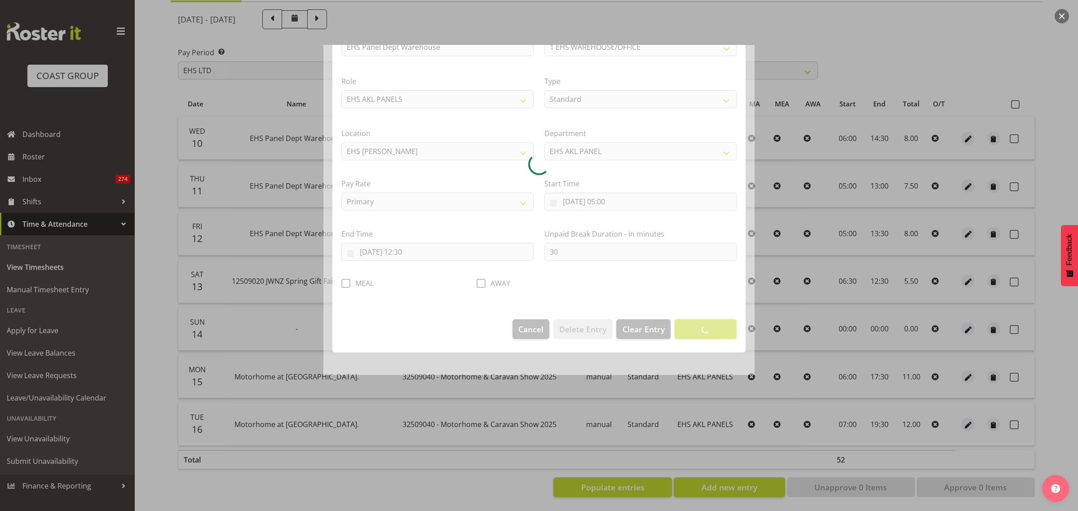
scroll to position [0, 0]
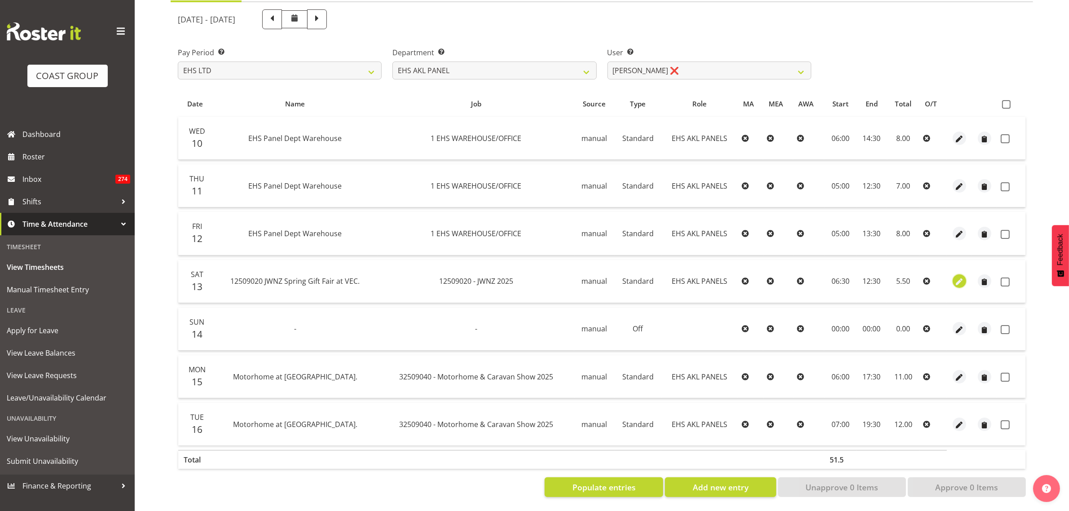
click at [961, 277] on span "button" at bounding box center [960, 282] width 10 height 10
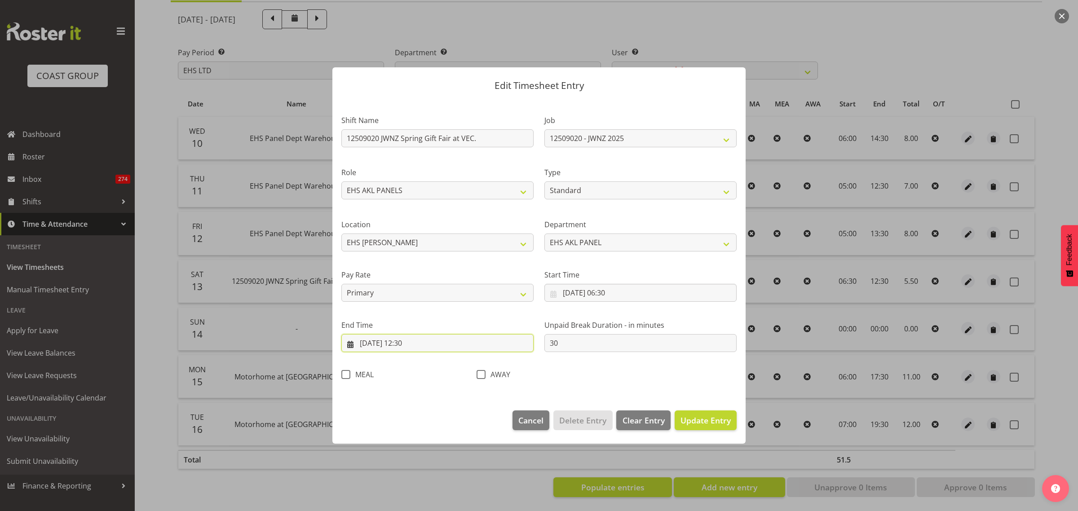
click at [446, 346] on input "[DATE] 12:30" at bounding box center [437, 343] width 192 height 18
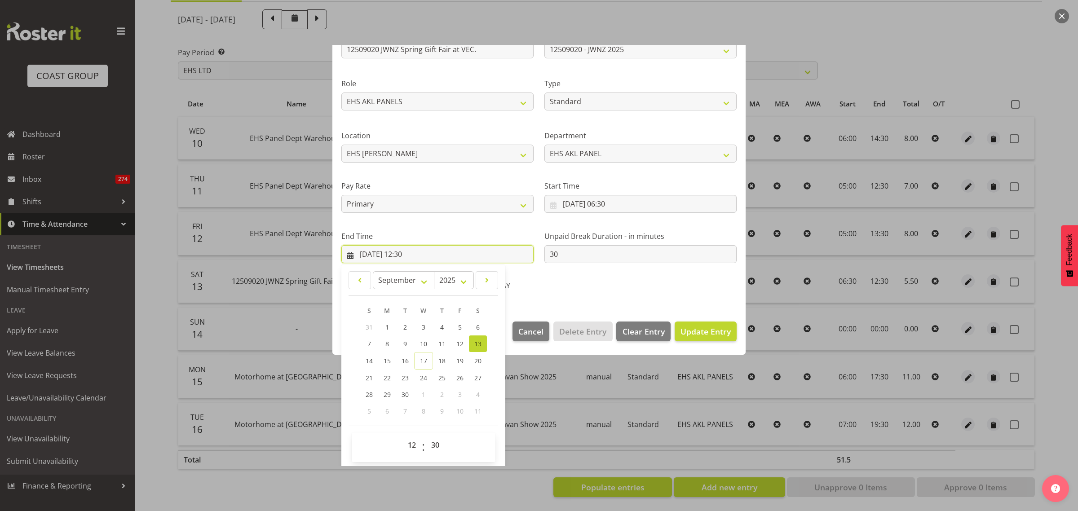
scroll to position [91, 0]
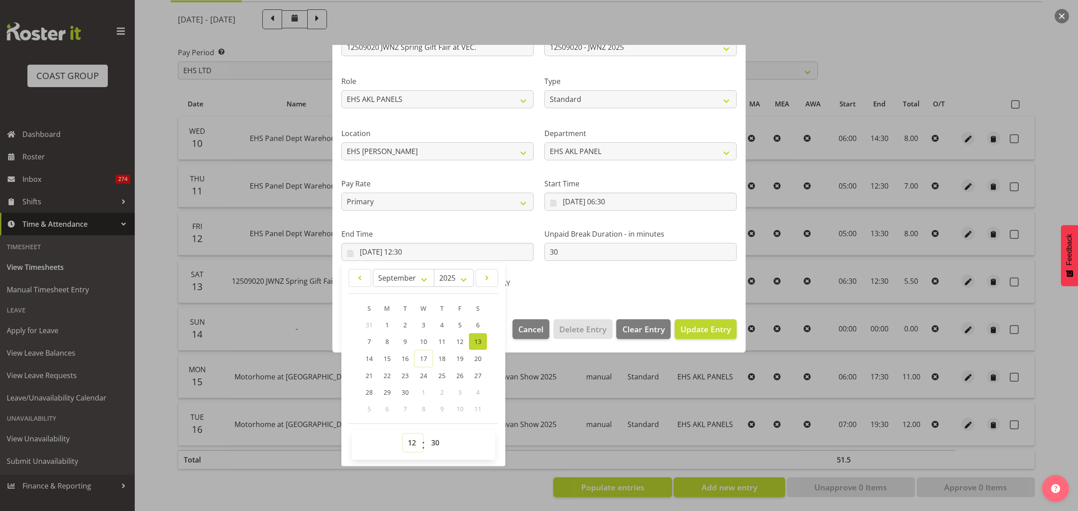
click at [412, 441] on select "00 01 02 03 04 05 06 07 08 09 10 11 12 13 14 15 16 17 18 19 20 21 22 23" at bounding box center [413, 443] width 20 height 18
click at [403, 434] on select "00 01 02 03 04 05 06 07 08 09 10 11 12 13 14 15 16 17 18 19 20 21 22 23" at bounding box center [413, 443] width 20 height 18
click at [434, 443] on select "00 01 02 03 04 05 06 07 08 09 10 11 12 13 14 15 16 17 18 19 20 21 22 23 24 25 2…" at bounding box center [436, 443] width 20 height 18
click at [426, 434] on select "00 01 02 03 04 05 06 07 08 09 10 11 12 13 14 15 16 17 18 19 20 21 22 23 24 25 2…" at bounding box center [436, 443] width 20 height 18
click at [687, 331] on span "Update Entry" at bounding box center [705, 329] width 50 height 11
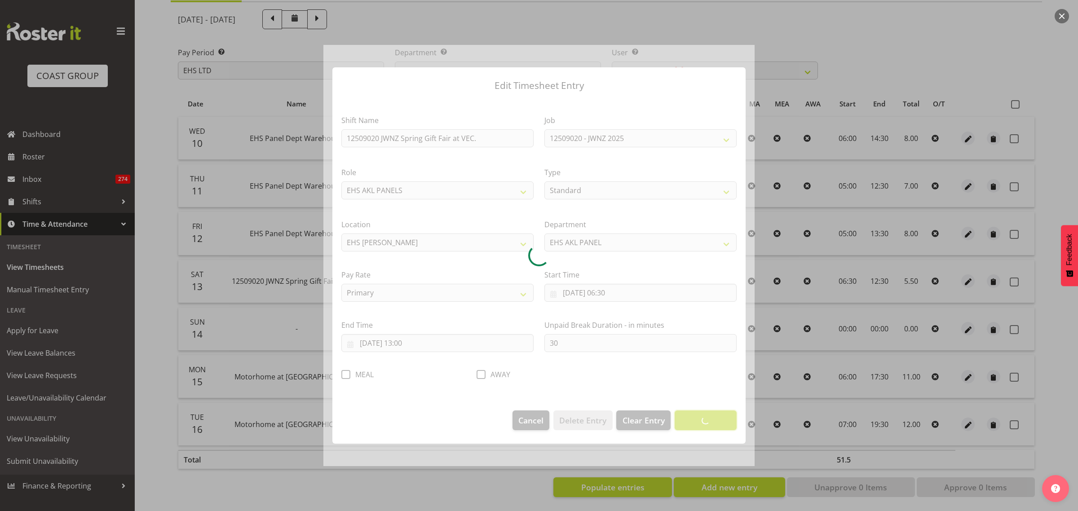
scroll to position [0, 0]
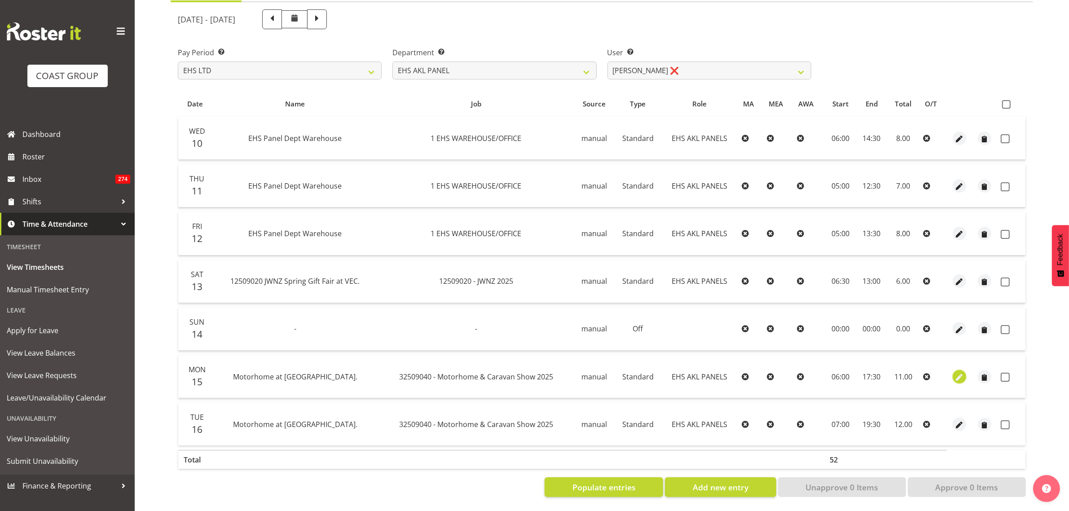
click at [959, 372] on span "button" at bounding box center [960, 377] width 10 height 10
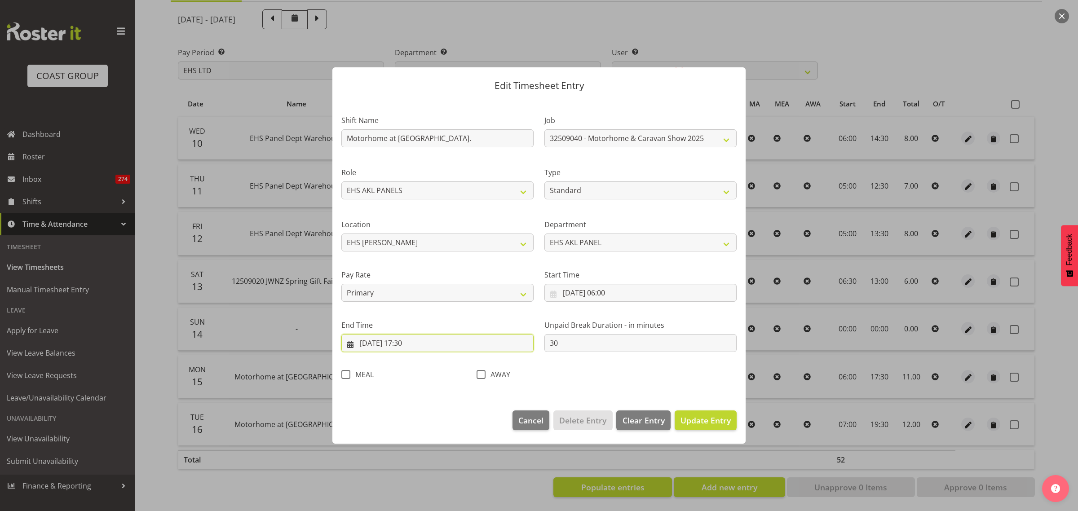
click at [427, 345] on input "[DATE] 17:30" at bounding box center [437, 343] width 192 height 18
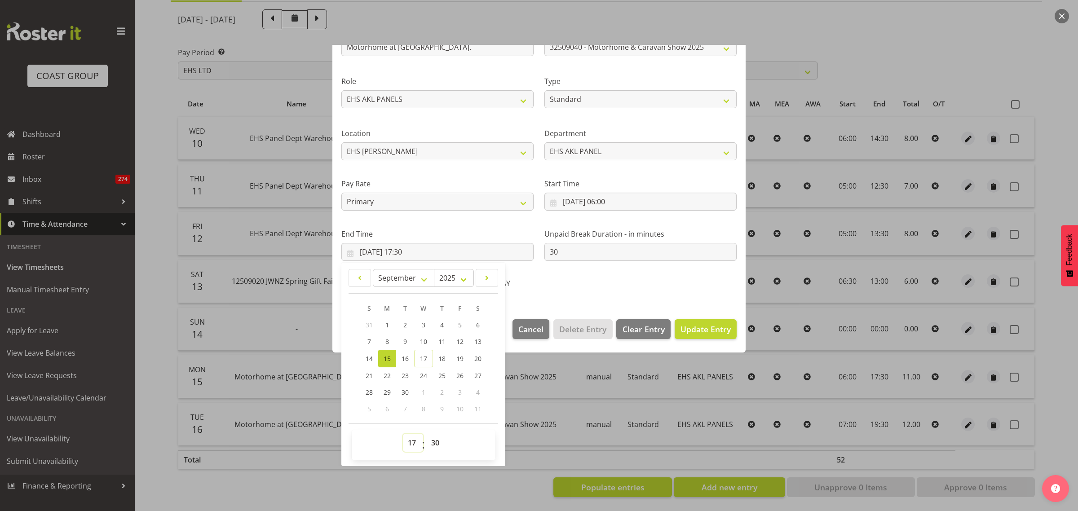
click at [413, 443] on select "00 01 02 03 04 05 06 07 08 09 10 11 12 13 14 15 16 17 18 19 20 21 22 23" at bounding box center [413, 443] width 20 height 18
click at [403, 434] on select "00 01 02 03 04 05 06 07 08 09 10 11 12 13 14 15 16 17 18 19 20 21 22 23" at bounding box center [413, 443] width 20 height 18
click at [686, 329] on span "Update Entry" at bounding box center [705, 329] width 50 height 11
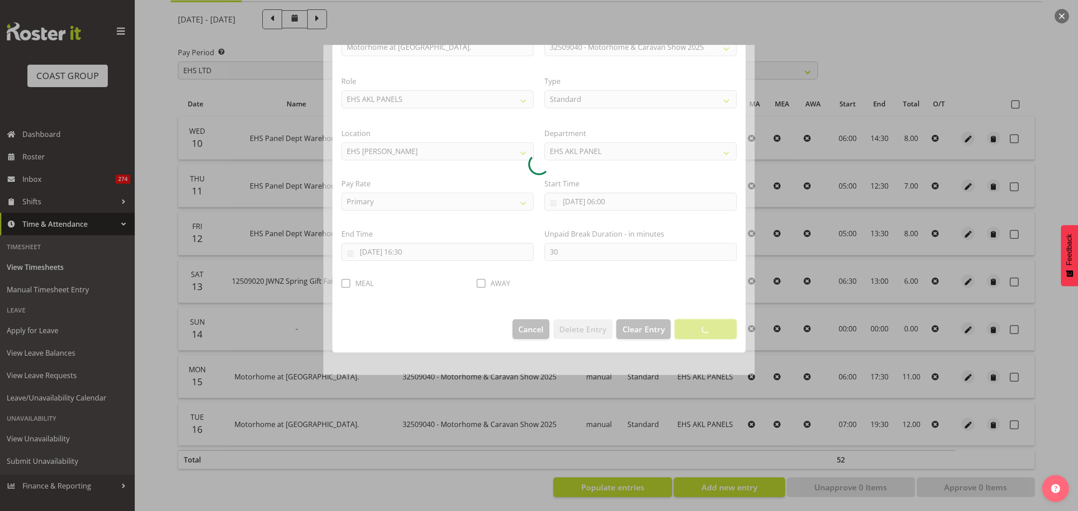
scroll to position [0, 0]
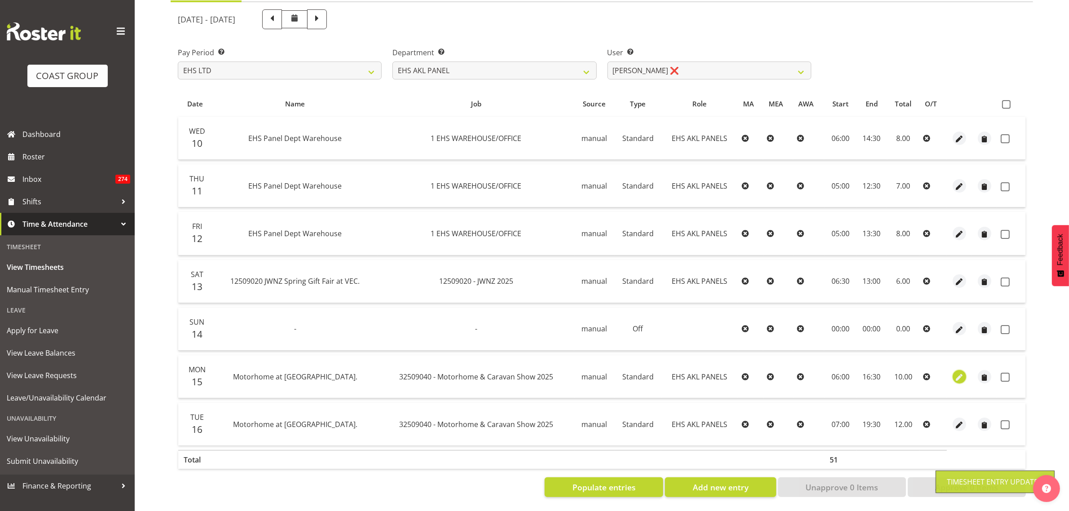
click at [959, 372] on span "button" at bounding box center [960, 377] width 10 height 10
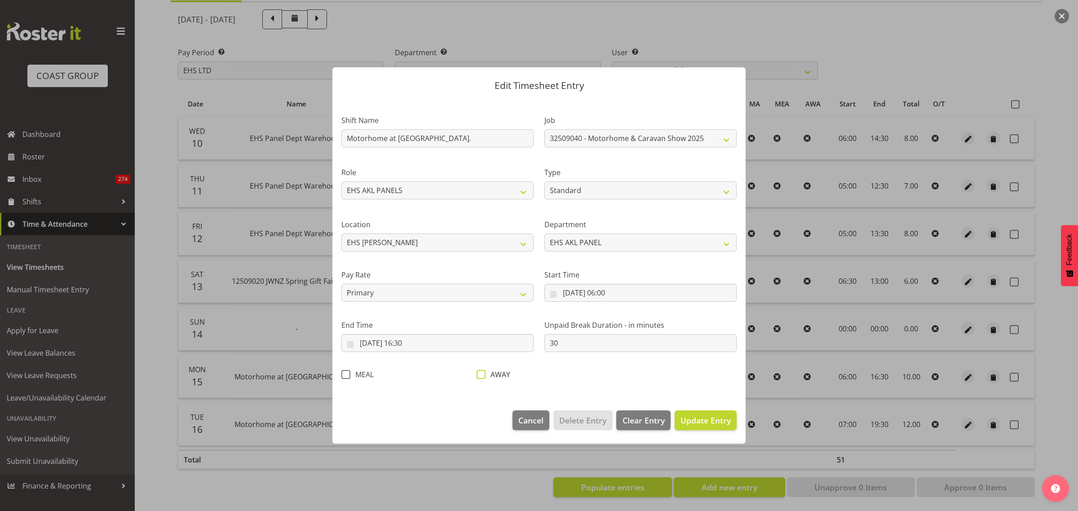
click at [480, 373] on span at bounding box center [480, 374] width 9 height 9
click at [480, 373] on input "AWAY" at bounding box center [479, 375] width 6 height 6
click at [697, 420] on span "Update Entry" at bounding box center [705, 420] width 50 height 11
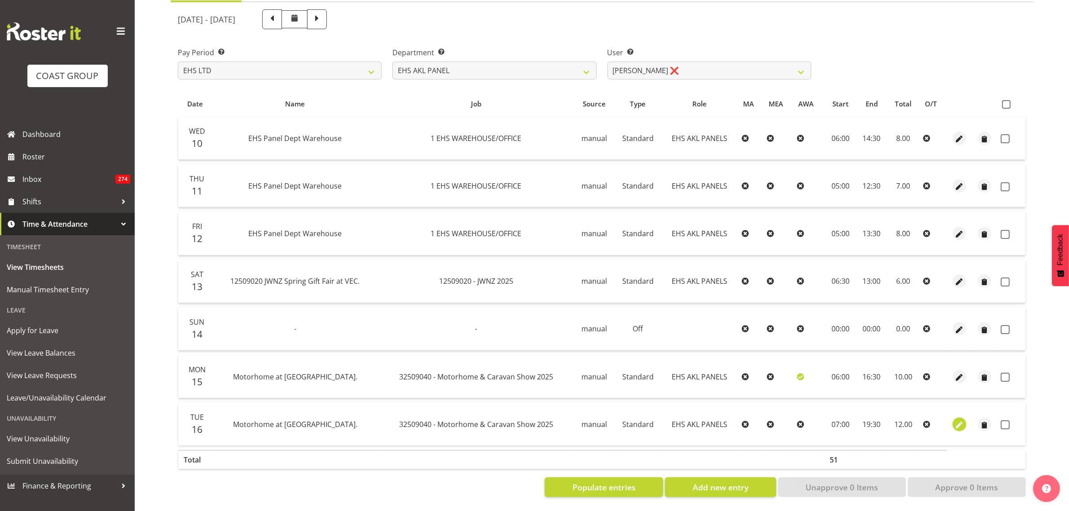
click at [959, 420] on span "button" at bounding box center [960, 425] width 10 height 10
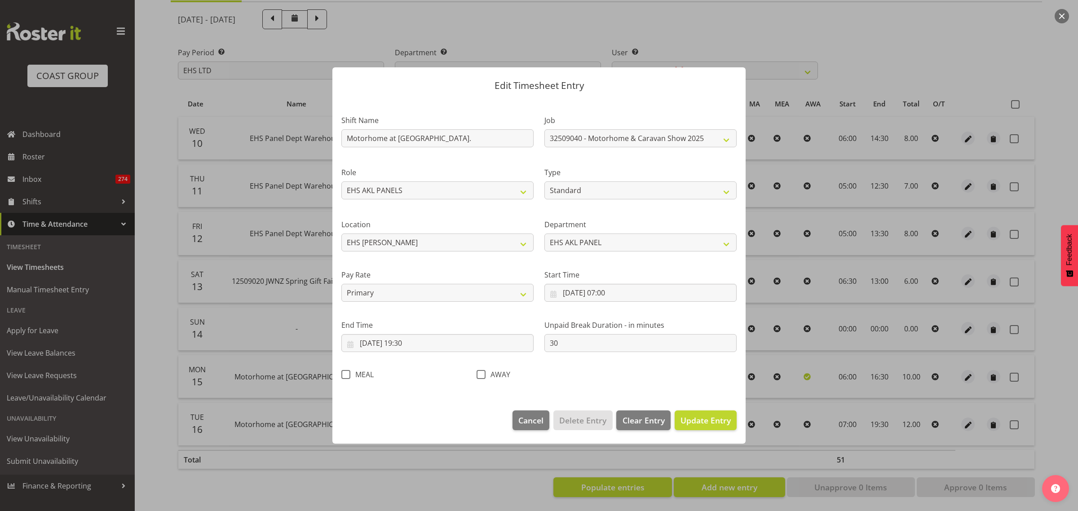
click at [347, 375] on span at bounding box center [345, 374] width 9 height 9
click at [347, 375] on input "MEAL" at bounding box center [344, 375] width 6 height 6
click at [469, 344] on input "[DATE] 19:30" at bounding box center [437, 343] width 192 height 18
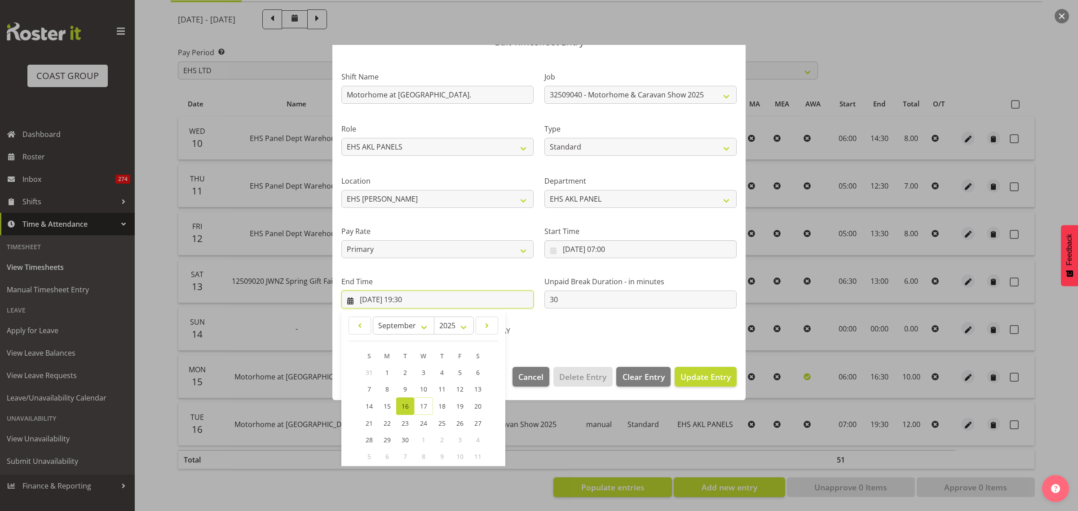
scroll to position [91, 0]
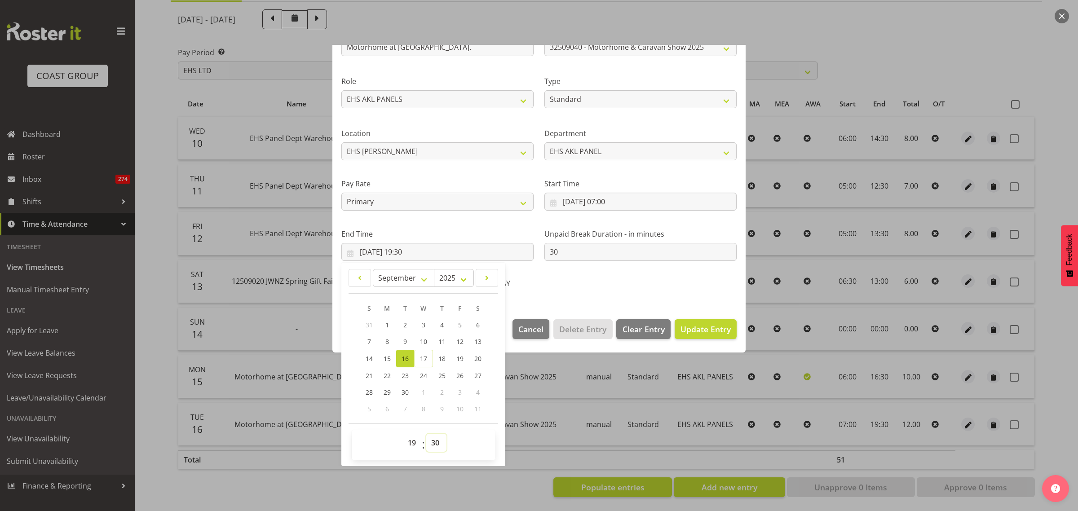
click at [436, 444] on select "00 01 02 03 04 05 06 07 08 09 10 11 12 13 14 15 16 17 18 19 20 21 22 23 24 25 2…" at bounding box center [436, 443] width 20 height 18
click at [426, 434] on select "00 01 02 03 04 05 06 07 08 09 10 11 12 13 14 15 16 17 18 19 20 21 22 23 24 25 2…" at bounding box center [436, 443] width 20 height 18
click at [688, 330] on span "Update Entry" at bounding box center [705, 329] width 50 height 11
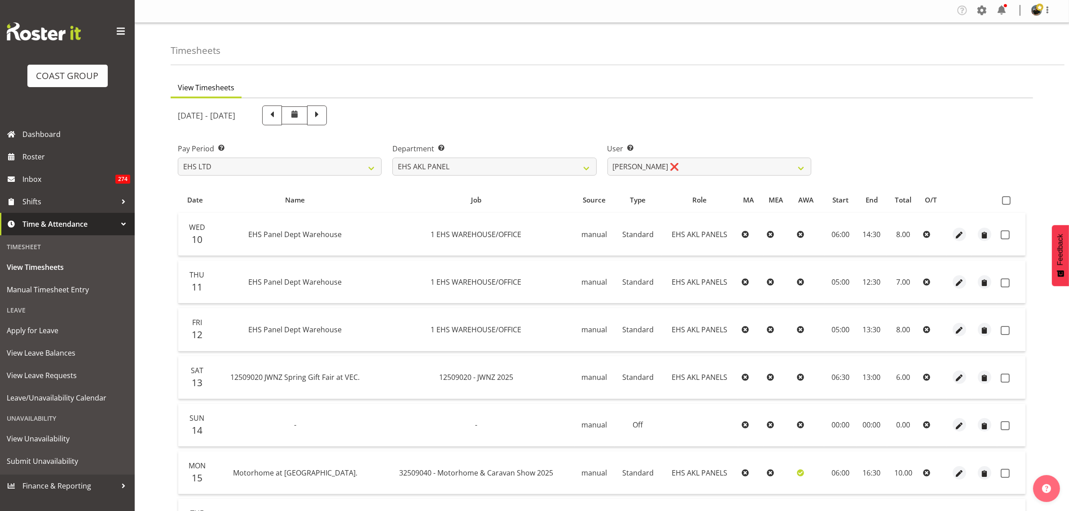
scroll to position [56, 0]
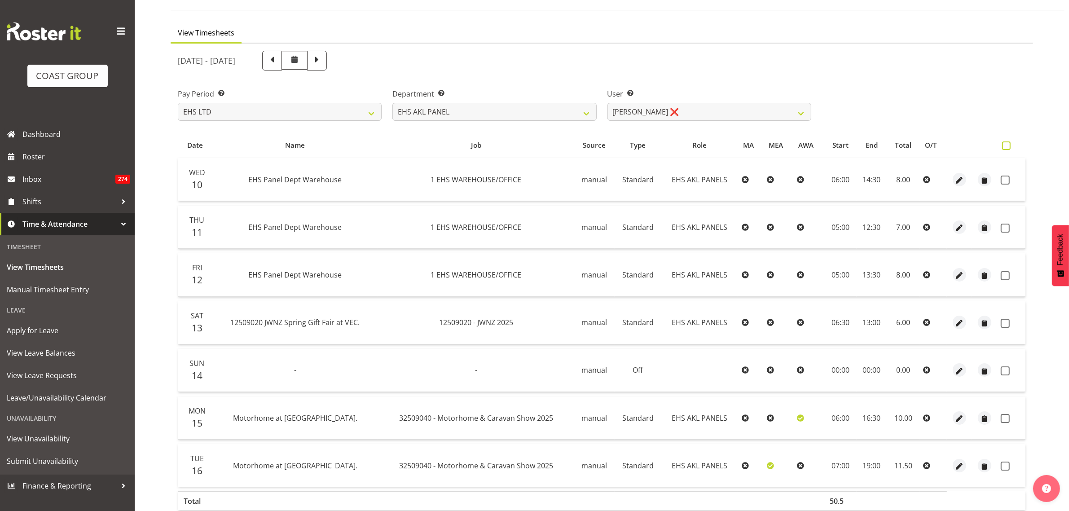
click at [1005, 146] on span at bounding box center [1006, 145] width 9 height 9
click at [1005, 146] on input "checkbox" at bounding box center [1005, 146] width 6 height 6
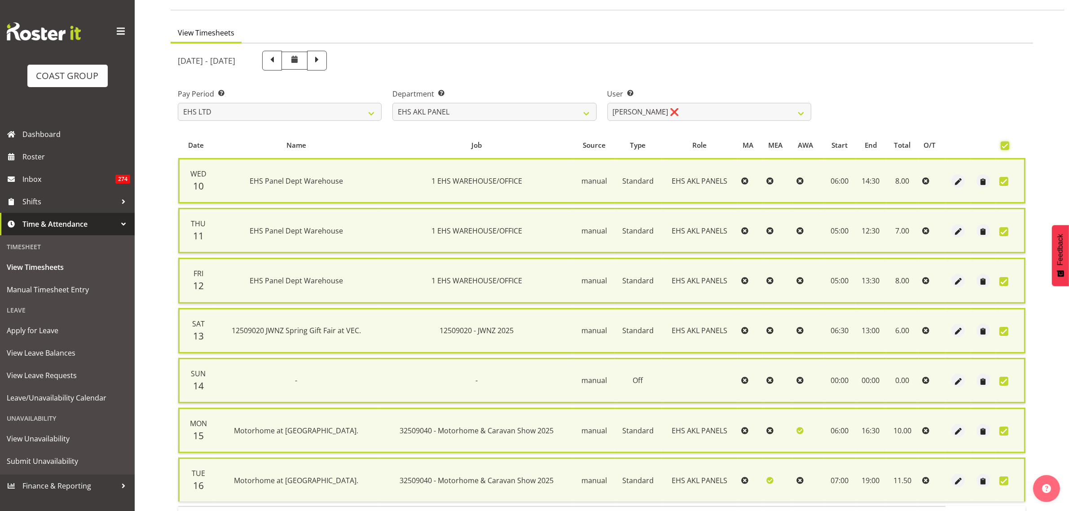
scroll to position [117, 0]
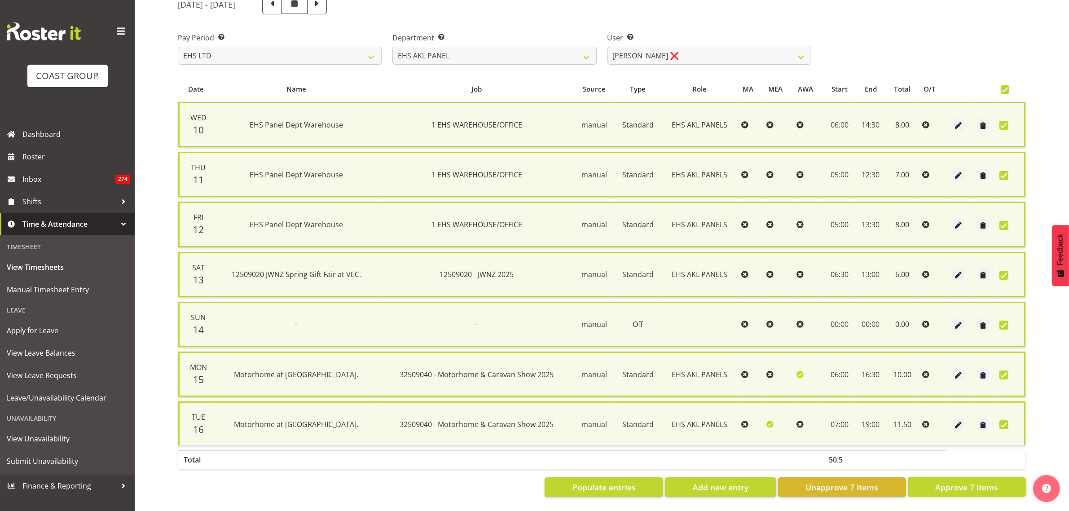
click at [958, 481] on span "Approve 7 Items" at bounding box center [966, 487] width 63 height 12
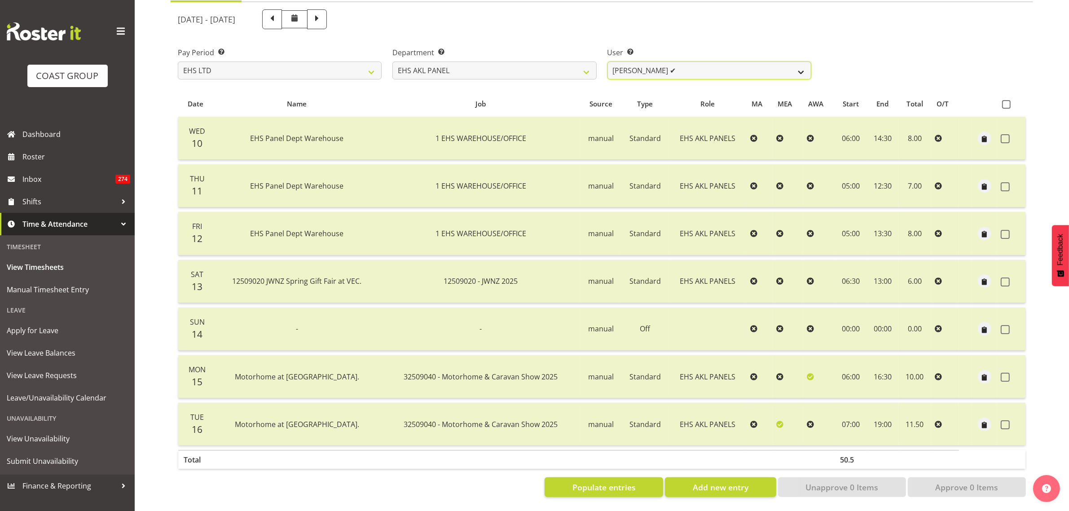
click at [802, 64] on select "[PERSON_NAME] ✔ [PERSON_NAME] ❌ [PERSON_NAME] ✔ [PERSON_NAME] ✔ [PERSON_NAME] ✔…" at bounding box center [710, 71] width 204 height 18
click at [608, 62] on select "[PERSON_NAME] ✔ [PERSON_NAME] ❌ [PERSON_NAME] ✔ [PERSON_NAME] ✔ [PERSON_NAME] ✔…" at bounding box center [710, 71] width 204 height 18
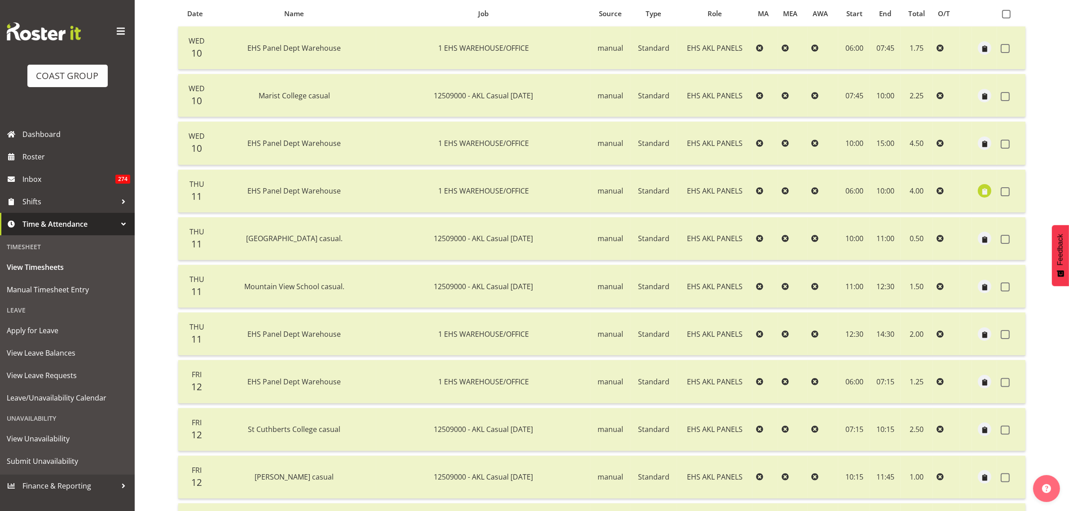
scroll to position [182, 0]
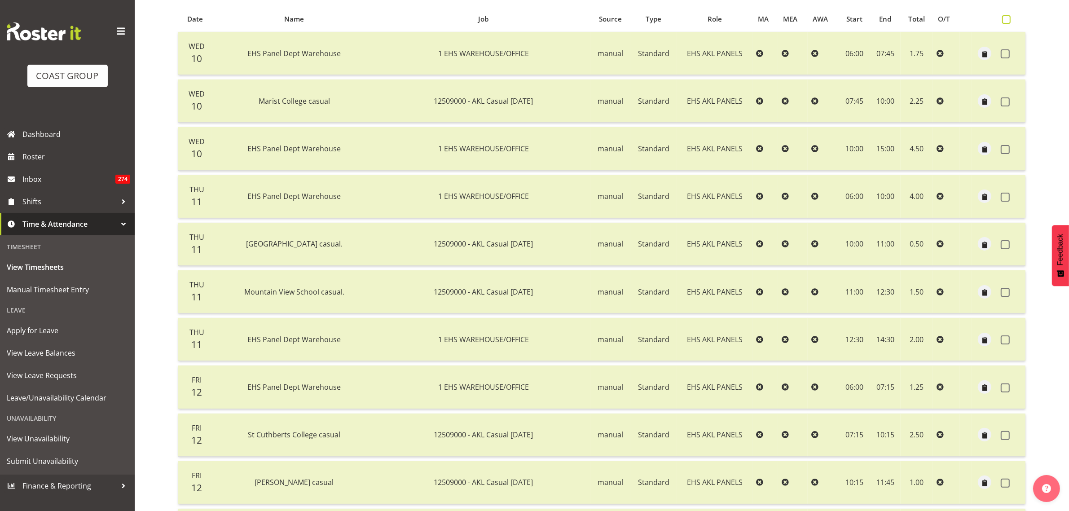
click at [1006, 21] on span at bounding box center [1006, 19] width 9 height 9
click at [1006, 21] on input "checkbox" at bounding box center [1005, 20] width 6 height 6
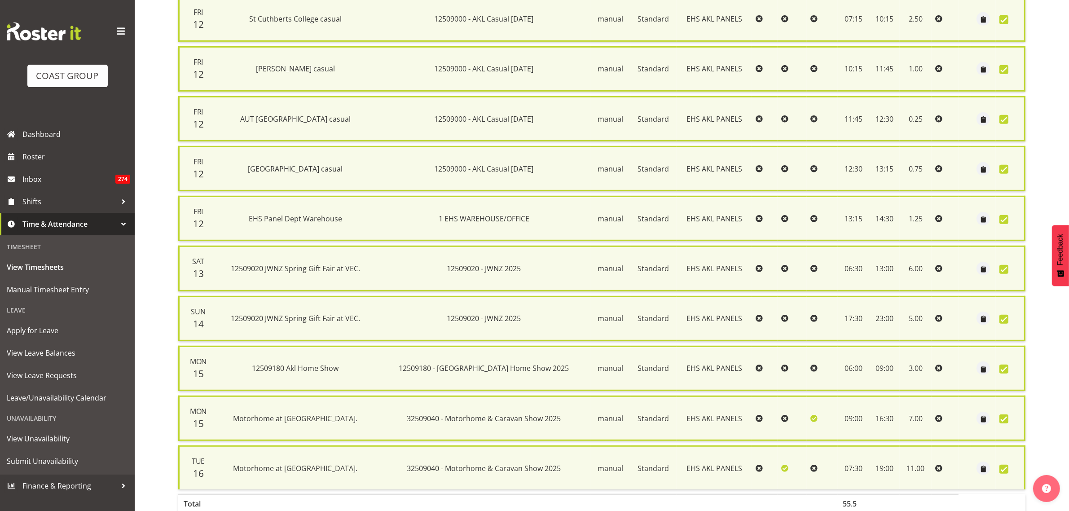
scroll to position [661, 0]
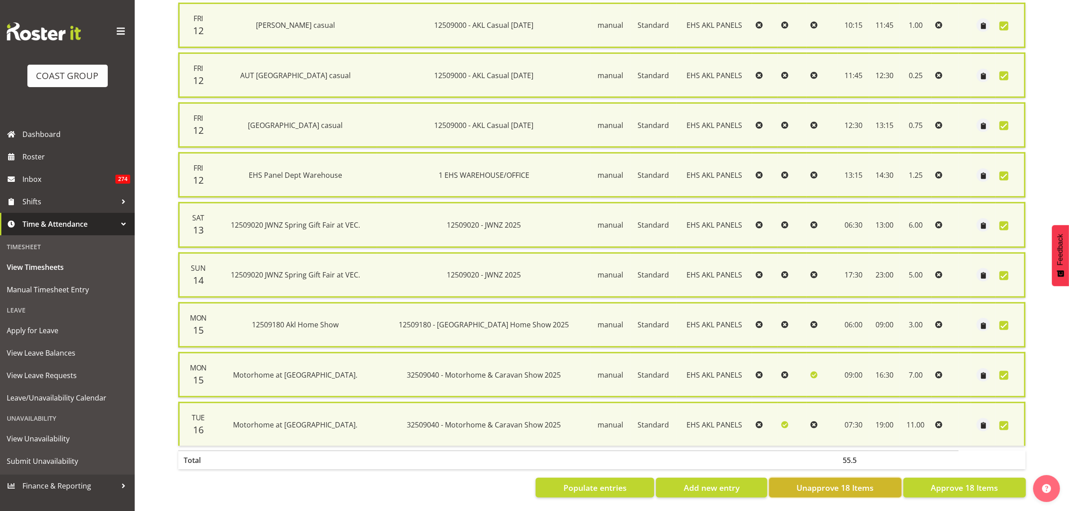
click at [863, 482] on span "Unapprove 18 Items" at bounding box center [835, 488] width 77 height 12
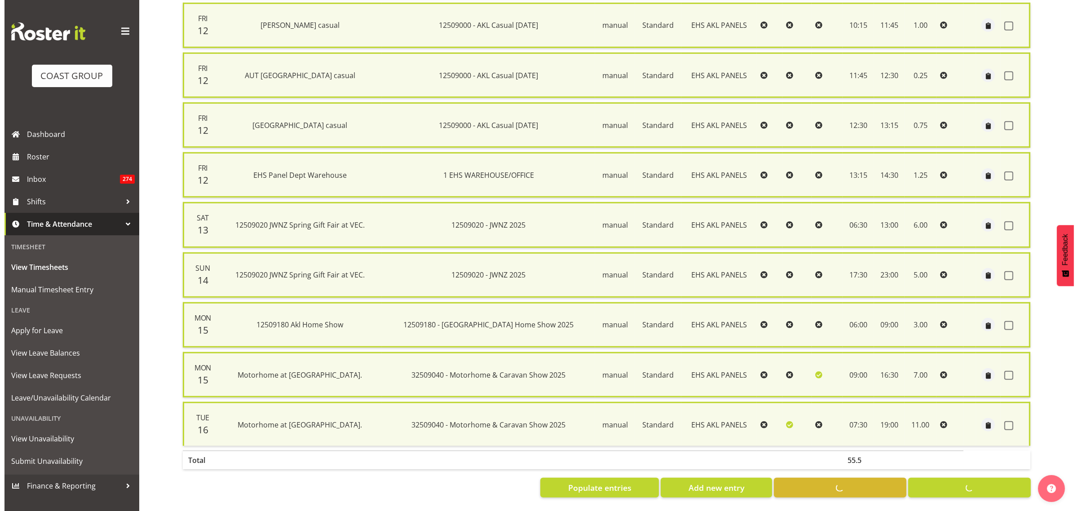
scroll to position [631, 0]
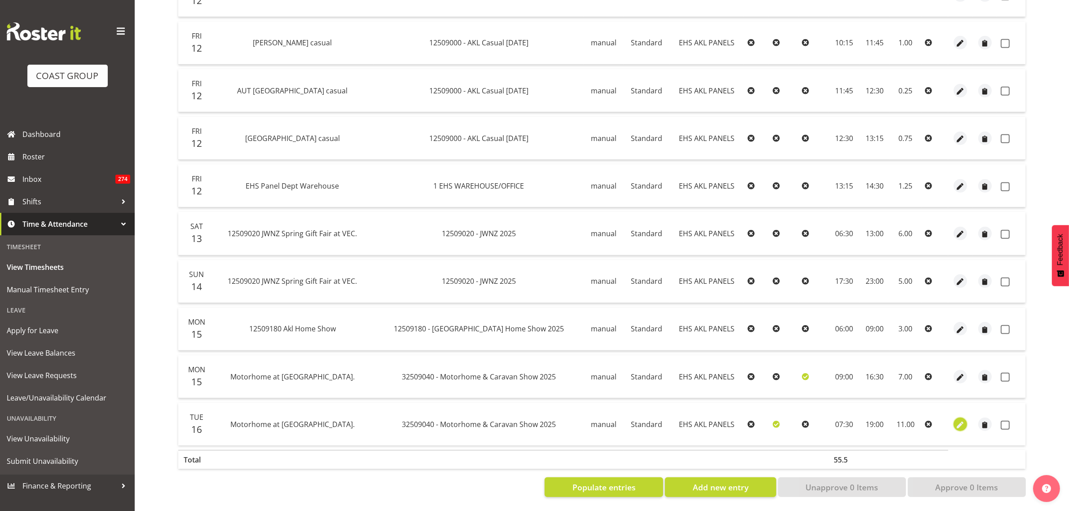
click at [962, 420] on span "button" at bounding box center [961, 425] width 10 height 10
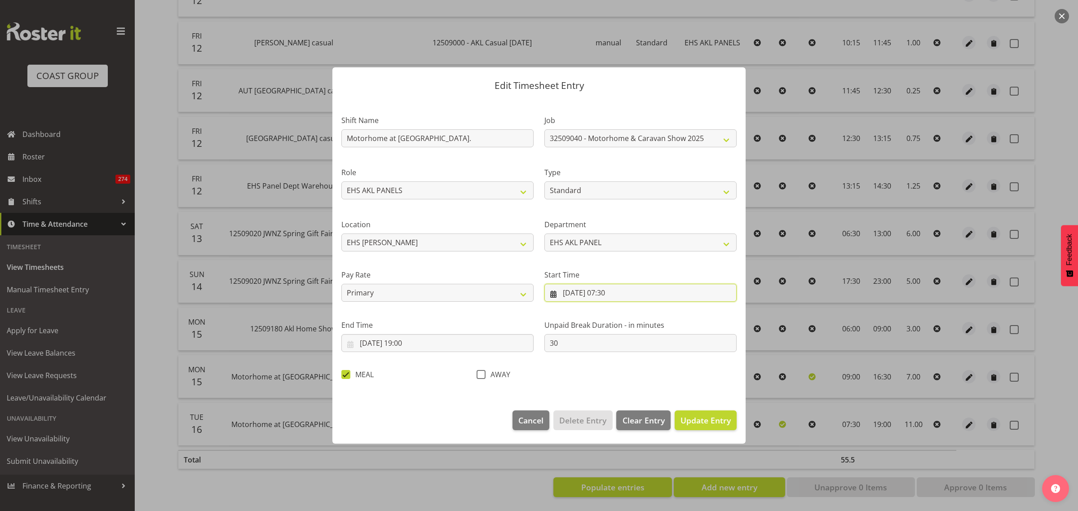
click at [650, 293] on input "[DATE] 07:30" at bounding box center [640, 293] width 192 height 18
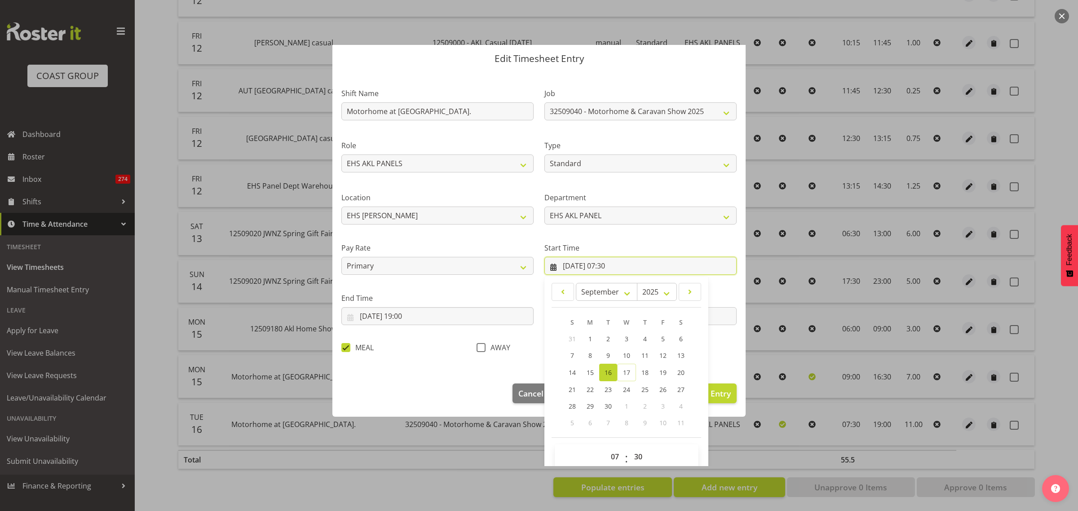
scroll to position [41, 0]
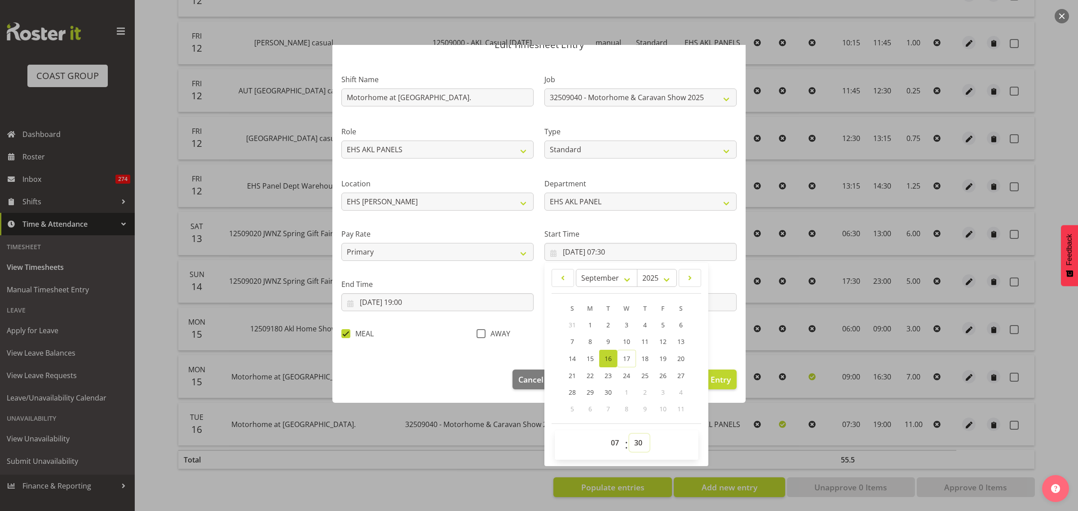
click at [634, 443] on select "00 01 02 03 04 05 06 07 08 09 10 11 12 13 14 15 16 17 18 19 20 21 22 23 24 25 2…" at bounding box center [639, 443] width 20 height 18
click at [629, 434] on select "00 01 02 03 04 05 06 07 08 09 10 11 12 13 14 15 16 17 18 19 20 21 22 23 24 25 2…" at bounding box center [639, 443] width 20 height 18
click at [716, 381] on span "Update Entry" at bounding box center [705, 379] width 50 height 11
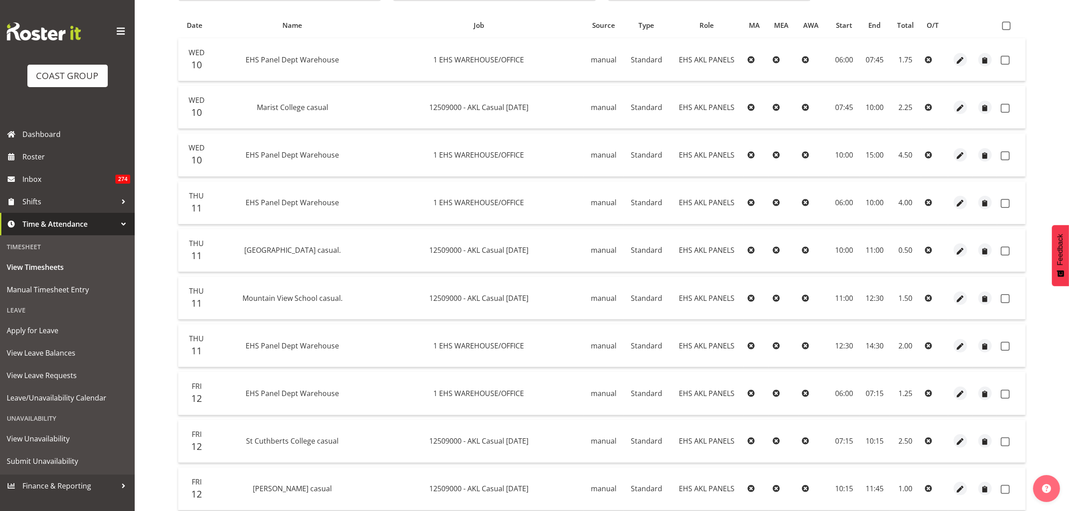
scroll to position [14, 0]
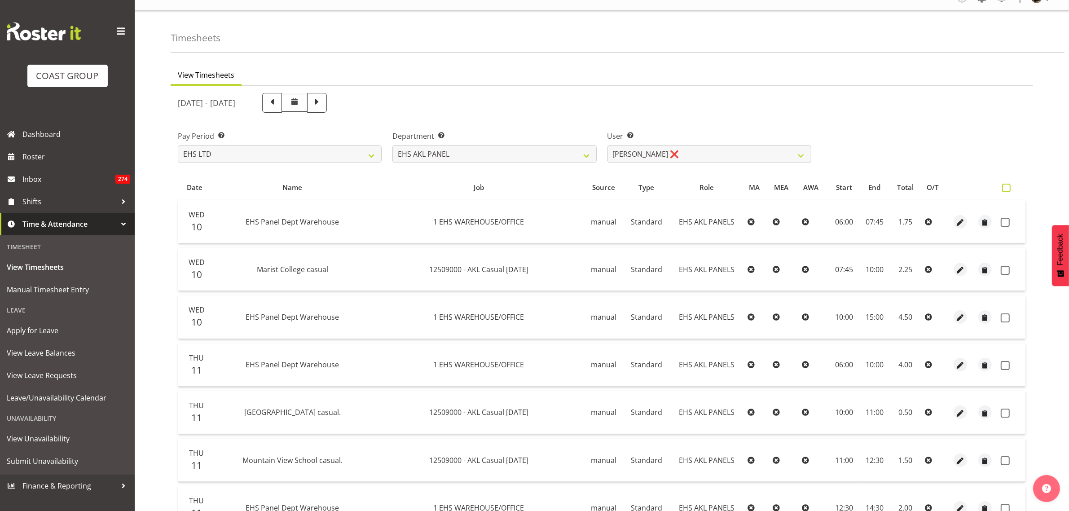
click at [1006, 187] on span at bounding box center [1006, 188] width 9 height 9
click at [1006, 187] on input "checkbox" at bounding box center [1005, 188] width 6 height 6
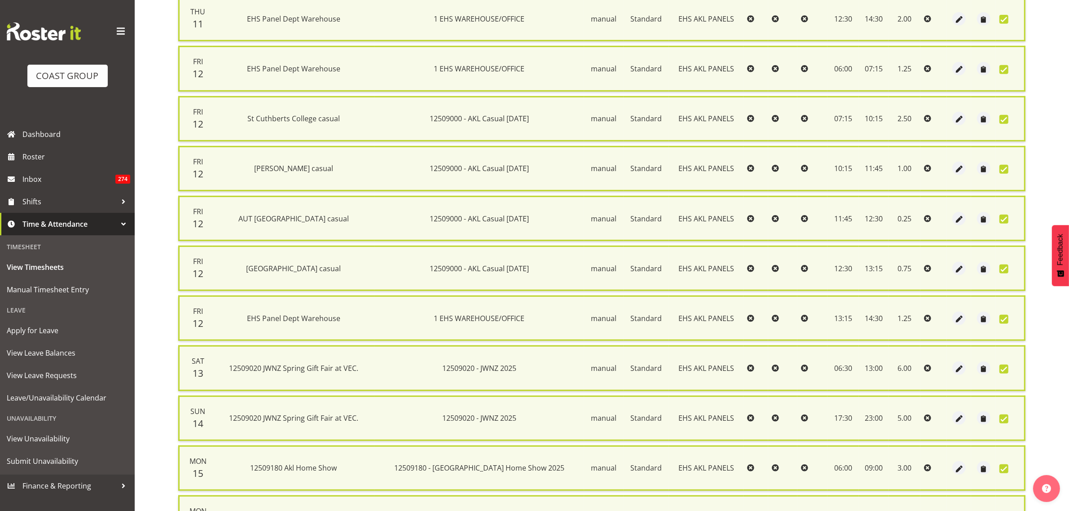
scroll to position [661, 0]
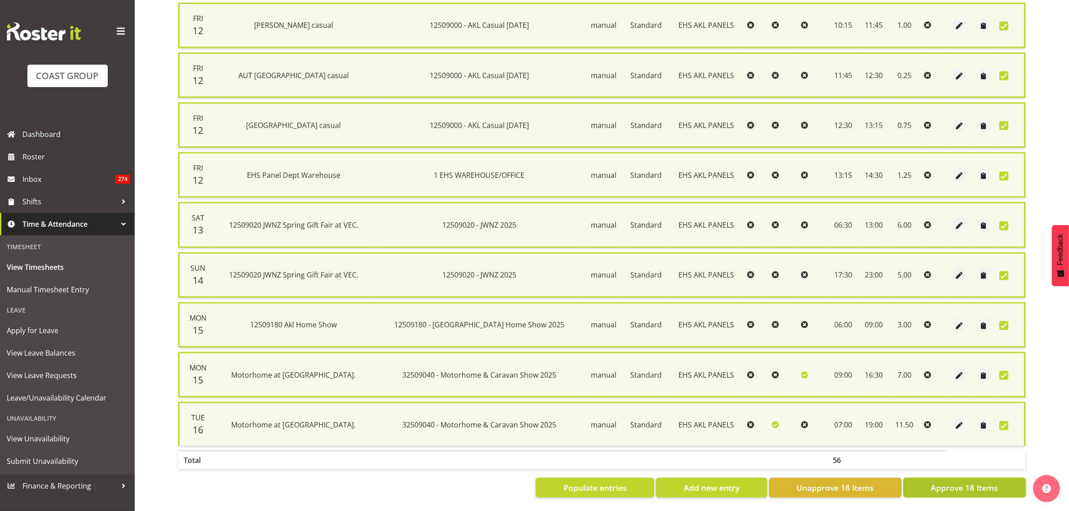
click at [939, 482] on span "Approve 18 Items" at bounding box center [964, 488] width 67 height 12
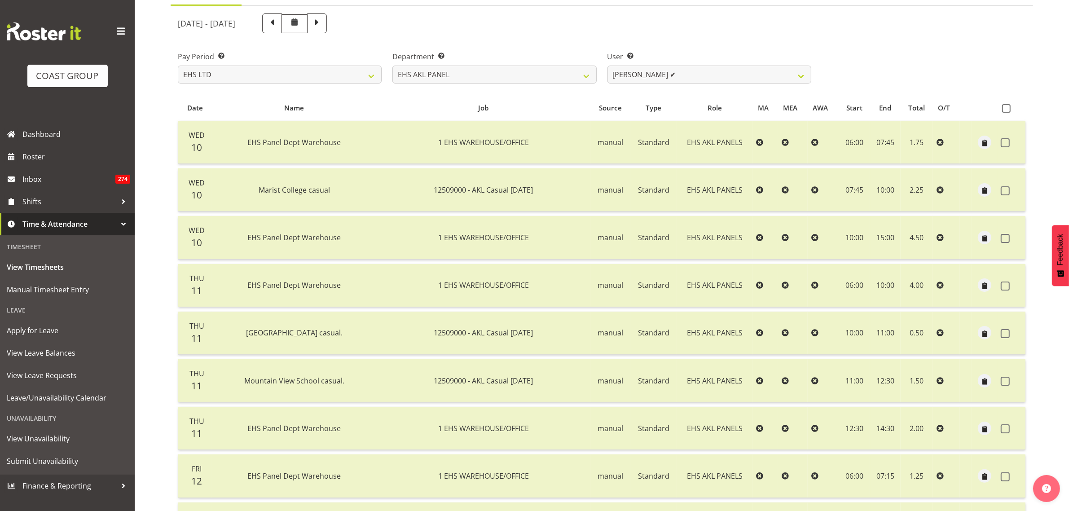
scroll to position [14, 0]
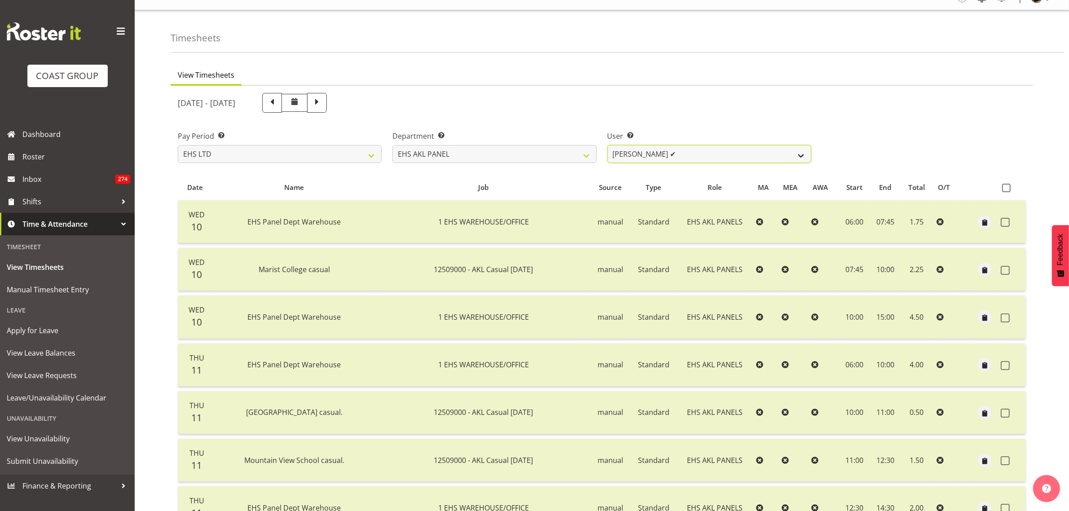
click at [801, 155] on select "[PERSON_NAME] ✔ [PERSON_NAME] ❌ [PERSON_NAME] ✔ [PERSON_NAME] ✔ [PERSON_NAME] ✔…" at bounding box center [710, 154] width 204 height 18
click at [608, 145] on select "[PERSON_NAME] ✔ [PERSON_NAME] ❌ [PERSON_NAME] ✔ [PERSON_NAME] ✔ [PERSON_NAME] ✔…" at bounding box center [710, 154] width 204 height 18
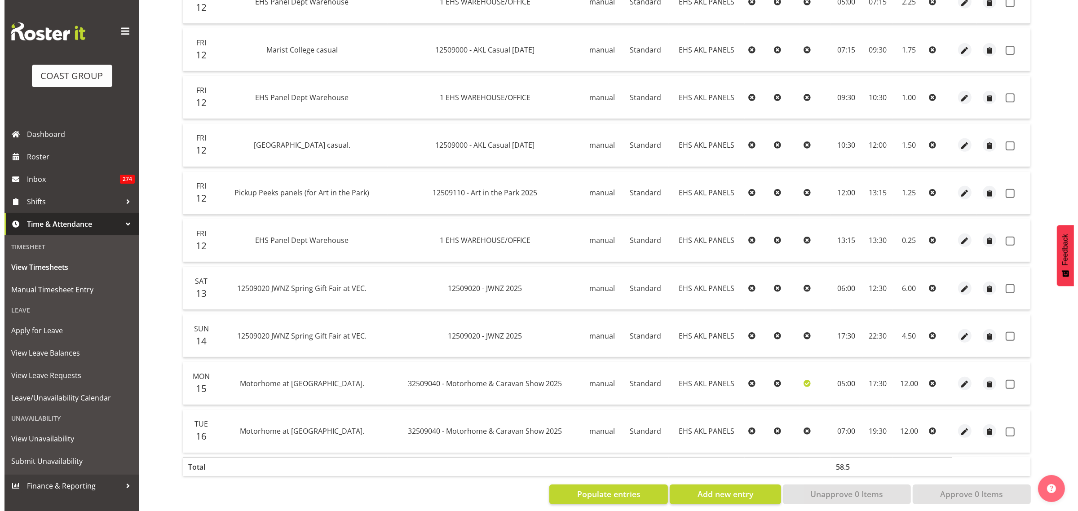
scroll to position [440, 0]
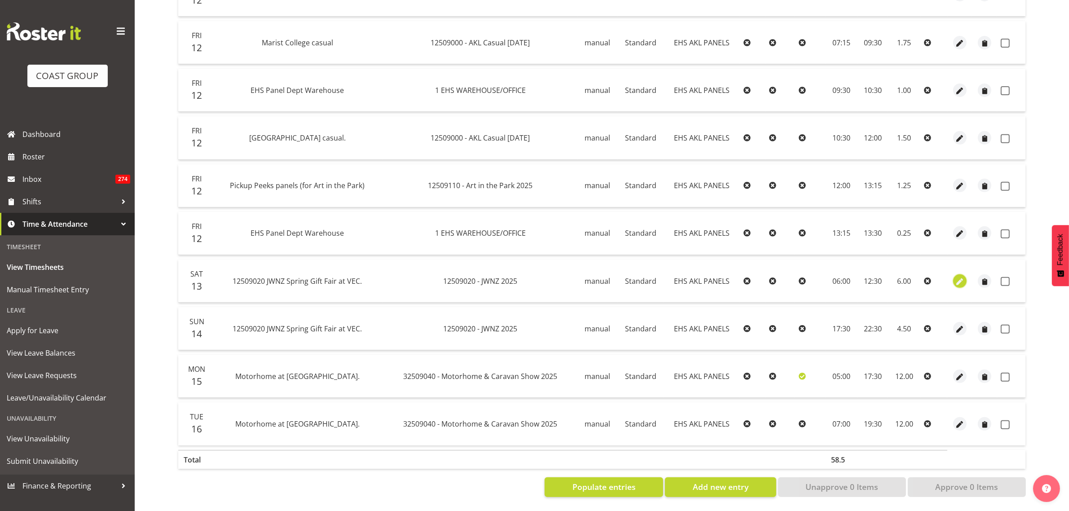
click at [962, 277] on span "button" at bounding box center [960, 282] width 10 height 10
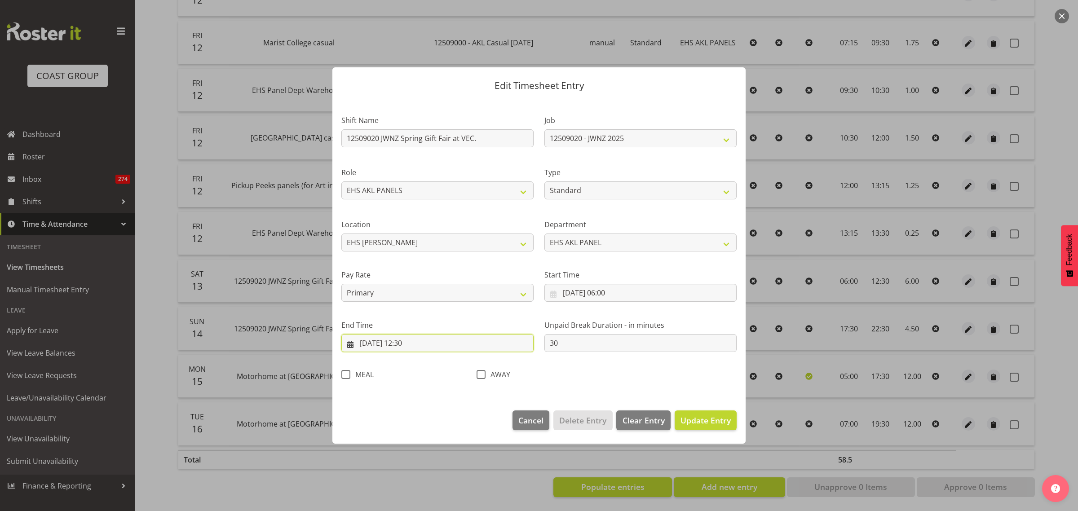
click at [445, 346] on input "[DATE] 12:30" at bounding box center [437, 343] width 192 height 18
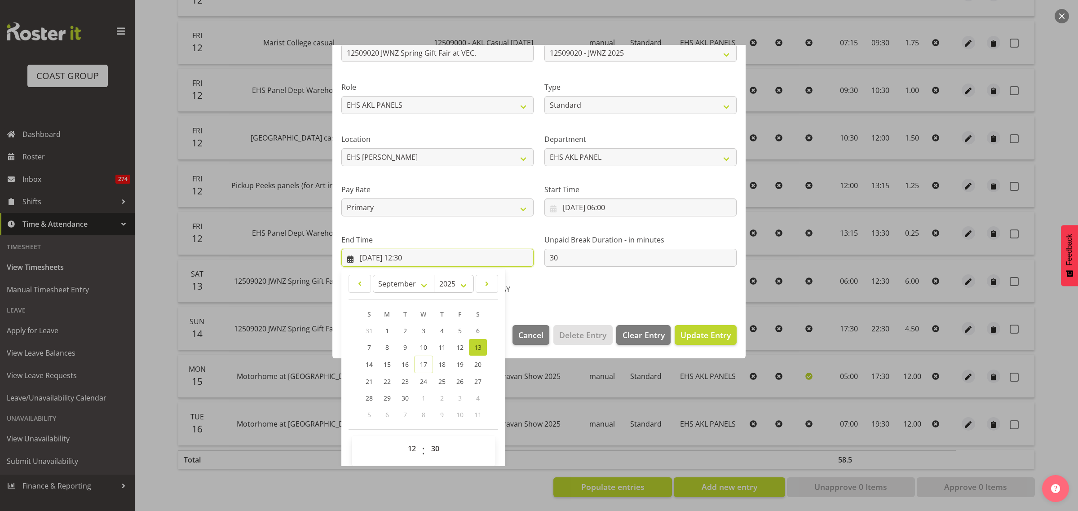
scroll to position [91, 0]
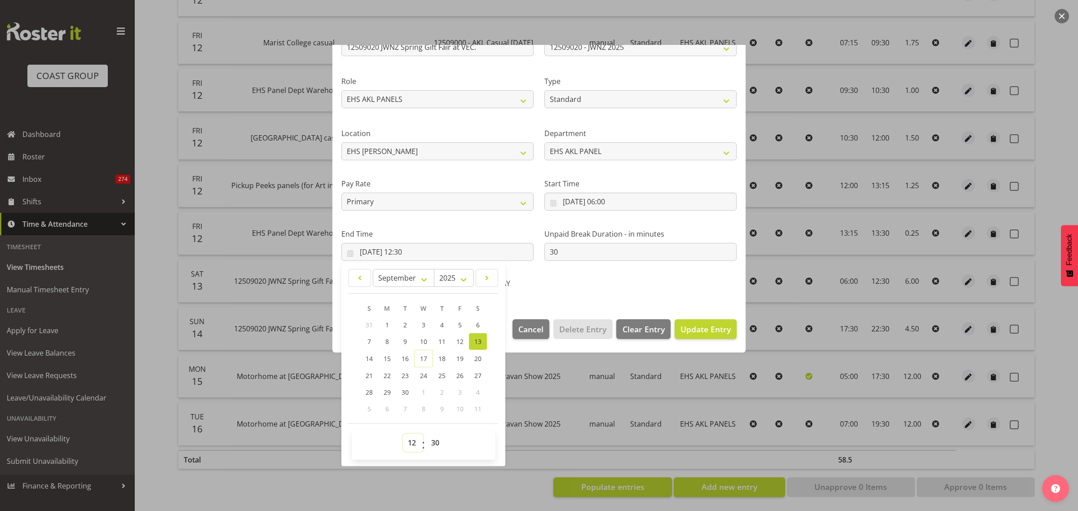
click at [410, 445] on select "00 01 02 03 04 05 06 07 08 09 10 11 12 13 14 15 16 17 18 19 20 21 22 23" at bounding box center [413, 443] width 20 height 18
click at [403, 434] on select "00 01 02 03 04 05 06 07 08 09 10 11 12 13 14 15 16 17 18 19 20 21 22 23" at bounding box center [413, 443] width 20 height 18
click at [434, 444] on select "00 01 02 03 04 05 06 07 08 09 10 11 12 13 14 15 16 17 18 19 20 21 22 23 24 25 2…" at bounding box center [436, 443] width 20 height 18
click at [426, 434] on select "00 01 02 03 04 05 06 07 08 09 10 11 12 13 14 15 16 17 18 19 20 21 22 23 24 25 2…" at bounding box center [436, 443] width 20 height 18
click at [698, 330] on span "Update Entry" at bounding box center [705, 329] width 50 height 11
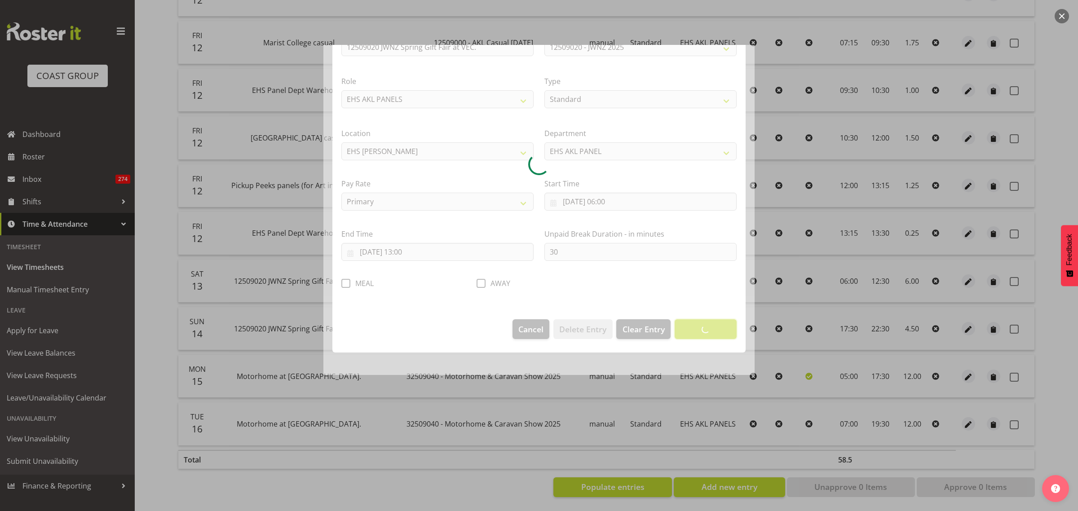
scroll to position [0, 0]
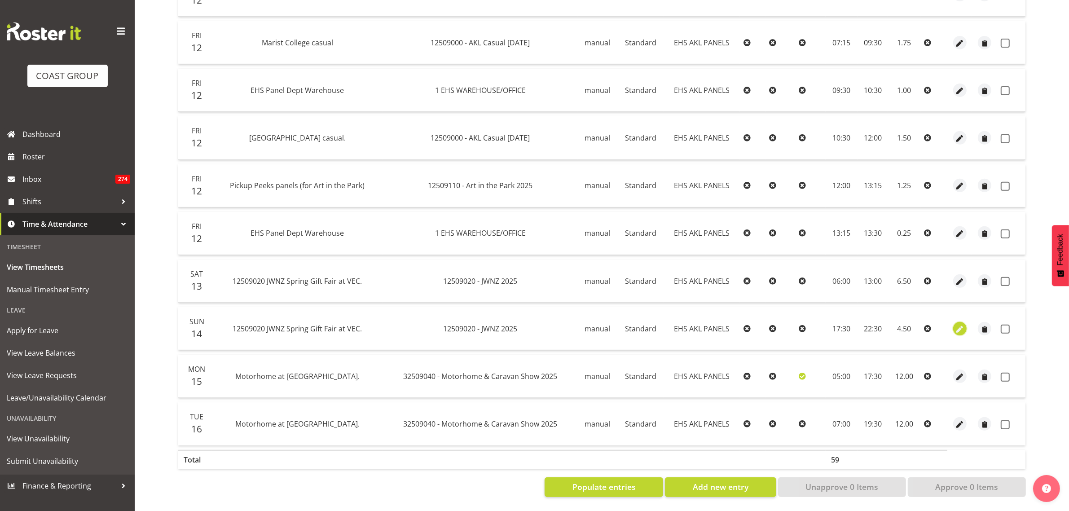
click at [962, 324] on span "button" at bounding box center [960, 329] width 10 height 10
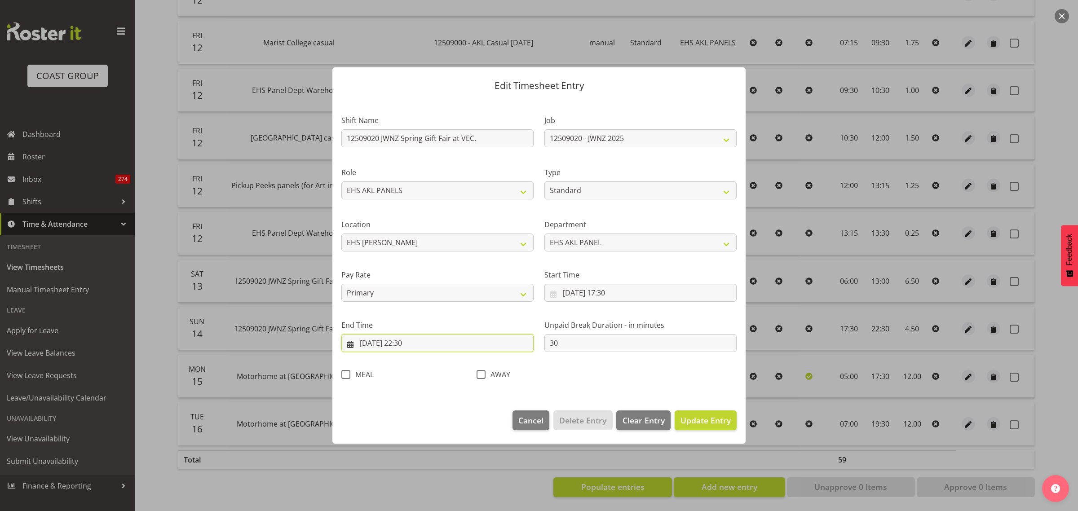
click at [443, 346] on input "[DATE] 22:30" at bounding box center [437, 343] width 192 height 18
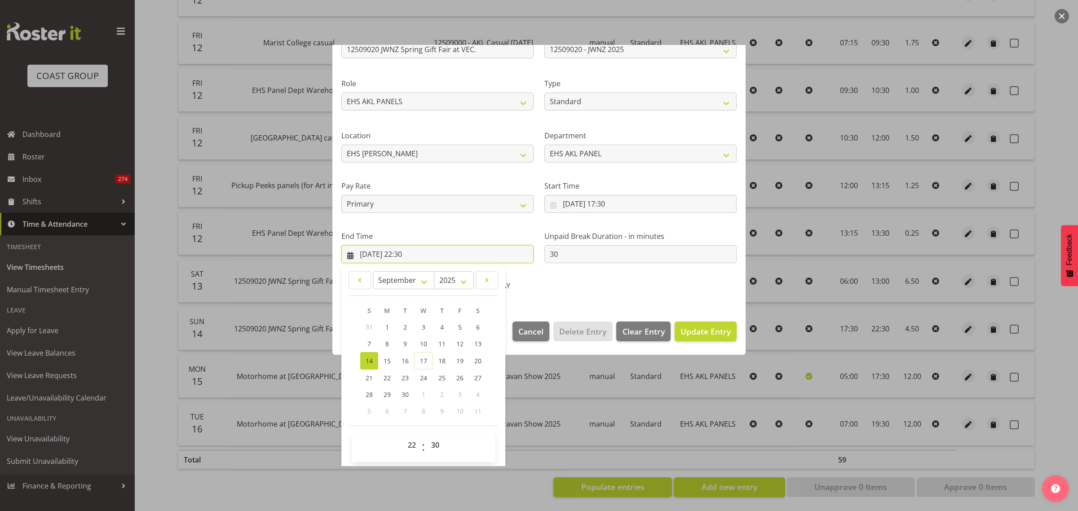
scroll to position [91, 0]
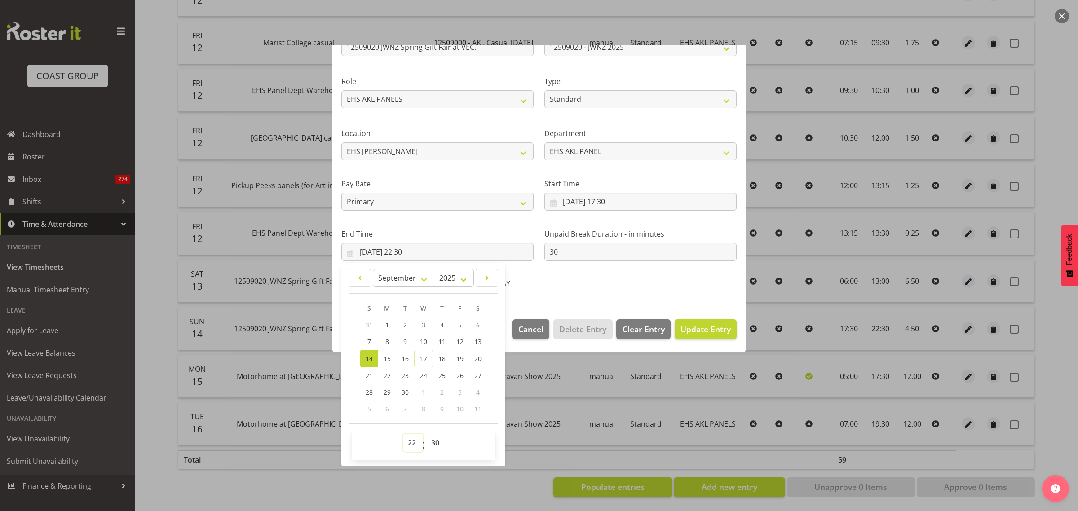
click at [410, 443] on select "00 01 02 03 04 05 06 07 08 09 10 11 12 13 14 15 16 17 18 19 20 21 22 23" at bounding box center [413, 443] width 20 height 18
click at [403, 434] on select "00 01 02 03 04 05 06 07 08 09 10 11 12 13 14 15 16 17 18 19 20 21 22 23" at bounding box center [413, 443] width 20 height 18
drag, startPoint x: 436, startPoint y: 443, endPoint x: 439, endPoint y: 436, distance: 6.8
click at [436, 443] on select "00 01 02 03 04 05 06 07 08 09 10 11 12 13 14 15 16 17 18 19 20 21 22 23 24 25 2…" at bounding box center [436, 443] width 20 height 18
click at [426, 434] on select "00 01 02 03 04 05 06 07 08 09 10 11 12 13 14 15 16 17 18 19 20 21 22 23 24 25 2…" at bounding box center [436, 443] width 20 height 18
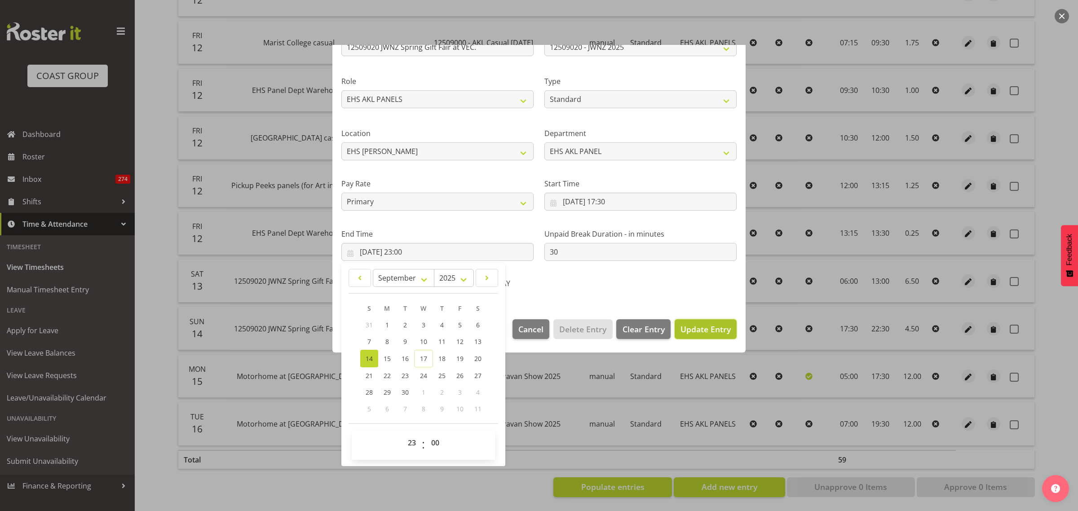
click at [688, 331] on span "Update Entry" at bounding box center [705, 329] width 50 height 11
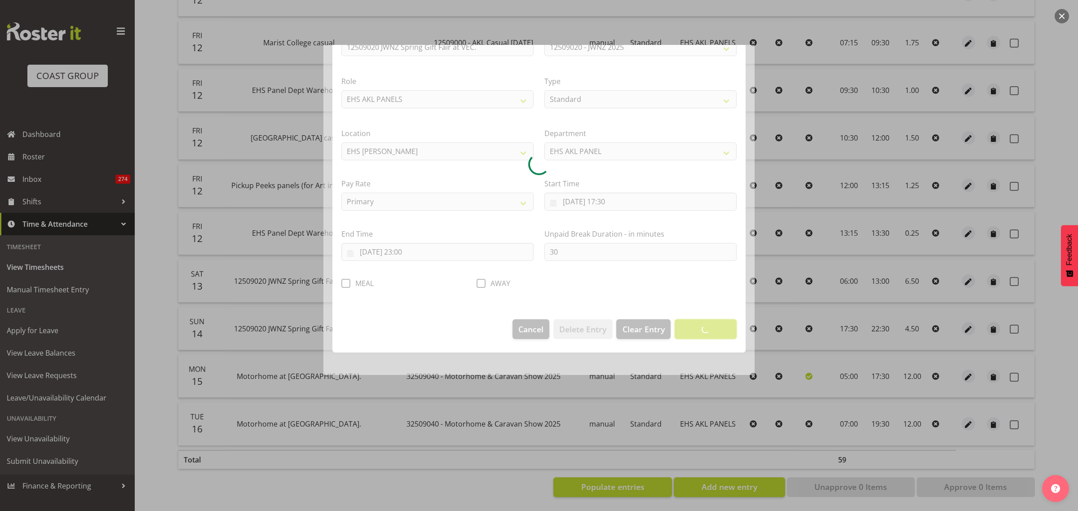
scroll to position [0, 0]
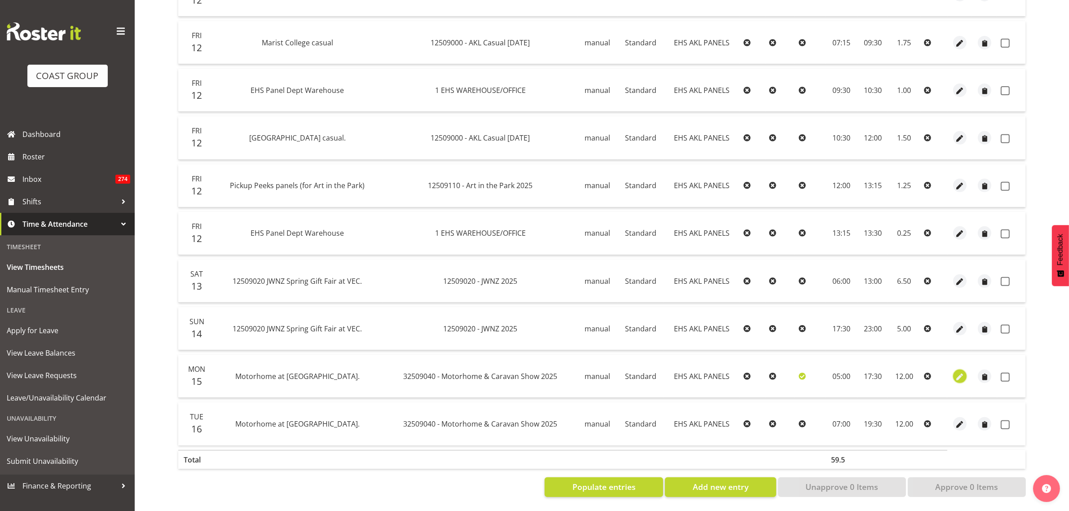
click at [957, 372] on span "button" at bounding box center [960, 377] width 10 height 10
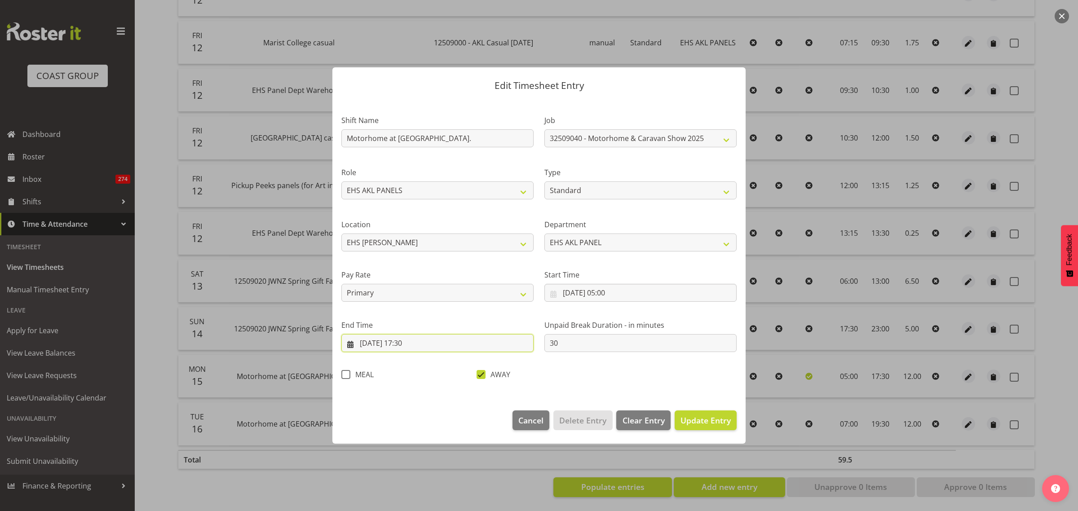
click at [436, 344] on input "[DATE] 17:30" at bounding box center [437, 343] width 192 height 18
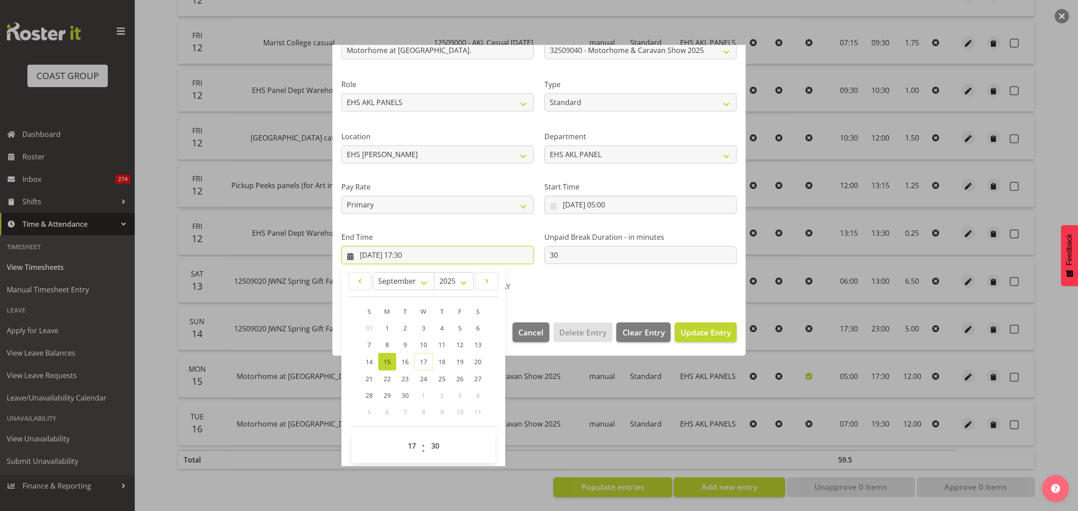
scroll to position [91, 0]
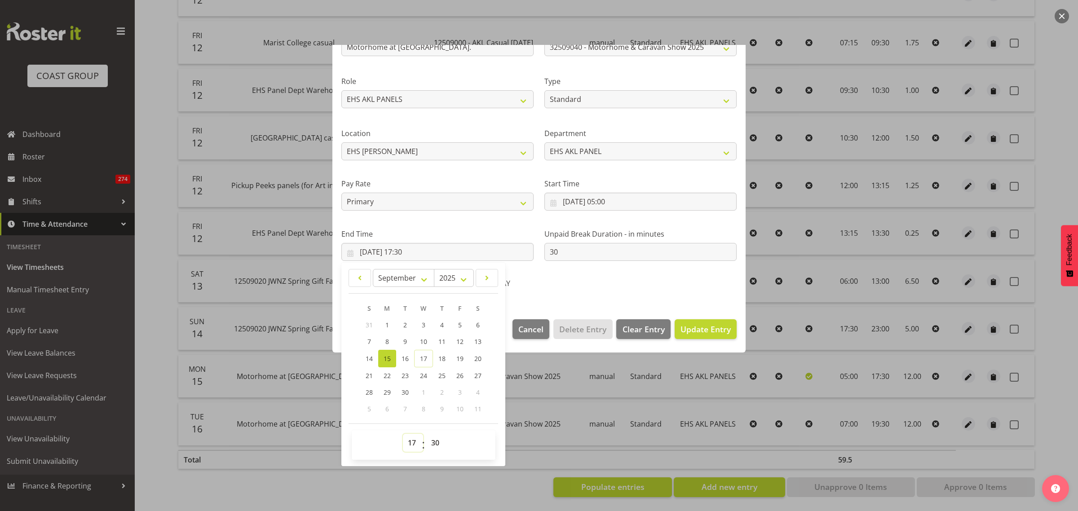
click at [413, 444] on select "00 01 02 03 04 05 06 07 08 09 10 11 12 13 14 15 16 17 18 19 20 21 22 23" at bounding box center [413, 443] width 20 height 18
click at [403, 434] on select "00 01 02 03 04 05 06 07 08 09 10 11 12 13 14 15 16 17 18 19 20 21 22 23" at bounding box center [413, 443] width 20 height 18
click at [691, 329] on span "Update Entry" at bounding box center [705, 329] width 50 height 11
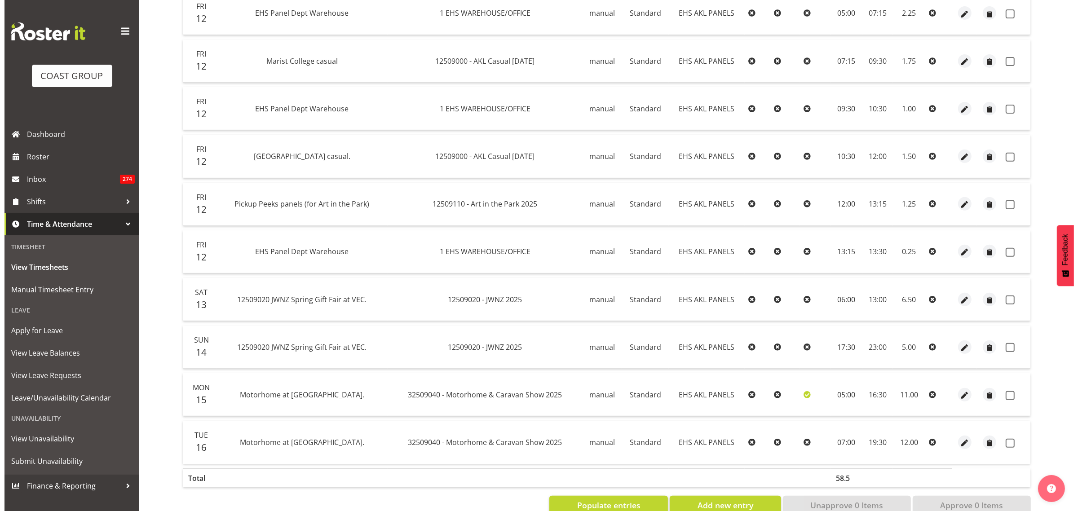
scroll to position [440, 0]
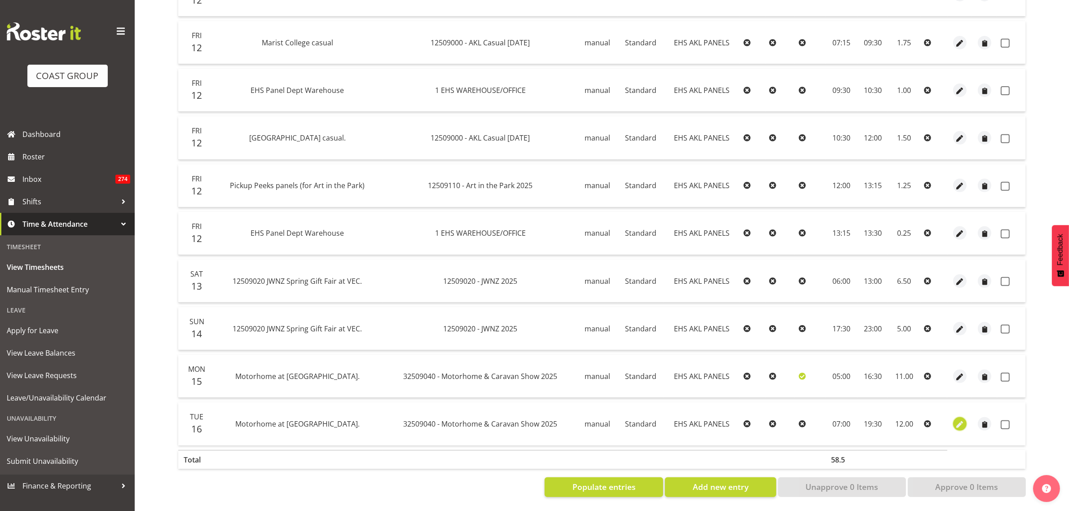
click at [960, 419] on span "button" at bounding box center [960, 424] width 10 height 10
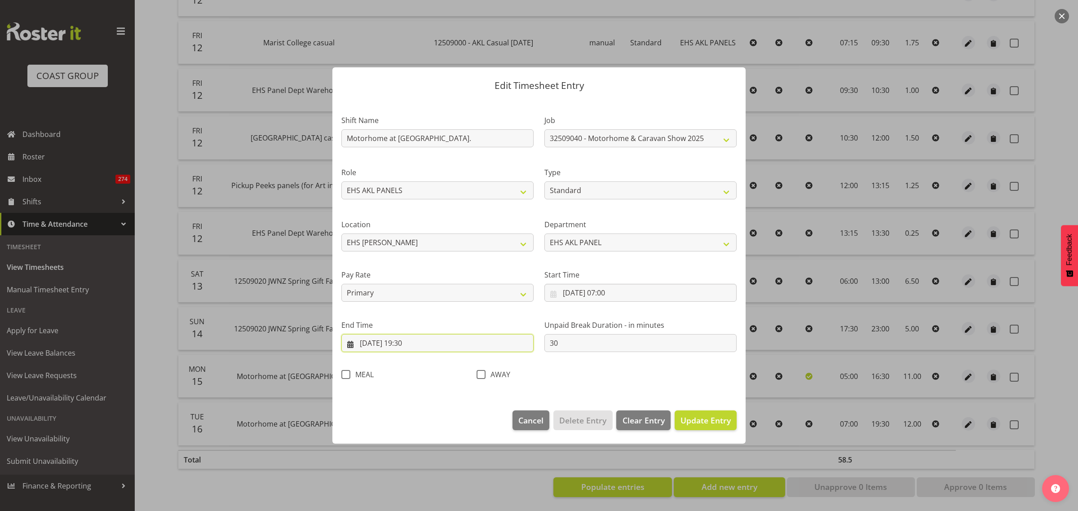
click at [443, 345] on input "[DATE] 19:30" at bounding box center [437, 343] width 192 height 18
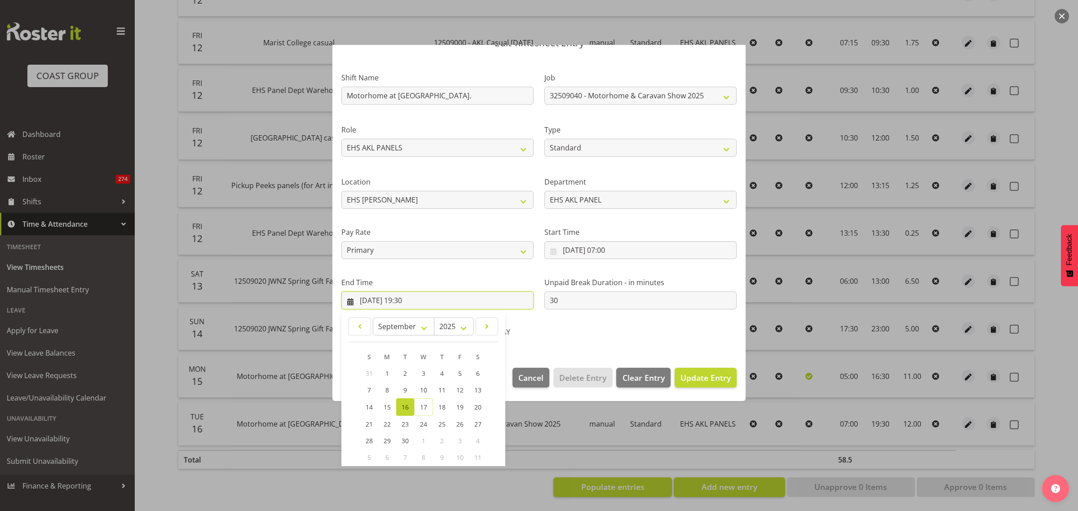
scroll to position [91, 0]
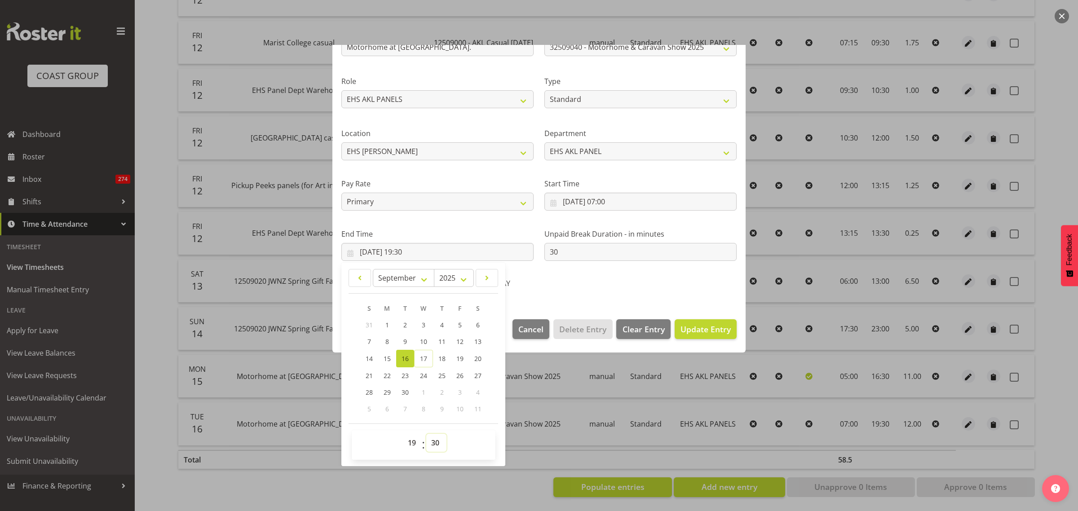
click at [436, 444] on select "00 01 02 03 04 05 06 07 08 09 10 11 12 13 14 15 16 17 18 19 20 21 22 23 24 25 2…" at bounding box center [436, 443] width 20 height 18
click at [426, 434] on select "00 01 02 03 04 05 06 07 08 09 10 11 12 13 14 15 16 17 18 19 20 21 22 23 24 25 2…" at bounding box center [436, 443] width 20 height 18
click at [683, 331] on span "Update Entry" at bounding box center [705, 329] width 50 height 11
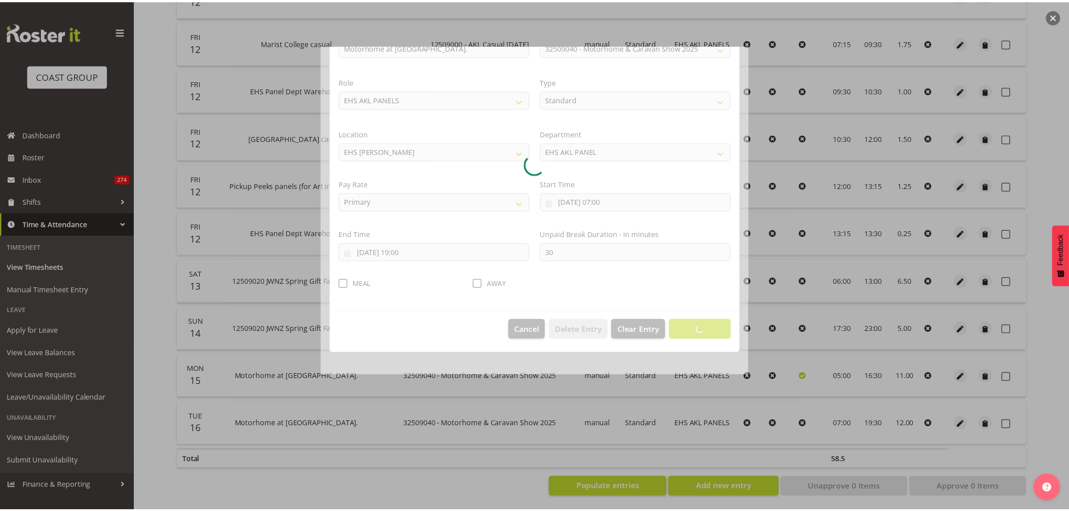
scroll to position [0, 0]
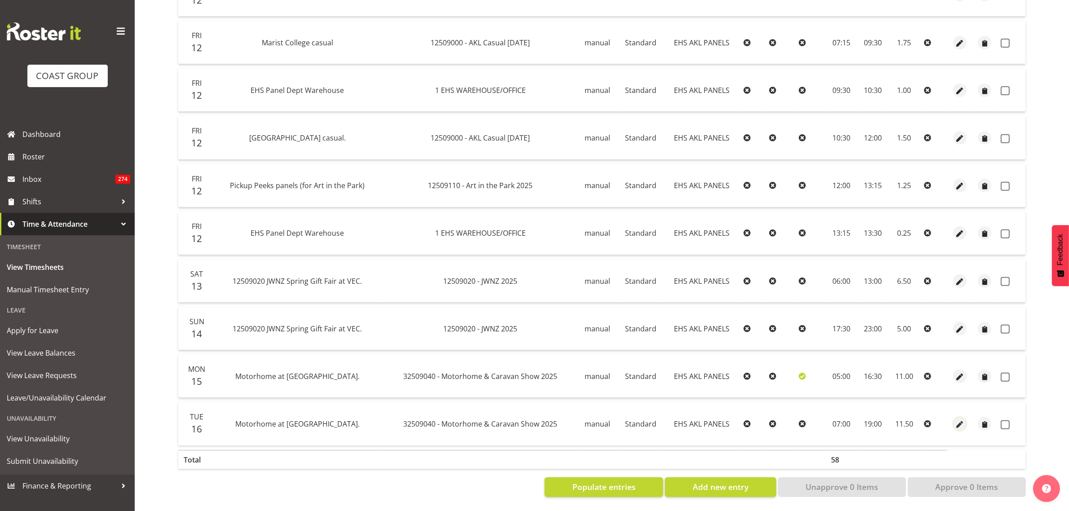
click at [958, 419] on span "button" at bounding box center [960, 424] width 10 height 10
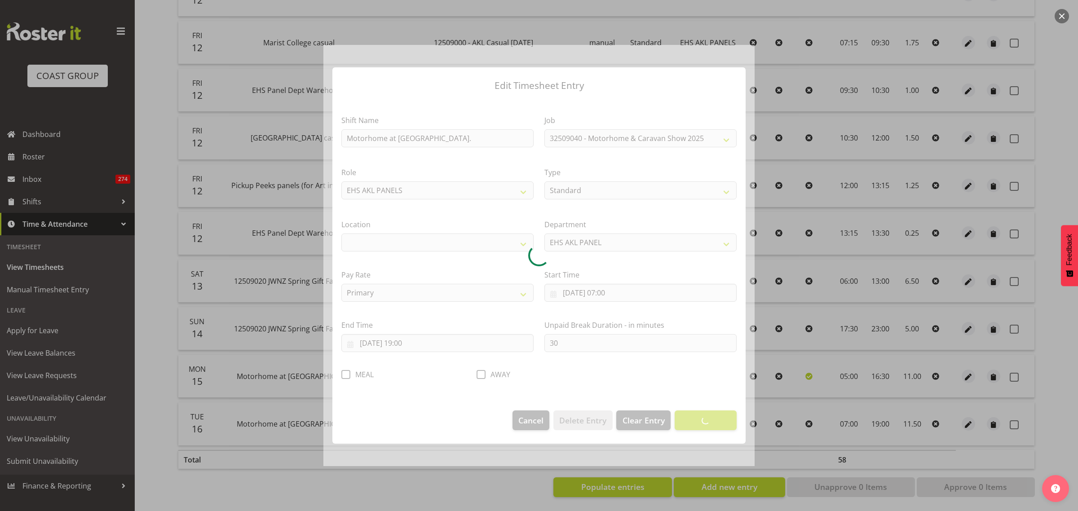
click at [340, 374] on div at bounding box center [538, 256] width 431 height 422
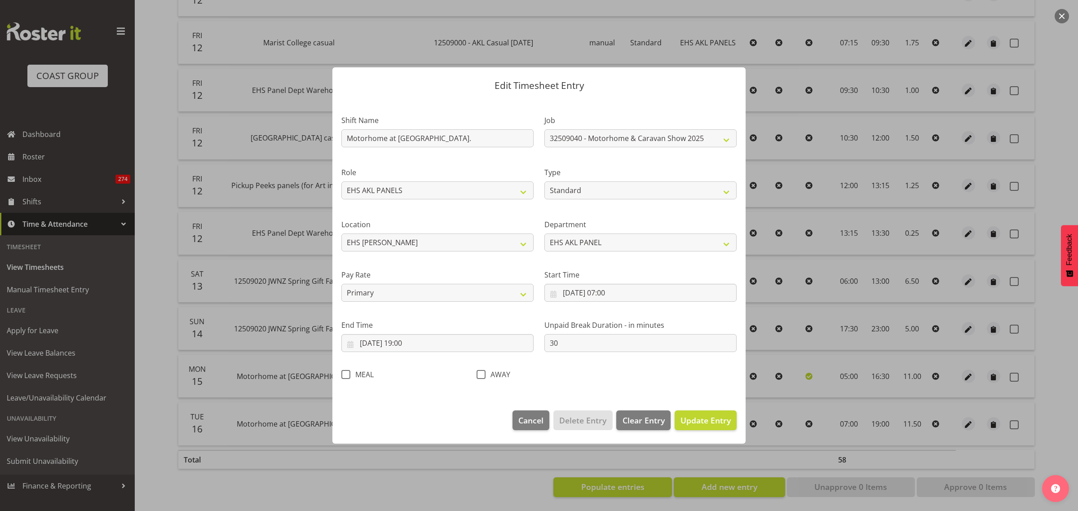
drag, startPoint x: 344, startPoint y: 376, endPoint x: 382, endPoint y: 382, distance: 38.1
click at [344, 376] on span at bounding box center [345, 374] width 9 height 9
click at [344, 376] on input "MEAL" at bounding box center [344, 375] width 6 height 6
click at [702, 423] on span "Update Entry" at bounding box center [705, 420] width 50 height 11
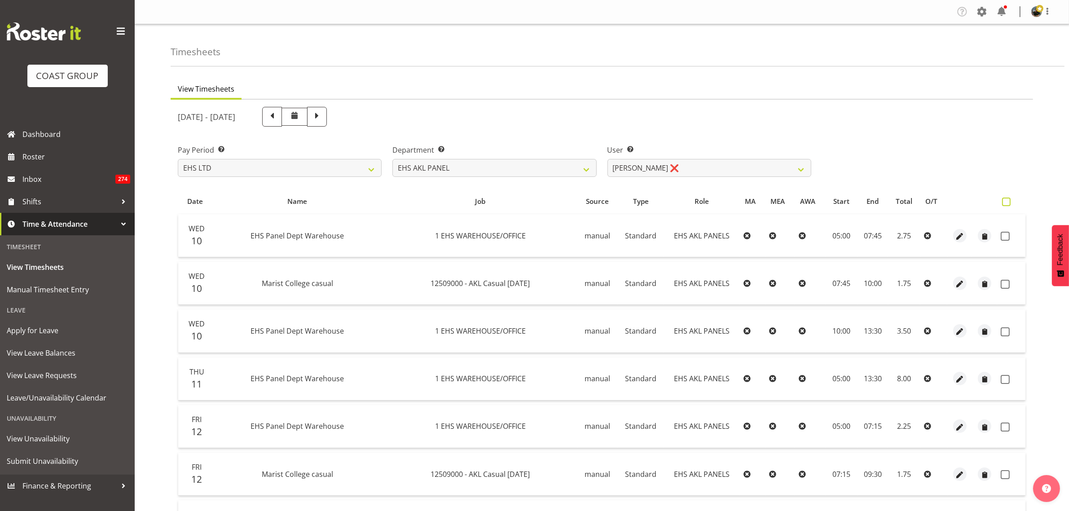
click at [1007, 201] on span at bounding box center [1006, 202] width 9 height 9
click at [1007, 201] on input "checkbox" at bounding box center [1005, 202] width 6 height 6
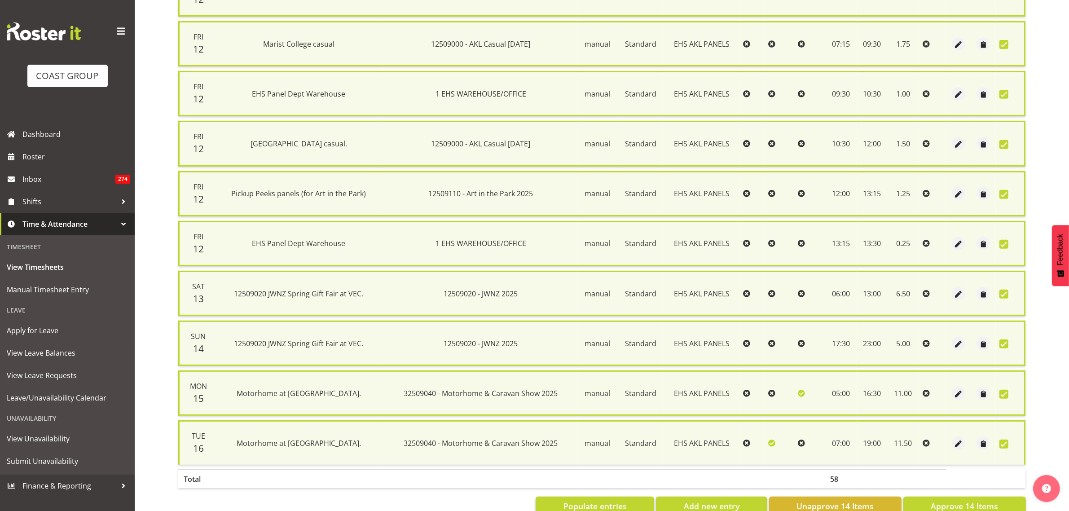
scroll to position [463, 0]
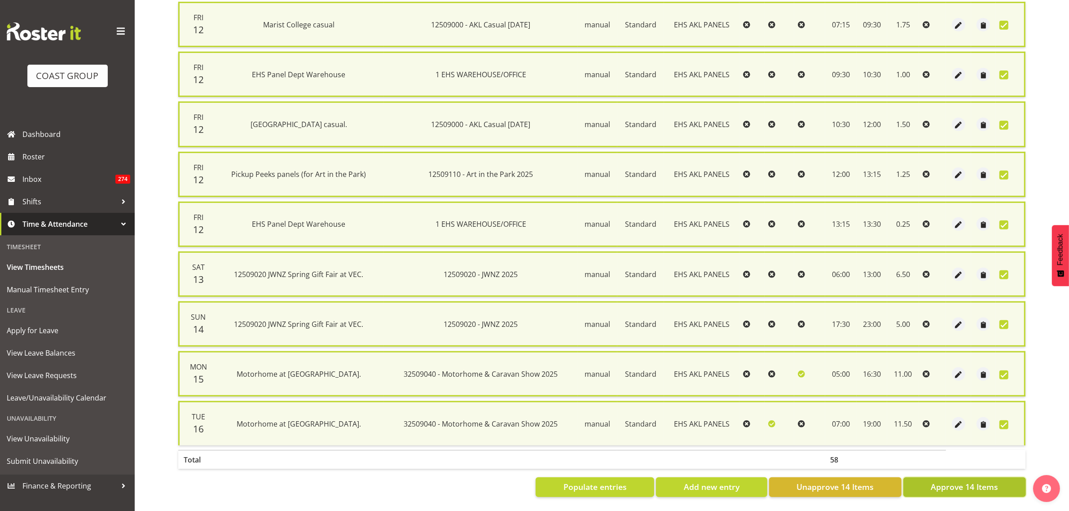
click at [958, 481] on span "Approve 14 Items" at bounding box center [964, 487] width 67 height 12
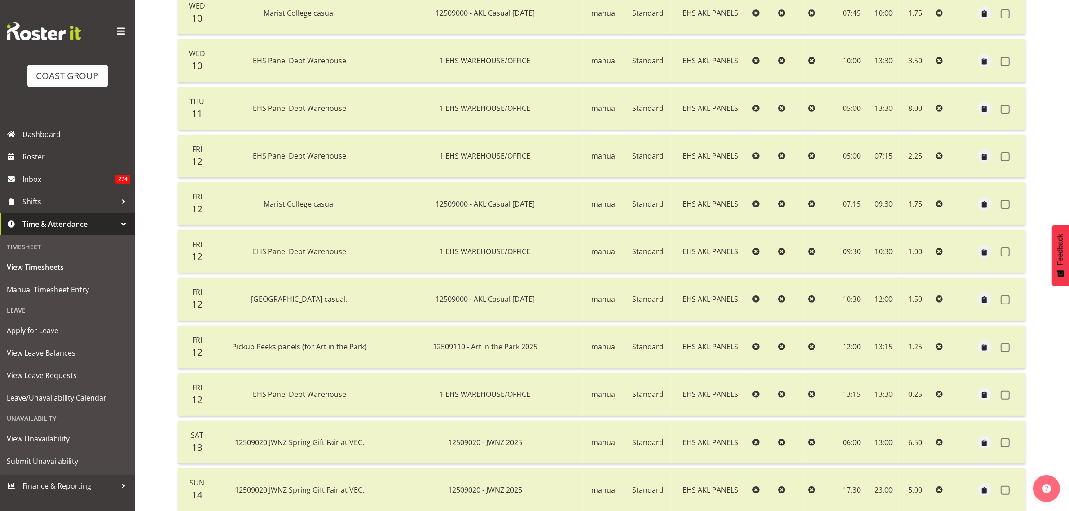
scroll to position [104, 0]
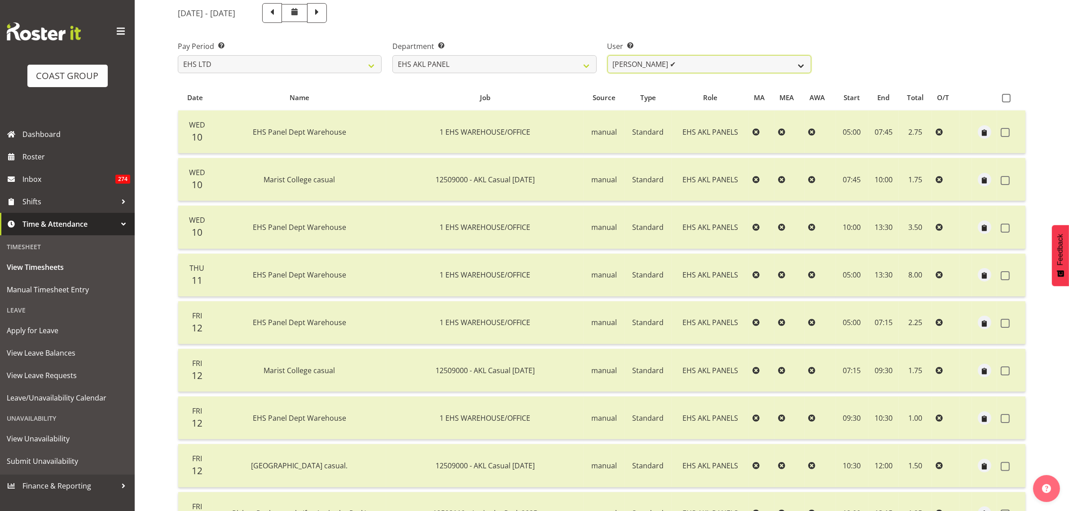
click at [801, 65] on select "[PERSON_NAME] ✔ [PERSON_NAME] ❌ [PERSON_NAME] ✔ [PERSON_NAME] ✔ [PERSON_NAME] ✔…" at bounding box center [710, 64] width 204 height 18
click at [608, 55] on select "[PERSON_NAME] ✔ [PERSON_NAME] ❌ [PERSON_NAME] ✔ [PERSON_NAME] ✔ [PERSON_NAME] ✔…" at bounding box center [710, 64] width 204 height 18
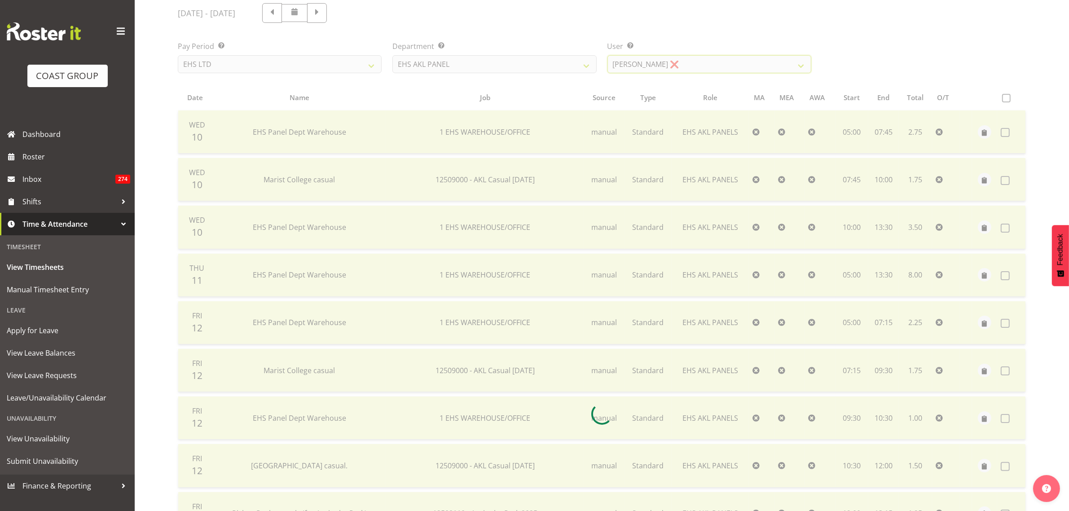
scroll to position [0, 0]
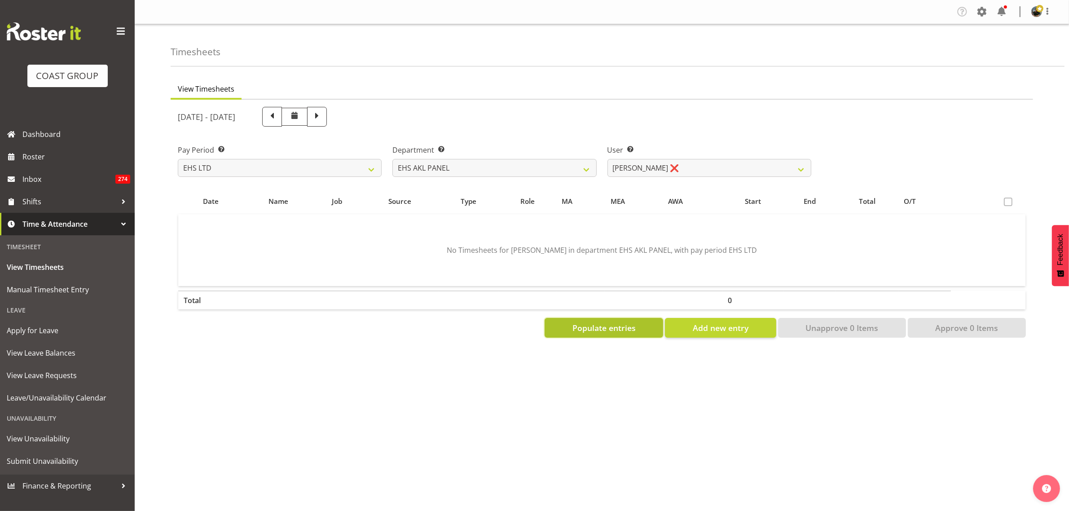
click at [586, 329] on span "Populate entries" at bounding box center [604, 328] width 63 height 12
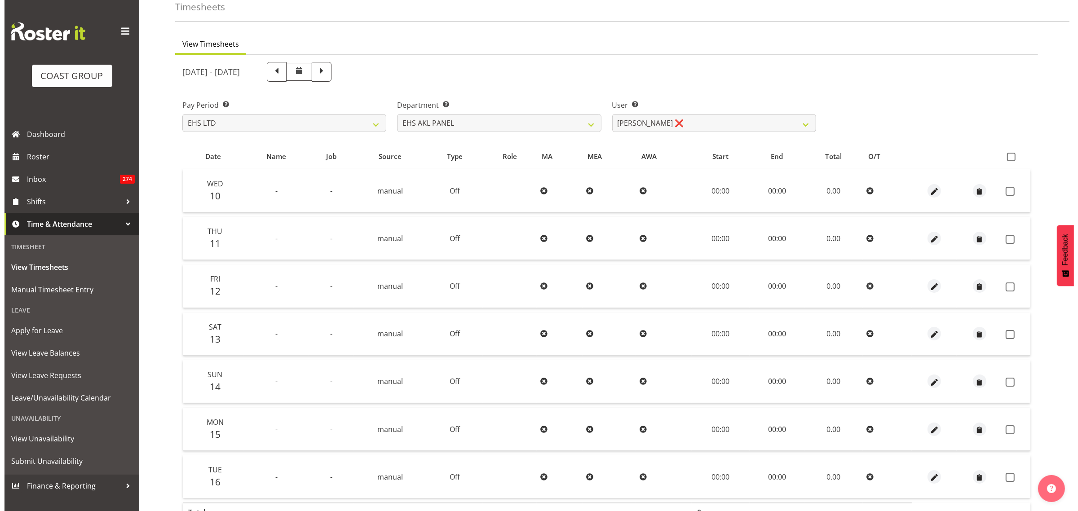
scroll to position [106, 0]
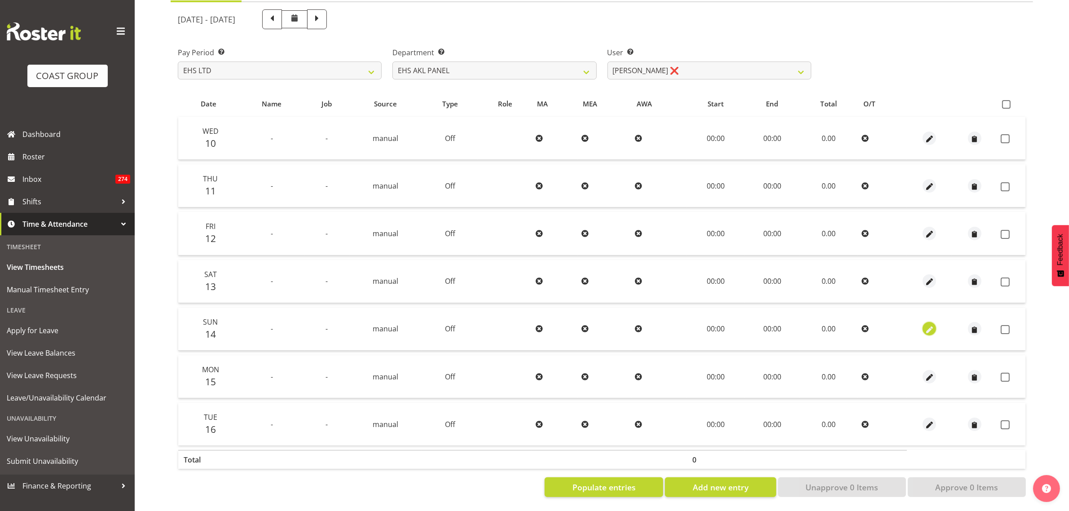
click at [932, 325] on span "button" at bounding box center [930, 330] width 10 height 10
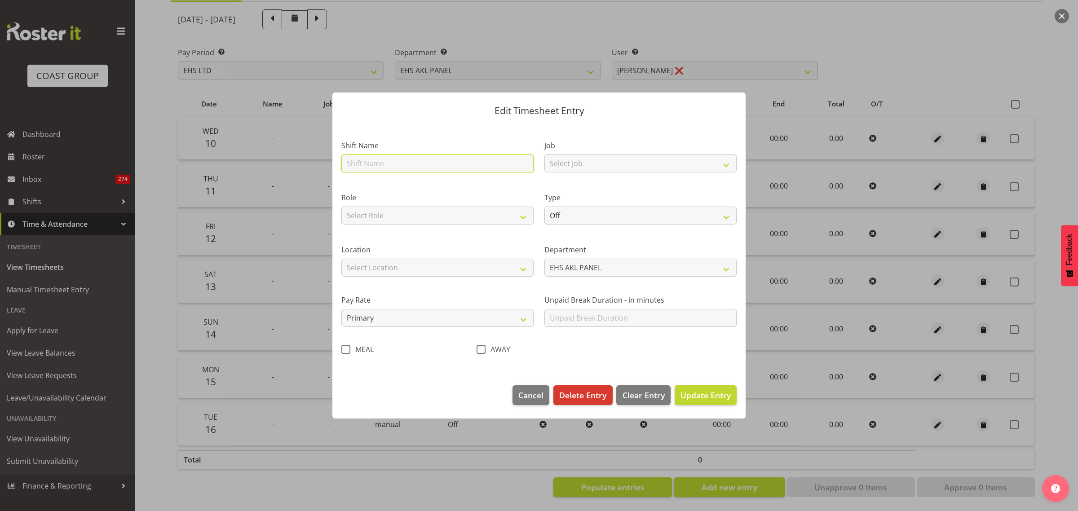
click at [388, 166] on input "text" at bounding box center [437, 163] width 192 height 18
click at [724, 163] on select "Select Job 1 Carlton Events 1 [PERSON_NAME][GEOGRAPHIC_DATA] 1 [PERSON_NAME][GE…" at bounding box center [640, 163] width 192 height 18
click at [597, 163] on select "Select Job 1 Carlton Events 1 [PERSON_NAME][GEOGRAPHIC_DATA] 1 [PERSON_NAME][GE…" at bounding box center [640, 163] width 192 height 18
click at [726, 165] on select "Select Job 1 Carlton Events 1 [PERSON_NAME][GEOGRAPHIC_DATA] 1 [PERSON_NAME][GE…" at bounding box center [640, 163] width 192 height 18
click at [544, 154] on select "Select Job 1 Carlton Events 1 [PERSON_NAME][GEOGRAPHIC_DATA] 1 [PERSON_NAME][GE…" at bounding box center [640, 163] width 192 height 18
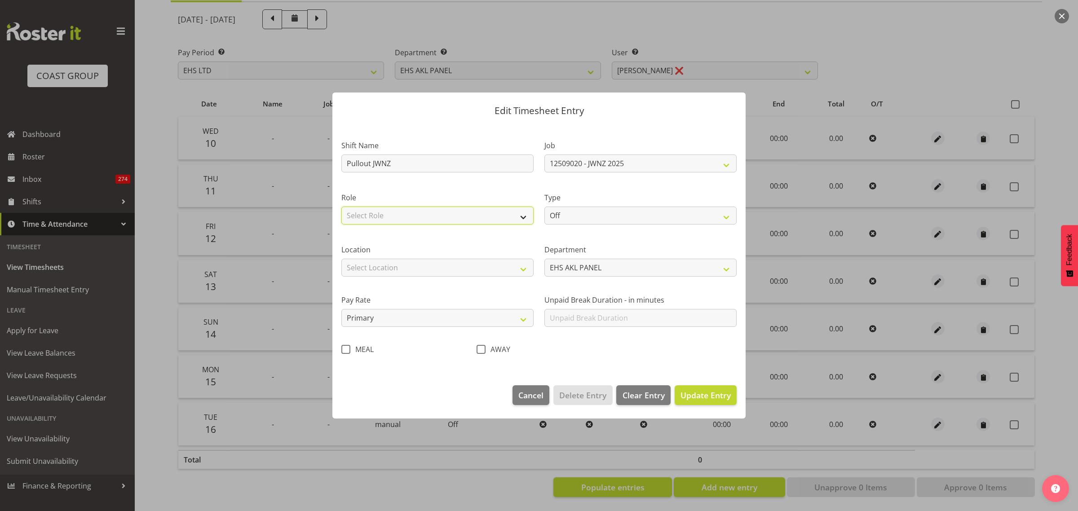
click at [524, 217] on select "Select Role EHS AKL PANELS" at bounding box center [437, 216] width 192 height 18
click at [341, 207] on select "Select Role EHS AKL PANELS" at bounding box center [437, 216] width 192 height 18
click at [726, 216] on select "Off Standard Public Holiday Public Holiday (Worked) Day In Lieu Annual Leave Si…" at bounding box center [640, 216] width 192 height 18
click at [544, 207] on select "Off Standard Public Holiday Public Holiday (Worked) Day In Lieu Annual Leave Si…" at bounding box center [640, 216] width 192 height 18
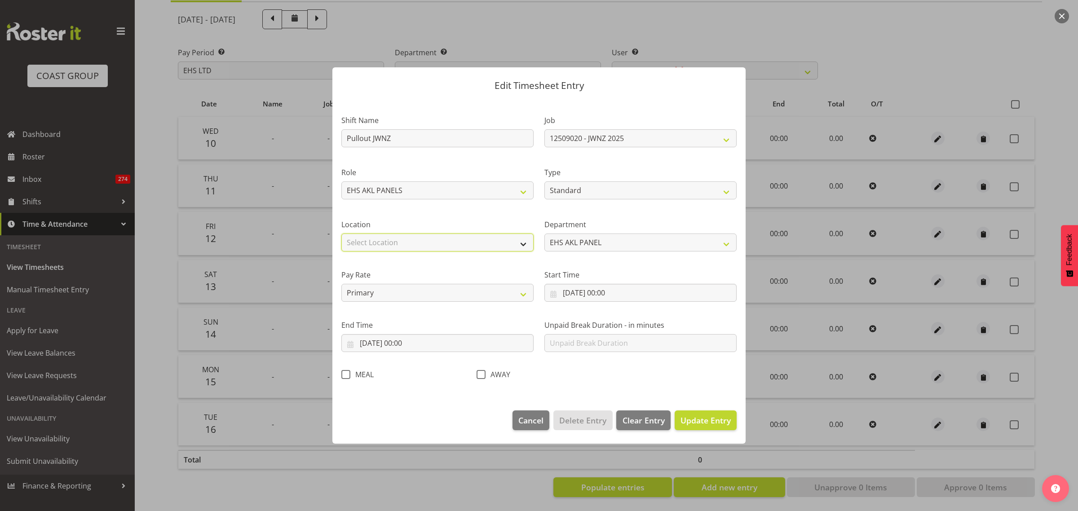
click at [521, 245] on select "Select Location [GEOGRAPHIC_DATA] EVENTS [PERSON_NAME][GEOGRAPHIC_DATA] [GEOGRA…" at bounding box center [437, 242] width 192 height 18
click at [341, 233] on select "Select Location [GEOGRAPHIC_DATA] EVENTS [PERSON_NAME][GEOGRAPHIC_DATA] [GEOGRA…" at bounding box center [437, 242] width 192 height 18
click at [661, 291] on input "[DATE] 00:00" at bounding box center [640, 293] width 192 height 18
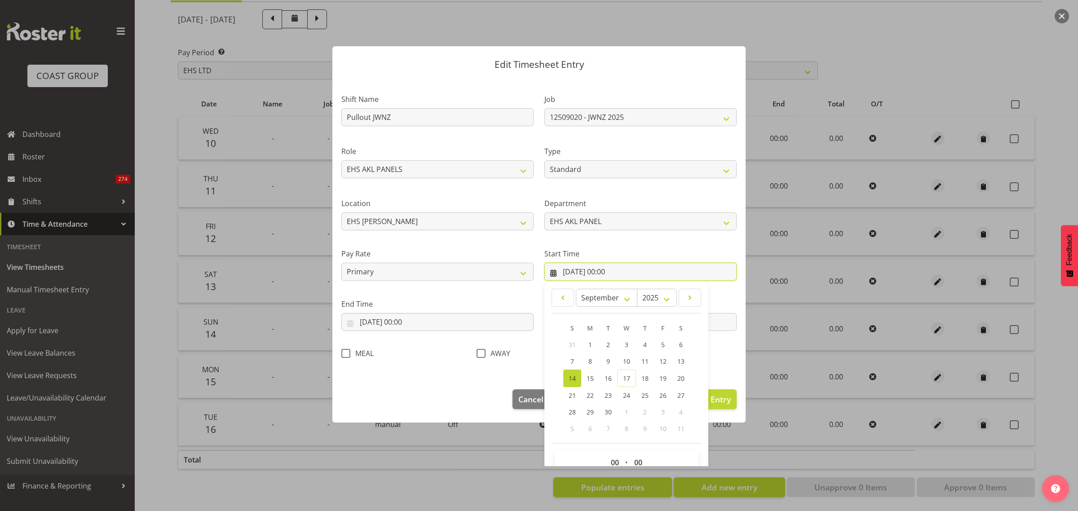
scroll to position [41, 0]
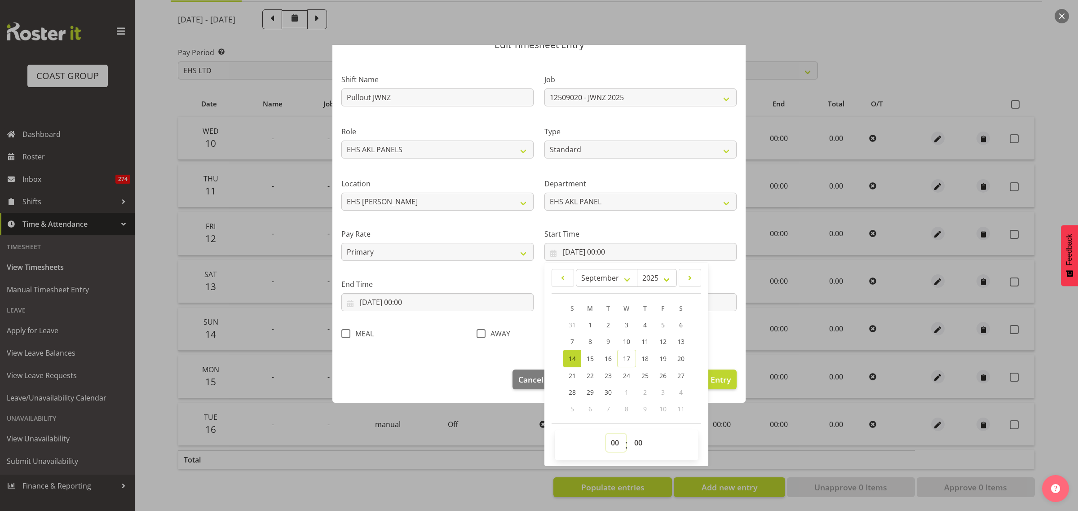
click at [609, 443] on select "00 01 02 03 04 05 06 07 08 09 10 11 12 13 14 15 16 17 18 19 20 21 22 23" at bounding box center [616, 443] width 20 height 18
click at [606, 434] on select "00 01 02 03 04 05 06 07 08 09 10 11 12 13 14 15 16 17 18 19 20 21 22 23" at bounding box center [616, 443] width 20 height 18
click at [632, 441] on select "00 01 02 03 04 05 06 07 08 09 10 11 12 13 14 15 16 17 18 19 20 21 22 23 24 25 2…" at bounding box center [639, 443] width 20 height 18
click at [629, 434] on select "00 01 02 03 04 05 06 07 08 09 10 11 12 13 14 15 16 17 18 19 20 21 22 23 24 25 2…" at bounding box center [639, 443] width 20 height 18
click at [486, 301] on input "[DATE] 00:00" at bounding box center [437, 302] width 192 height 18
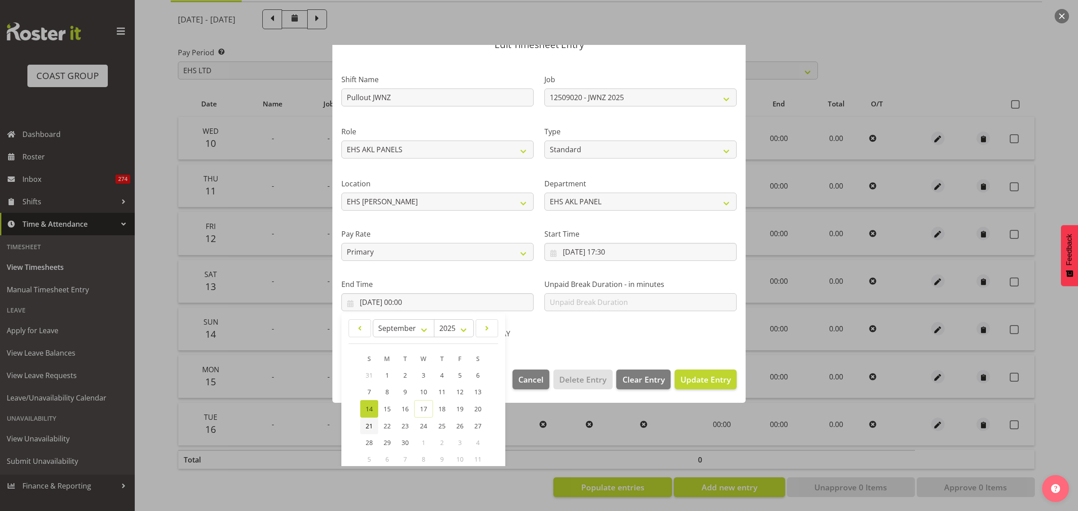
click at [371, 426] on span "21" at bounding box center [369, 426] width 7 height 9
click at [427, 303] on input "[DATE] 00:00" at bounding box center [437, 302] width 192 height 18
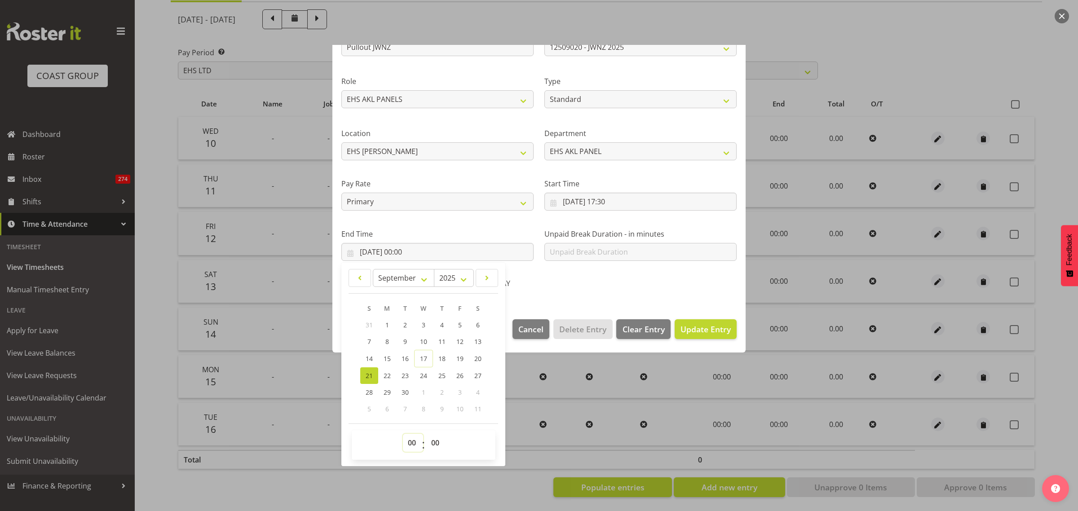
click at [411, 443] on select "00 01 02 03 04 05 06 07 08 09 10 11 12 13 14 15 16 17 18 19 20 21 22 23" at bounding box center [413, 443] width 20 height 18
click at [403, 434] on select "00 01 02 03 04 05 06 07 08 09 10 11 12 13 14 15 16 17 18 19 20 21 22 23" at bounding box center [413, 443] width 20 height 18
click at [433, 441] on select "00 01 02 03 04 05 06 07 08 09 10 11 12 13 14 15 16 17 18 19 20 21 22 23 24 25 2…" at bounding box center [436, 443] width 20 height 18
click at [426, 434] on select "00 01 02 03 04 05 06 07 08 09 10 11 12 13 14 15 16 17 18 19 20 21 22 23 24 25 2…" at bounding box center [436, 443] width 20 height 18
click at [408, 443] on select "00 01 02 03 04 05 06 07 08 09 10 11 12 13 14 15 16 17 18 19 20 21 22 23" at bounding box center [413, 443] width 20 height 18
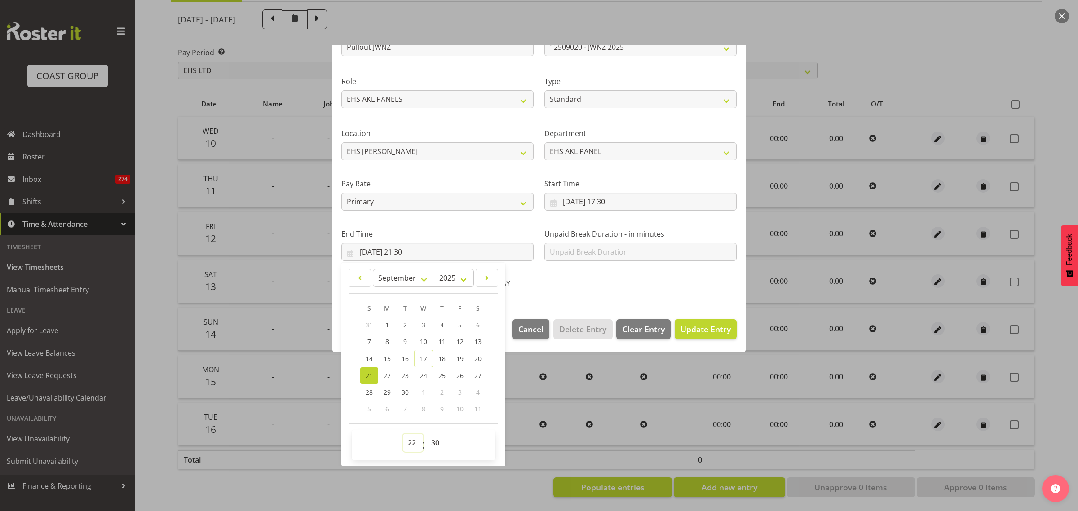
click at [403, 434] on select "00 01 02 03 04 05 06 07 08 09 10 11 12 13 14 15 16 17 18 19 20 21 22 23" at bounding box center [413, 443] width 20 height 18
click at [613, 291] on div "Shift Name Pullout JWNZ Job 1 Carlton Events 1 [PERSON_NAME][GEOGRAPHIC_DATA] 1…" at bounding box center [539, 153] width 406 height 285
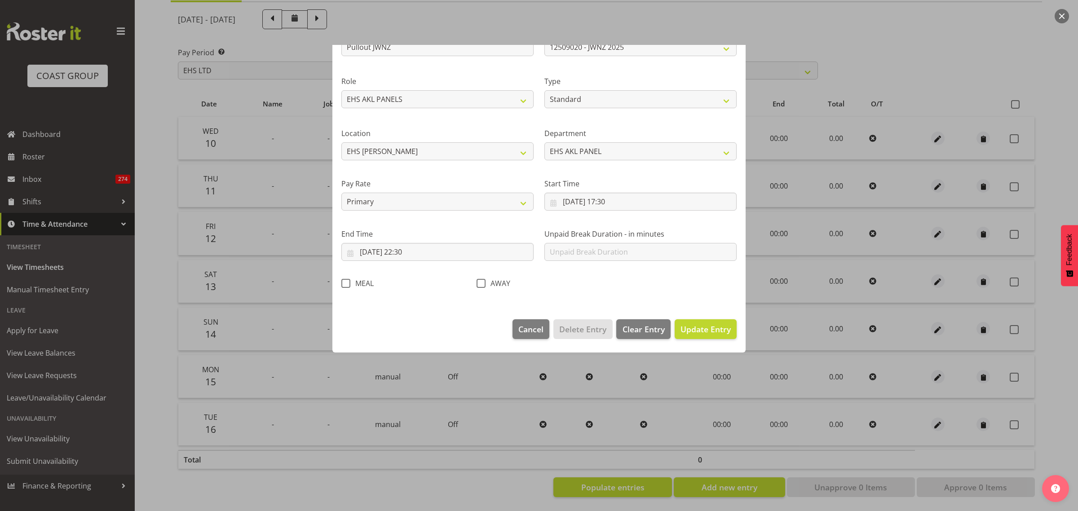
scroll to position [0, 0]
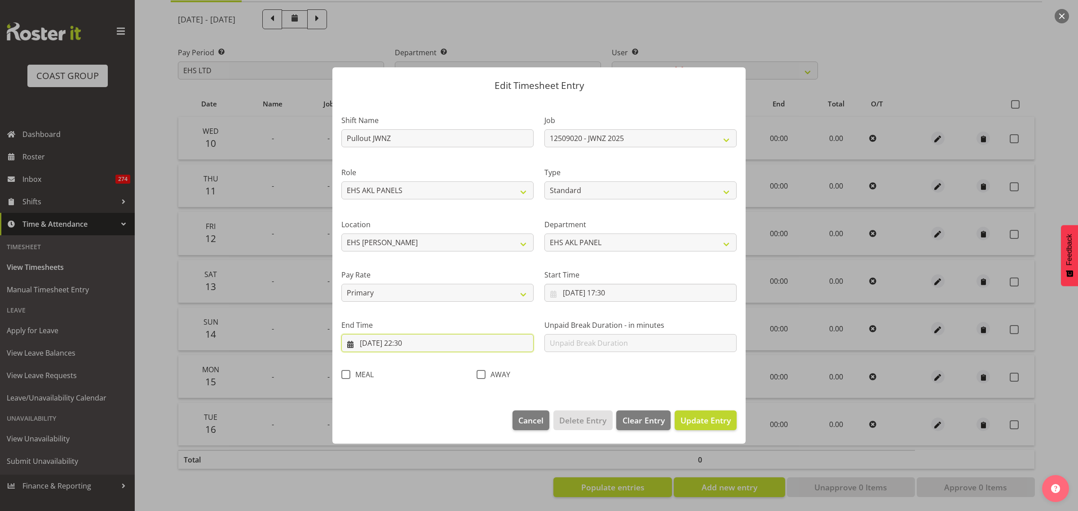
click at [464, 342] on input "[DATE] 22:30" at bounding box center [437, 343] width 192 height 18
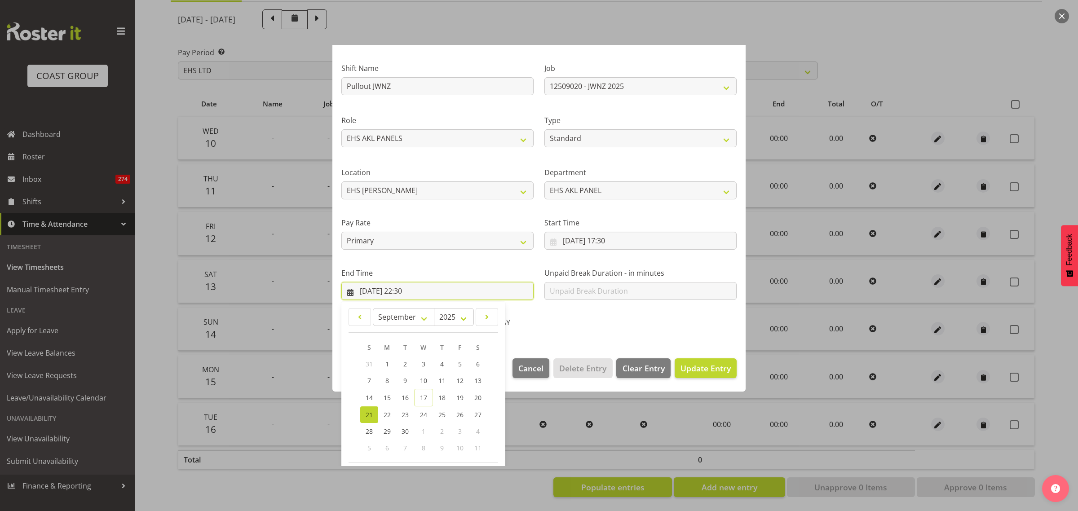
scroll to position [91, 0]
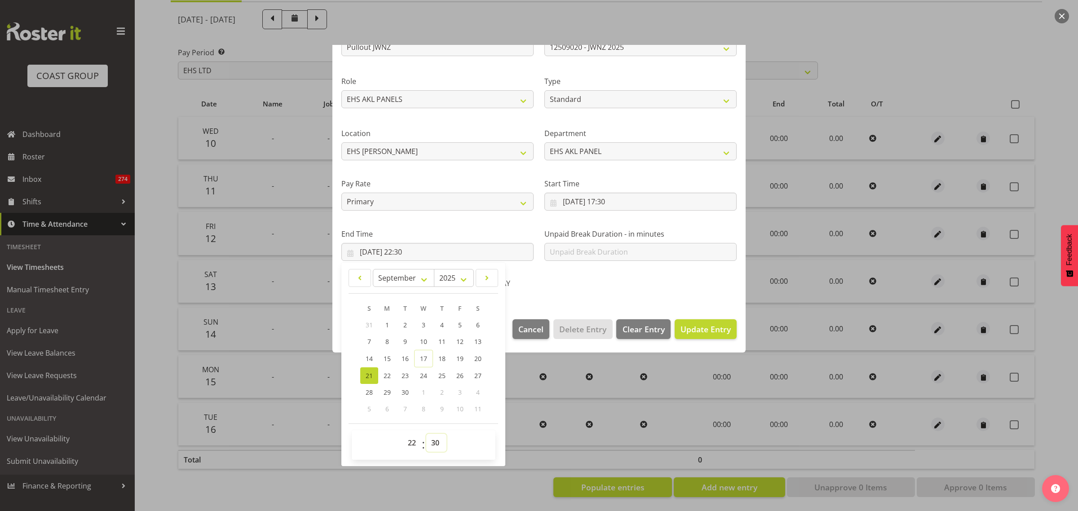
drag, startPoint x: 437, startPoint y: 442, endPoint x: 438, endPoint y: 434, distance: 8.6
click at [437, 442] on select "00 01 02 03 04 05 06 07 08 09 10 11 12 13 14 15 16 17 18 19 20 21 22 23 24 25 2…" at bounding box center [436, 443] width 20 height 18
click at [426, 434] on select "00 01 02 03 04 05 06 07 08 09 10 11 12 13 14 15 16 17 18 19 20 21 22 23 24 25 2…" at bounding box center [436, 443] width 20 height 18
click at [694, 329] on span "Update Entry" at bounding box center [705, 329] width 50 height 11
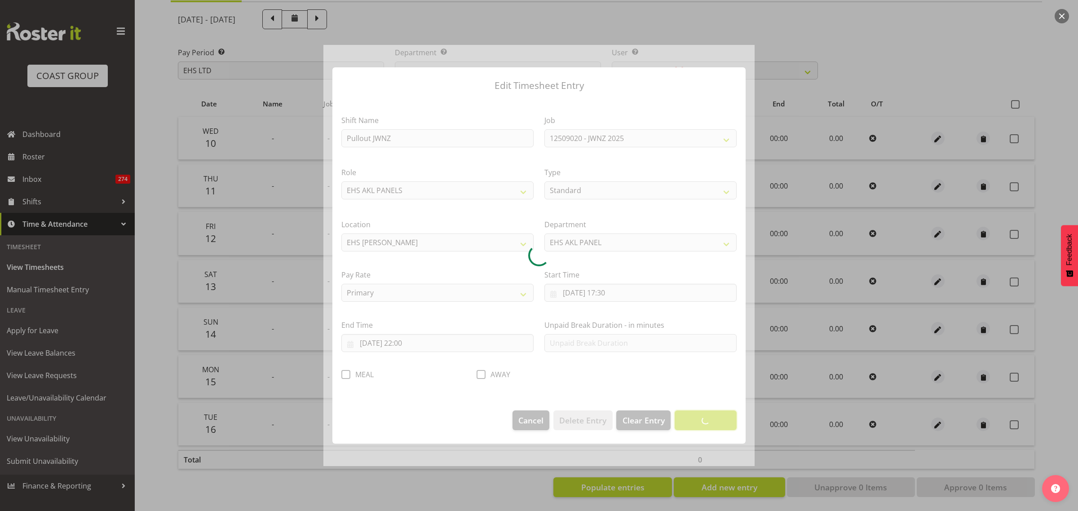
scroll to position [0, 0]
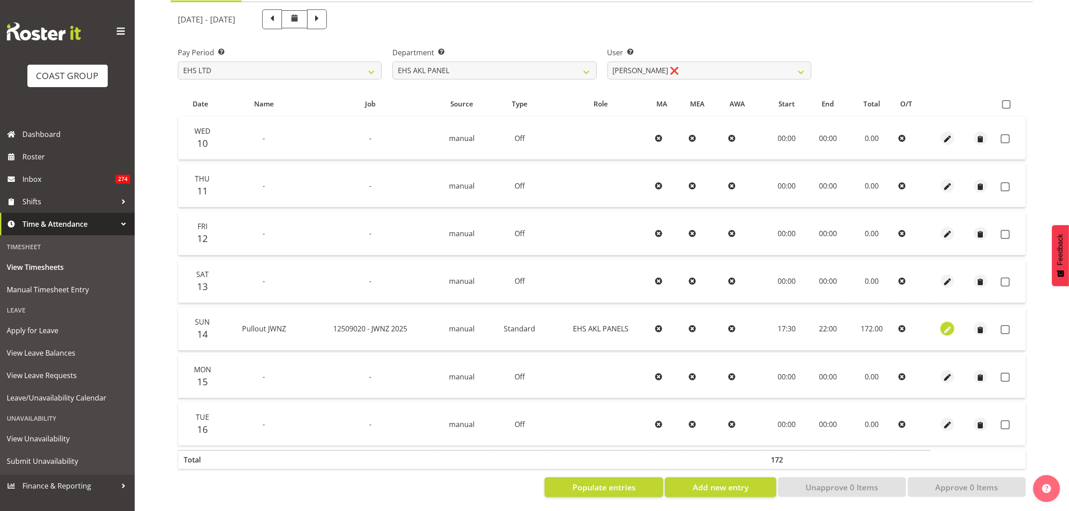
click at [943, 325] on span "button" at bounding box center [947, 330] width 10 height 10
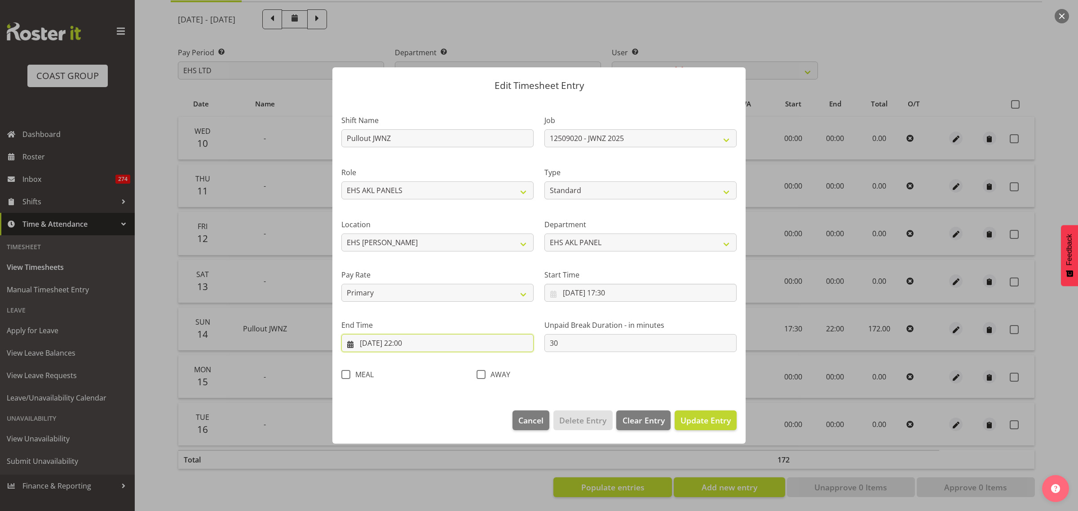
click at [448, 347] on input "[DATE] 22:00" at bounding box center [437, 343] width 192 height 18
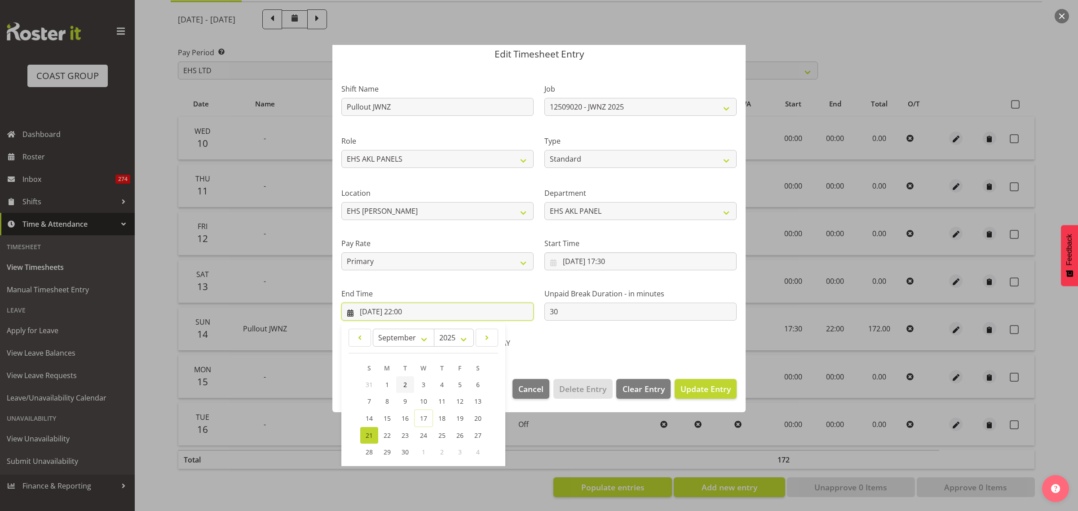
scroll to position [56, 0]
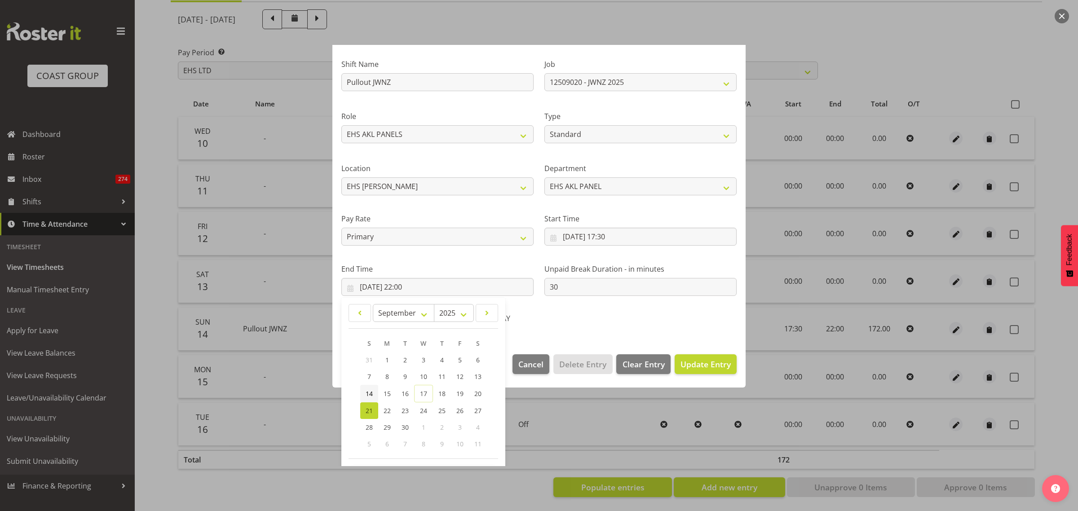
click at [373, 393] on link "14" at bounding box center [369, 394] width 18 height 18
click at [700, 364] on span "Update Entry" at bounding box center [705, 364] width 50 height 11
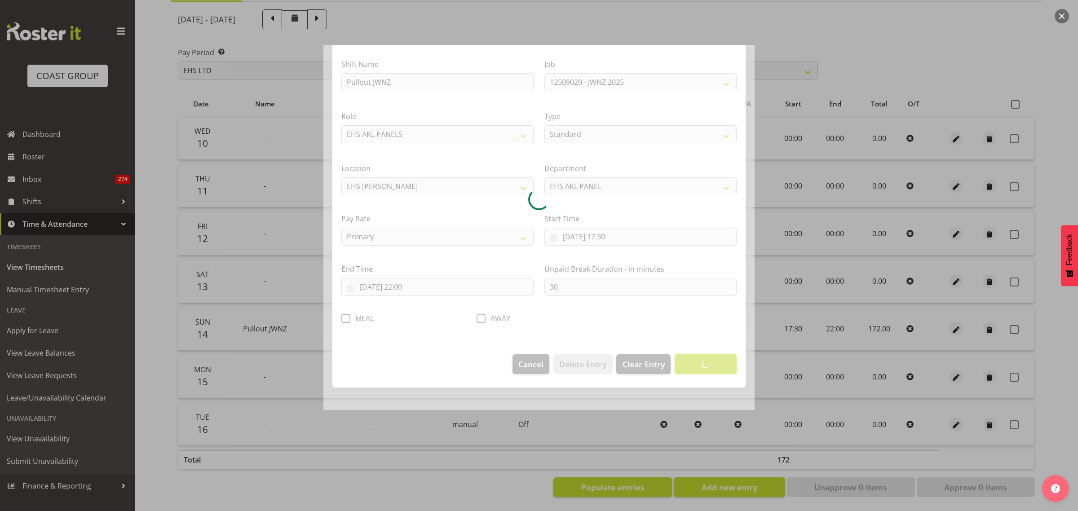
scroll to position [0, 0]
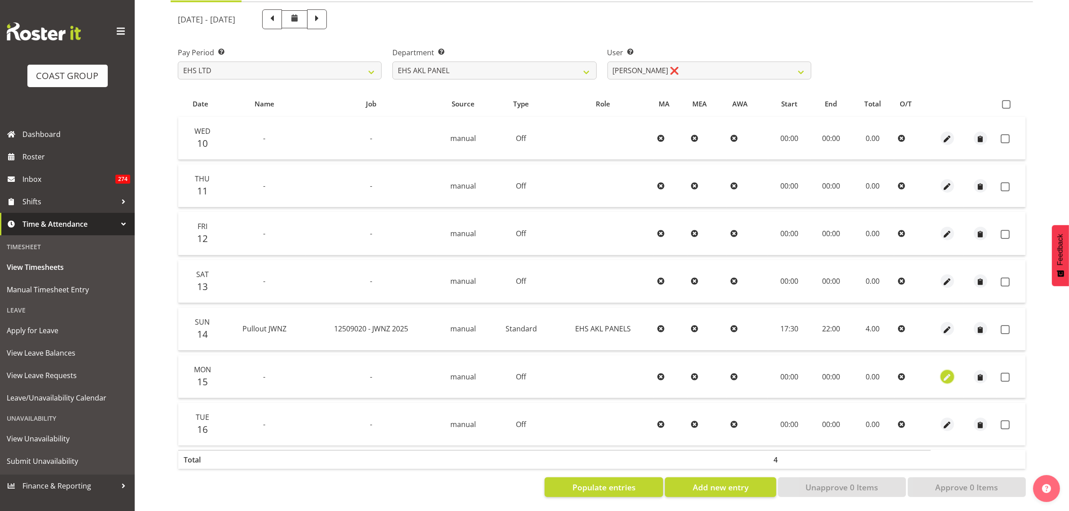
click at [947, 372] on span "button" at bounding box center [947, 377] width 10 height 10
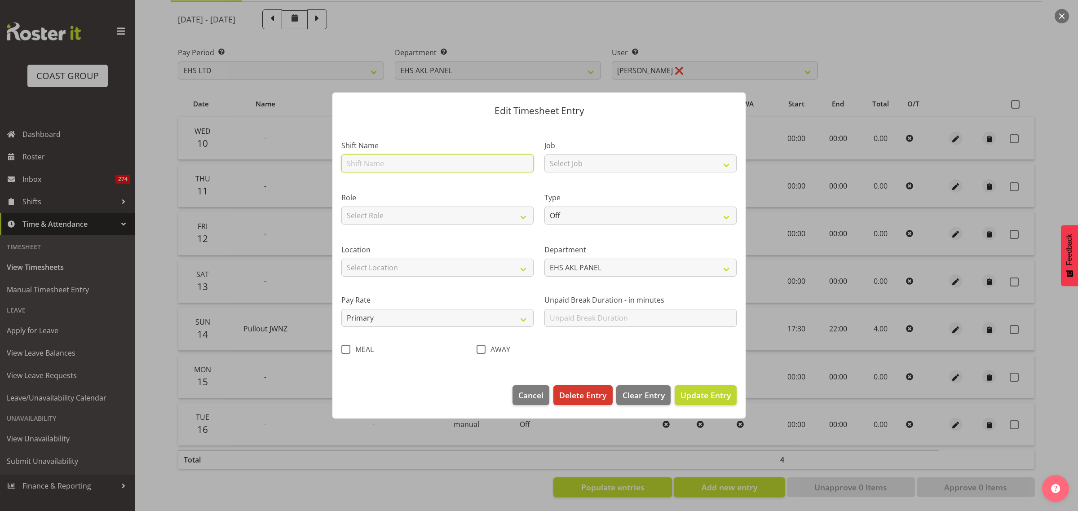
click at [400, 167] on input "text" at bounding box center [437, 163] width 192 height 18
click at [724, 165] on select "Select Job 1 Carlton Events 1 [PERSON_NAME][GEOGRAPHIC_DATA] 1 [PERSON_NAME][GE…" at bounding box center [640, 163] width 192 height 18
click at [544, 154] on select "Select Job 1 Carlton Events 1 [PERSON_NAME][GEOGRAPHIC_DATA] 1 [PERSON_NAME][GE…" at bounding box center [640, 163] width 192 height 18
click at [523, 216] on select "Select Role EHS AKL PANELS" at bounding box center [437, 216] width 192 height 18
click at [341, 207] on select "Select Role EHS AKL PANELS" at bounding box center [437, 216] width 192 height 18
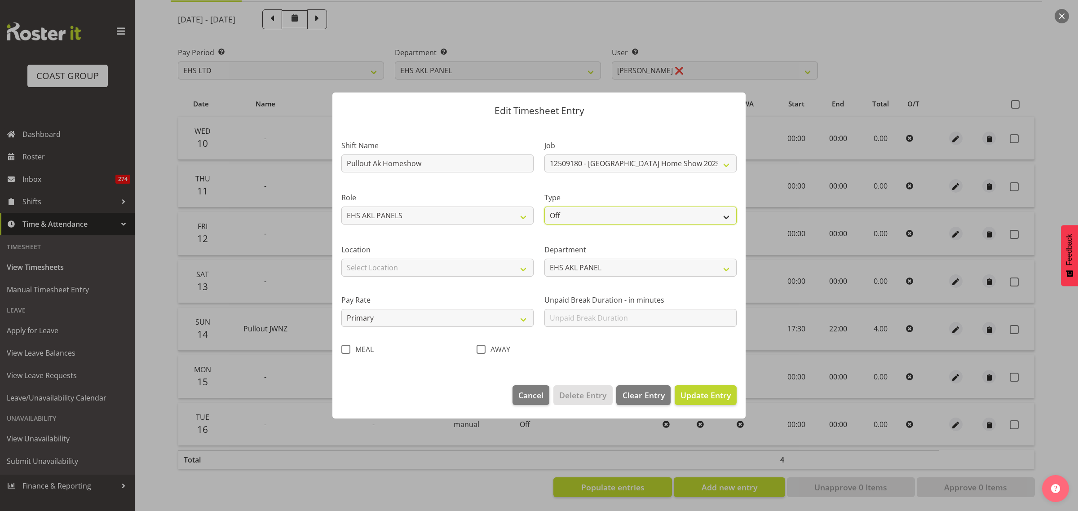
click at [728, 217] on select "Off Standard Public Holiday Public Holiday (Worked) Day In Lieu Annual Leave Si…" at bounding box center [640, 216] width 192 height 18
click at [544, 207] on select "Off Standard Public Holiday Public Holiday (Worked) Day In Lieu Annual Leave Si…" at bounding box center [640, 216] width 192 height 18
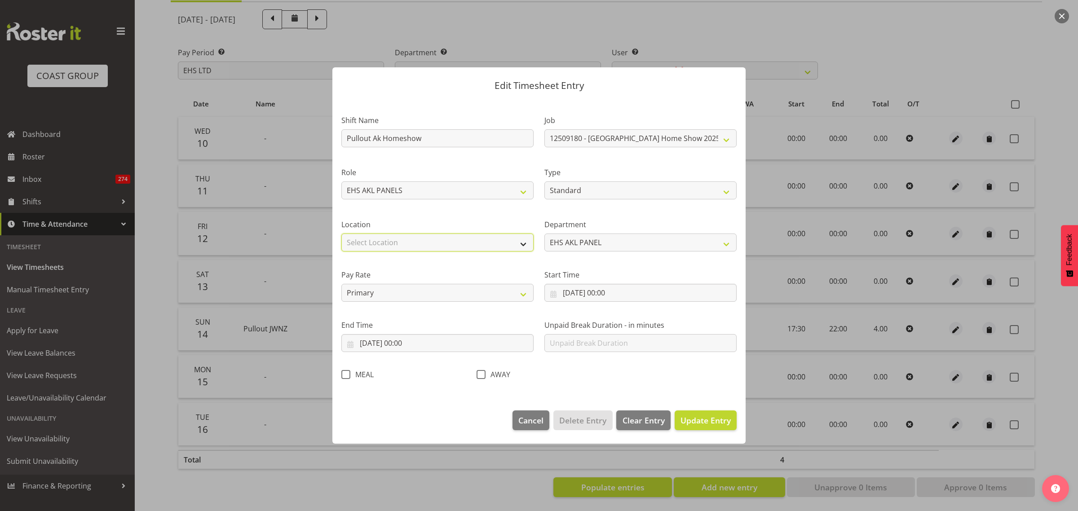
click at [522, 243] on select "Select Location [GEOGRAPHIC_DATA] EVENTS [PERSON_NAME][GEOGRAPHIC_DATA] [GEOGRA…" at bounding box center [437, 242] width 192 height 18
click at [341, 233] on select "Select Location [GEOGRAPHIC_DATA] EVENTS [PERSON_NAME][GEOGRAPHIC_DATA] [GEOGRA…" at bounding box center [437, 242] width 192 height 18
click at [649, 295] on input "[DATE] 00:00" at bounding box center [640, 293] width 192 height 18
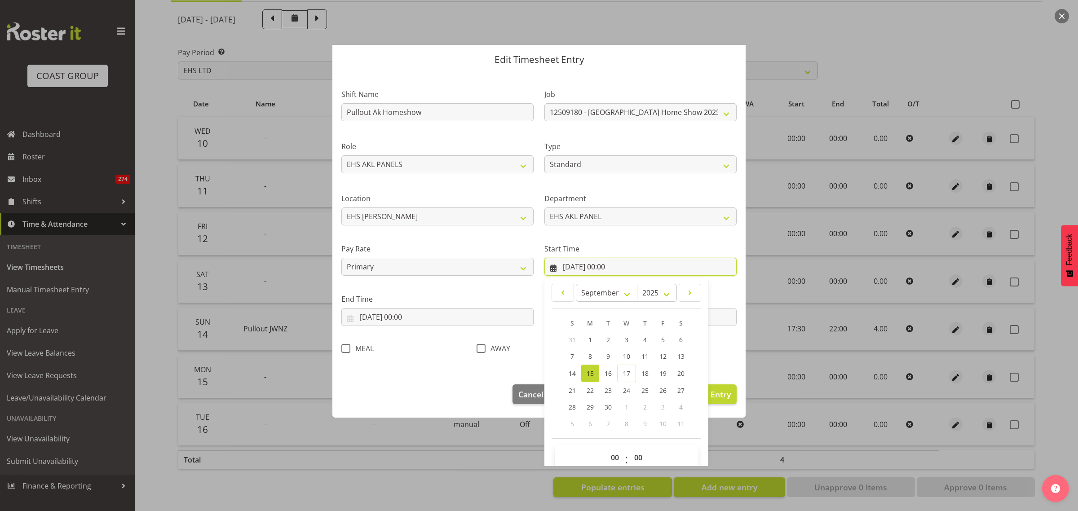
scroll to position [41, 0]
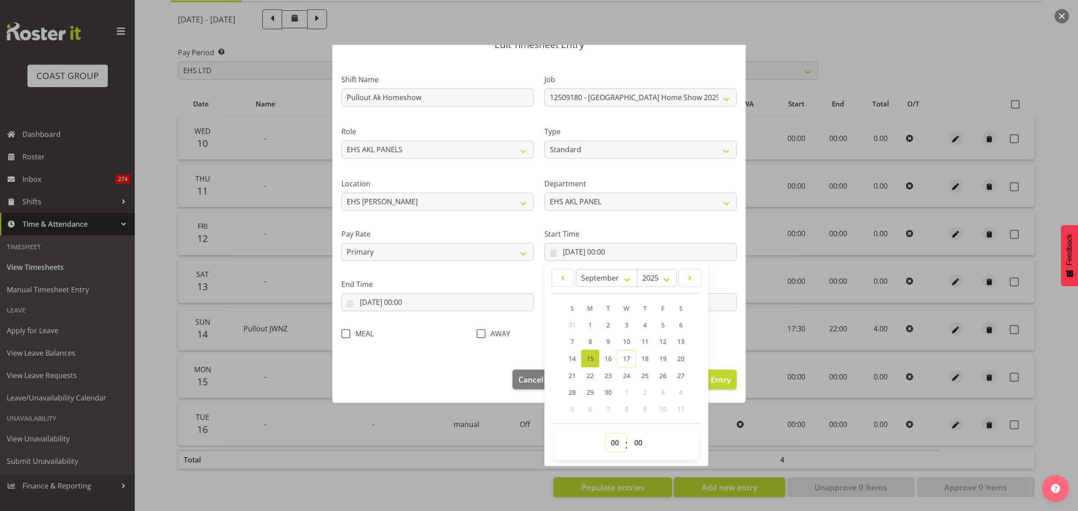
click at [609, 445] on select "00 01 02 03 04 05 06 07 08 09 10 11 12 13 14 15 16 17 18 19 20 21 22 23" at bounding box center [616, 443] width 20 height 18
click at [606, 434] on select "00 01 02 03 04 05 06 07 08 09 10 11 12 13 14 15 16 17 18 19 20 21 22 23" at bounding box center [616, 443] width 20 height 18
click at [449, 302] on input "[DATE] 00:00" at bounding box center [437, 302] width 192 height 18
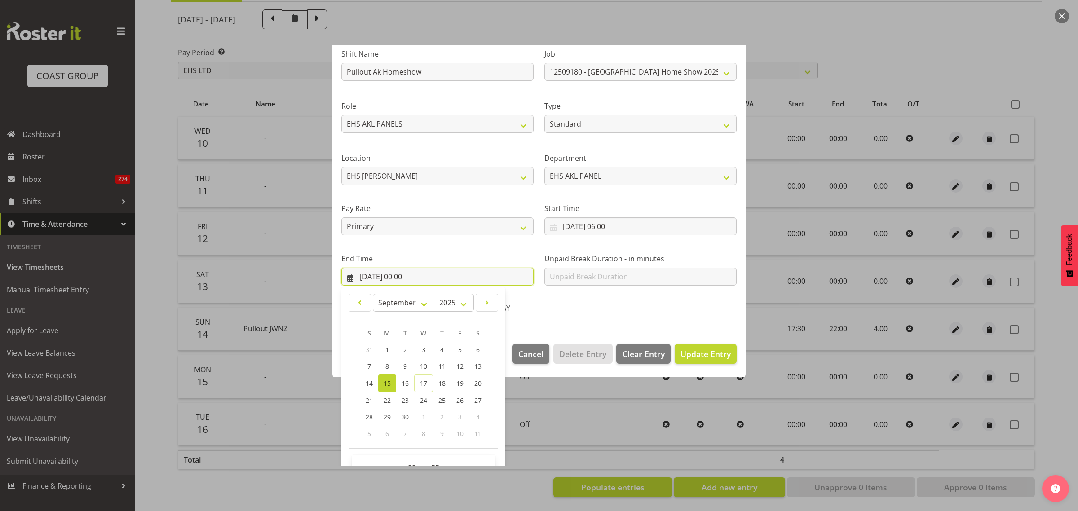
scroll to position [91, 0]
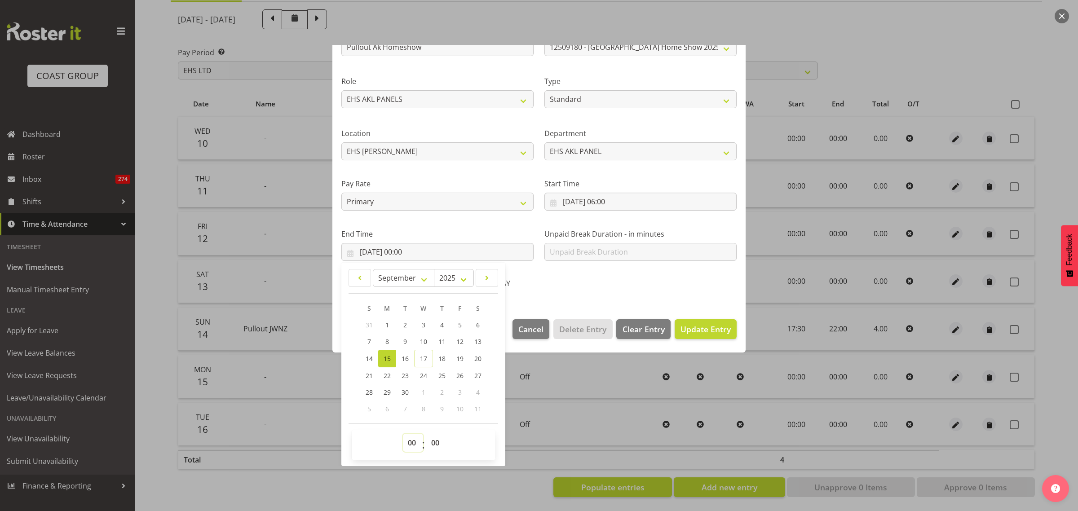
click at [410, 441] on select "00 01 02 03 04 05 06 07 08 09 10 11 12 13 14 15 16 17 18 19 20 21 22 23" at bounding box center [413, 443] width 20 height 18
click at [403, 434] on select "00 01 02 03 04 05 06 07 08 09 10 11 12 13 14 15 16 17 18 19 20 21 22 23" at bounding box center [413, 443] width 20 height 18
click at [436, 440] on select "00 01 02 03 04 05 06 07 08 09 10 11 12 13 14 15 16 17 18 19 20 21 22 23 24 25 2…" at bounding box center [436, 443] width 20 height 18
click at [426, 434] on select "00 01 02 03 04 05 06 07 08 09 10 11 12 13 14 15 16 17 18 19 20 21 22 23 24 25 2…" at bounding box center [436, 443] width 20 height 18
click at [691, 330] on span "Update Entry" at bounding box center [705, 329] width 50 height 11
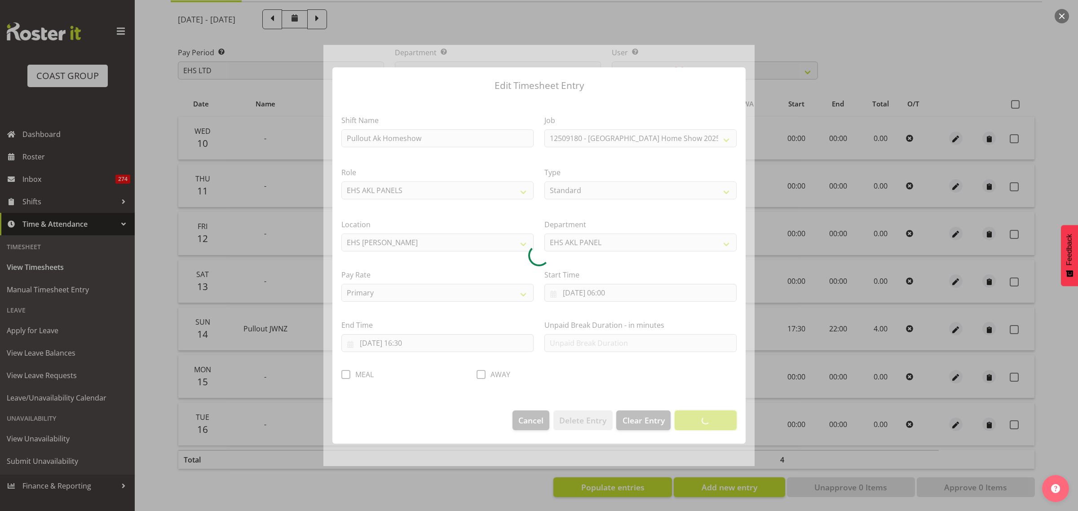
scroll to position [0, 0]
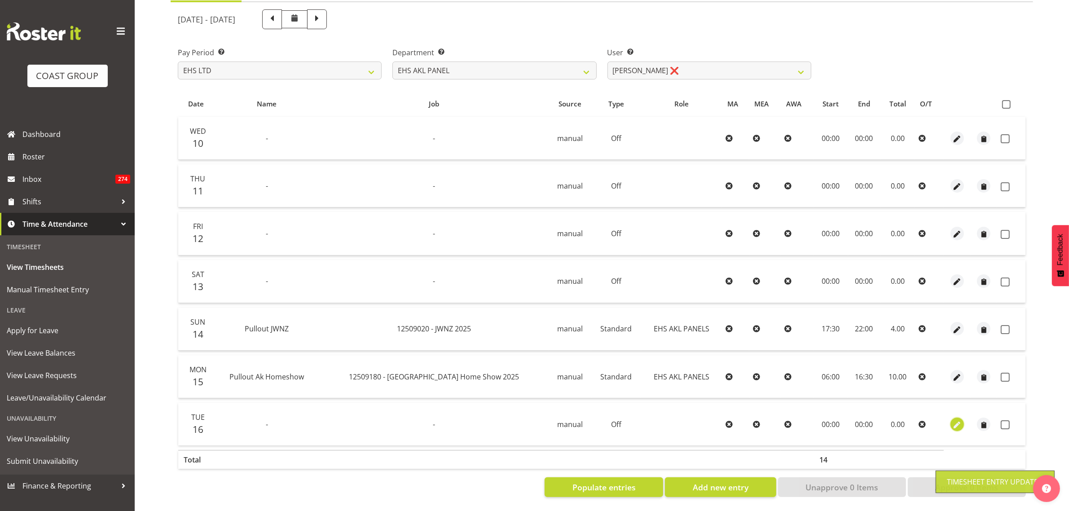
click at [958, 420] on span "button" at bounding box center [957, 425] width 10 height 10
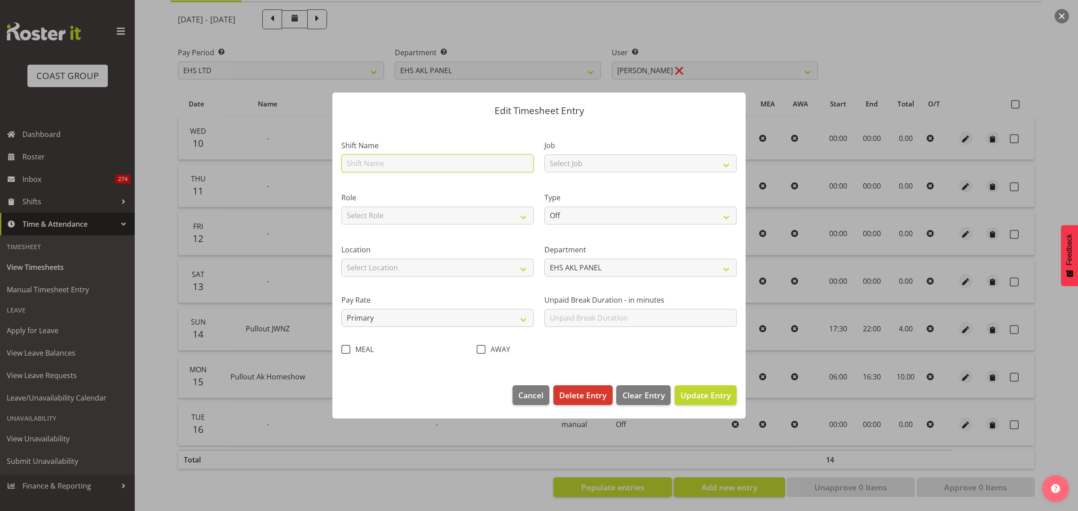
click at [414, 166] on input "text" at bounding box center [437, 163] width 192 height 18
click at [728, 164] on select "Select Job 1 Carlton Events 1 [PERSON_NAME][GEOGRAPHIC_DATA] 1 [PERSON_NAME][GE…" at bounding box center [640, 163] width 192 height 18
click at [544, 154] on select "Select Job 1 Carlton Events 1 [PERSON_NAME][GEOGRAPHIC_DATA] 1 [PERSON_NAME][GE…" at bounding box center [640, 163] width 192 height 18
click at [522, 216] on select "Select Role EHS AKL PANELS" at bounding box center [437, 216] width 192 height 18
click at [341, 207] on select "Select Role EHS AKL PANELS" at bounding box center [437, 216] width 192 height 18
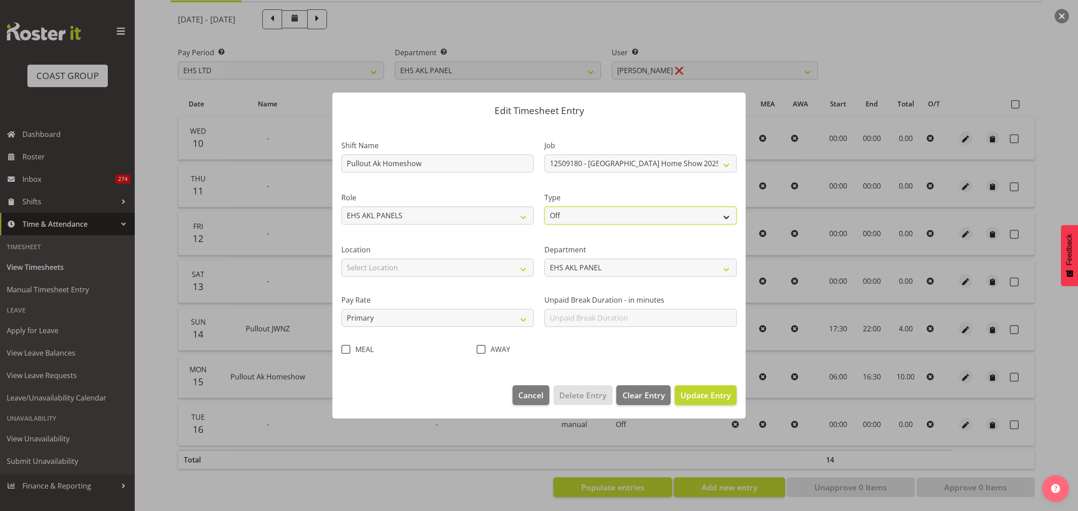
click at [727, 217] on select "Off Standard Public Holiday Public Holiday (Worked) Day In Lieu Annual Leave Si…" at bounding box center [640, 216] width 192 height 18
click at [544, 207] on select "Off Standard Public Holiday Public Holiday (Worked) Day In Lieu Annual Leave Si…" at bounding box center [640, 216] width 192 height 18
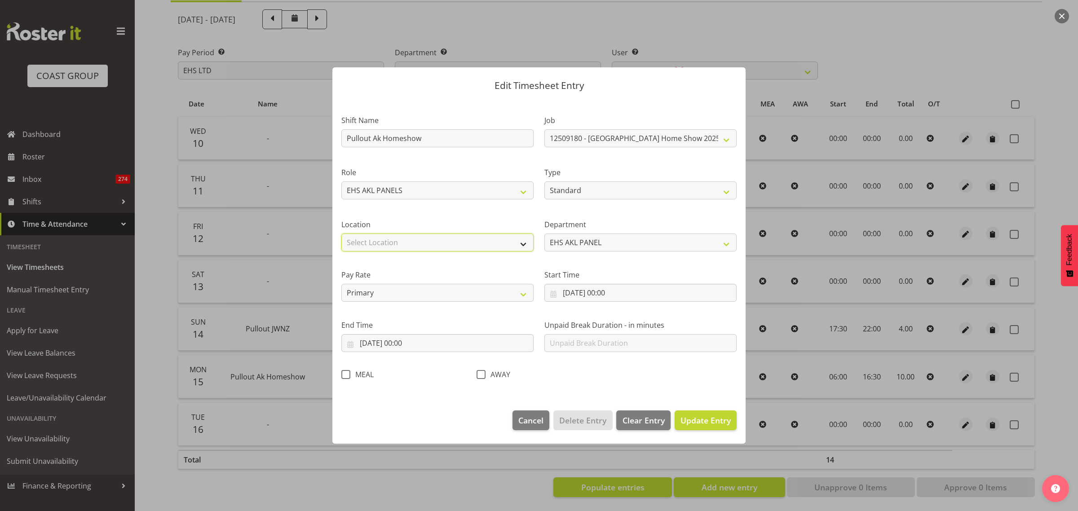
click at [521, 242] on select "Select Location [GEOGRAPHIC_DATA] EVENTS [PERSON_NAME][GEOGRAPHIC_DATA] [GEOGRA…" at bounding box center [437, 242] width 192 height 18
click at [341, 233] on select "Select Location [GEOGRAPHIC_DATA] EVENTS [PERSON_NAME][GEOGRAPHIC_DATA] [GEOGRA…" at bounding box center [437, 242] width 192 height 18
click at [652, 292] on input "[DATE] 00:00" at bounding box center [640, 293] width 192 height 18
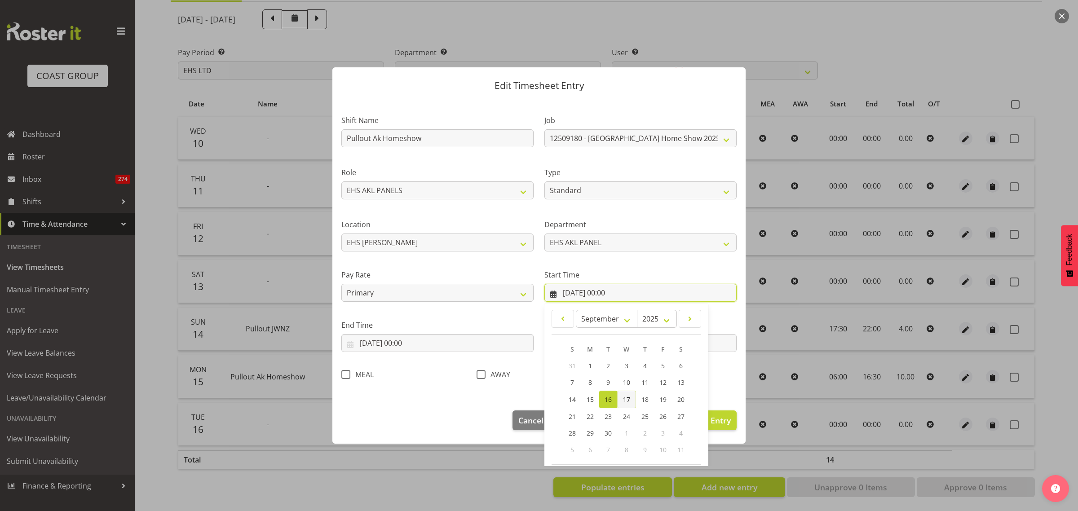
scroll to position [41, 0]
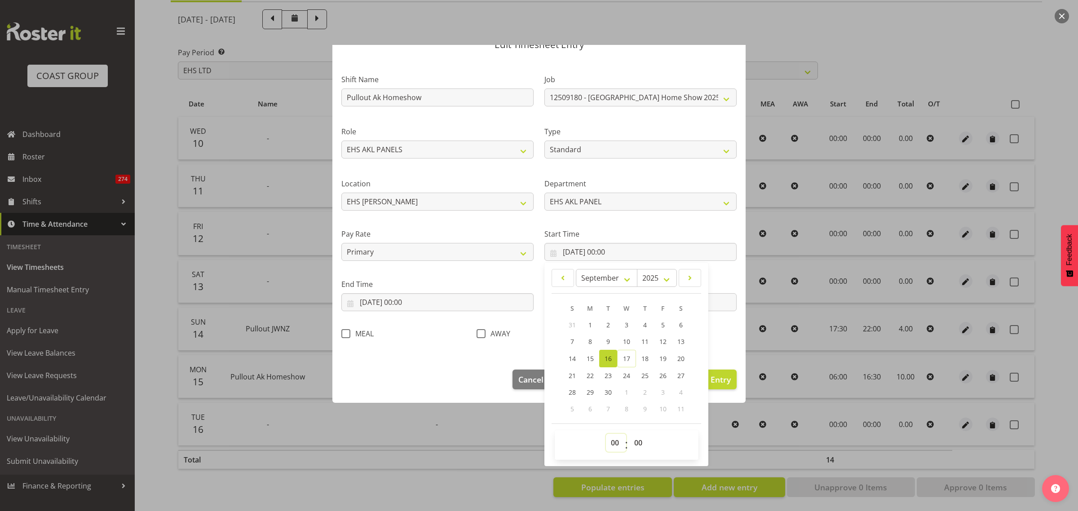
click at [610, 445] on select "00 01 02 03 04 05 06 07 08 09 10 11 12 13 14 15 16 17 18 19 20 21 22 23" at bounding box center [616, 443] width 20 height 18
click at [606, 434] on select "00 01 02 03 04 05 06 07 08 09 10 11 12 13 14 15 16 17 18 19 20 21 22 23" at bounding box center [616, 443] width 20 height 18
click at [465, 301] on input "[DATE] 00:00" at bounding box center [437, 302] width 192 height 18
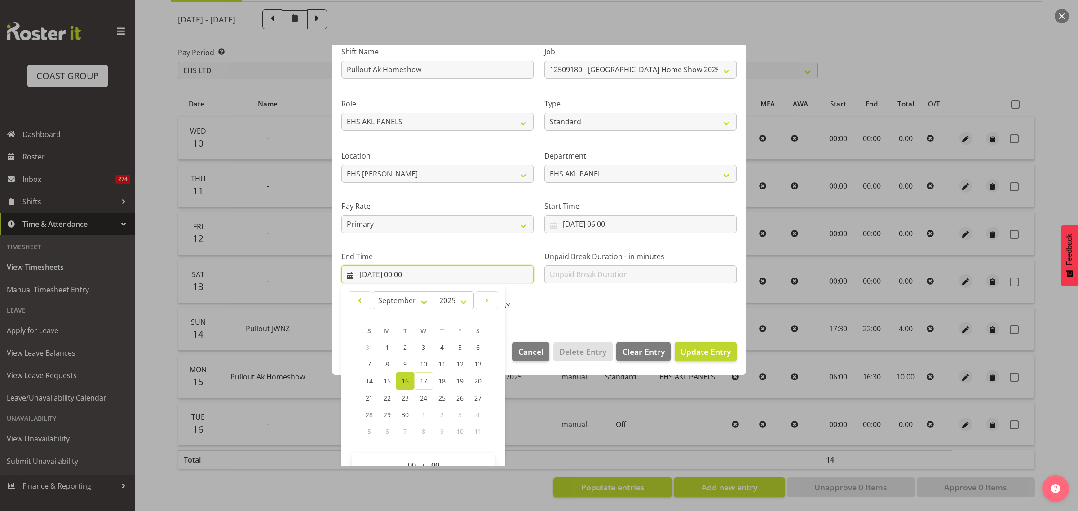
scroll to position [91, 0]
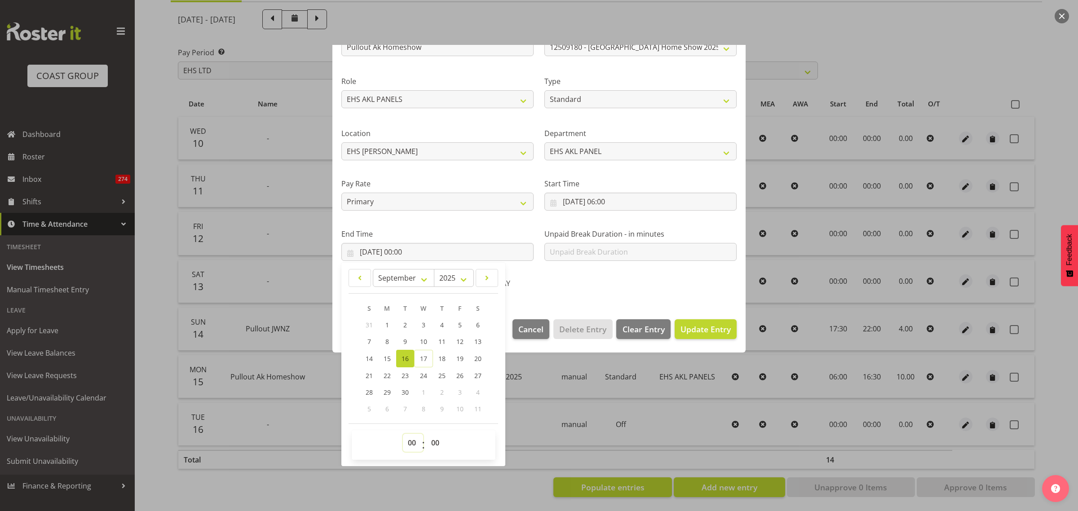
click at [411, 443] on select "00 01 02 03 04 05 06 07 08 09 10 11 12 13 14 15 16 17 18 19 20 21 22 23" at bounding box center [413, 443] width 20 height 18
click at [403, 434] on select "00 01 02 03 04 05 06 07 08 09 10 11 12 13 14 15 16 17 18 19 20 21 22 23" at bounding box center [413, 443] width 20 height 18
click at [436, 441] on select "00 01 02 03 04 05 06 07 08 09 10 11 12 13 14 15 16 17 18 19 20 21 22 23 24 25 2…" at bounding box center [436, 443] width 20 height 18
click at [426, 434] on select "00 01 02 03 04 05 06 07 08 09 10 11 12 13 14 15 16 17 18 19 20 21 22 23 24 25 2…" at bounding box center [436, 443] width 20 height 18
click at [687, 326] on span "Update Entry" at bounding box center [705, 329] width 50 height 11
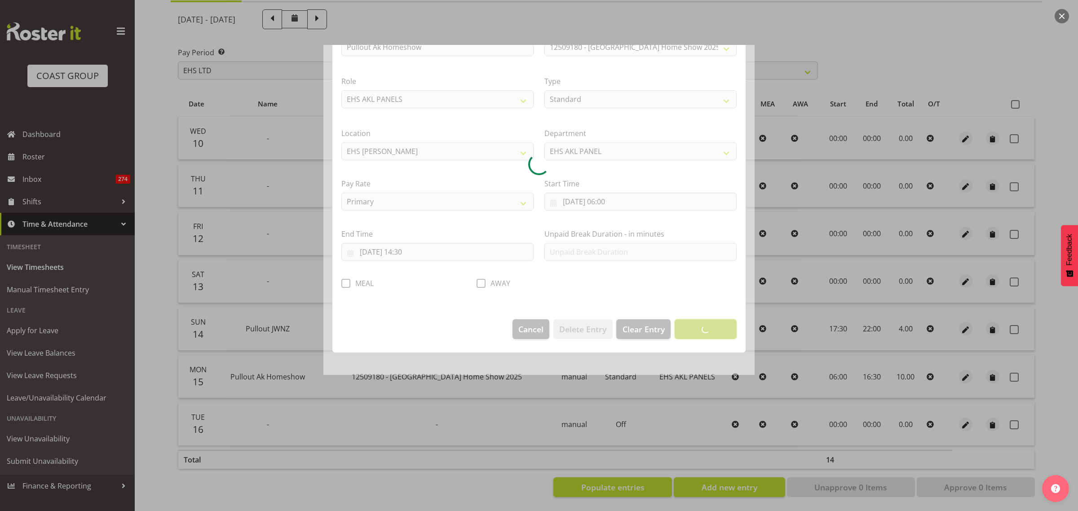
scroll to position [0, 0]
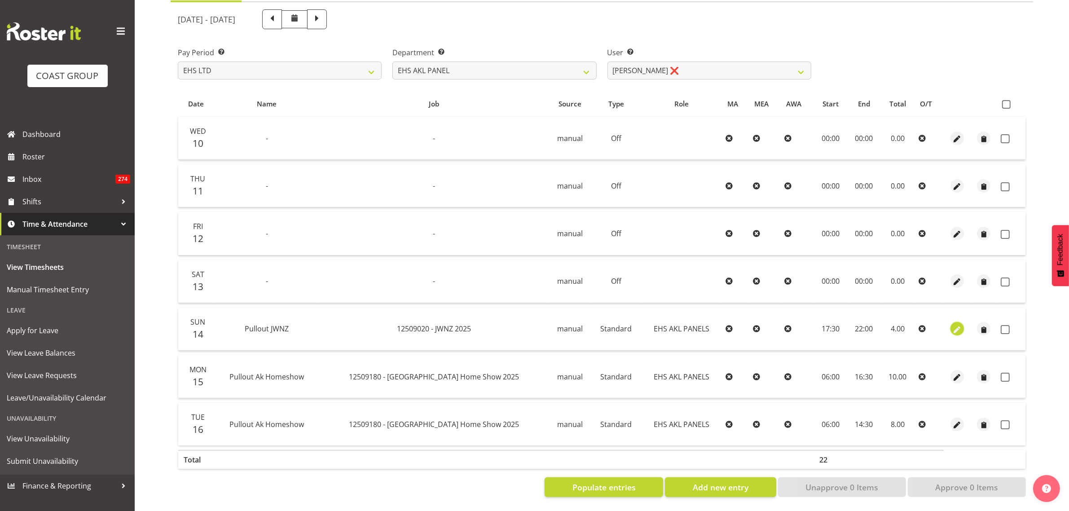
click at [955, 325] on span "button" at bounding box center [957, 330] width 10 height 10
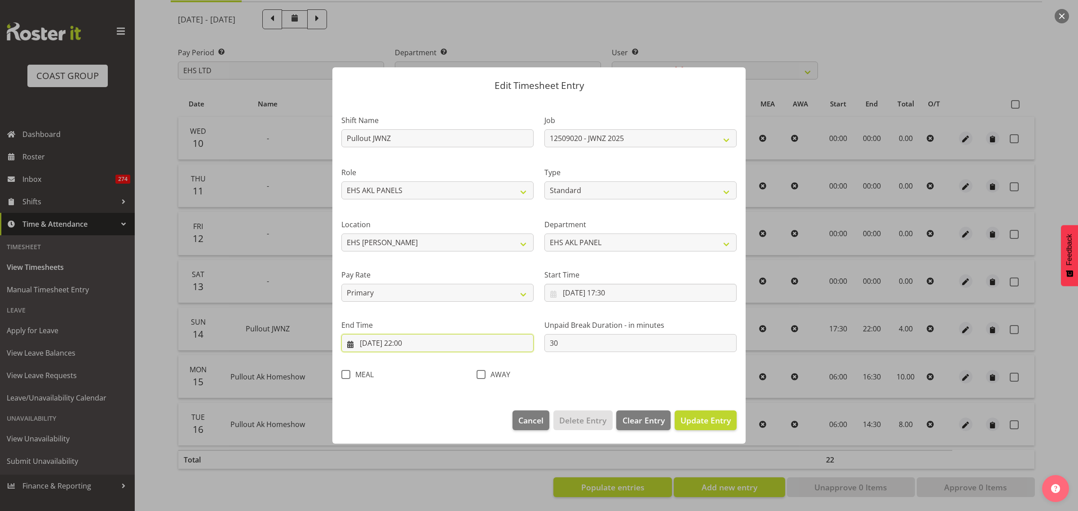
click at [439, 344] on input "[DATE] 22:00" at bounding box center [437, 343] width 192 height 18
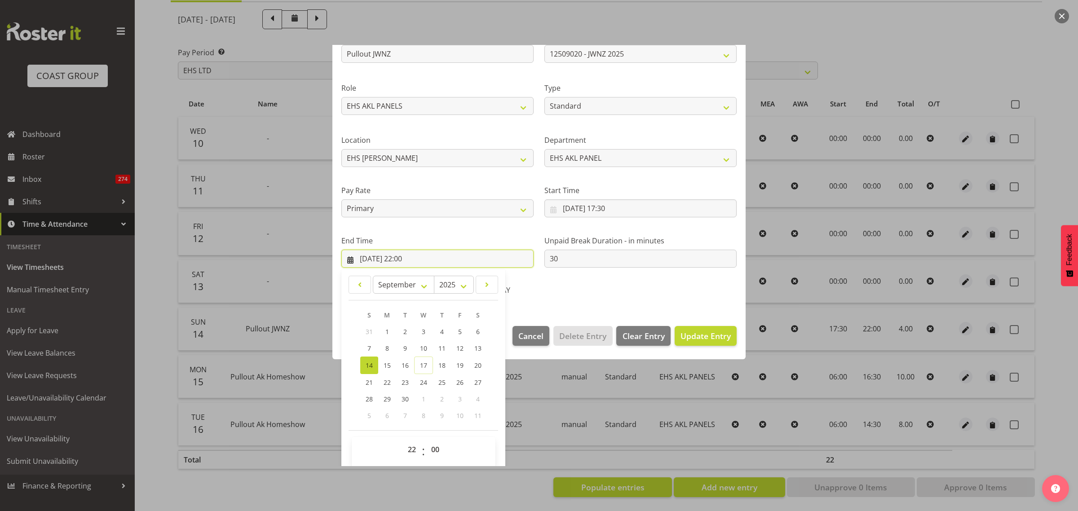
scroll to position [91, 0]
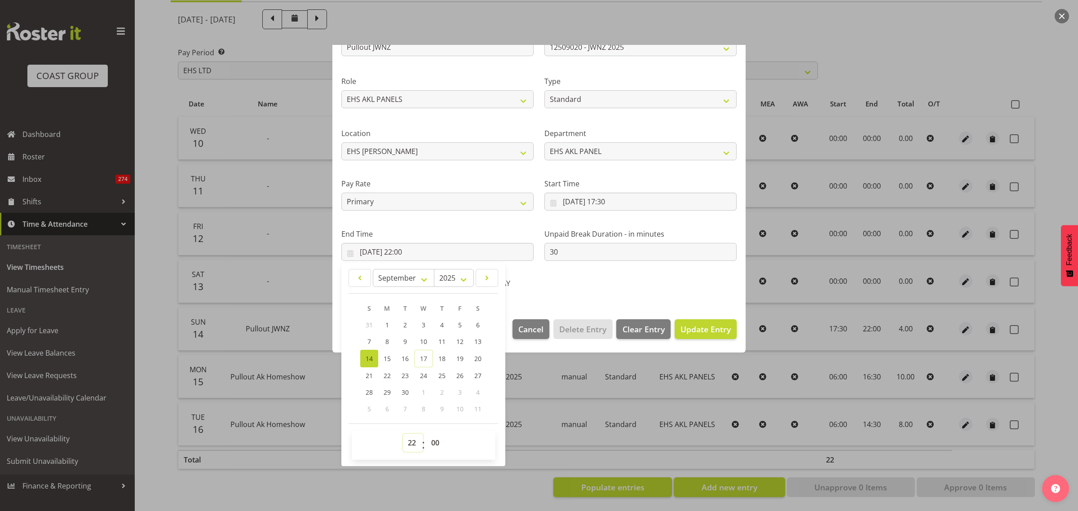
click at [409, 445] on select "00 01 02 03 04 05 06 07 08 09 10 11 12 13 14 15 16 17 18 19 20 21 22 23" at bounding box center [413, 443] width 20 height 18
click at [403, 434] on select "00 01 02 03 04 05 06 07 08 09 10 11 12 13 14 15 16 17 18 19 20 21 22 23" at bounding box center [413, 443] width 20 height 18
click at [634, 286] on div "Shift Name Pullout JWNZ Job 1 Carlton Events 1 [PERSON_NAME][GEOGRAPHIC_DATA] 1…" at bounding box center [539, 153] width 406 height 285
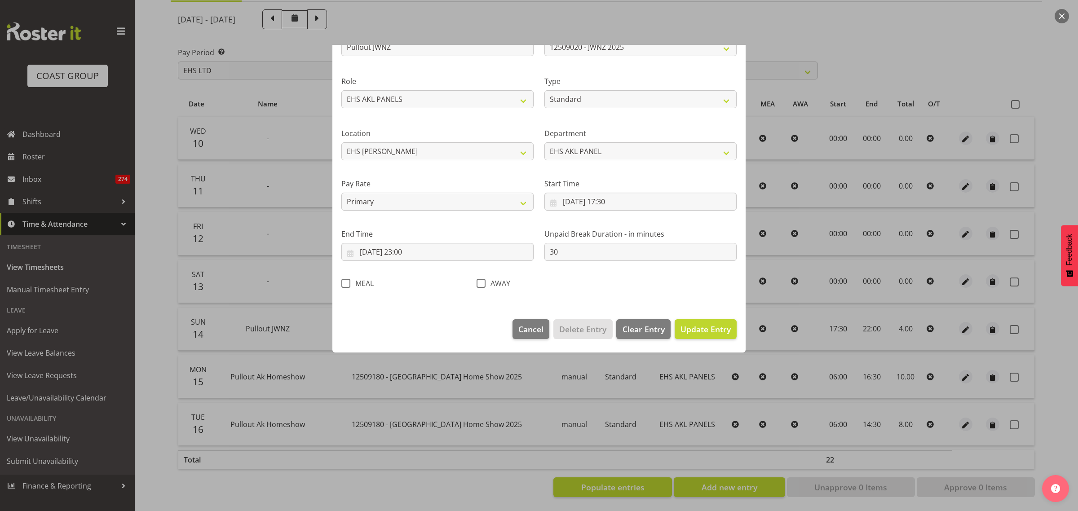
scroll to position [0, 0]
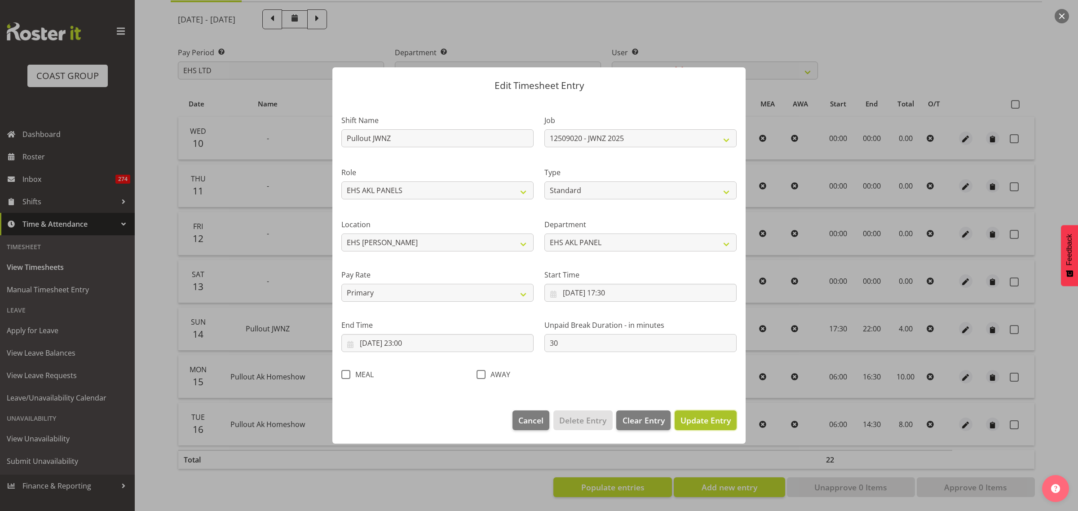
click at [697, 423] on span "Update Entry" at bounding box center [705, 420] width 50 height 11
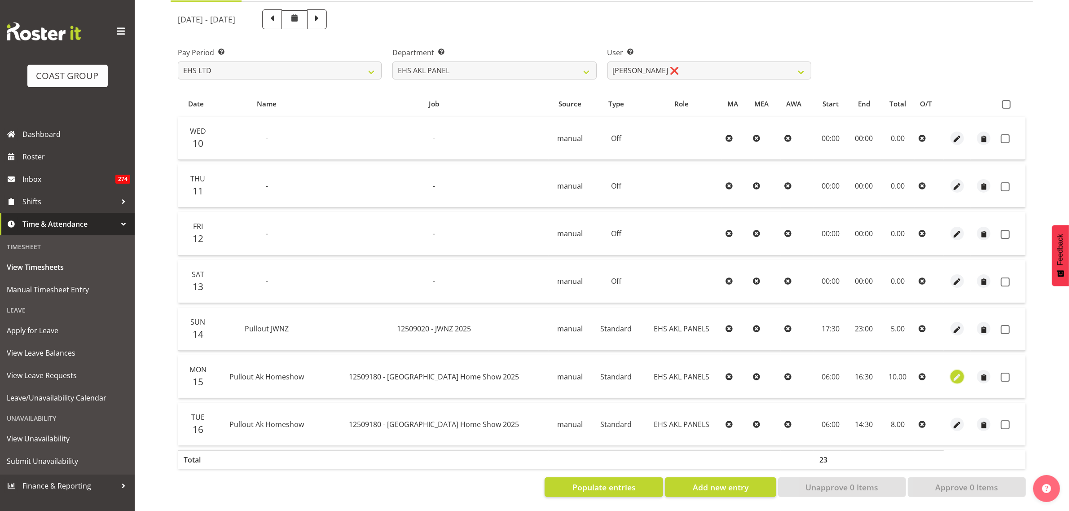
click at [956, 372] on span "button" at bounding box center [957, 377] width 10 height 10
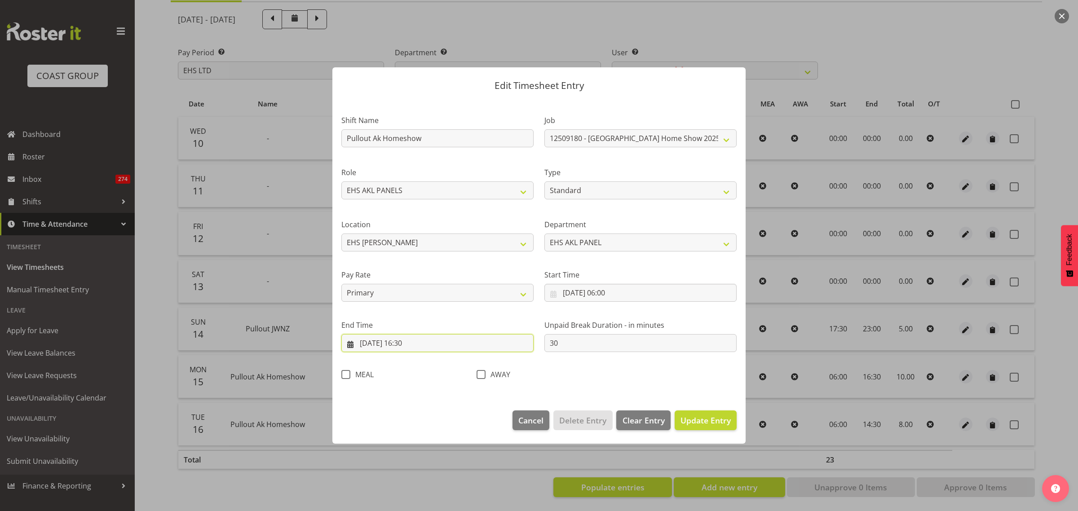
click at [441, 345] on input "[DATE] 16:30" at bounding box center [437, 343] width 192 height 18
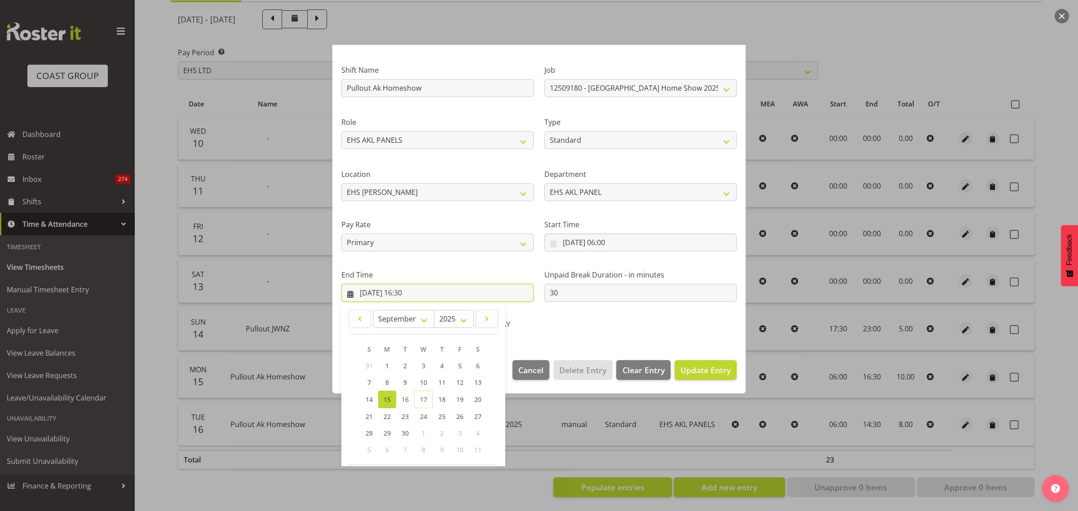
scroll to position [91, 0]
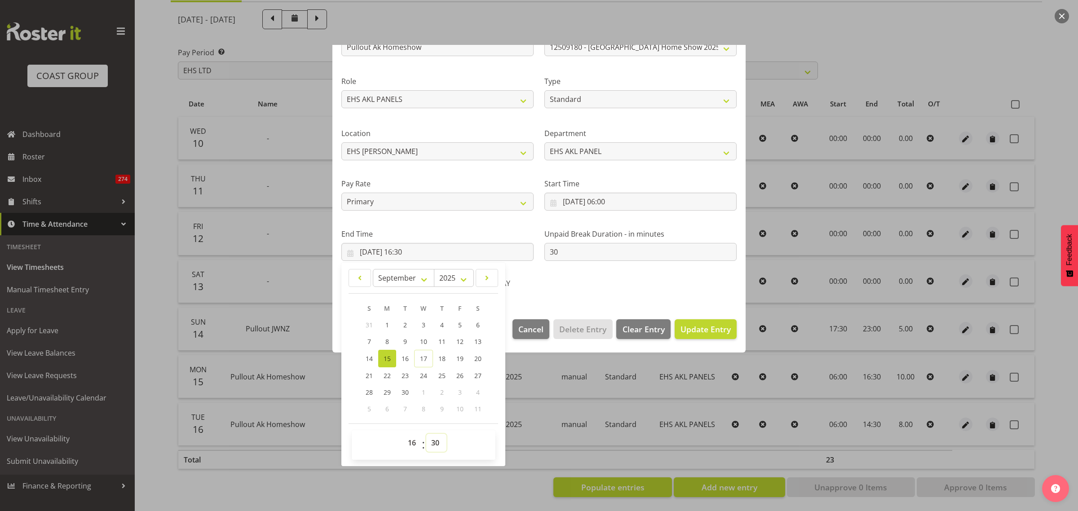
click at [436, 443] on select "00 01 02 03 04 05 06 07 08 09 10 11 12 13 14 15 16 17 18 19 20 21 22 23 24 25 2…" at bounding box center [436, 443] width 20 height 18
click at [426, 434] on select "00 01 02 03 04 05 06 07 08 09 10 11 12 13 14 15 16 17 18 19 20 21 22 23 24 25 2…" at bounding box center [436, 443] width 20 height 18
click at [691, 332] on span "Update Entry" at bounding box center [705, 329] width 50 height 11
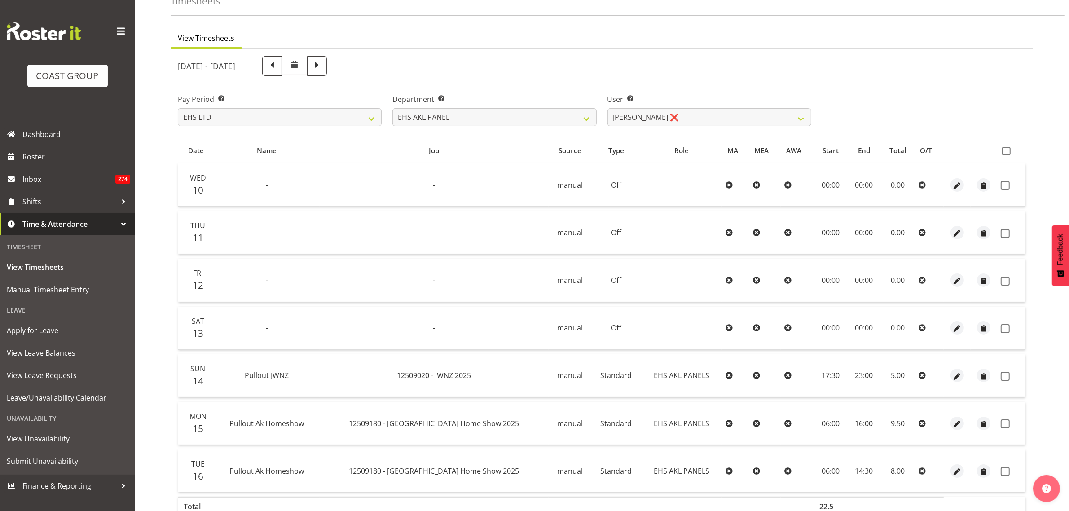
scroll to position [0, 0]
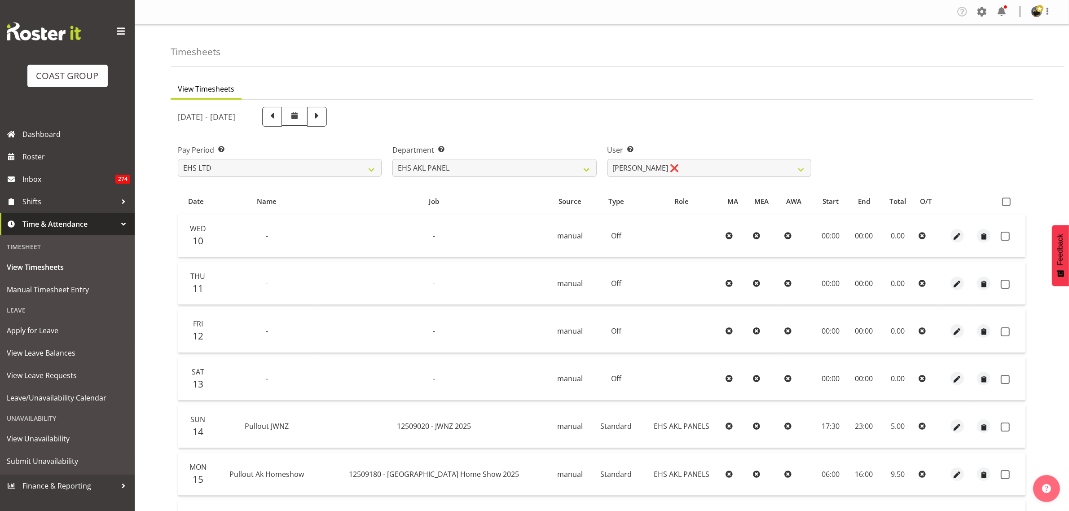
drag, startPoint x: 1007, startPoint y: 203, endPoint x: 976, endPoint y: 260, distance: 65.7
click at [1007, 203] on span at bounding box center [1006, 202] width 9 height 9
click at [1007, 203] on input "checkbox" at bounding box center [1005, 202] width 6 height 6
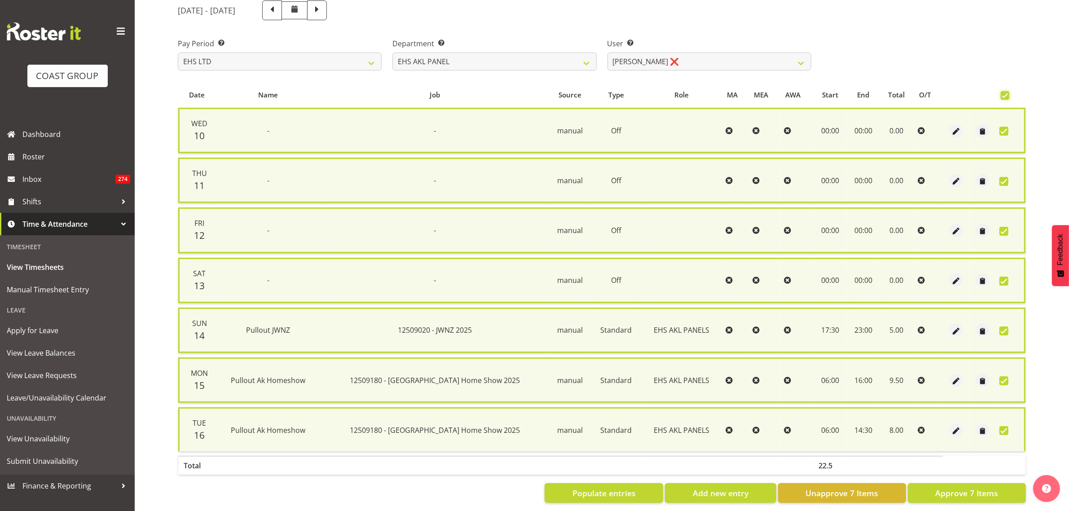
scroll to position [117, 0]
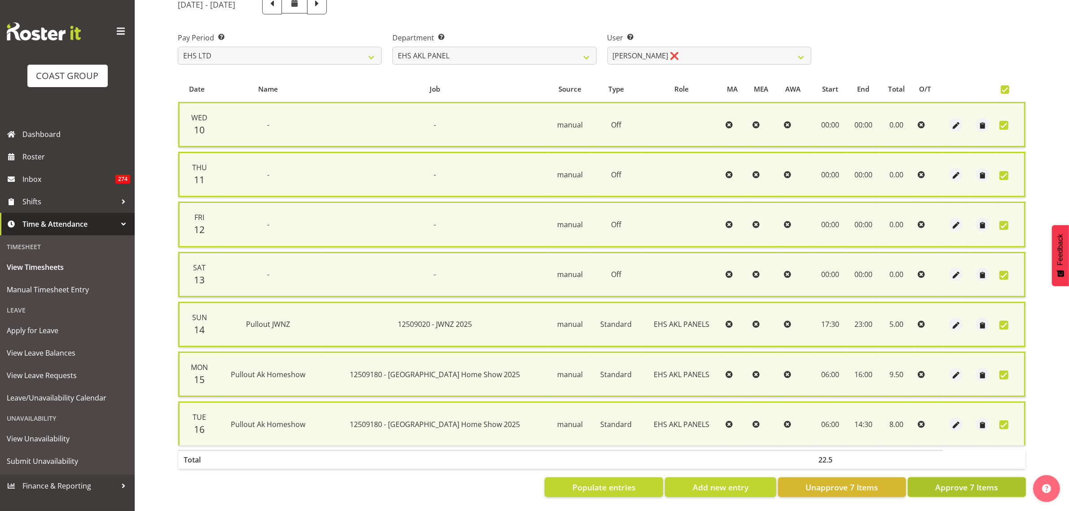
click at [950, 481] on span "Approve 7 Items" at bounding box center [966, 487] width 63 height 12
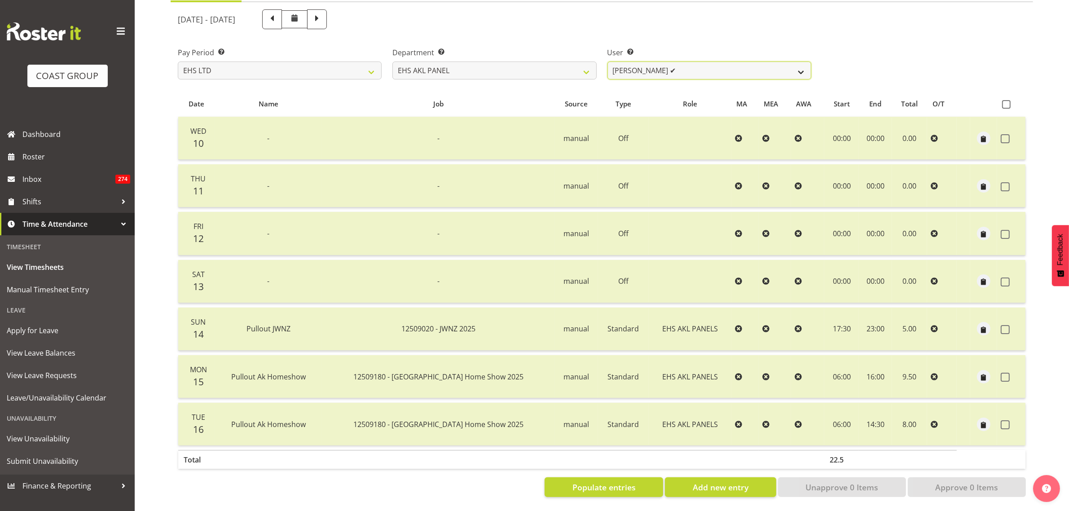
click at [800, 63] on select "[PERSON_NAME] ✔ [PERSON_NAME] ❌ [PERSON_NAME] ✔ [PERSON_NAME] ✔ [PERSON_NAME] ✔…" at bounding box center [710, 71] width 204 height 18
click at [608, 62] on select "[PERSON_NAME] ✔ [PERSON_NAME] ❌ [PERSON_NAME] ✔ [PERSON_NAME] ✔ [PERSON_NAME] ✔…" at bounding box center [710, 71] width 204 height 18
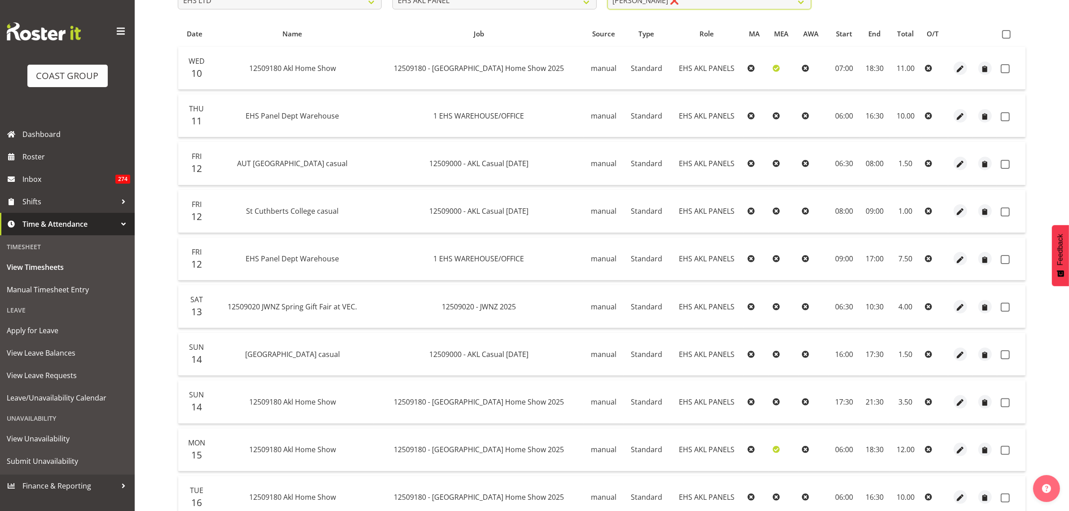
scroll to position [0, 0]
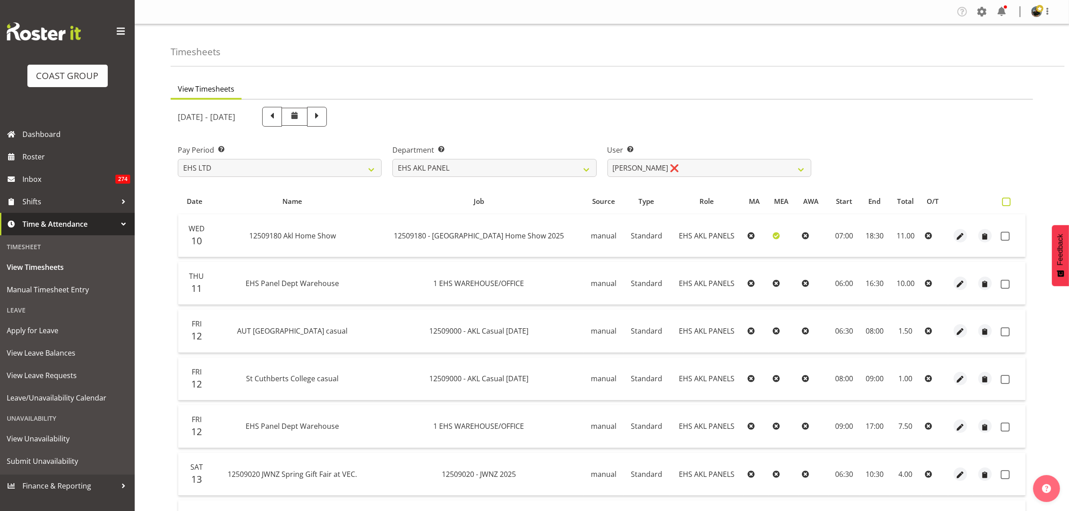
click at [1006, 201] on span at bounding box center [1006, 202] width 9 height 9
click at [1006, 201] on input "checkbox" at bounding box center [1005, 202] width 6 height 6
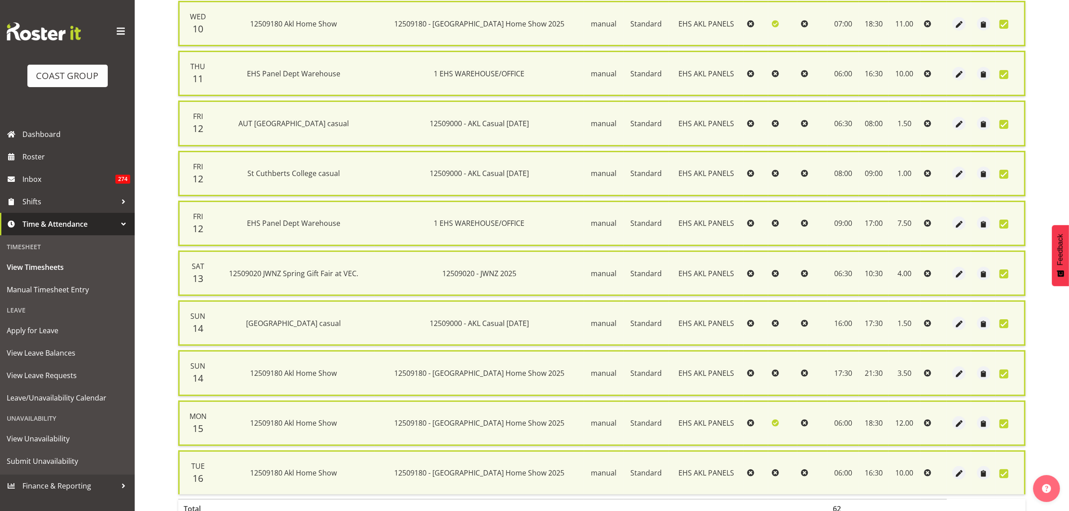
scroll to position [265, 0]
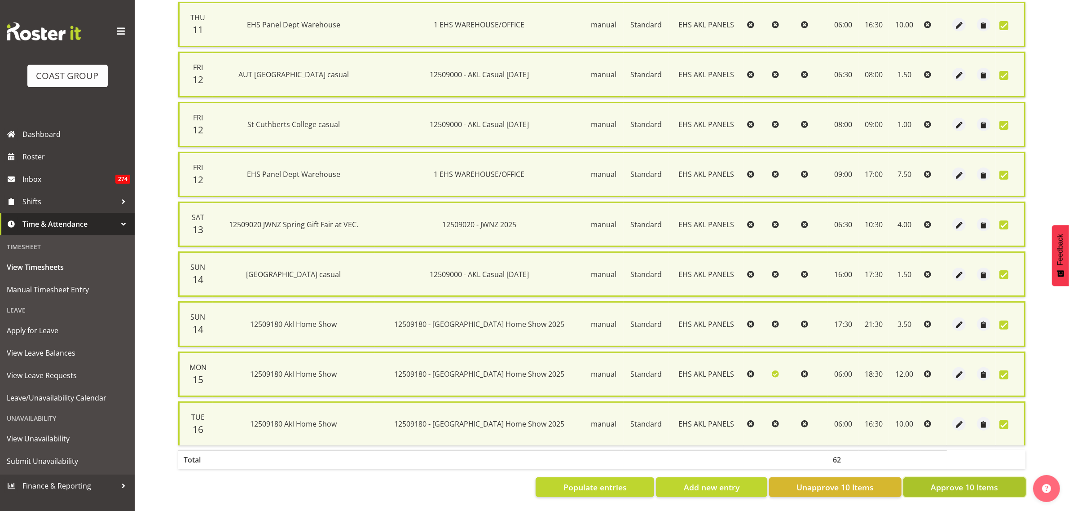
click at [969, 481] on span "Approve 10 Items" at bounding box center [964, 487] width 67 height 12
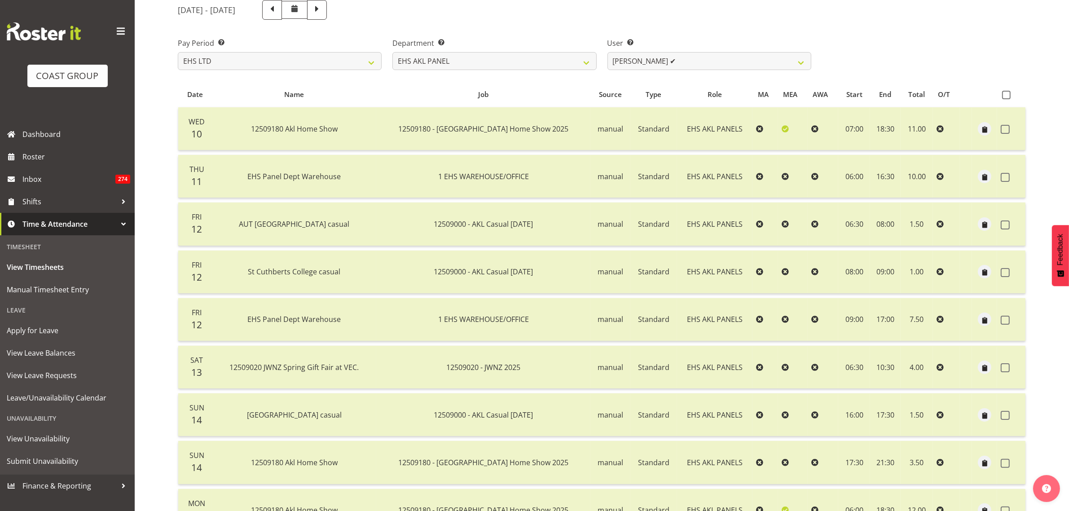
scroll to position [25, 0]
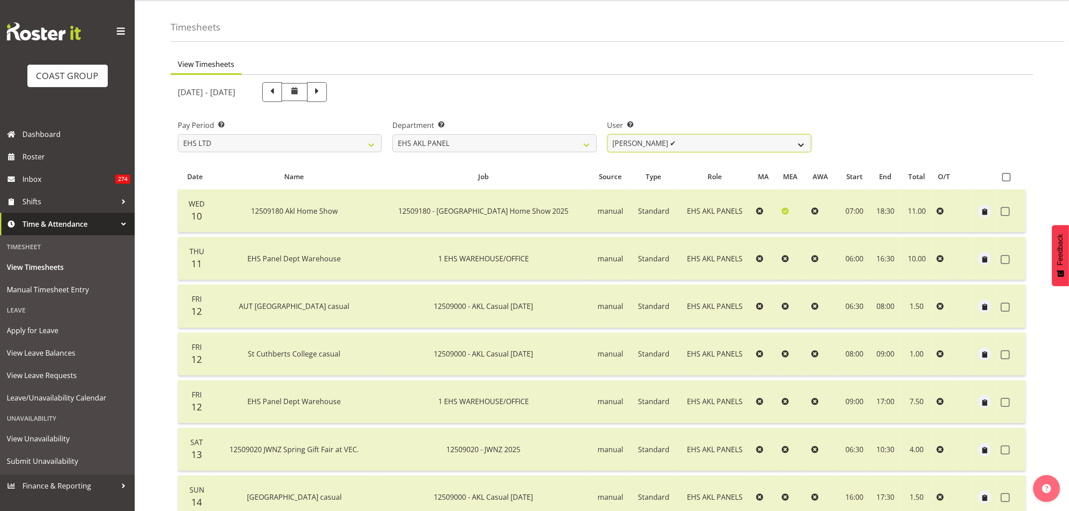
click at [801, 145] on select "[PERSON_NAME] ✔ [PERSON_NAME] ❌ [PERSON_NAME] ✔ [PERSON_NAME] ✔ [PERSON_NAME] ✔…" at bounding box center [710, 143] width 204 height 18
click at [608, 134] on select "[PERSON_NAME] ✔ [PERSON_NAME] ❌ [PERSON_NAME] ✔ [PERSON_NAME] ✔ [PERSON_NAME] ✔…" at bounding box center [710, 143] width 204 height 18
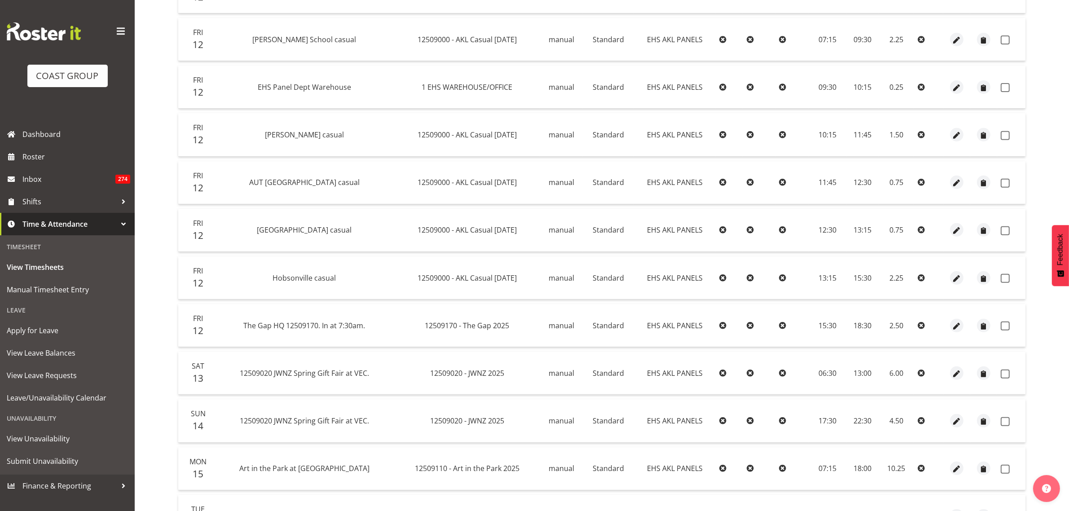
scroll to position [418, 0]
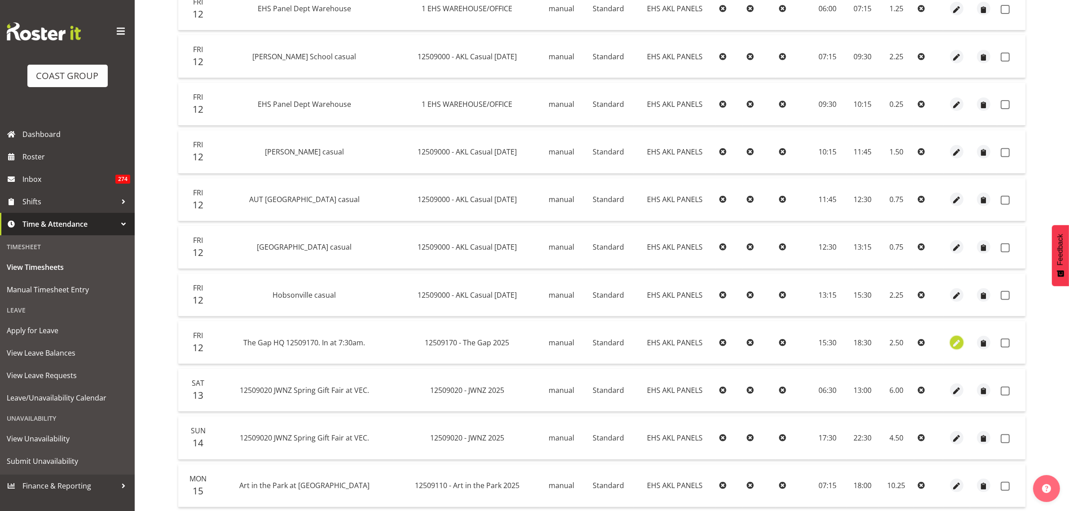
click at [955, 343] on span "button" at bounding box center [957, 343] width 10 height 10
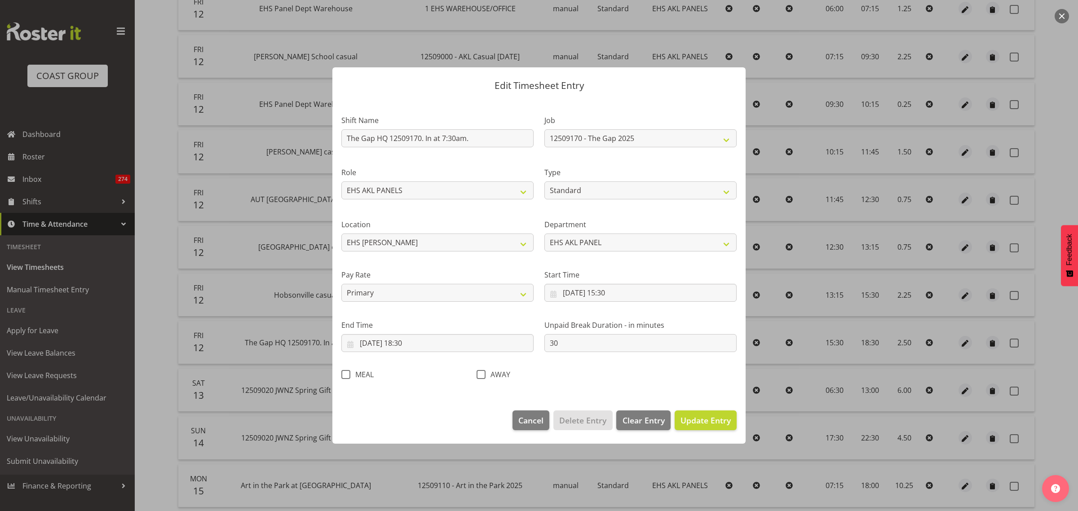
click at [346, 376] on span at bounding box center [345, 374] width 9 height 9
click at [346, 376] on input "MEAL" at bounding box center [344, 375] width 6 height 6
click at [704, 421] on span "Update Entry" at bounding box center [705, 420] width 50 height 11
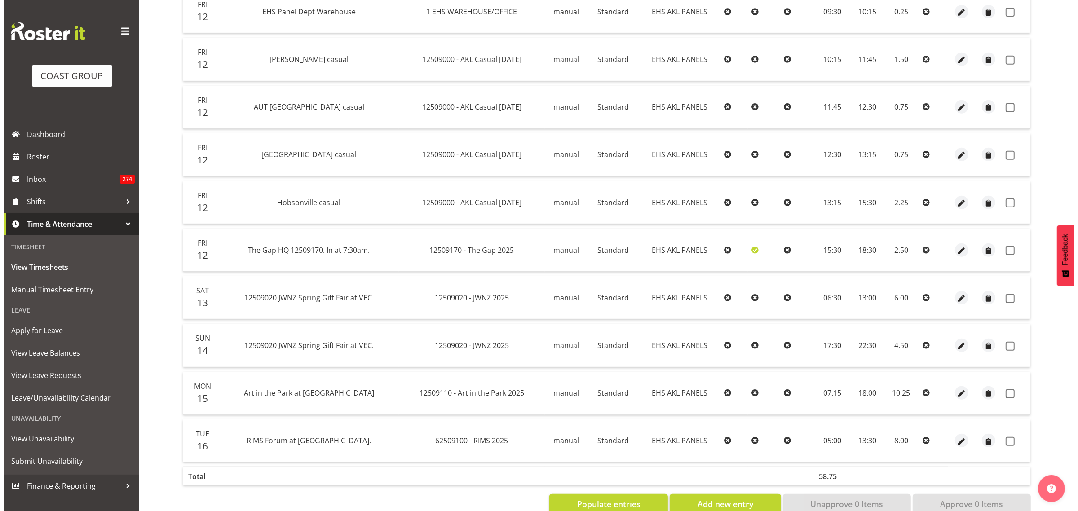
scroll to position [530, 0]
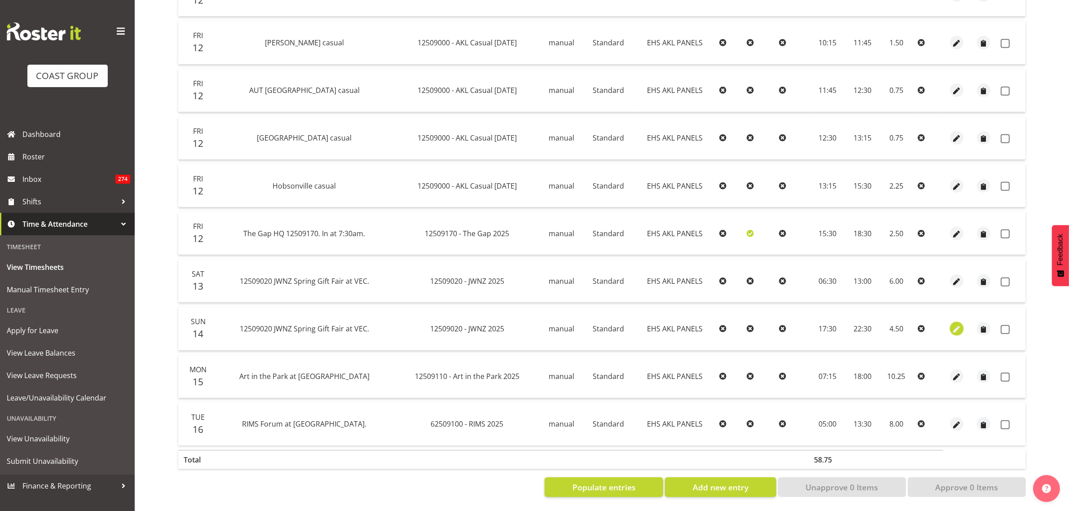
click at [958, 326] on span "button" at bounding box center [957, 329] width 10 height 10
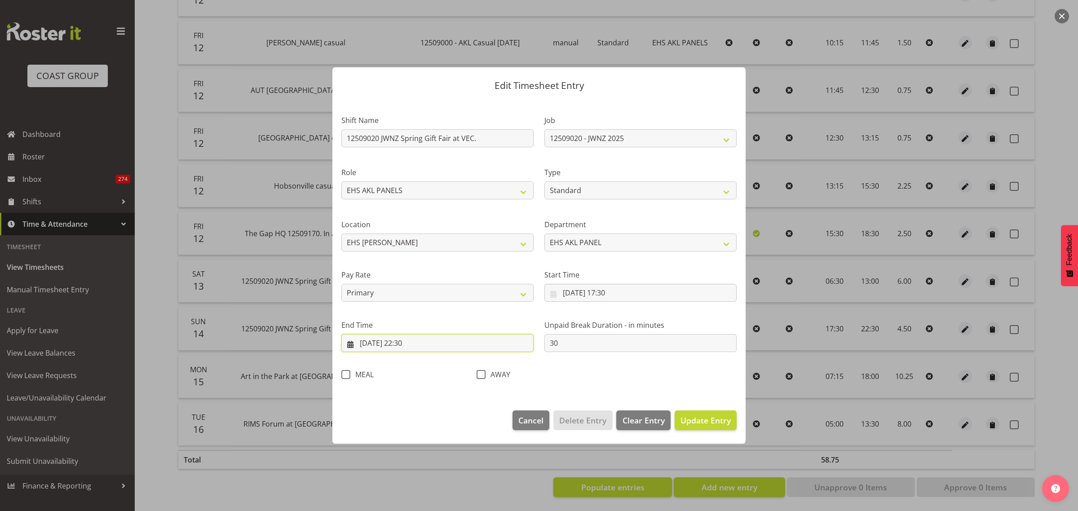
click at [487, 347] on input "[DATE] 22:30" at bounding box center [437, 343] width 192 height 18
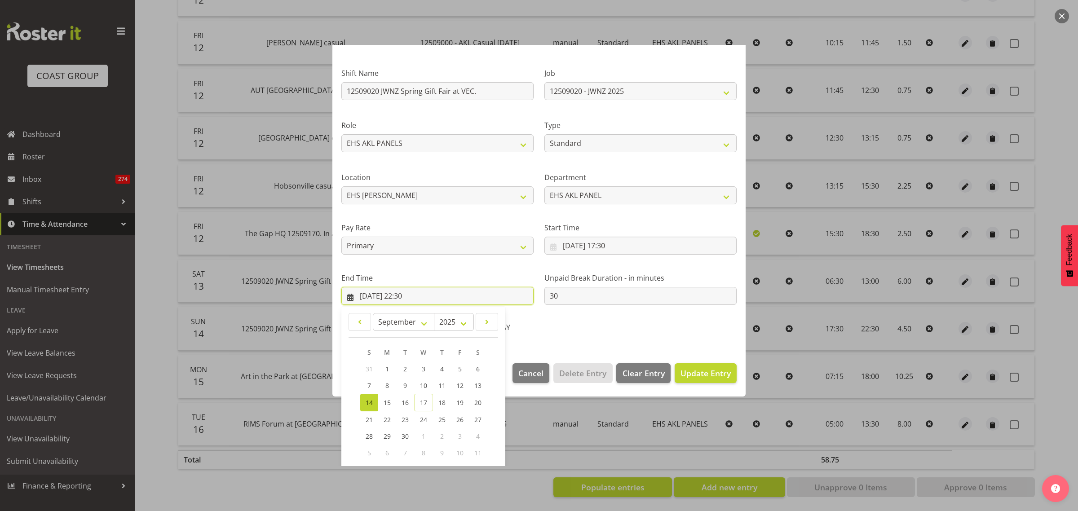
scroll to position [91, 0]
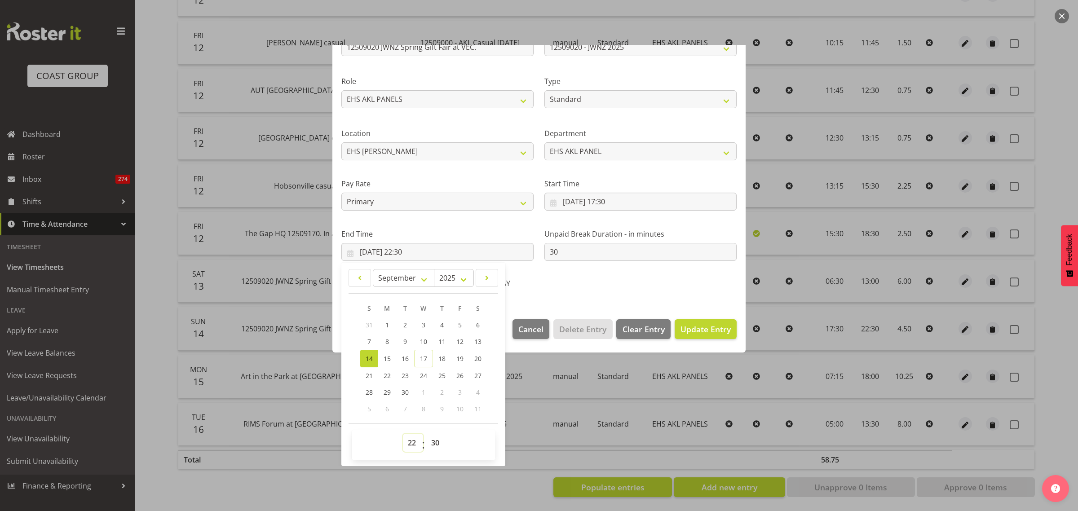
click at [410, 444] on select "00 01 02 03 04 05 06 07 08 09 10 11 12 13 14 15 16 17 18 19 20 21 22 23" at bounding box center [413, 443] width 20 height 18
click at [403, 434] on select "00 01 02 03 04 05 06 07 08 09 10 11 12 13 14 15 16 17 18 19 20 21 22 23" at bounding box center [413, 443] width 20 height 18
click at [435, 442] on select "00 01 02 03 04 05 06 07 08 09 10 11 12 13 14 15 16 17 18 19 20 21 22 23 24 25 2…" at bounding box center [436, 443] width 20 height 18
click at [426, 434] on select "00 01 02 03 04 05 06 07 08 09 10 11 12 13 14 15 16 17 18 19 20 21 22 23 24 25 2…" at bounding box center [436, 443] width 20 height 18
click at [696, 334] on span "Update Entry" at bounding box center [705, 329] width 50 height 11
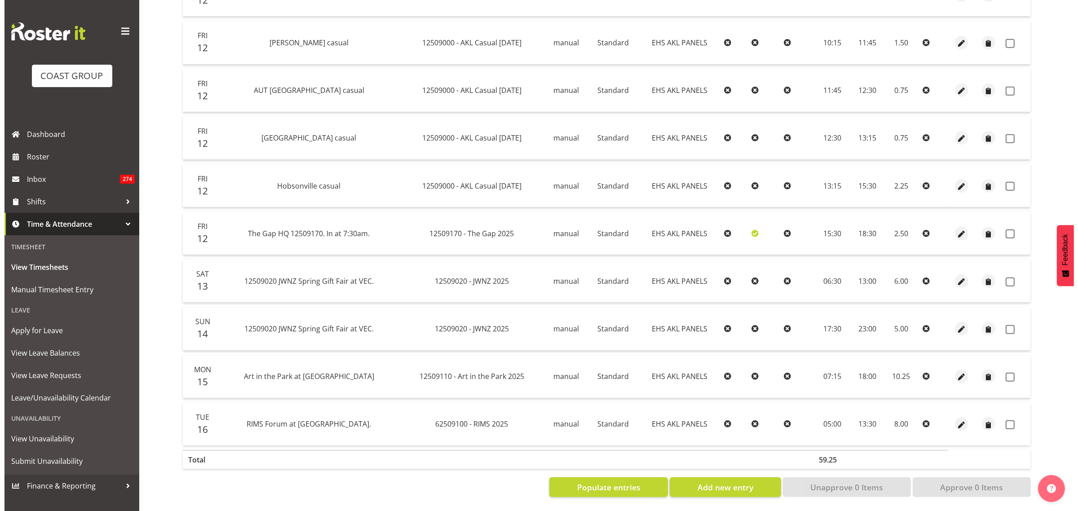
scroll to position [536, 0]
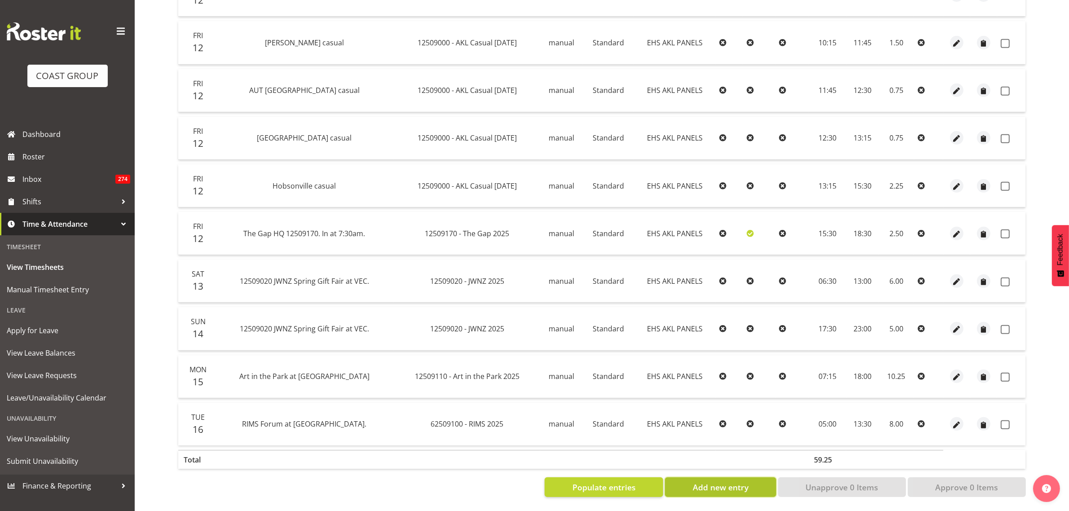
click at [710, 483] on span "Add new entry" at bounding box center [721, 487] width 56 height 12
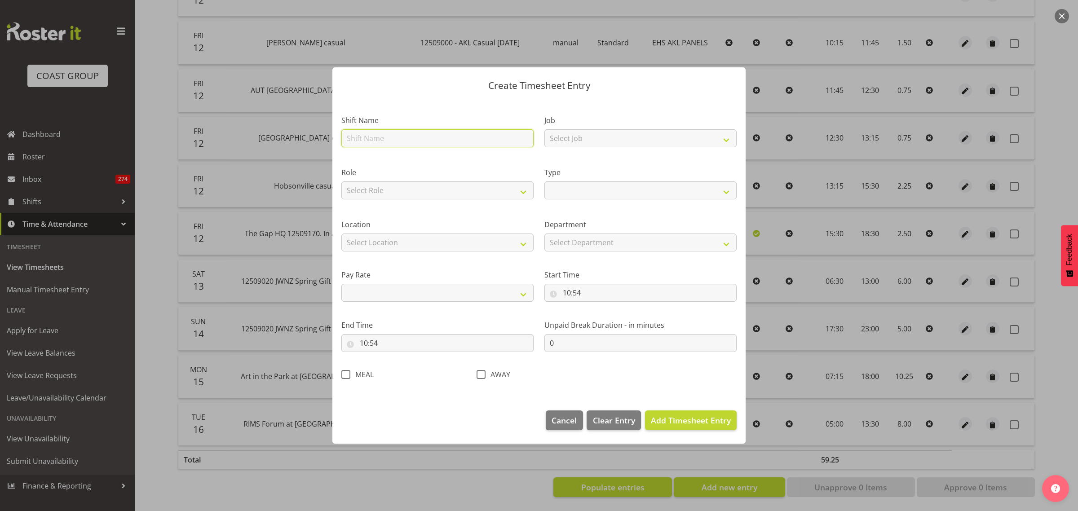
click at [519, 141] on input "text" at bounding box center [437, 138] width 192 height 18
click at [726, 140] on select "Select Job 1 Carlton Events 1 [PERSON_NAME][GEOGRAPHIC_DATA] 1 [PERSON_NAME][GE…" at bounding box center [640, 138] width 192 height 18
click at [544, 129] on select "Select Job 1 Carlton Events 1 [PERSON_NAME][GEOGRAPHIC_DATA] 1 [PERSON_NAME][GE…" at bounding box center [640, 138] width 192 height 18
click at [524, 189] on select "Select Role AKL [PERSON_NAME] VEHICLES EHS AKL PANELS" at bounding box center [437, 190] width 192 height 18
click at [341, 181] on select "Select Role AKL [PERSON_NAME] VEHICLES EHS AKL PANELS" at bounding box center [437, 190] width 192 height 18
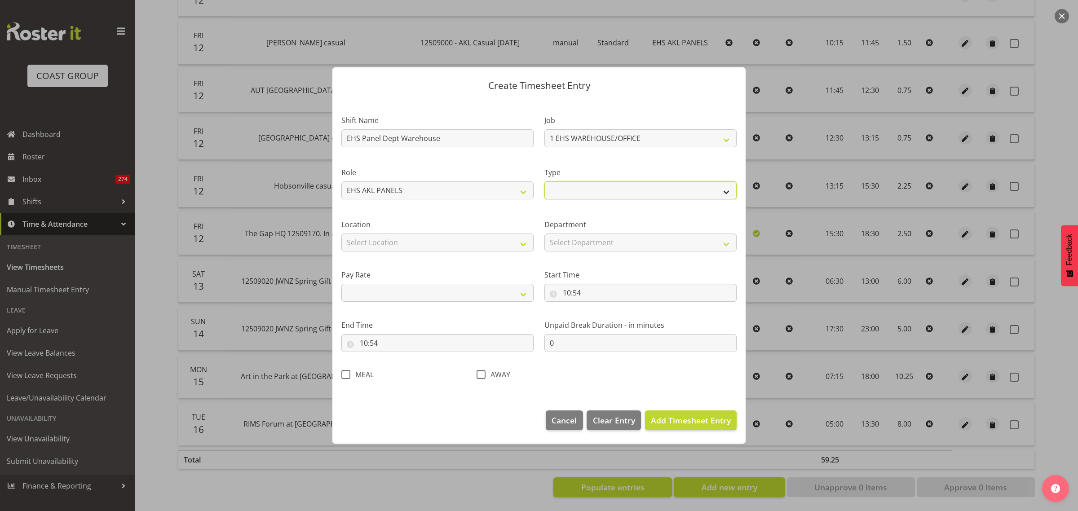
click at [726, 191] on select "Off Standard Public Holiday Public Holiday (Worked) Day In Lieu Annual Leave Si…" at bounding box center [640, 190] width 192 height 18
click at [544, 181] on select "Off Standard Public Holiday Public Holiday (Worked) Day In Lieu Annual Leave Si…" at bounding box center [640, 190] width 192 height 18
click at [522, 243] on select "Select Location [GEOGRAPHIC_DATA] EVENTS [PERSON_NAME][GEOGRAPHIC_DATA] [GEOGRA…" at bounding box center [437, 242] width 192 height 18
click at [341, 233] on select "Select Location [GEOGRAPHIC_DATA] EVENTS [PERSON_NAME][GEOGRAPHIC_DATA] [GEOGRA…" at bounding box center [437, 242] width 192 height 18
drag, startPoint x: 727, startPoint y: 244, endPoint x: 722, endPoint y: 248, distance: 6.4
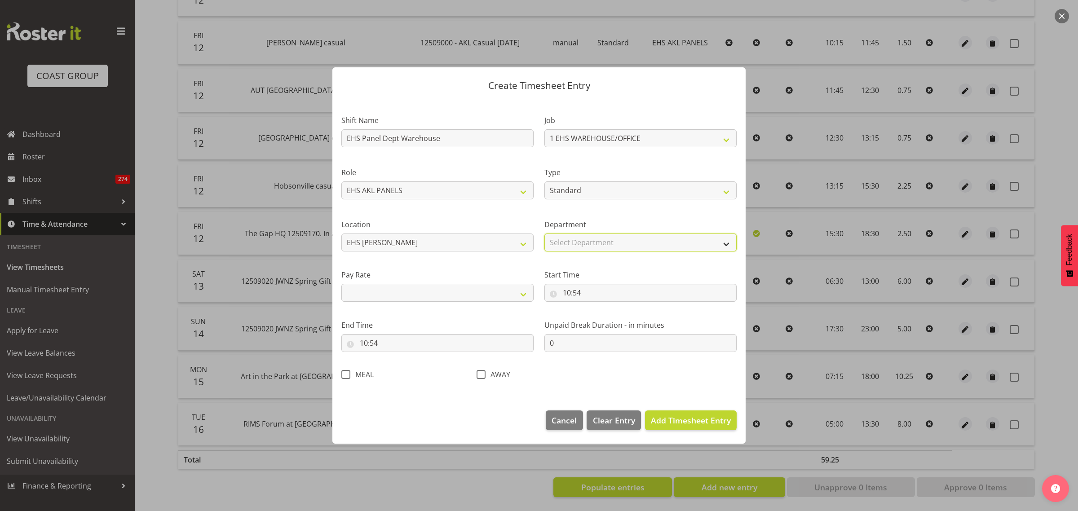
click at [727, 244] on select "Select Department EHS AKL PANEL EHS AKL PANEL" at bounding box center [640, 242] width 192 height 18
click at [544, 233] on select "Select Department EHS AKL PANEL EHS AKL PANEL" at bounding box center [640, 242] width 192 height 18
click at [523, 296] on select "Primary Secondary Tertiary Fourth Fifth" at bounding box center [437, 293] width 192 height 18
click at [341, 284] on select "Primary Secondary Tertiary Fourth Fifth" at bounding box center [437, 293] width 192 height 18
click at [614, 293] on input "10:54" at bounding box center [640, 293] width 192 height 18
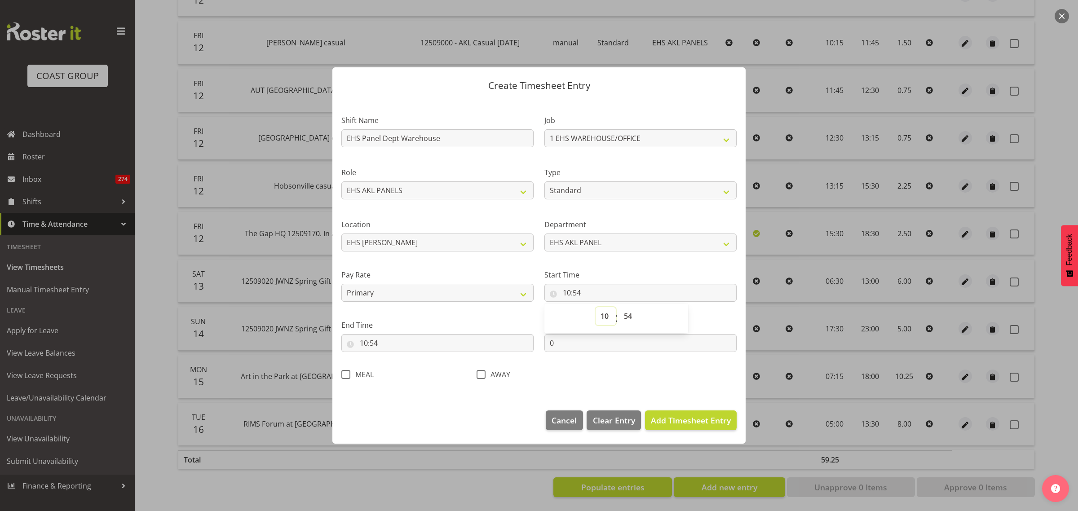
click at [604, 315] on select "00 01 02 03 04 05 06 07 08 09 10 11 12 13 14 15 16 17 18 19 20 21 22 23" at bounding box center [605, 316] width 20 height 18
click at [595, 307] on select "00 01 02 03 04 05 06 07 08 09 10 11 12 13 14 15 16 17 18 19 20 21 22 23" at bounding box center [605, 316] width 20 height 18
click at [628, 314] on select "00 01 02 03 04 05 06 07 08 09 10 11 12 13 14 15 16 17 18 19 20 21 22 23 24 25 2…" at bounding box center [629, 316] width 20 height 18
click at [619, 307] on select "00 01 02 03 04 05 06 07 08 09 10 11 12 13 14 15 16 17 18 19 20 21 22 23 24 25 2…" at bounding box center [629, 316] width 20 height 18
click at [418, 346] on input "10:54" at bounding box center [437, 343] width 192 height 18
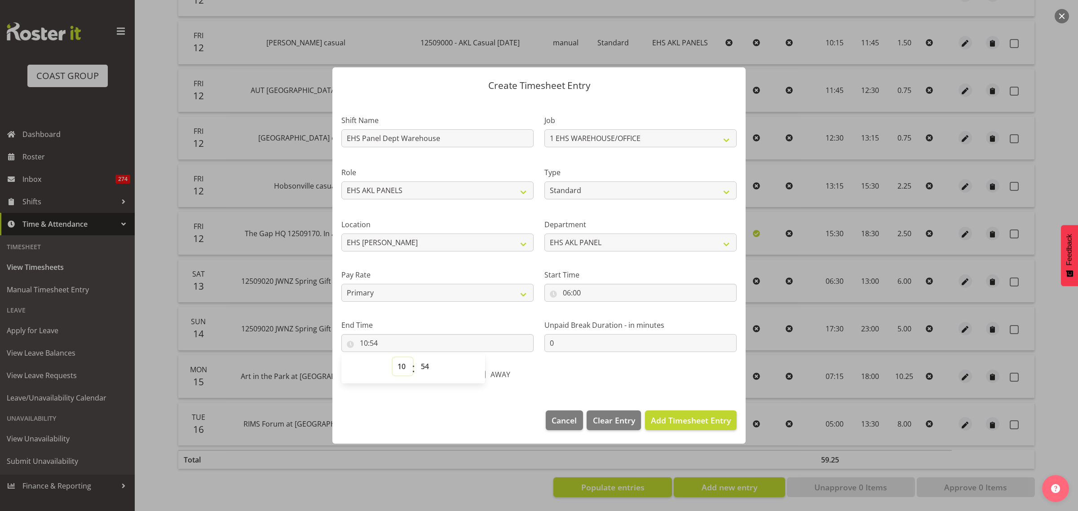
click at [401, 366] on select "00 01 02 03 04 05 06 07 08 09 10 11 12 13 14 15 16 17 18 19 20 21 22 23" at bounding box center [402, 366] width 20 height 18
click at [392, 357] on select "00 01 02 03 04 05 06 07 08 09 10 11 12 13 14 15 16 17 18 19 20 21 22 23" at bounding box center [402, 366] width 20 height 18
click at [426, 366] on select "00 01 02 03 04 05 06 07 08 09 10 11 12 13 14 15 16 17 18 19 20 21 22 23 24 25 2…" at bounding box center [426, 366] width 20 height 18
click at [416, 357] on select "00 01 02 03 04 05 06 07 08 09 10 11 12 13 14 15 16 17 18 19 20 21 22 23 24 25 2…" at bounding box center [426, 366] width 20 height 18
click at [681, 422] on span "Add Timesheet Entry" at bounding box center [691, 420] width 80 height 11
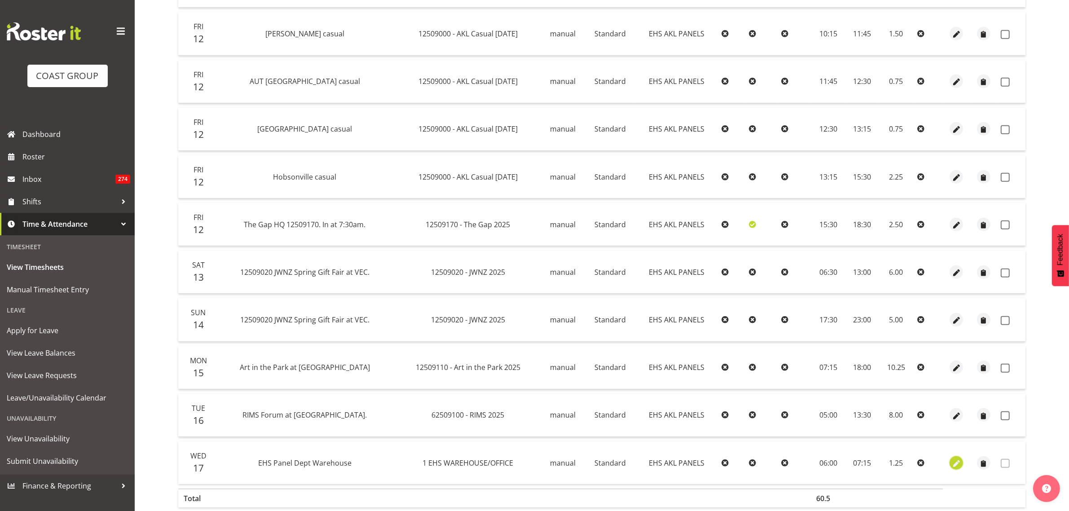
click at [955, 467] on span "button" at bounding box center [956, 463] width 10 height 10
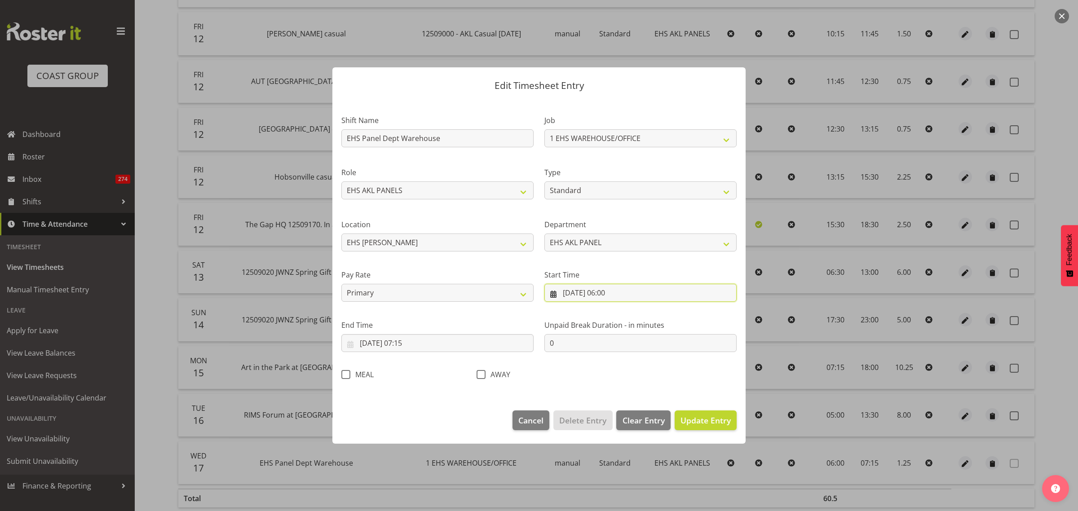
click at [657, 297] on input "[DATE] 06:00" at bounding box center [640, 293] width 192 height 18
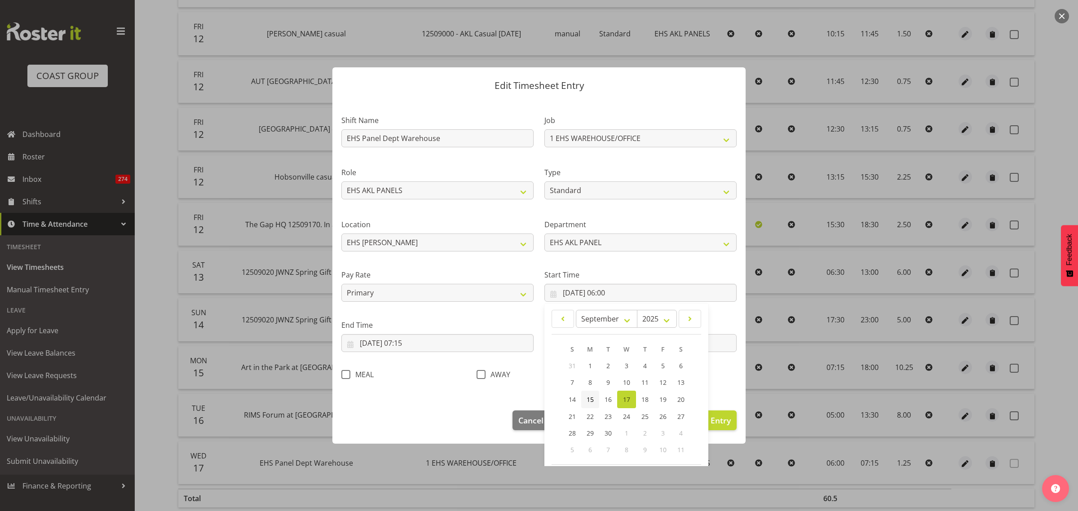
click at [589, 400] on span "15" at bounding box center [589, 399] width 7 height 9
click at [444, 344] on input "[DATE] 07:15" at bounding box center [437, 343] width 192 height 18
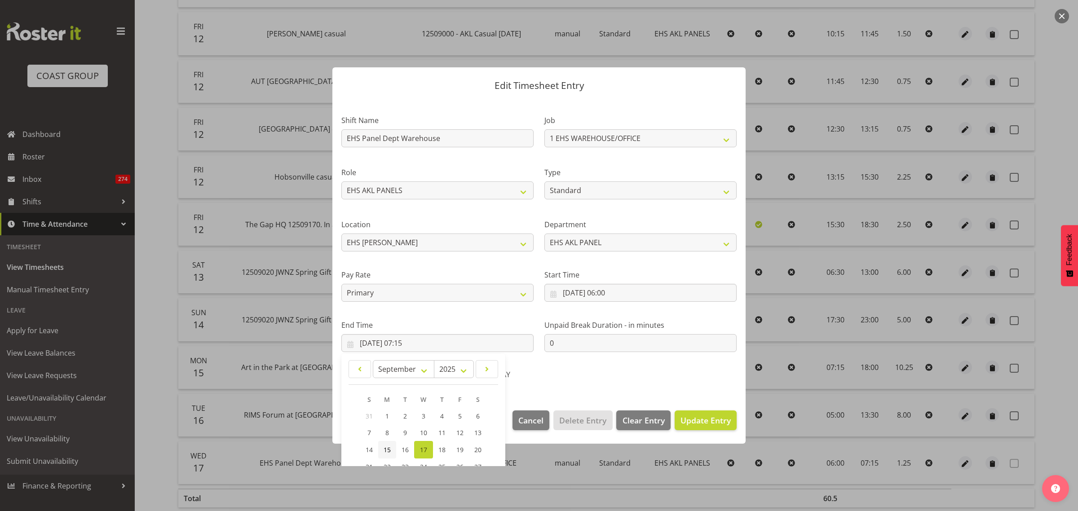
click at [388, 449] on span "15" at bounding box center [386, 449] width 7 height 9
click at [571, 375] on div "AWAY" at bounding box center [538, 376] width 124 height 12
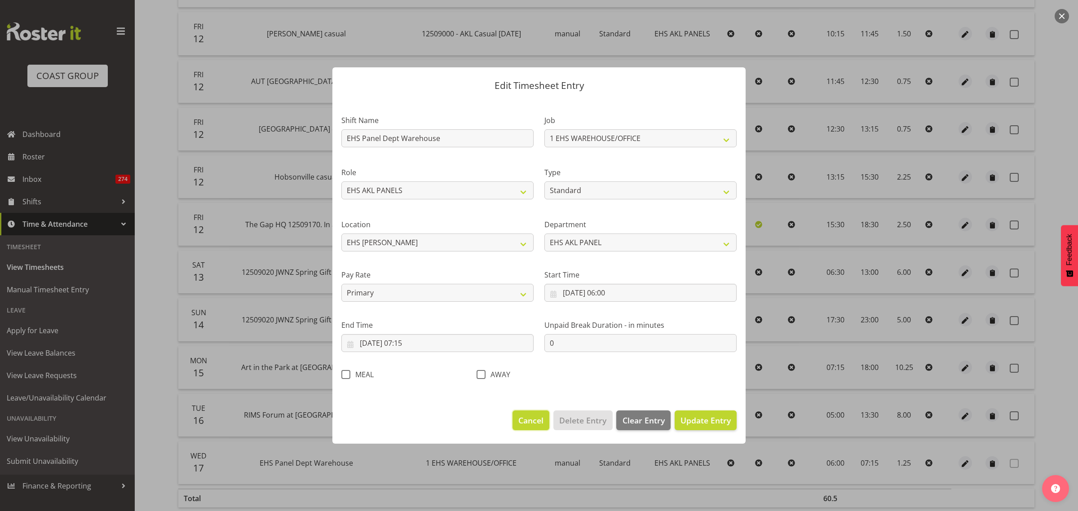
click at [537, 424] on span "Cancel" at bounding box center [530, 420] width 25 height 12
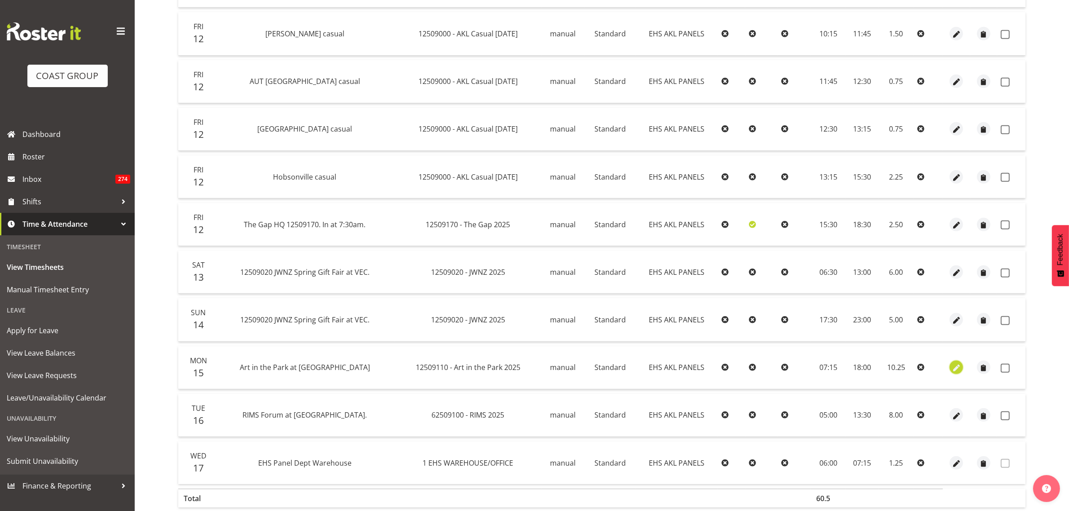
click at [957, 367] on span "button" at bounding box center [956, 368] width 10 height 10
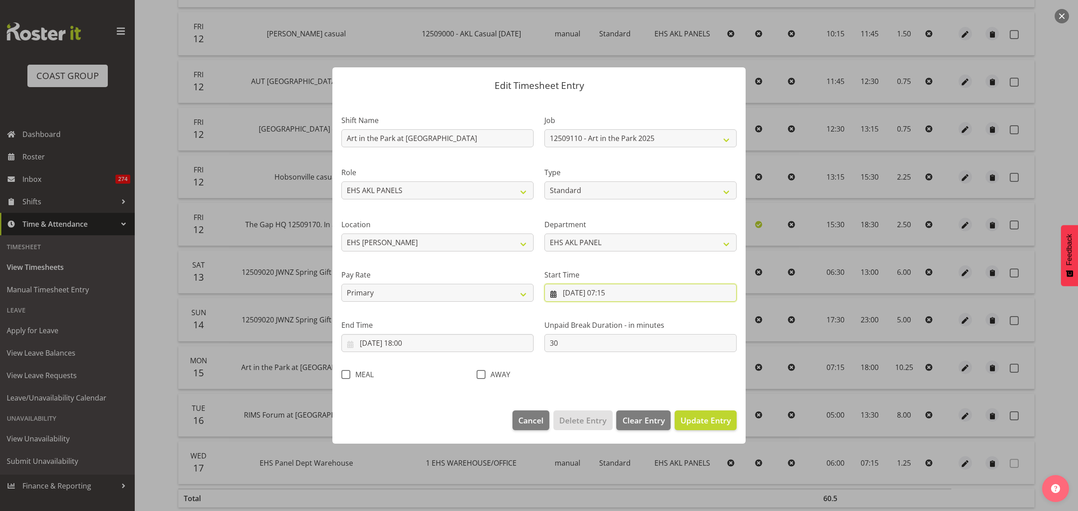
click at [638, 293] on input "[DATE] 07:15" at bounding box center [640, 293] width 192 height 18
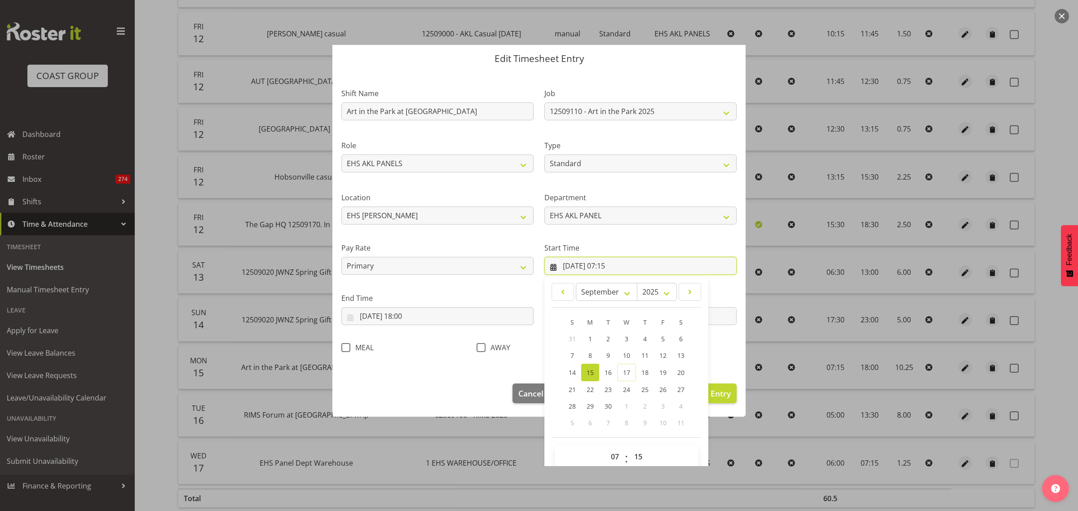
scroll to position [41, 0]
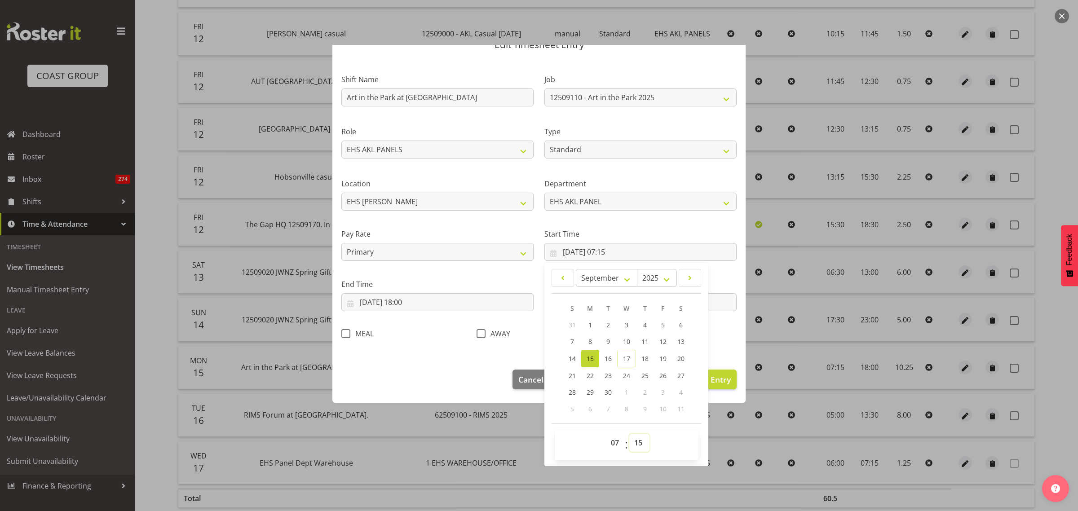
click at [636, 443] on select "00 01 02 03 04 05 06 07 08 09 10 11 12 13 14 15 16 17 18 19 20 21 22 23 24 25 2…" at bounding box center [639, 443] width 20 height 18
click at [629, 434] on select "00 01 02 03 04 05 06 07 08 09 10 11 12 13 14 15 16 17 18 19 20 21 22 23 24 25 2…" at bounding box center [639, 443] width 20 height 18
click at [719, 345] on div "Shift Name Art in the Park at [GEOGRAPHIC_DATA] Job 1 Carlton Events 1 [PERSON_…" at bounding box center [539, 204] width 406 height 285
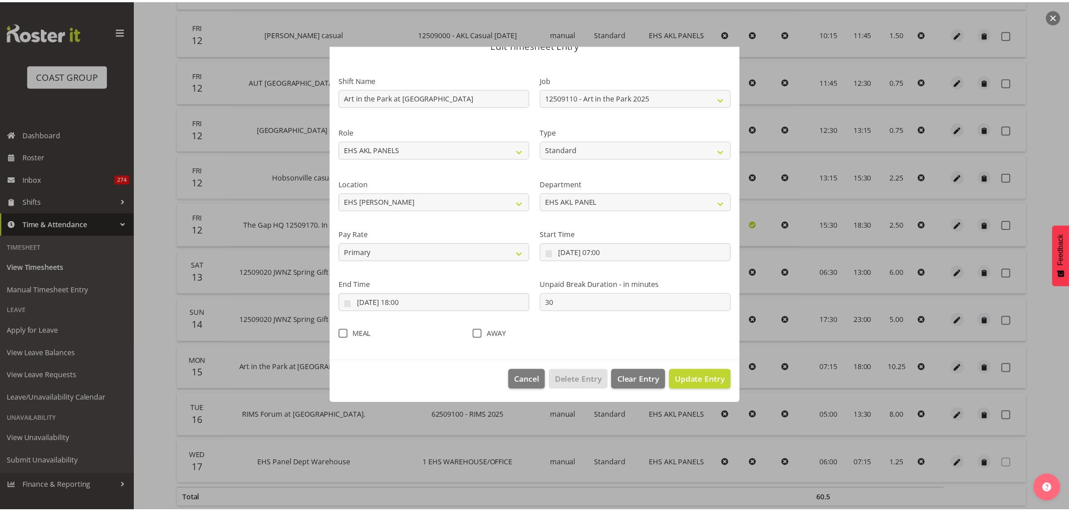
scroll to position [0, 0]
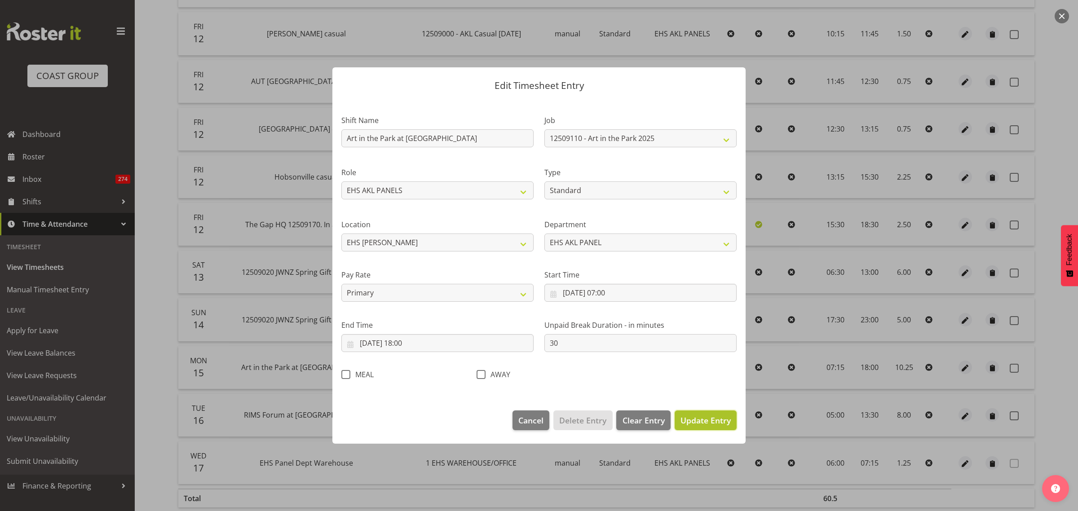
click at [697, 423] on span "Update Entry" at bounding box center [705, 420] width 50 height 11
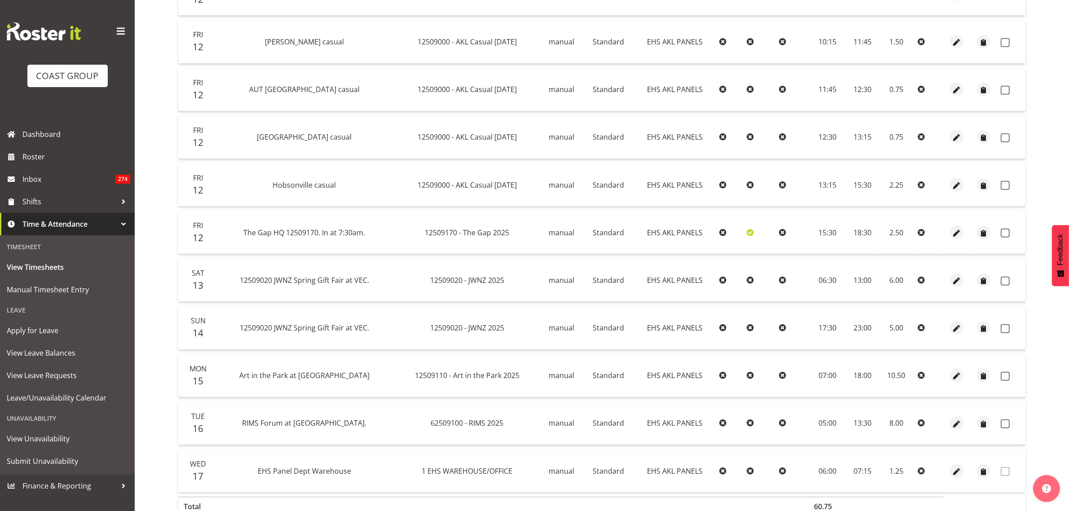
scroll to position [584, 0]
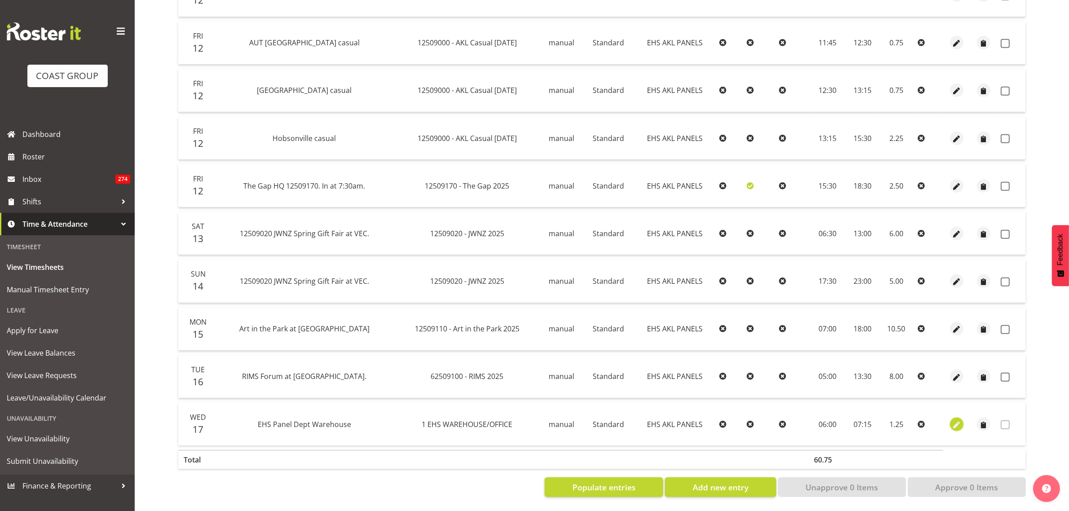
click at [957, 420] on span "button" at bounding box center [957, 425] width 10 height 10
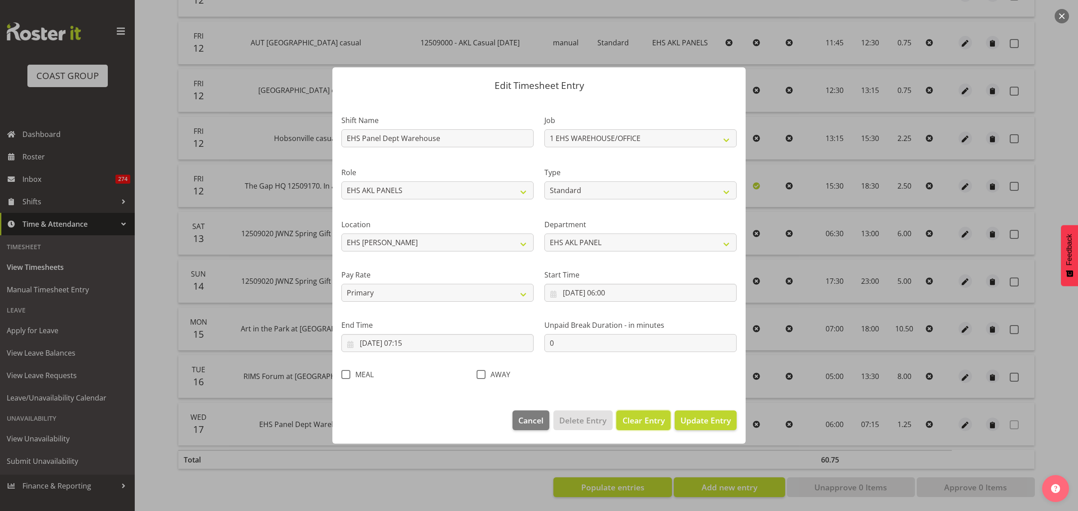
click at [654, 421] on span "Clear Entry" at bounding box center [643, 420] width 42 height 12
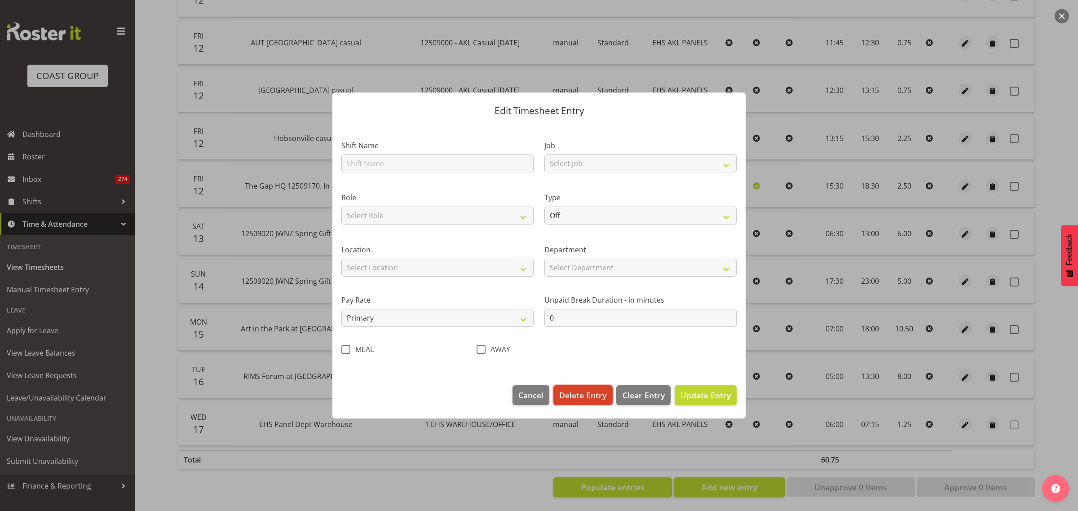
click at [578, 396] on span "Delete Entry" at bounding box center [582, 395] width 47 height 12
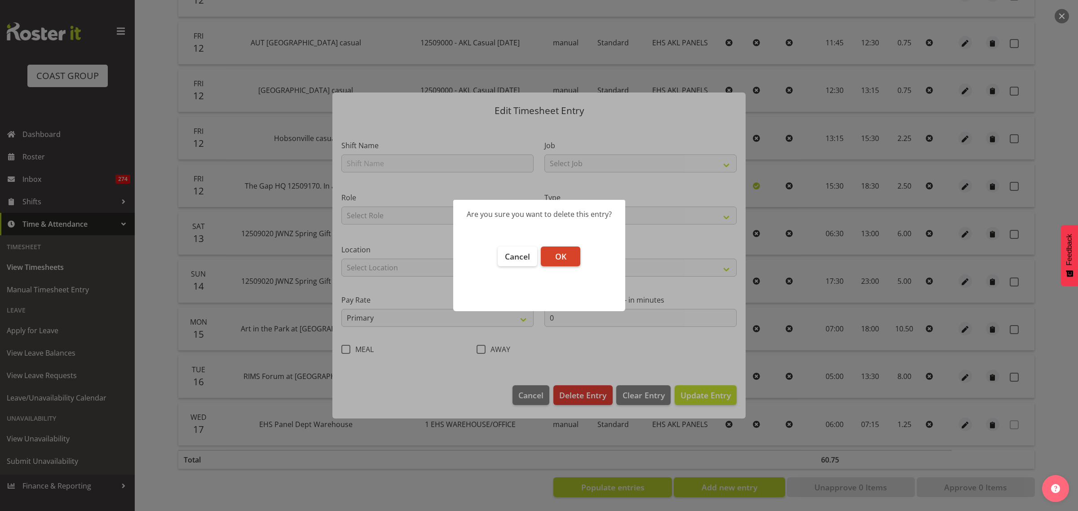
click at [566, 261] on span "OK" at bounding box center [560, 256] width 11 height 11
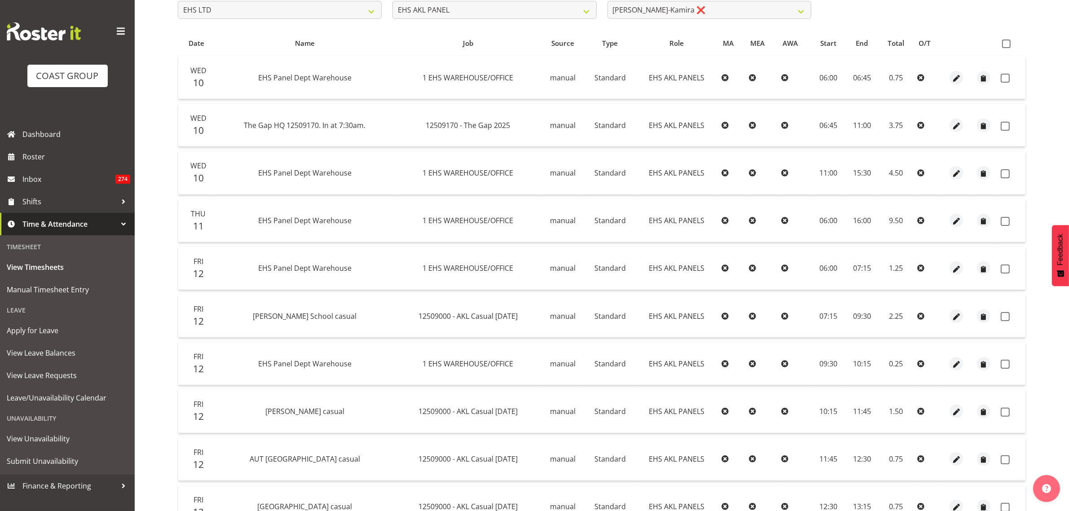
scroll to position [31, 0]
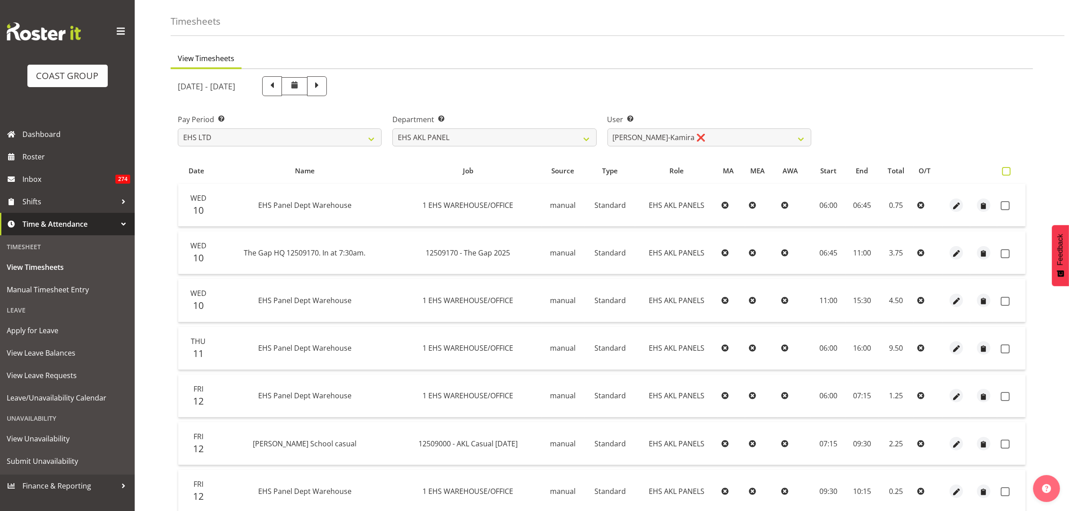
click at [1007, 172] on span at bounding box center [1006, 171] width 9 height 9
click at [1007, 172] on input "checkbox" at bounding box center [1005, 171] width 6 height 6
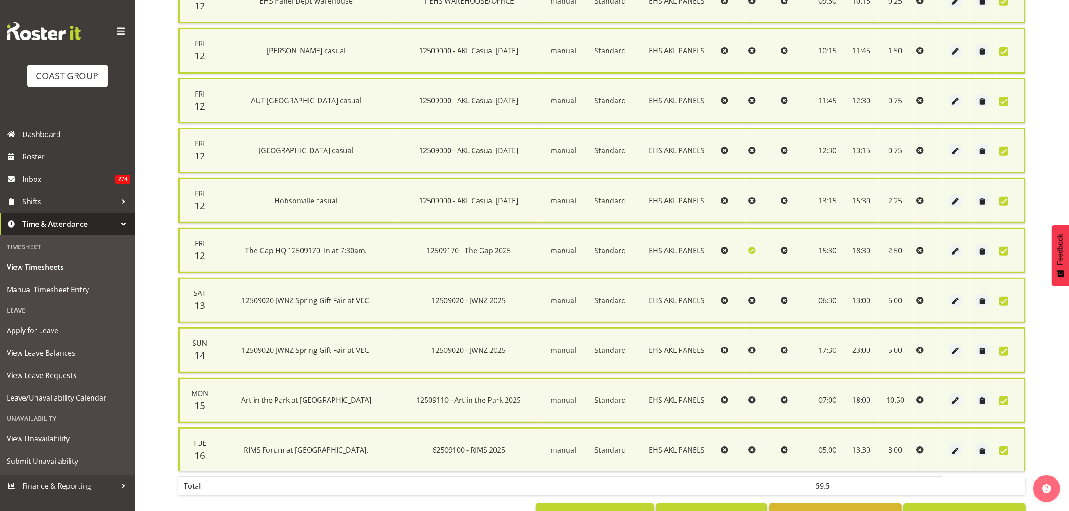
scroll to position [562, 0]
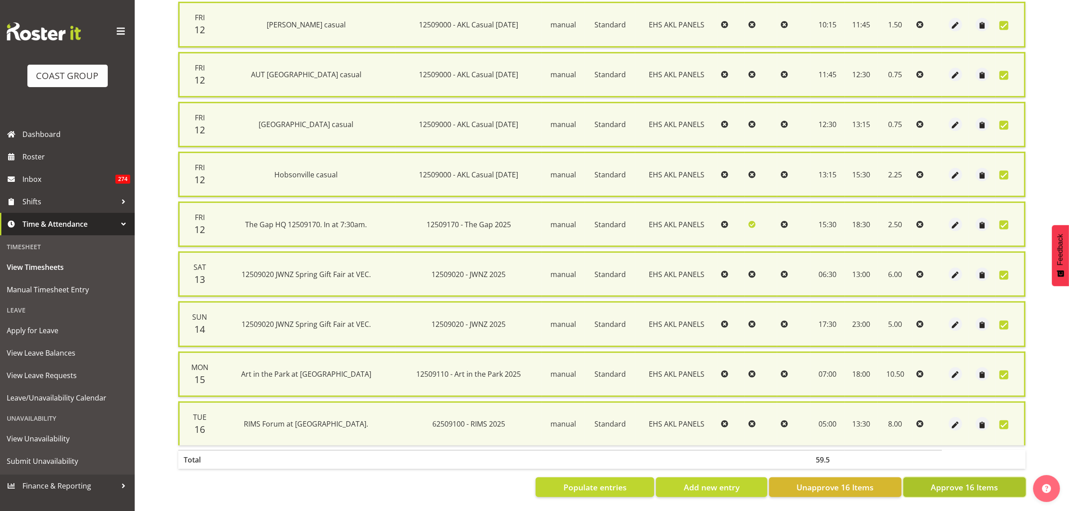
click at [942, 483] on span "Approve 16 Items" at bounding box center [964, 487] width 67 height 12
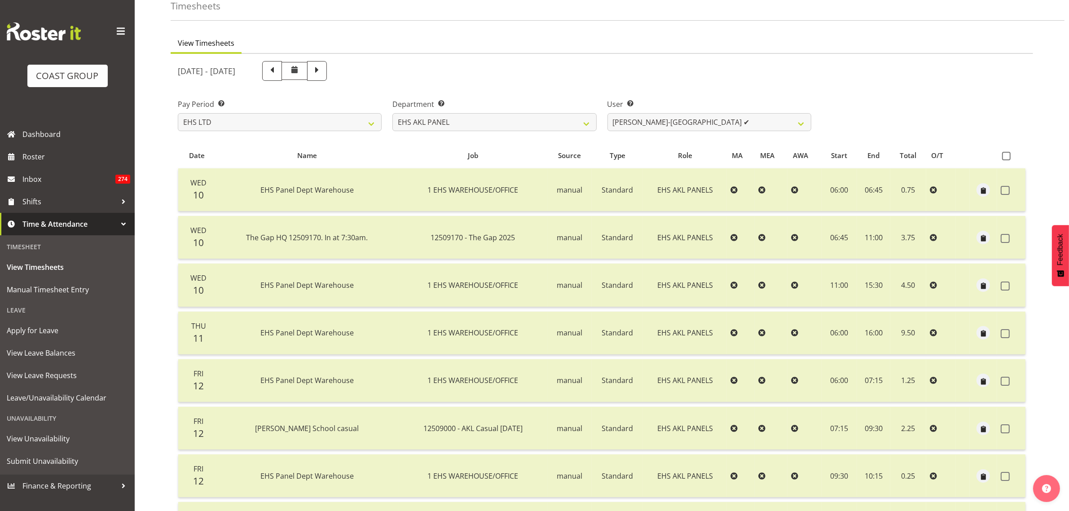
scroll to position [0, 0]
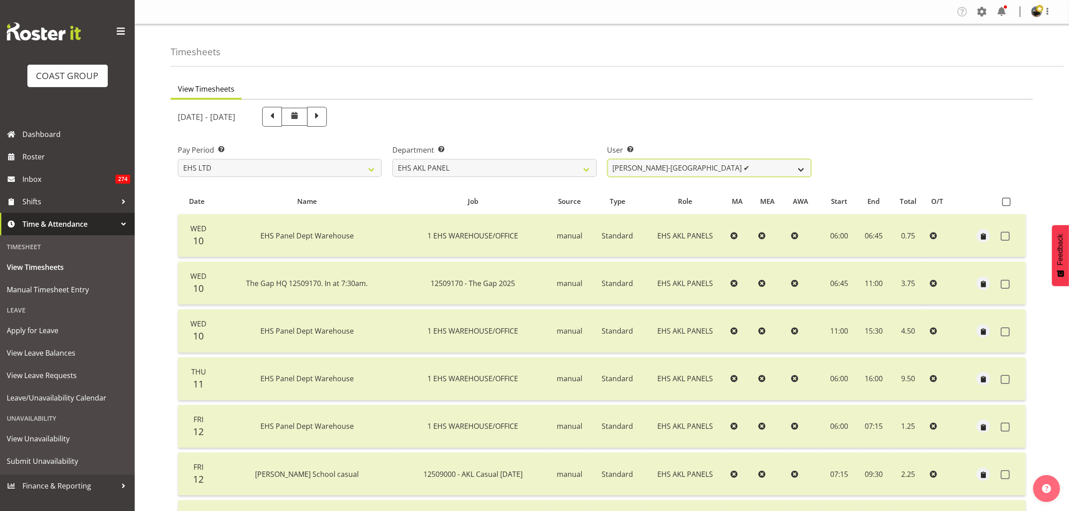
click at [800, 168] on select "[PERSON_NAME] ✔ [PERSON_NAME] ❌ [PERSON_NAME] ✔ [PERSON_NAME] ✔ [PERSON_NAME] ✔…" at bounding box center [710, 168] width 204 height 18
click at [608, 159] on select "[PERSON_NAME] ✔ [PERSON_NAME] ❌ [PERSON_NAME] ✔ [PERSON_NAME] ✔ [PERSON_NAME] ✔…" at bounding box center [710, 168] width 204 height 18
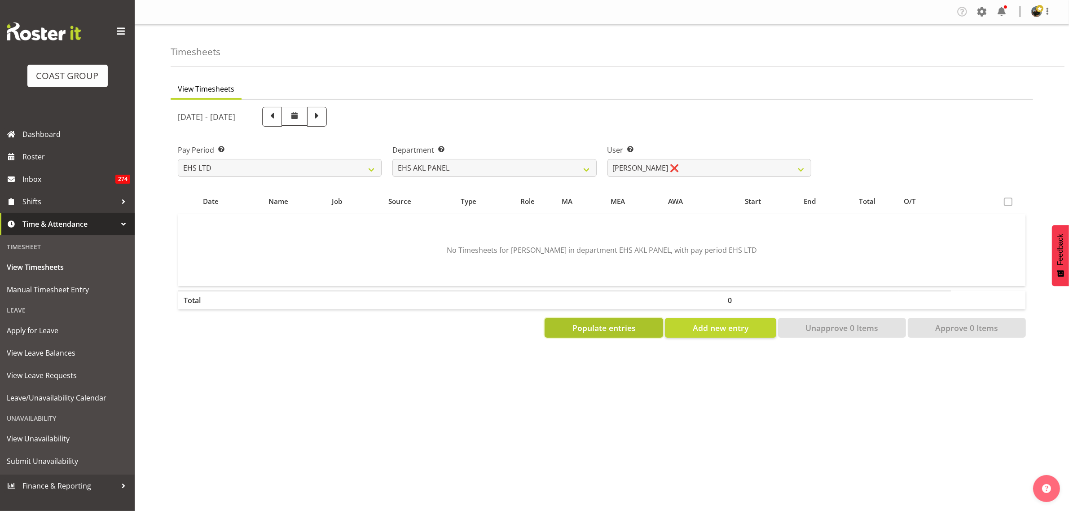
click at [589, 326] on span "Populate entries" at bounding box center [604, 328] width 63 height 12
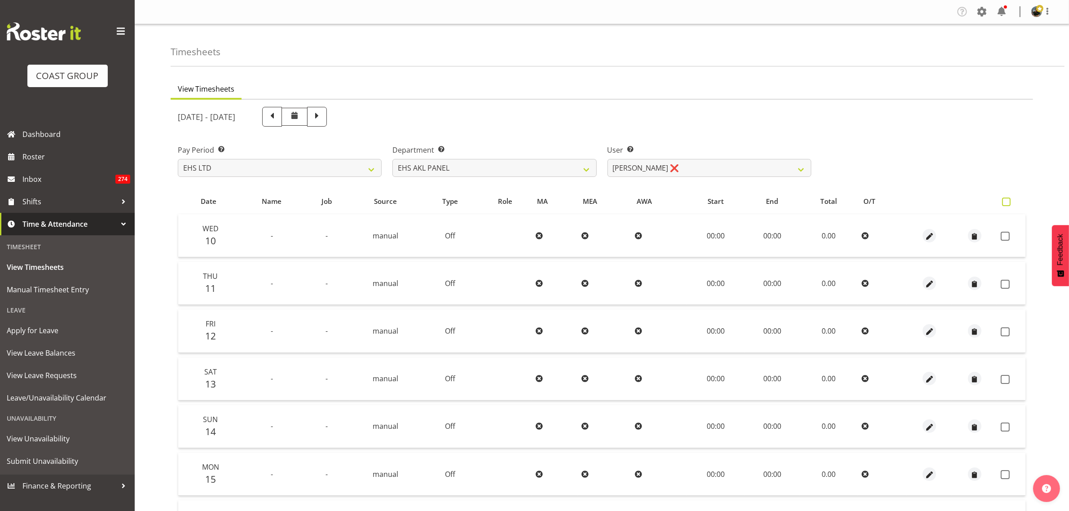
click at [1006, 202] on span at bounding box center [1006, 202] width 9 height 9
click at [1006, 202] on input "checkbox" at bounding box center [1005, 202] width 6 height 6
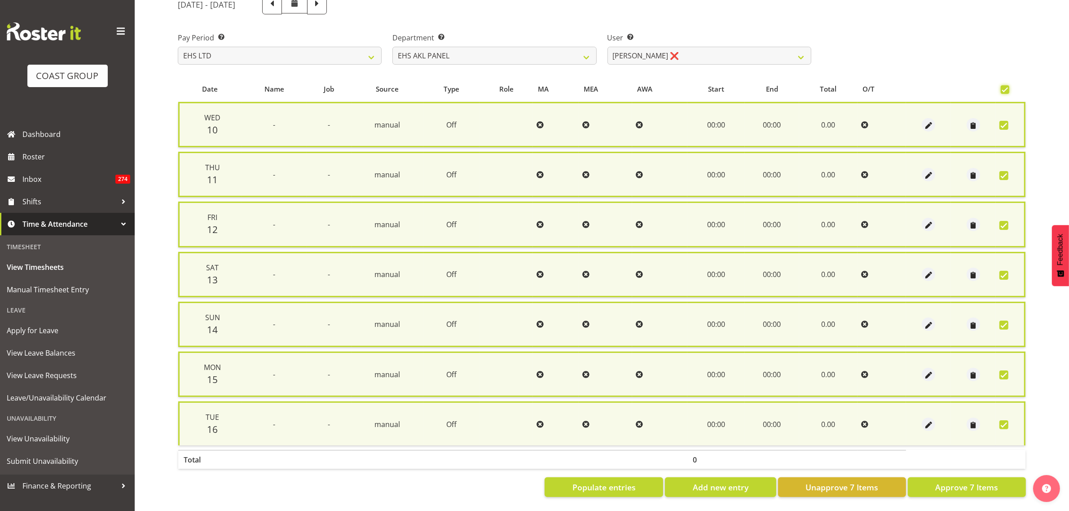
scroll to position [117, 0]
click at [952, 481] on span "Approve 7 Items" at bounding box center [966, 487] width 63 height 12
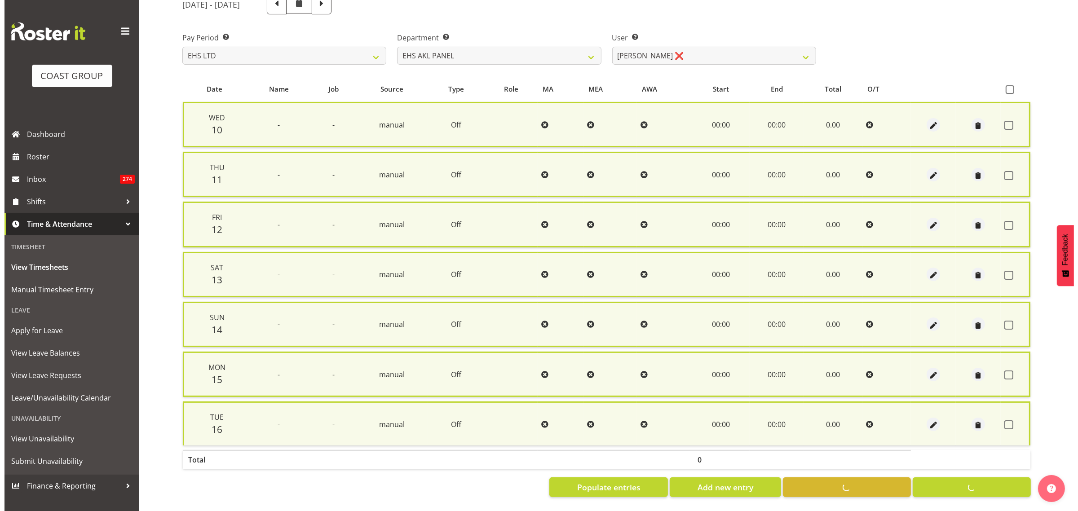
scroll to position [106, 0]
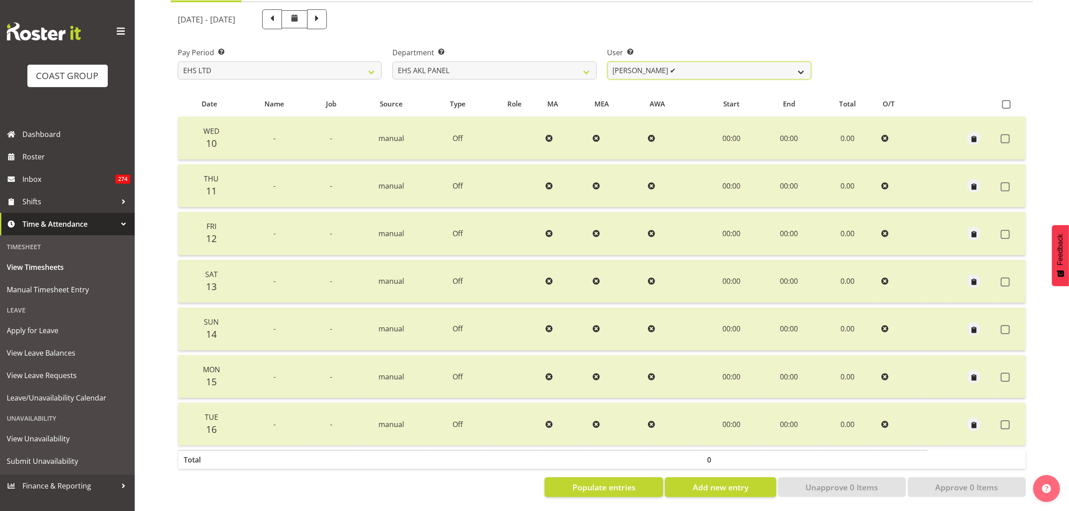
click at [802, 63] on select "[PERSON_NAME] ✔ [PERSON_NAME] ❌ [PERSON_NAME] ✔ [PERSON_NAME] ✔ [PERSON_NAME] ✔…" at bounding box center [710, 71] width 204 height 18
click at [608, 62] on select "[PERSON_NAME] ✔ [PERSON_NAME] ❌ [PERSON_NAME] ✔ [PERSON_NAME] ✔ [PERSON_NAME] ✔…" at bounding box center [710, 71] width 204 height 18
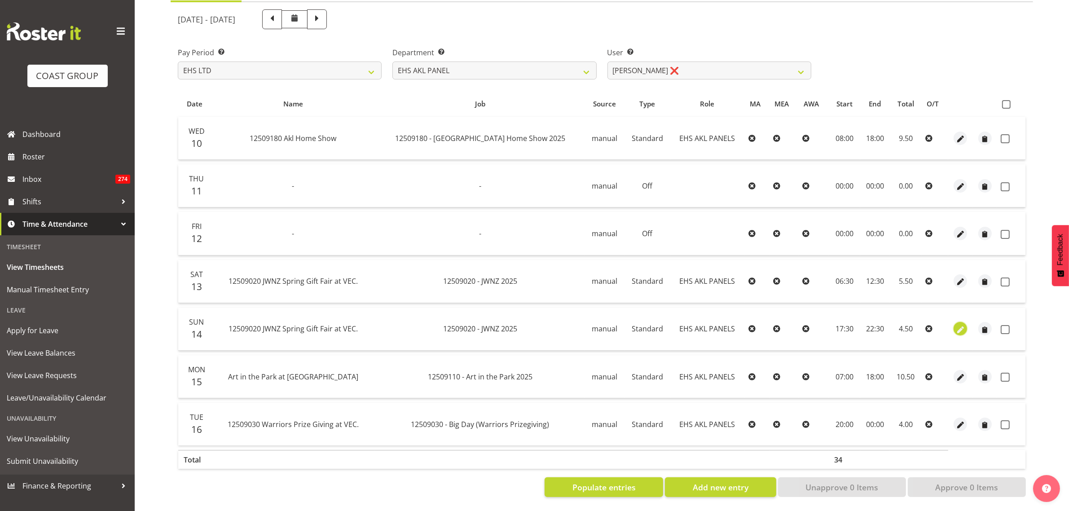
click at [960, 325] on span "button" at bounding box center [961, 330] width 10 height 10
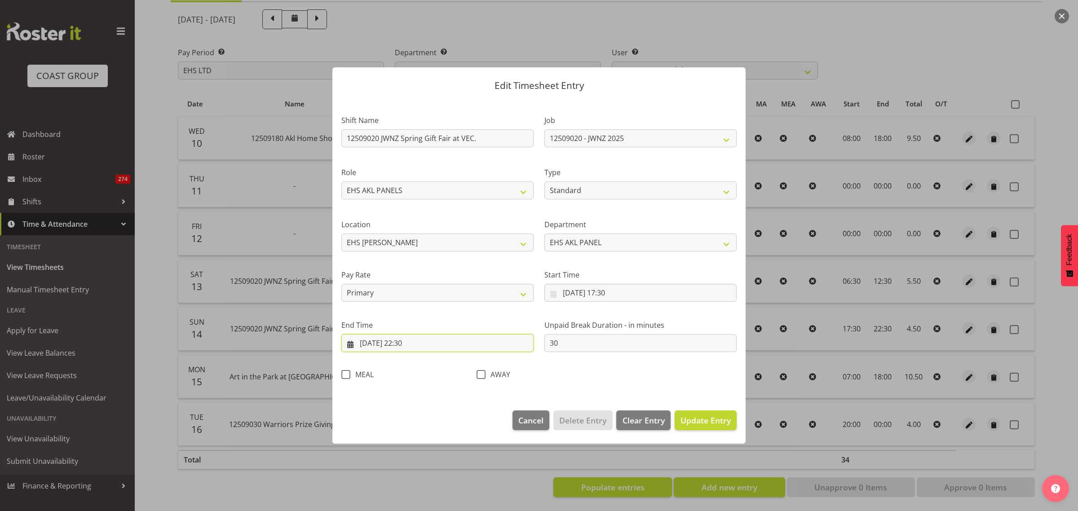
click at [447, 344] on input "[DATE] 22:30" at bounding box center [437, 343] width 192 height 18
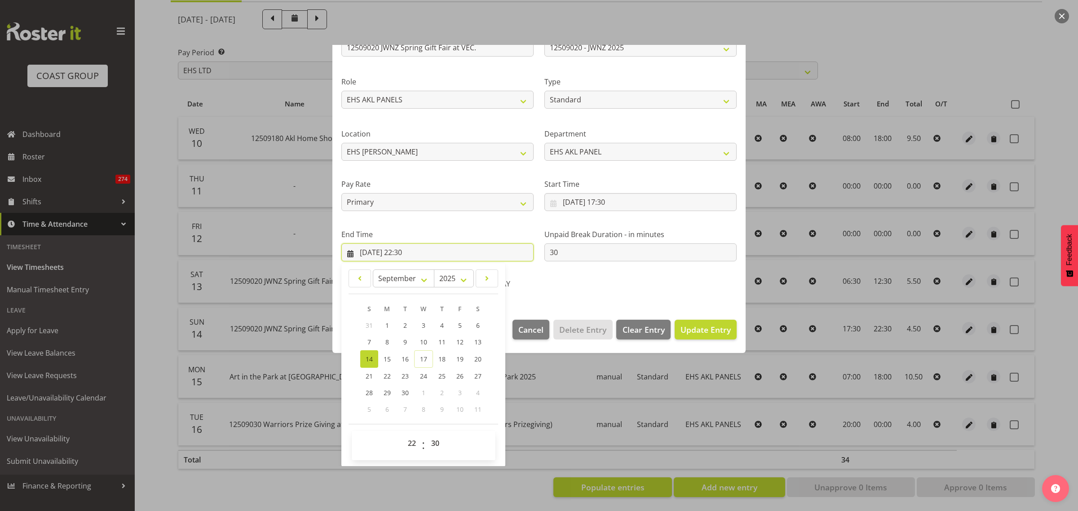
scroll to position [91, 0]
click at [411, 442] on select "00 01 02 03 04 05 06 07 08 09 10 11 12 13 14 15 16 17 18 19 20 21 22 23" at bounding box center [413, 443] width 20 height 18
click at [403, 434] on select "00 01 02 03 04 05 06 07 08 09 10 11 12 13 14 15 16 17 18 19 20 21 22 23" at bounding box center [413, 443] width 20 height 18
click at [436, 441] on select "00 01 02 03 04 05 06 07 08 09 10 11 12 13 14 15 16 17 18 19 20 21 22 23 24 25 2…" at bounding box center [436, 443] width 20 height 18
click at [426, 434] on select "00 01 02 03 04 05 06 07 08 09 10 11 12 13 14 15 16 17 18 19 20 21 22 23 24 25 2…" at bounding box center [436, 443] width 20 height 18
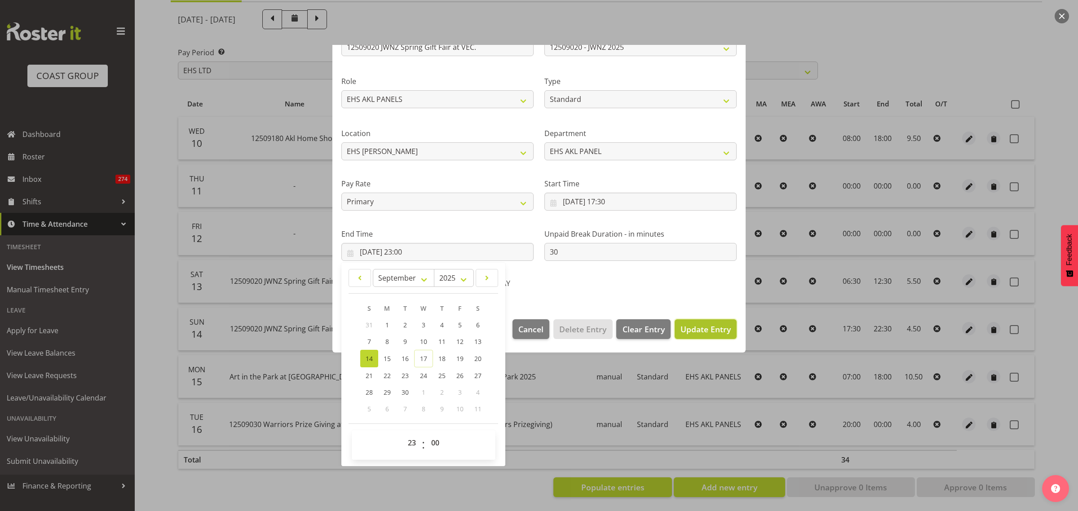
click at [684, 330] on span "Update Entry" at bounding box center [705, 329] width 50 height 11
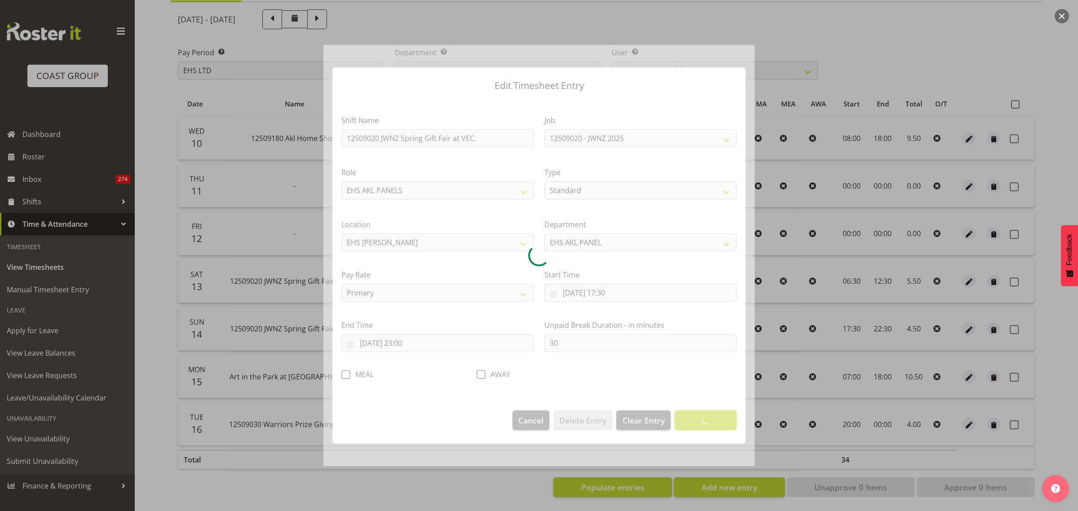
scroll to position [0, 0]
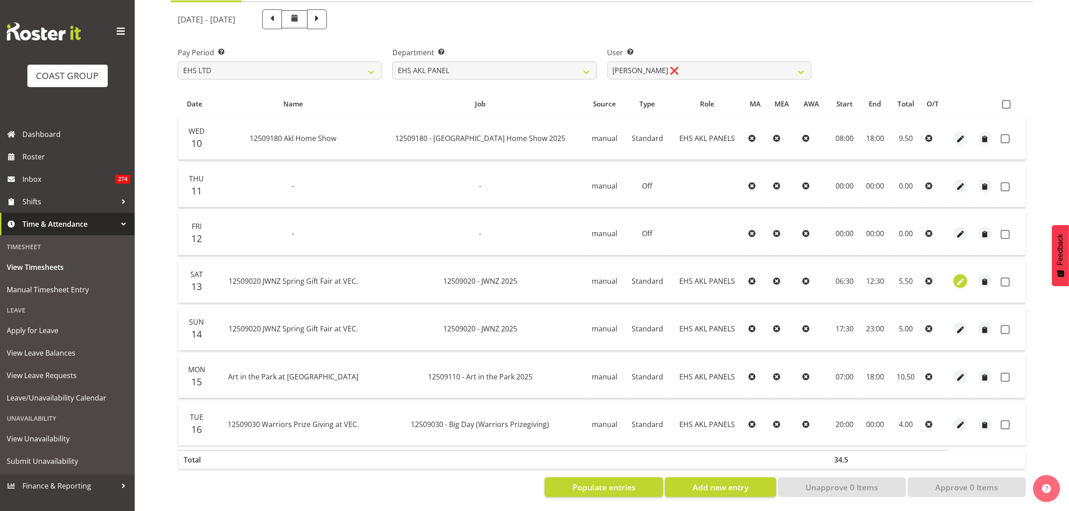
click at [957, 277] on span "button" at bounding box center [961, 282] width 10 height 10
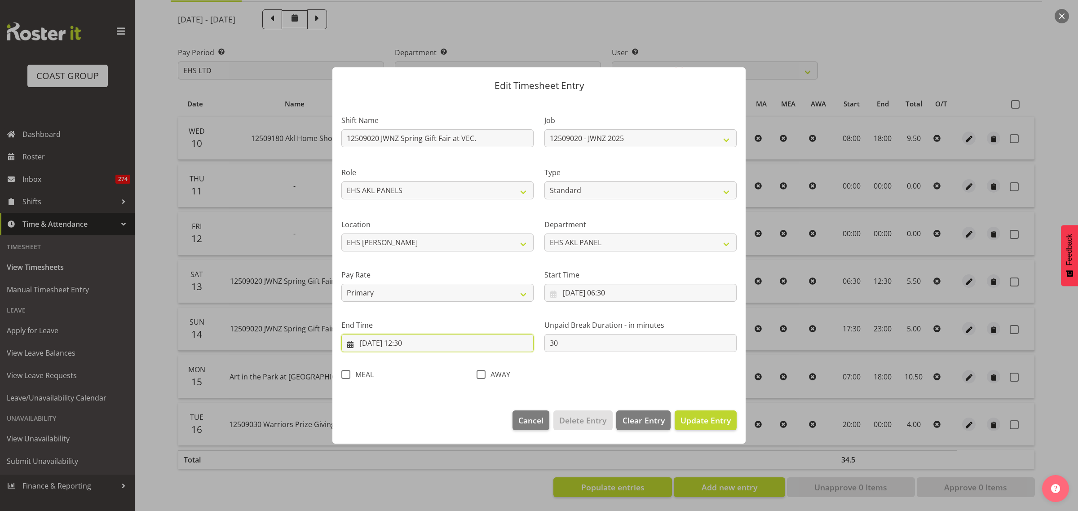
click at [452, 342] on input "[DATE] 12:30" at bounding box center [437, 343] width 192 height 18
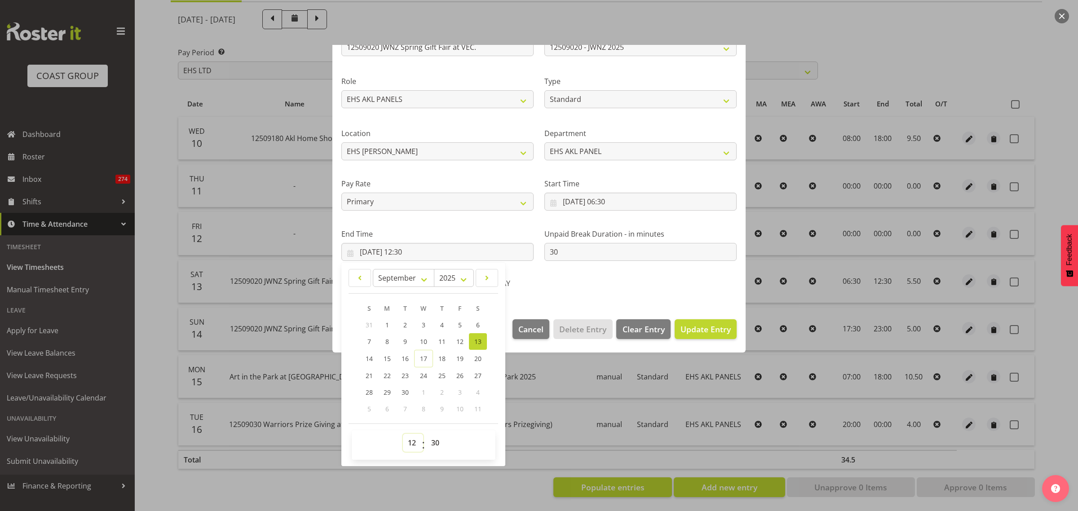
click at [412, 445] on select "00 01 02 03 04 05 06 07 08 09 10 11 12 13 14 15 16 17 18 19 20 21 22 23" at bounding box center [413, 443] width 20 height 18
click at [403, 434] on select "00 01 02 03 04 05 06 07 08 09 10 11 12 13 14 15 16 17 18 19 20 21 22 23" at bounding box center [413, 443] width 20 height 18
click at [436, 445] on select "00 01 02 03 04 05 06 07 08 09 10 11 12 13 14 15 16 17 18 19 20 21 22 23 24 25 2…" at bounding box center [436, 443] width 20 height 18
click at [426, 434] on select "00 01 02 03 04 05 06 07 08 09 10 11 12 13 14 15 16 17 18 19 20 21 22 23 24 25 2…" at bounding box center [436, 443] width 20 height 18
click at [695, 329] on span "Update Entry" at bounding box center [705, 329] width 50 height 11
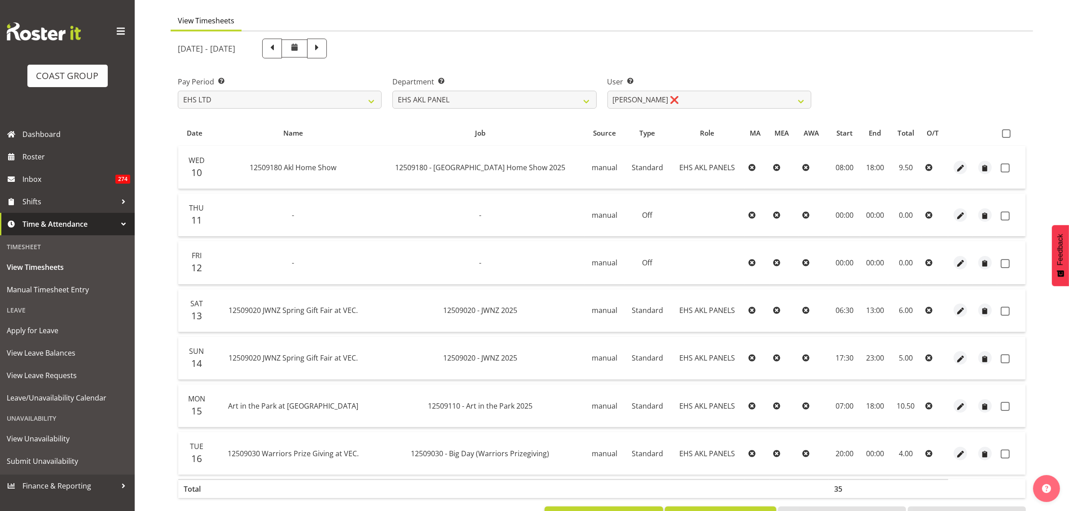
scroll to position [50, 0]
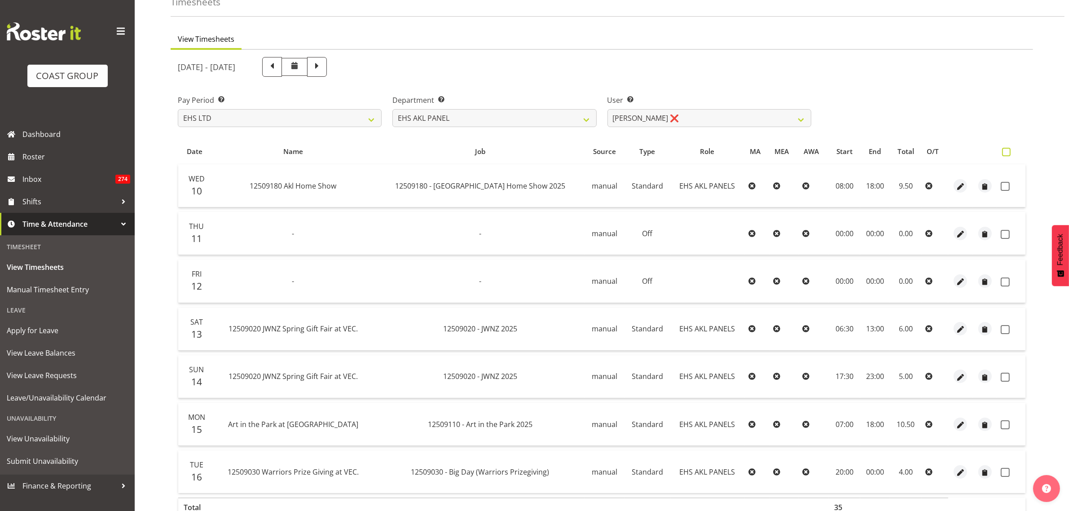
click at [1008, 152] on span at bounding box center [1006, 152] width 9 height 9
click at [1008, 152] on input "checkbox" at bounding box center [1005, 152] width 6 height 6
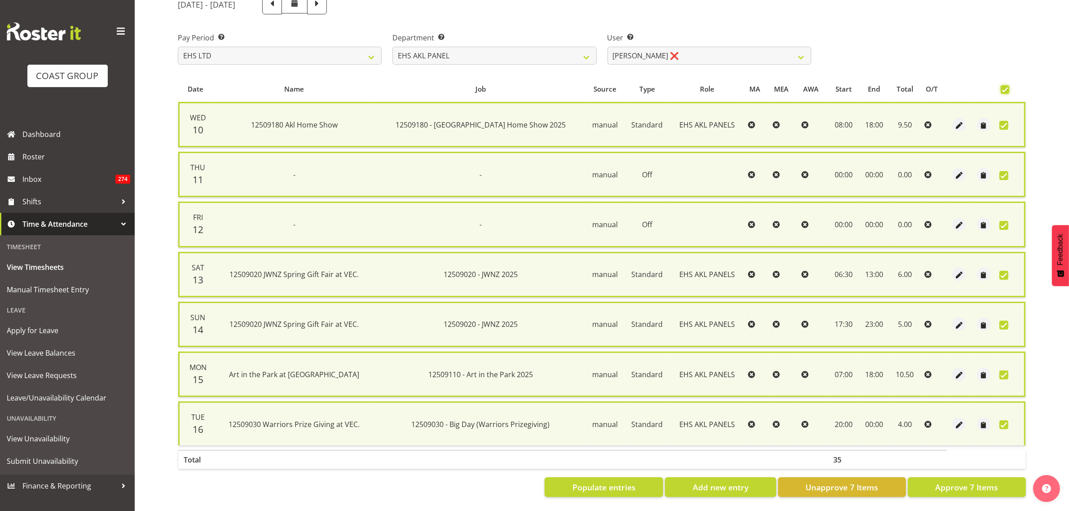
scroll to position [117, 0]
click at [944, 481] on span "Approve 7 Items" at bounding box center [966, 487] width 63 height 12
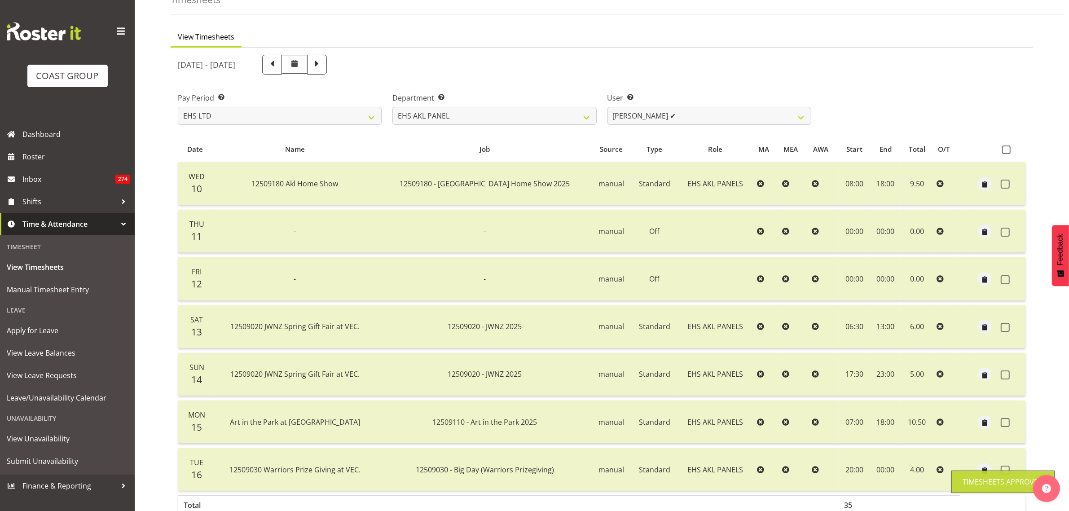
scroll to position [0, 0]
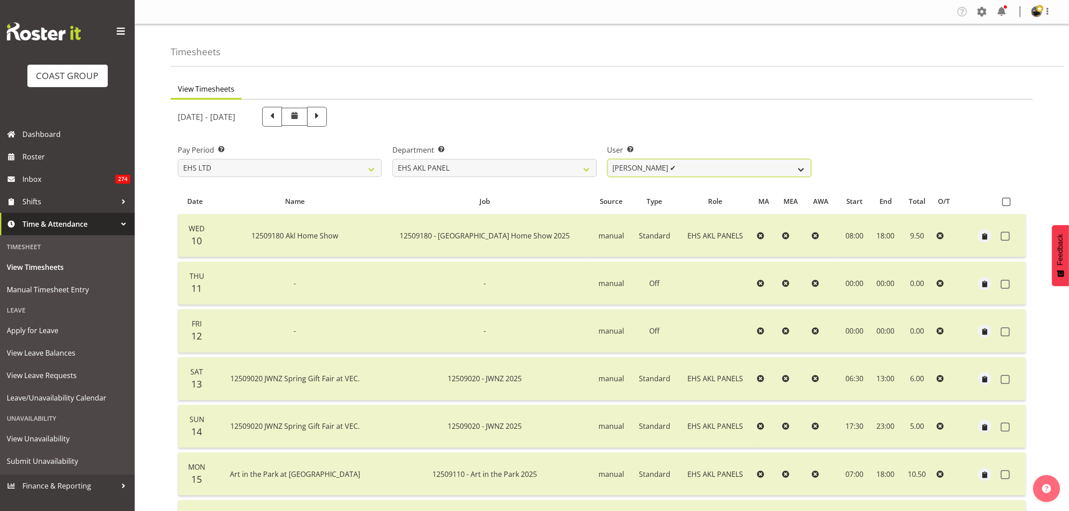
click at [800, 171] on select "[PERSON_NAME] ✔ [PERSON_NAME] ✔ [PERSON_NAME] ✔ [PERSON_NAME] ✔ [PERSON_NAME] ✔…" at bounding box center [710, 168] width 204 height 18
drag, startPoint x: 803, startPoint y: 171, endPoint x: 802, endPoint y: 176, distance: 5.5
click at [803, 171] on select "[PERSON_NAME] ✔ [PERSON_NAME] ✔ [PERSON_NAME] ✔ [PERSON_NAME] ✔ [PERSON_NAME] ✔…" at bounding box center [710, 168] width 204 height 18
click at [608, 159] on select "[PERSON_NAME] ✔ [PERSON_NAME] ✔ [PERSON_NAME] ✔ [PERSON_NAME] ✔ [PERSON_NAME] ✔…" at bounding box center [710, 168] width 204 height 18
